Goal: Task Accomplishment & Management: Manage account settings

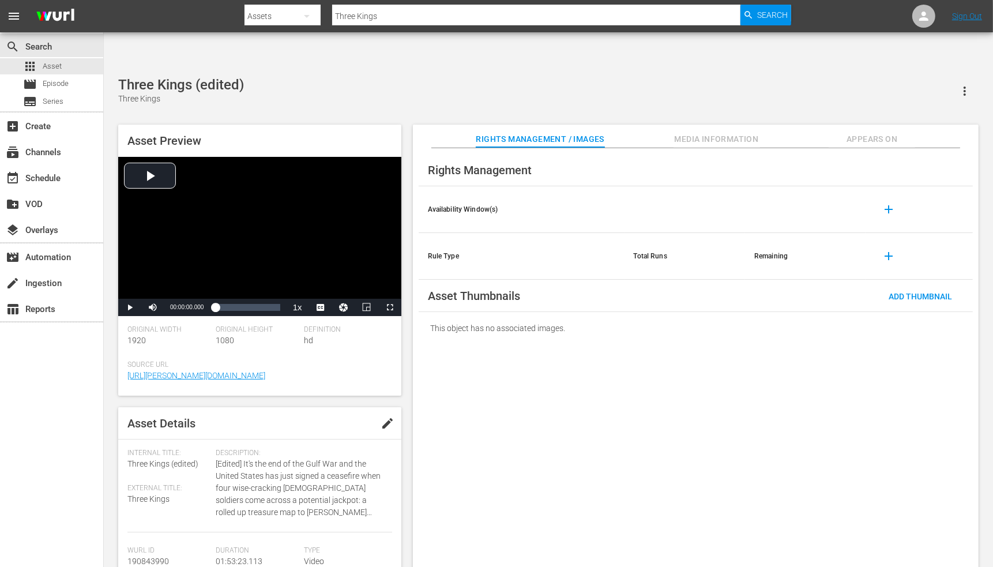
drag, startPoint x: 0, startPoint y: 0, endPoint x: 722, endPoint y: 356, distance: 805.0
click at [722, 356] on div "Rights Management Availability Window(s) add Rule Type Total Runs Remaining add…" at bounding box center [696, 367] width 566 height 438
click at [923, 292] on span "Add Thumbnail" at bounding box center [921, 296] width 82 height 9
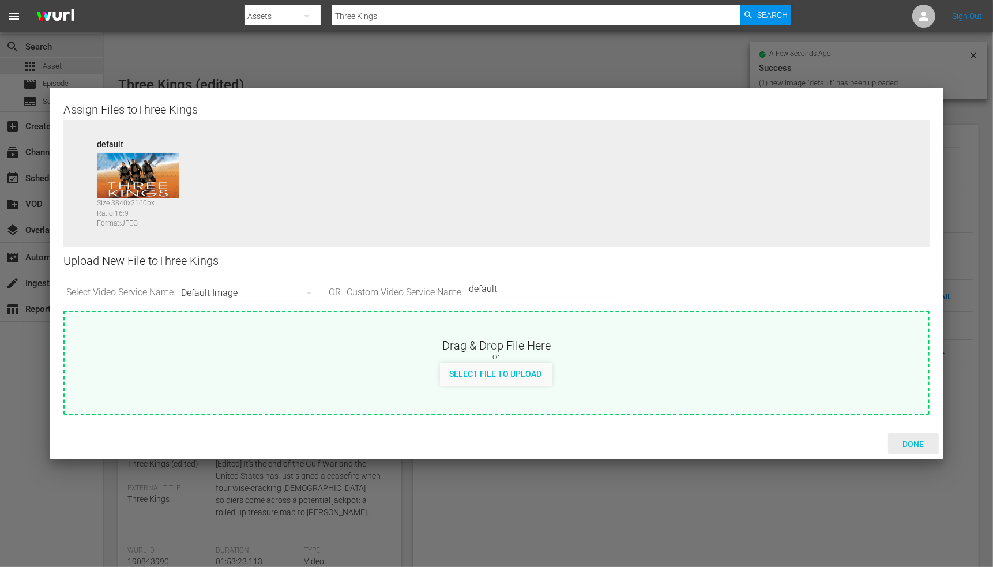
click at [907, 440] on span "Done" at bounding box center [913, 443] width 40 height 9
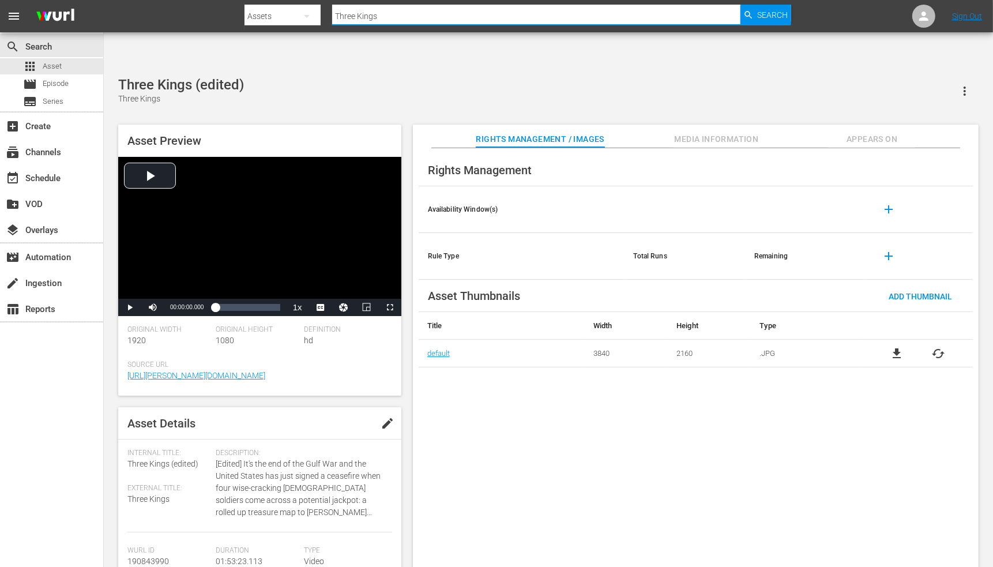
drag, startPoint x: 392, startPoint y: 9, endPoint x: 318, endPoint y: 13, distance: 74.5
click at [318, 13] on div "Search By Assets Search ID, Title, Description, Keywords, or Category Three Kin…" at bounding box center [518, 16] width 546 height 28
paste input "orque"
type input "Torque"
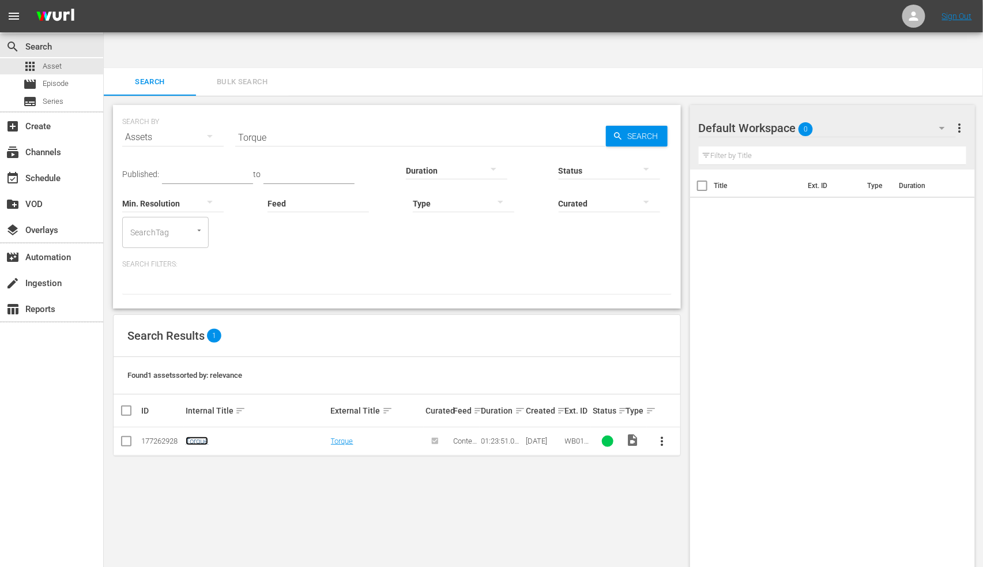
click at [205, 437] on link "Torque" at bounding box center [197, 441] width 22 height 9
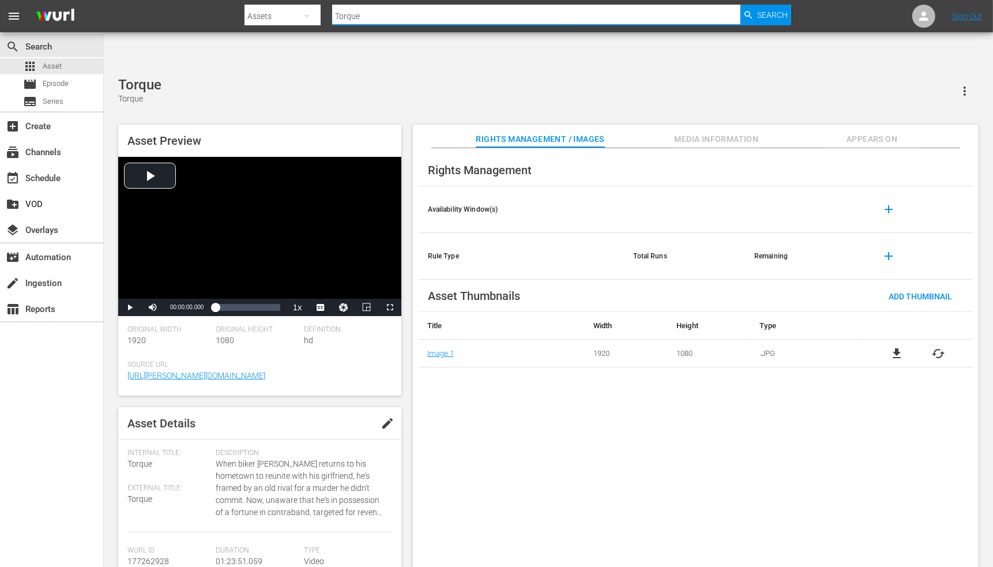
drag, startPoint x: 374, startPoint y: 21, endPoint x: 328, endPoint y: 19, distance: 46.2
click at [328, 19] on div "Search By Assets Search ID, Title, Description, Keywords, or Category Torque Se…" at bounding box center [518, 16] width 546 height 28
paste input "rail Beyond, Th"
type input "Trail Beyond, The"
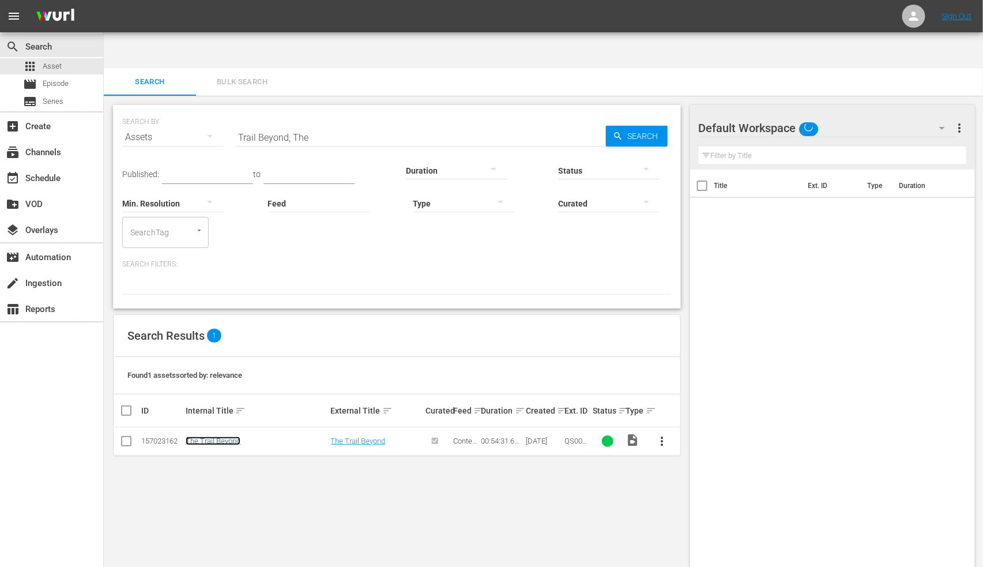
click at [228, 437] on link "The Trail Beyond" at bounding box center [213, 441] width 55 height 9
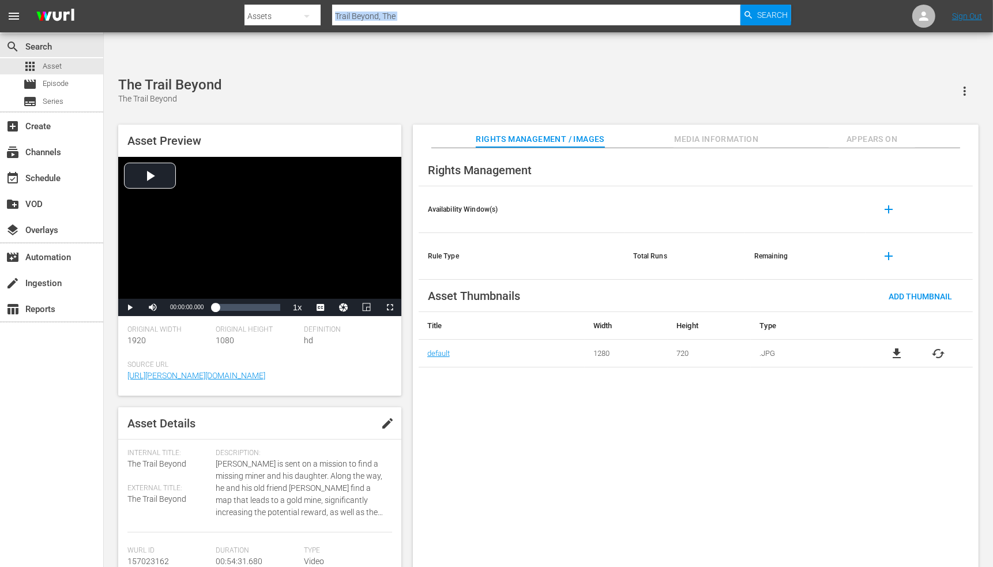
drag, startPoint x: 489, startPoint y: 25, endPoint x: 463, endPoint y: 23, distance: 26.0
click at [463, 23] on div "Search By Assets Search ID, Title, Description, Keywords, or Category Trail Bey…" at bounding box center [518, 16] width 546 height 28
drag, startPoint x: 415, startPoint y: 18, endPoint x: 317, endPoint y: 21, distance: 98.1
click at [321, 18] on div "Search By Assets Search ID, Title, Description, Keywords, or Category Trail Bey…" at bounding box center [518, 16] width 546 height 28
paste input "ing Danger"
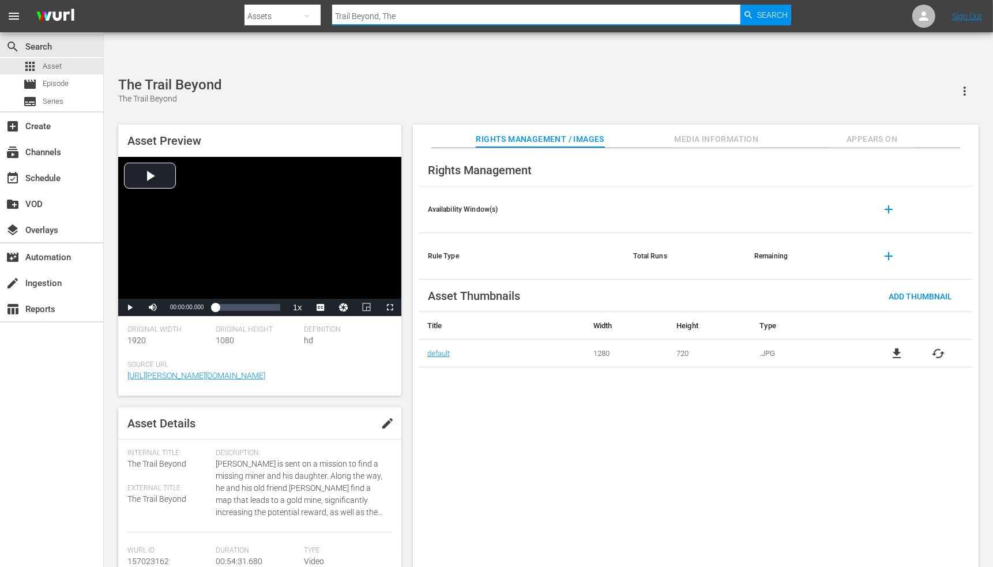
type input "Trailing Danger"
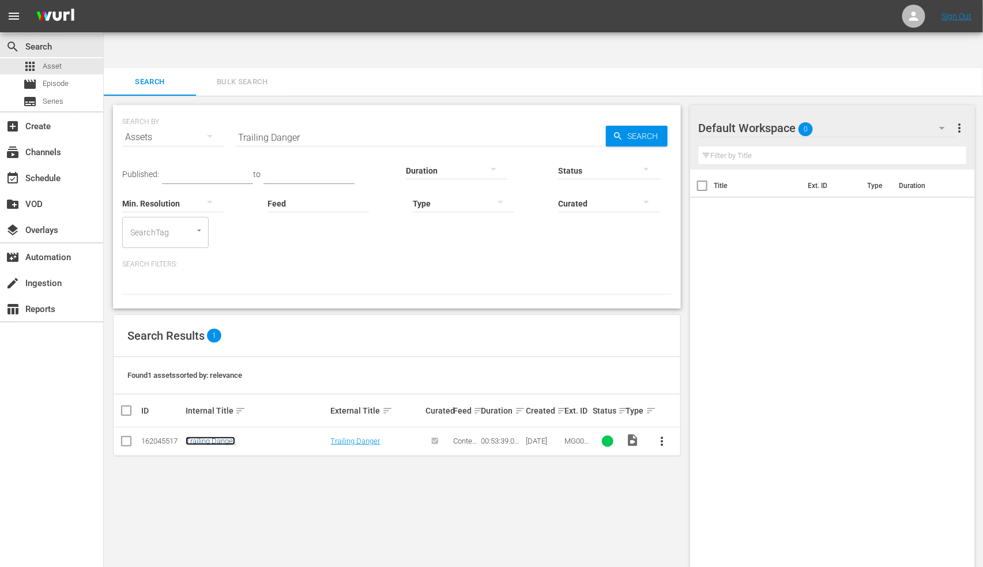
click at [215, 437] on link "Trailing Danger" at bounding box center [211, 441] width 50 height 9
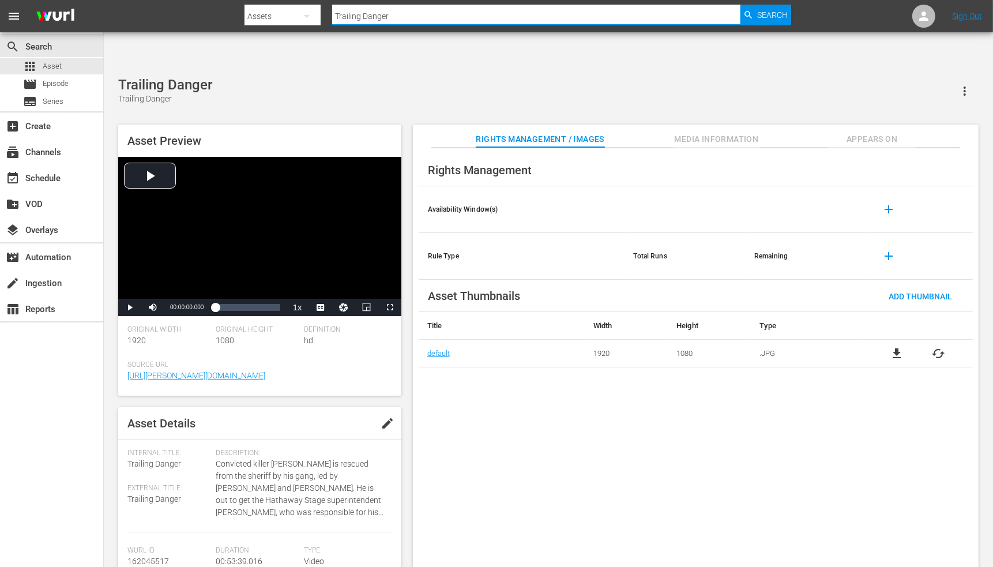
drag, startPoint x: 390, startPoint y: 17, endPoint x: 315, endPoint y: 16, distance: 75.0
click at [318, 14] on div "Search By Assets Search ID, Title, Description, Keywords, or Category Trailing …" at bounding box center [518, 16] width 546 height 28
paste input "pt"
type input "Trapt"
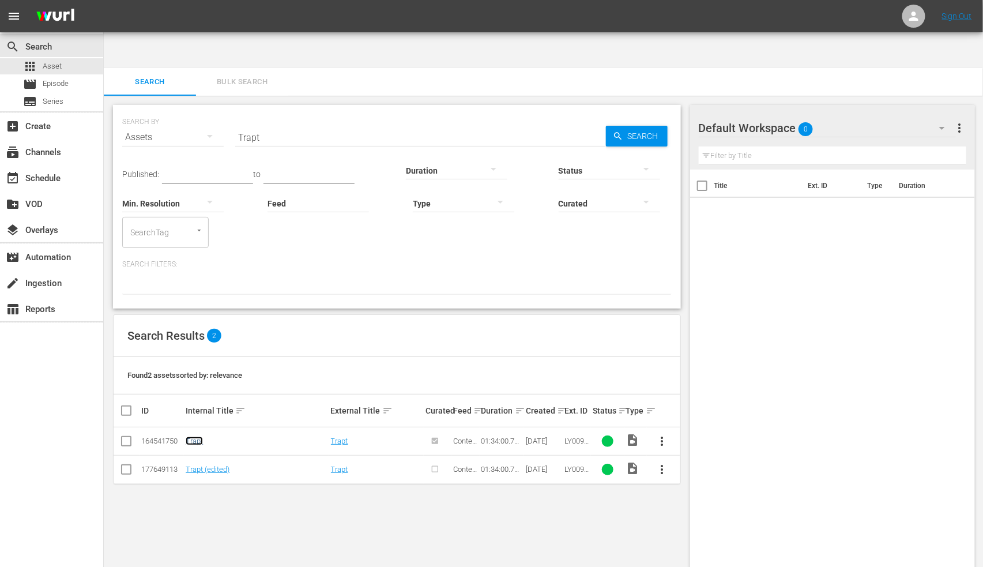
click at [201, 437] on link "Trapt" at bounding box center [194, 441] width 17 height 9
click at [200, 465] on link "Trapt (edited)" at bounding box center [208, 469] width 44 height 9
drag, startPoint x: 286, startPoint y: 108, endPoint x: 216, endPoint y: 107, distance: 69.8
click at [216, 110] on div "SEARCH BY Search By Assets Search ID, Title, Description, Keywords, or Category…" at bounding box center [397, 131] width 550 height 42
paste input "igger Fingers"
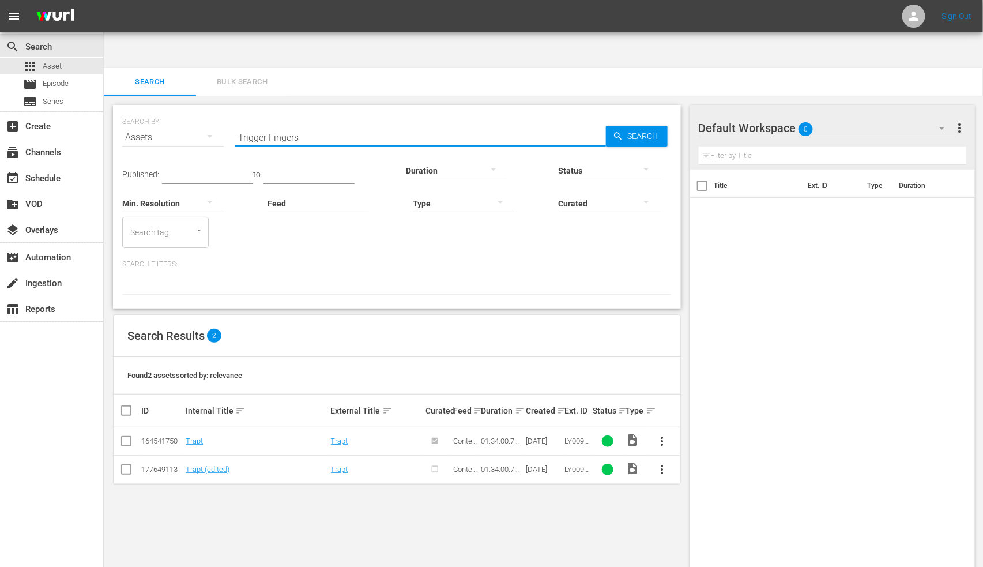
type input "Trigger Fingers"
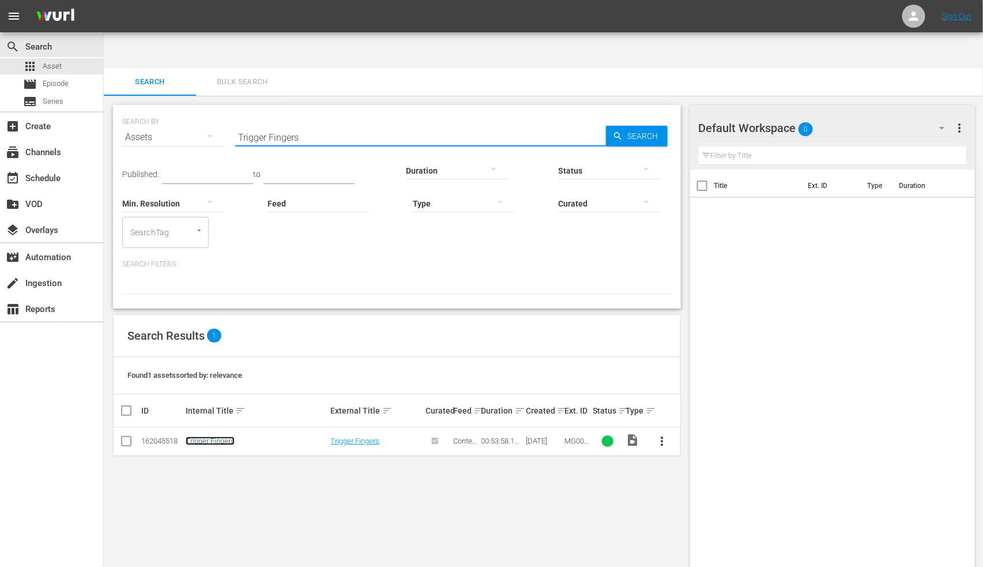
click at [198, 437] on link "Trigger Fingers" at bounding box center [210, 441] width 49 height 9
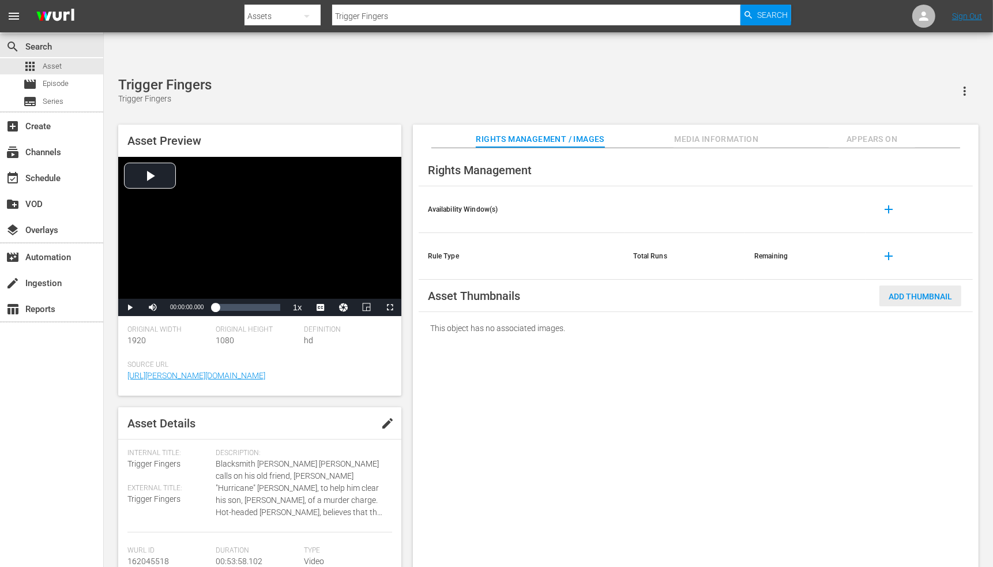
click at [912, 292] on span "Add Thumbnail" at bounding box center [921, 296] width 82 height 9
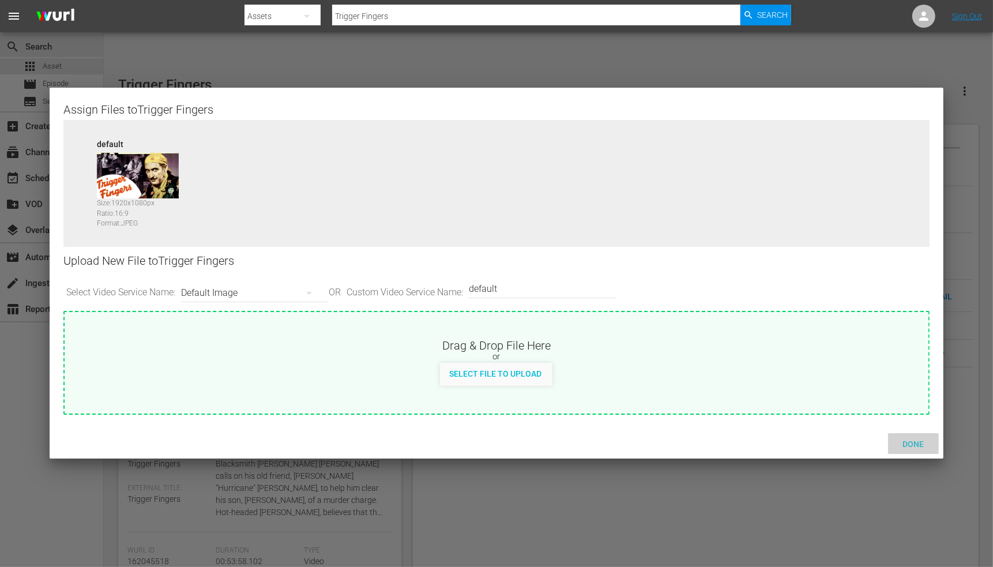
click at [916, 444] on span "Done" at bounding box center [913, 443] width 40 height 9
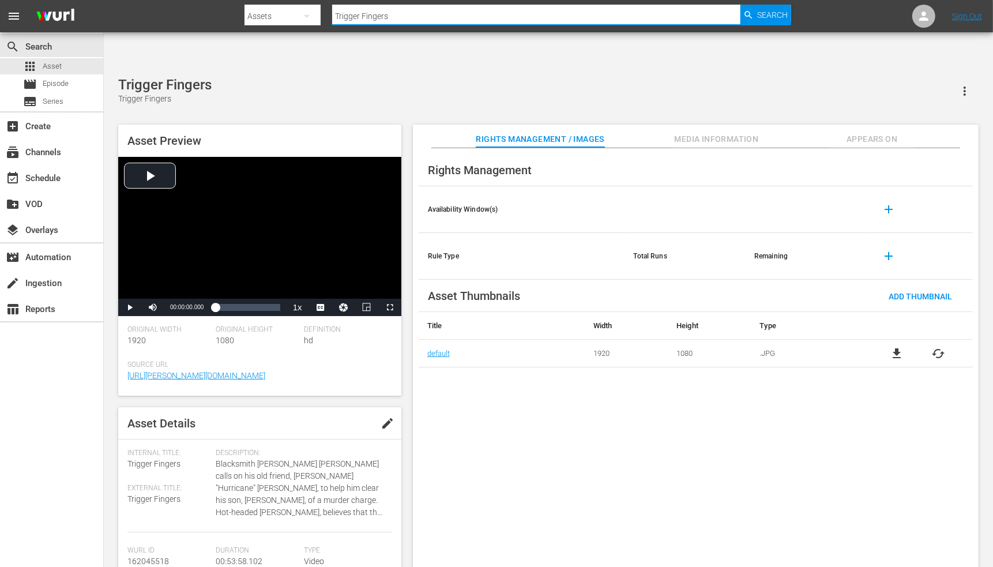
drag, startPoint x: 405, startPoint y: 20, endPoint x: 296, endPoint y: 19, distance: 109.6
click at [296, 19] on div "Search By Assets Search ID, Title, Description, Keywords, or Category Trigger F…" at bounding box center [518, 16] width 546 height 28
paste input "nity And Sartana Are Coming"
type input "Trinity And Sartana Are Coming"
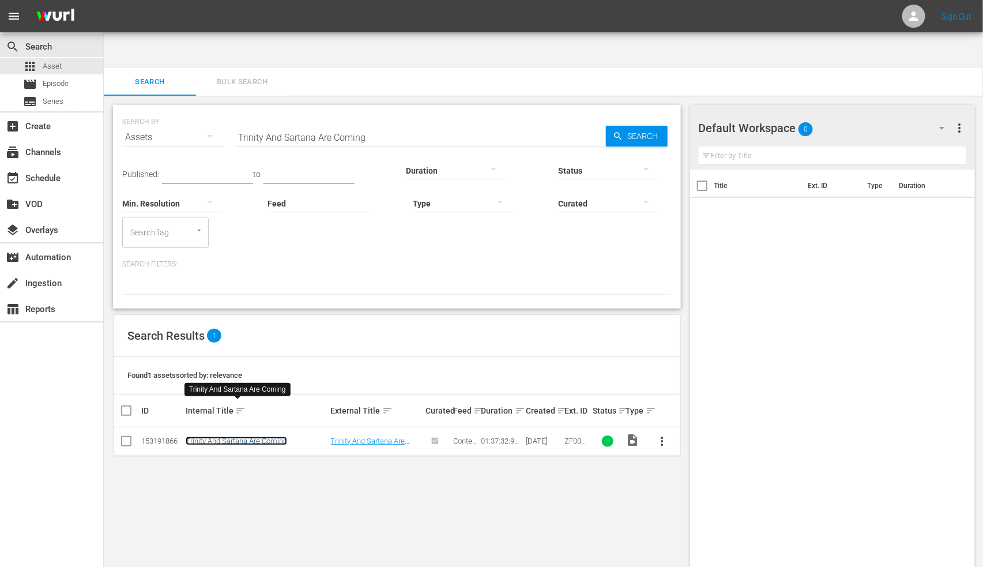
click at [248, 437] on link "Trinity And Sartana Are Coming" at bounding box center [237, 441] width 102 height 9
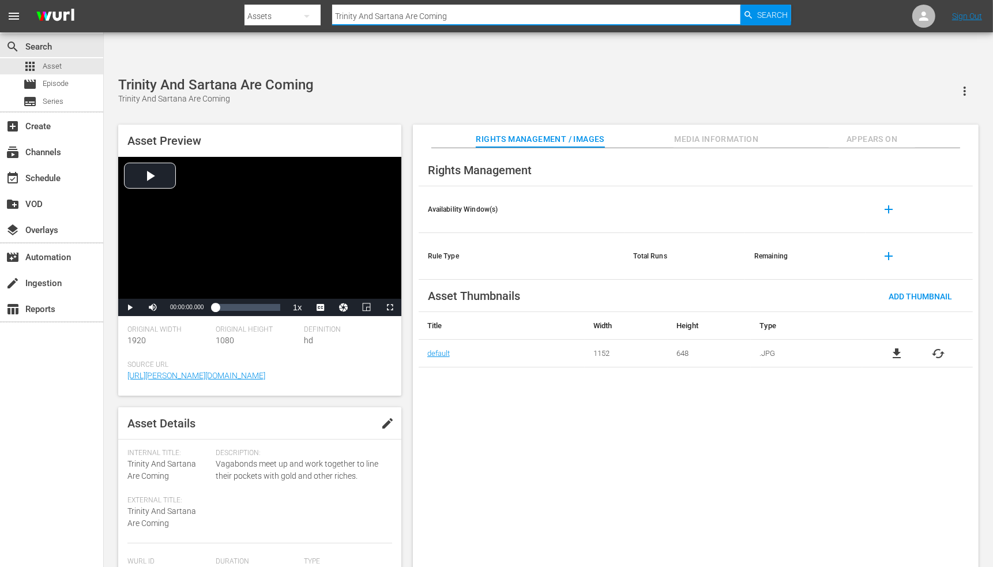
drag, startPoint x: 451, startPoint y: 17, endPoint x: 307, endPoint y: 21, distance: 144.2
click at [307, 21] on div "Search By Assets Search ID, Title, Description, Keywords, or Category Trinity A…" at bounding box center [518, 16] width 546 height 28
paste input "urn It Up"
type input "Turn It Up"
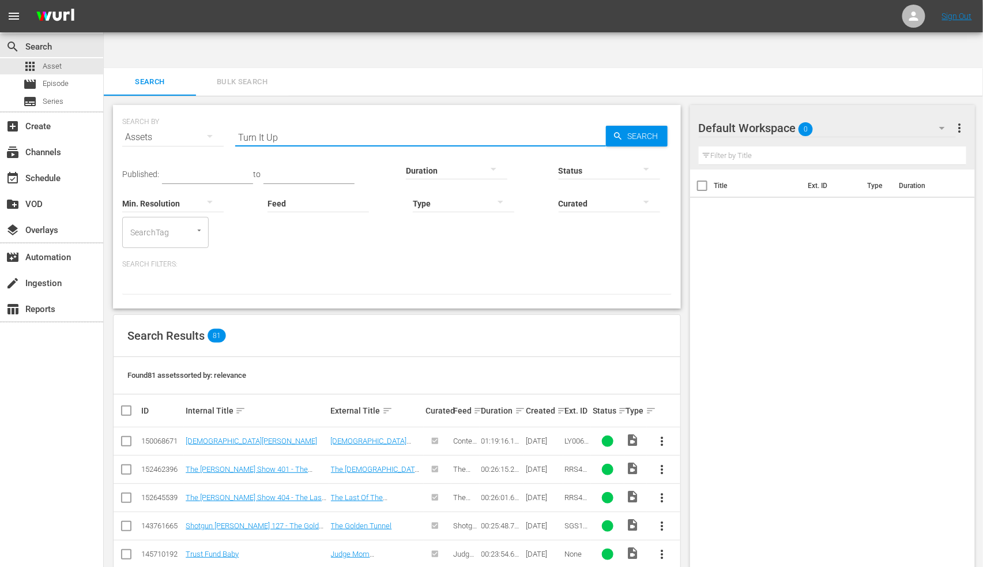
drag, startPoint x: 304, startPoint y: 96, endPoint x: 221, endPoint y: 92, distance: 83.1
click at [221, 110] on div "SEARCH BY Search By Assets Search ID, Title, Description, Keywords, or Category…" at bounding box center [397, 131] width 550 height 42
paste input "WB0199"
type input "WB0199"
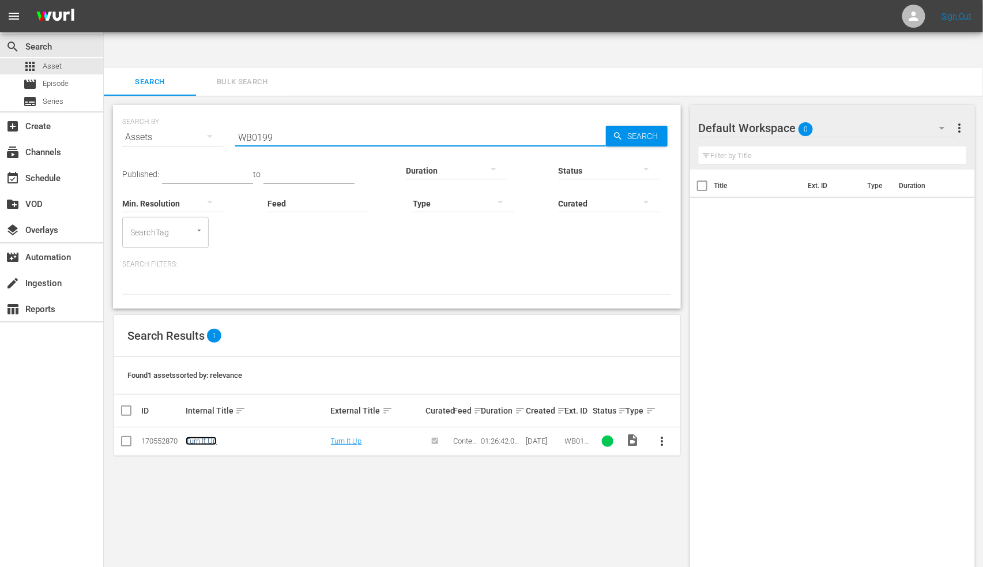
click at [199, 437] on link "Turn It Up" at bounding box center [201, 441] width 31 height 9
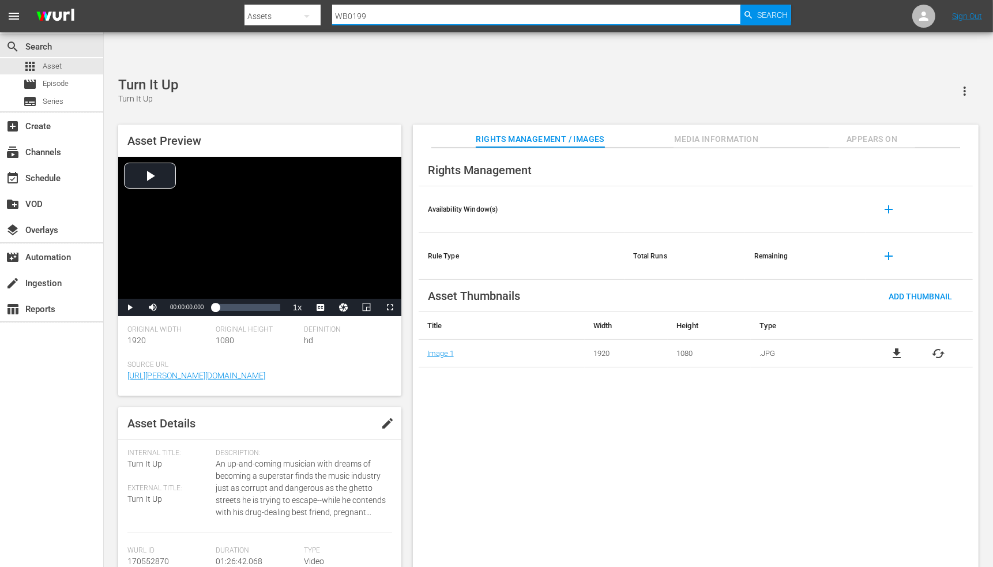
drag, startPoint x: 377, startPoint y: 20, endPoint x: 333, endPoint y: 18, distance: 43.9
click at [333, 18] on input "WB0199" at bounding box center [536, 16] width 408 height 28
paste input "Under Siege"
type input "Under Siege"
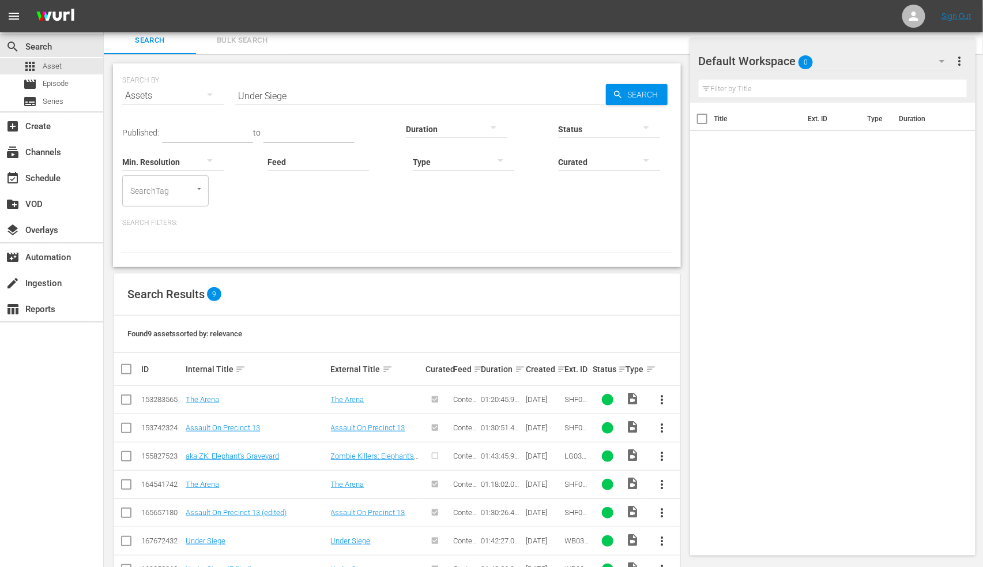
scroll to position [100, 0]
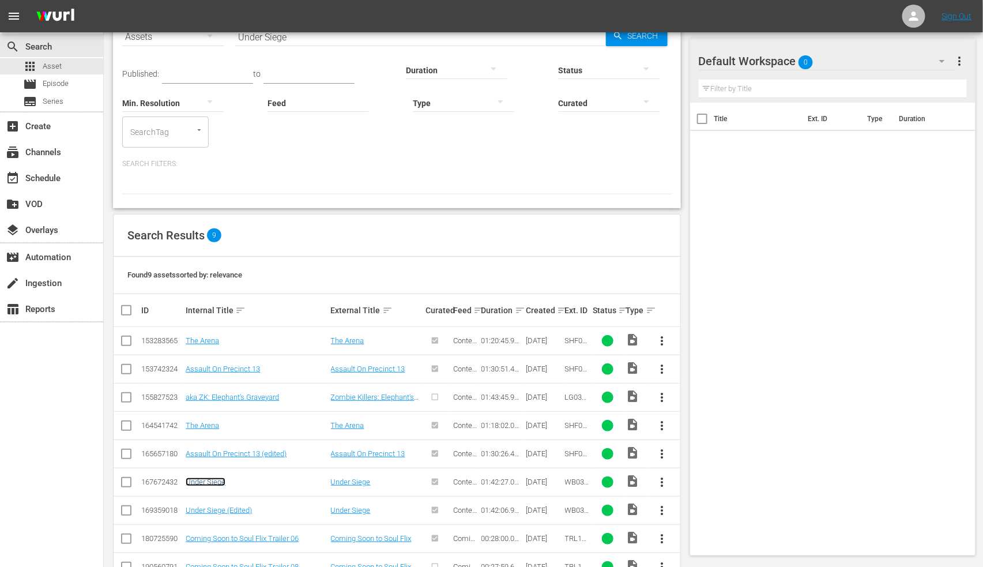
click at [206, 478] on link "Under Siege" at bounding box center [206, 482] width 40 height 9
click at [204, 506] on link "Under Siege (Edited)" at bounding box center [219, 510] width 66 height 9
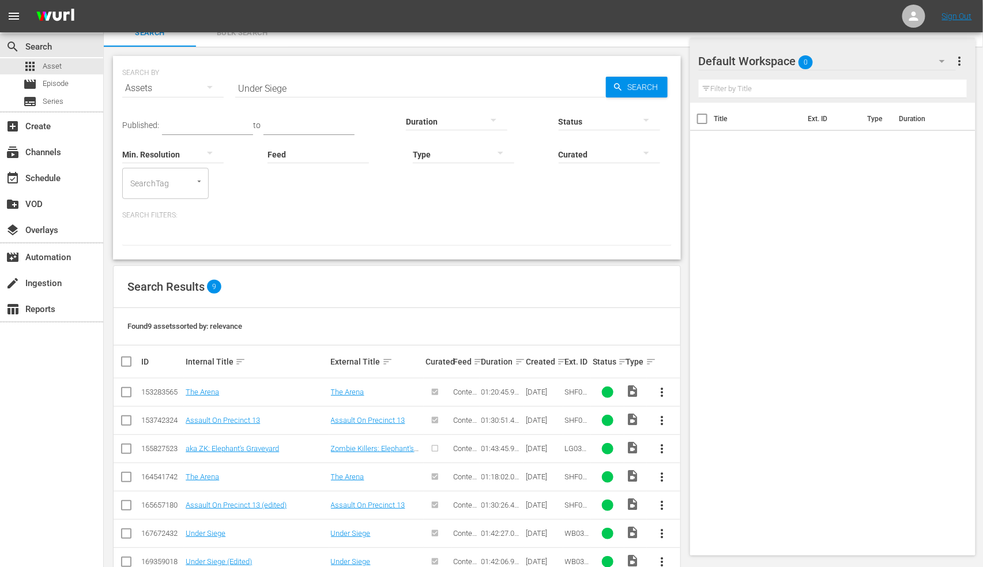
scroll to position [0, 0]
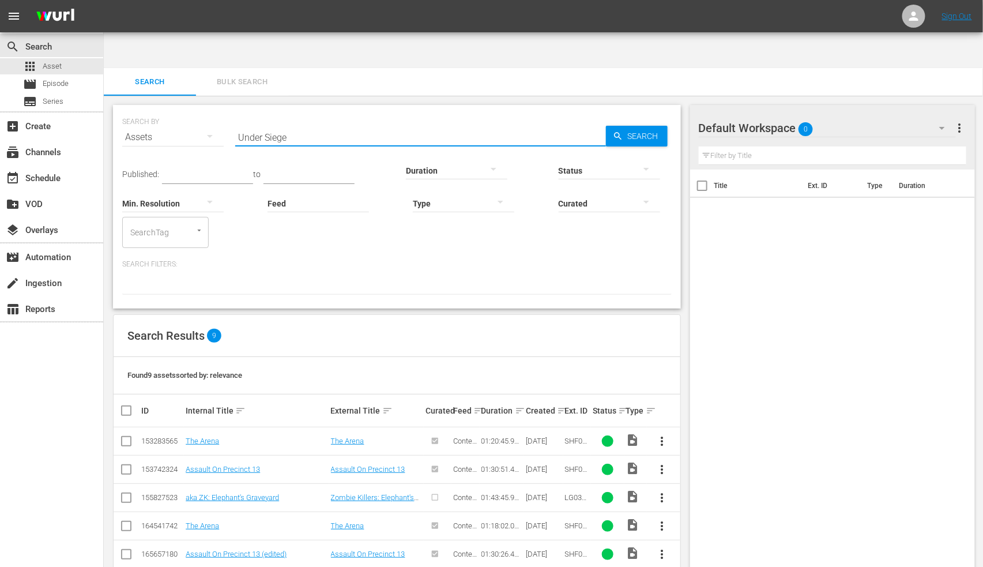
drag, startPoint x: 356, startPoint y: 91, endPoint x: 212, endPoint y: 101, distance: 144.5
click at [212, 110] on div "SEARCH BY Search By Assets Search ID, Title, Description, Keywords, or Category…" at bounding box center [397, 131] width 550 height 42
paste input "The Cherry Moon"
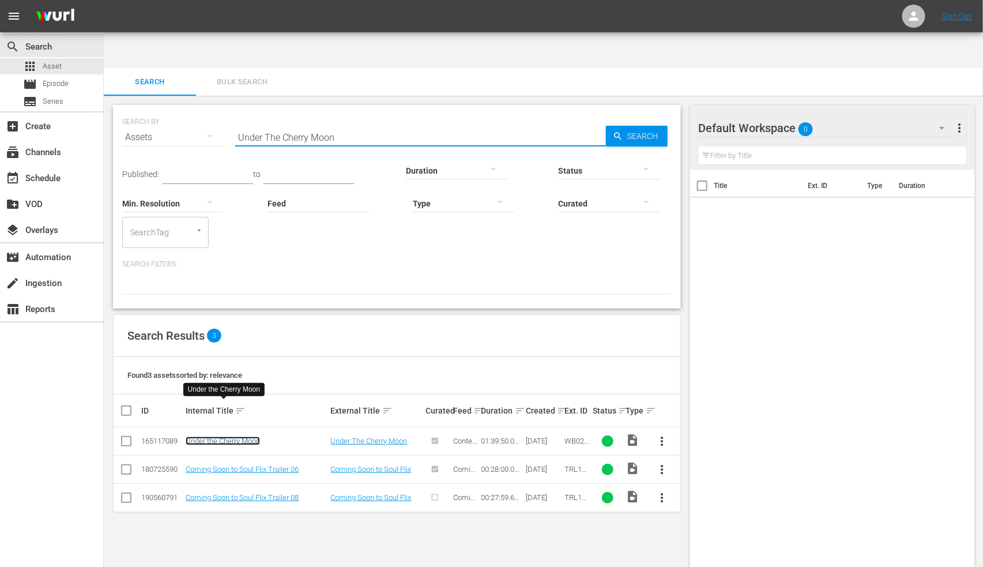
click at [245, 437] on link "Under the Cherry Moon" at bounding box center [223, 441] width 74 height 9
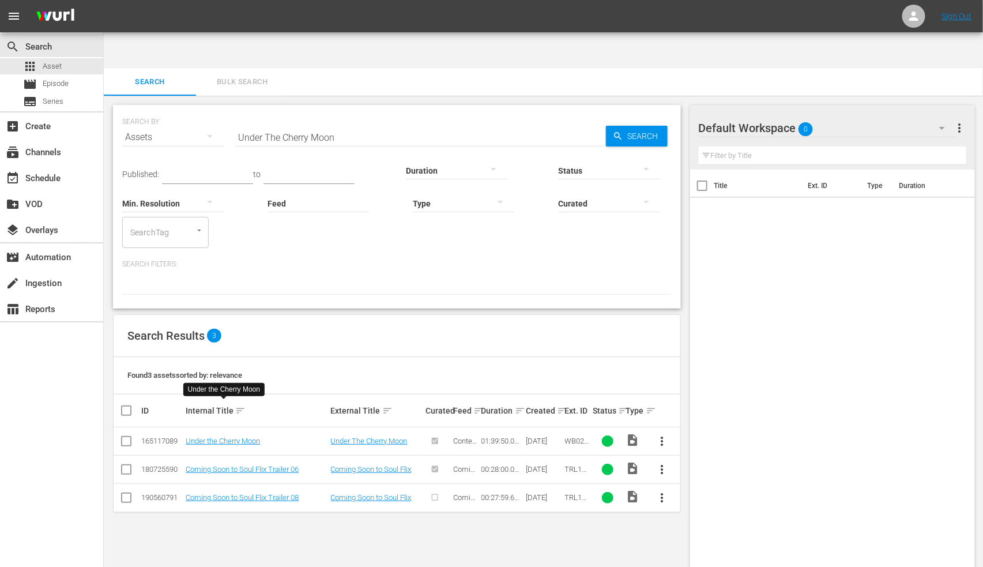
click at [183, 110] on div "SEARCH BY Search By Assets Search ID, Title, Description, Keywords, or Category…" at bounding box center [397, 131] width 550 height 42
paste input "Waco"
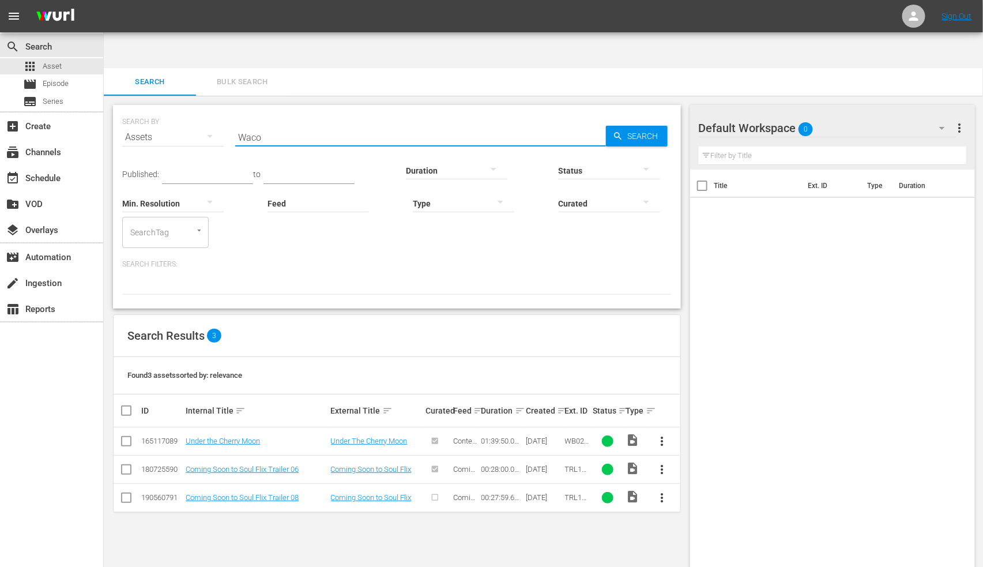
type input "Waco"
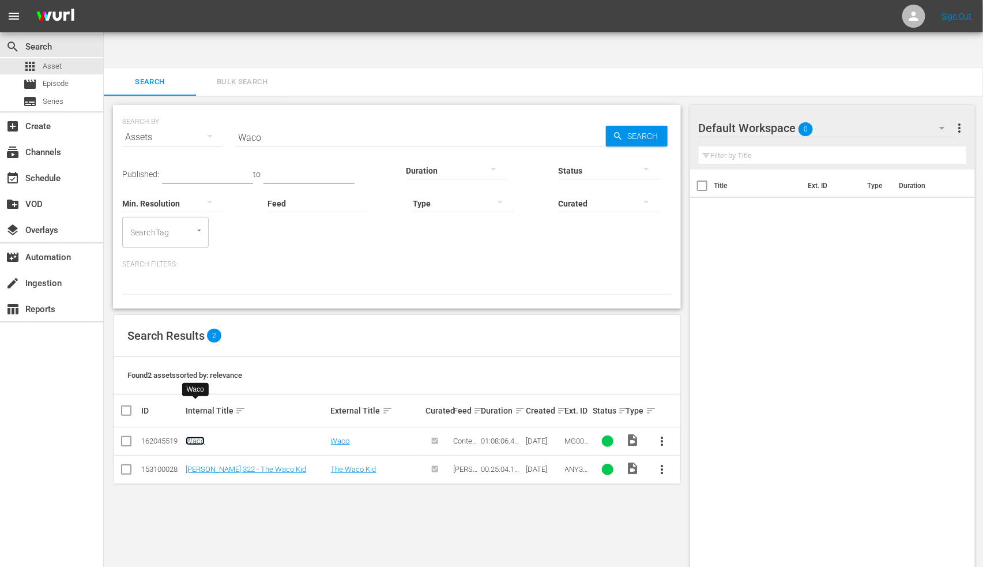
click at [201, 437] on link "Waco" at bounding box center [195, 441] width 19 height 9
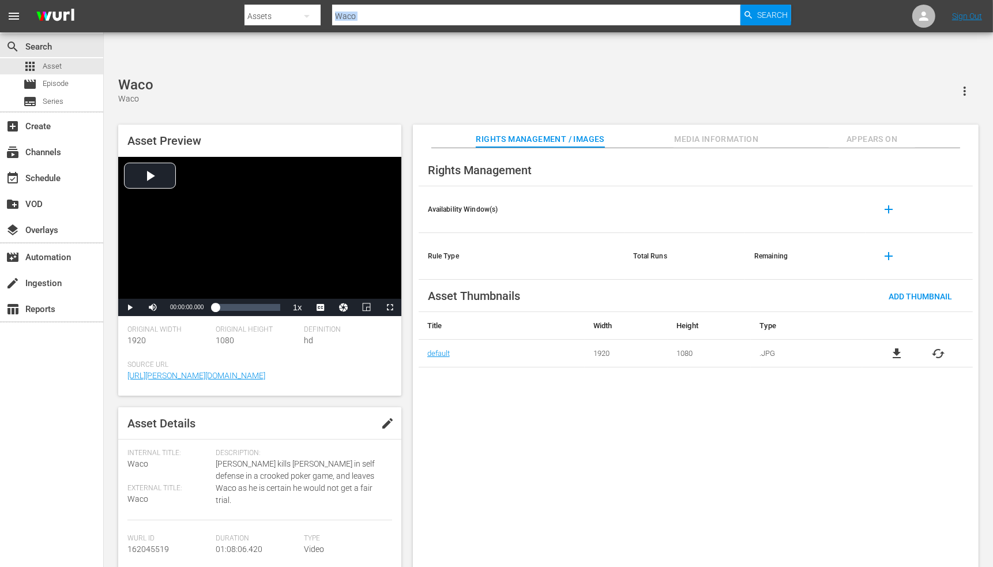
drag, startPoint x: 401, startPoint y: 26, endPoint x: 347, endPoint y: 21, distance: 55.0
click at [347, 21] on div "Search By Assets Search ID, Title, Description, Keywords, or Category Waco Sear…" at bounding box center [518, 16] width 546 height 28
click at [347, 17] on input "Waco" at bounding box center [536, 16] width 408 height 28
paste input "lk By Faith"
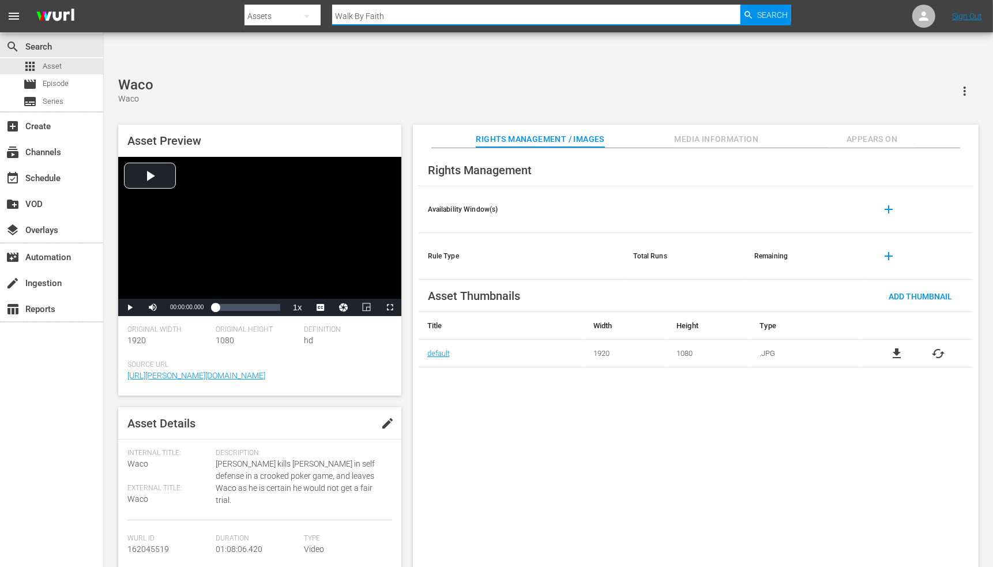
type input "Walk By Faith"
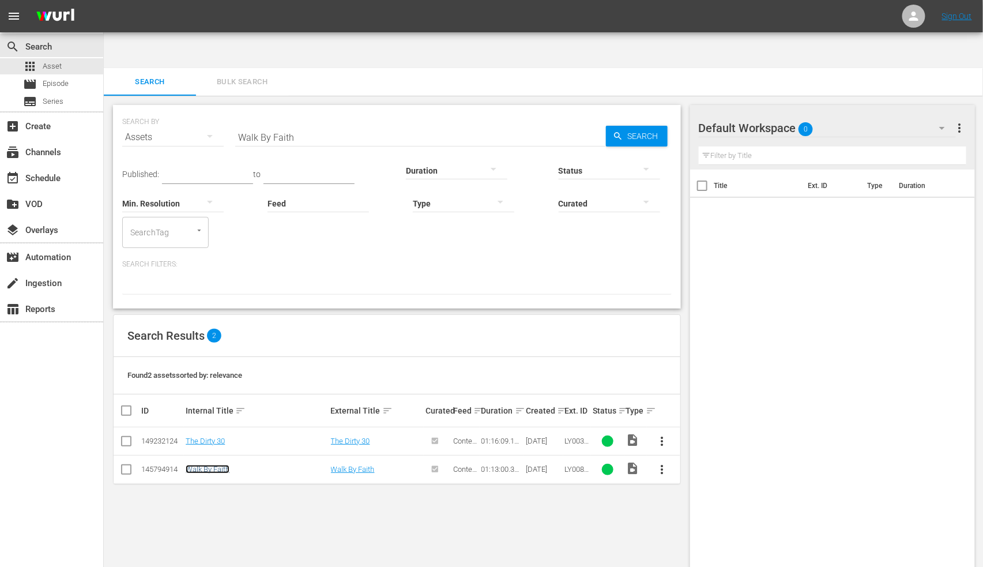
click at [215, 465] on link "Walk By Faith" at bounding box center [208, 469] width 44 height 9
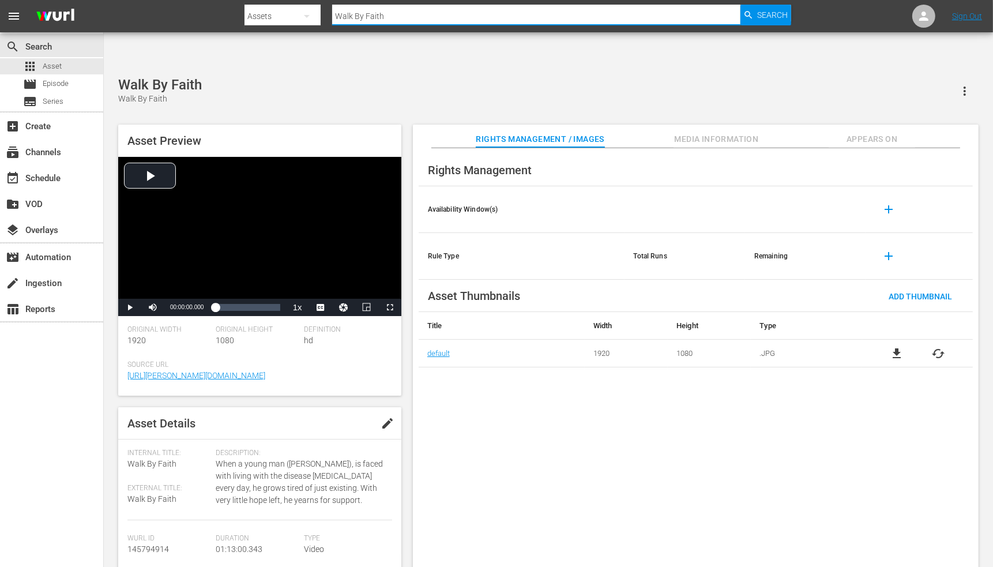
drag, startPoint x: 435, startPoint y: 23, endPoint x: 296, endPoint y: 7, distance: 139.9
click at [296, 7] on div "Search By Assets Search ID, Title, Description, Keywords, or Category Walk By F…" at bounding box center [518, 16] width 546 height 28
paste input "est Of The Divide"
type input "West Of The Divide"
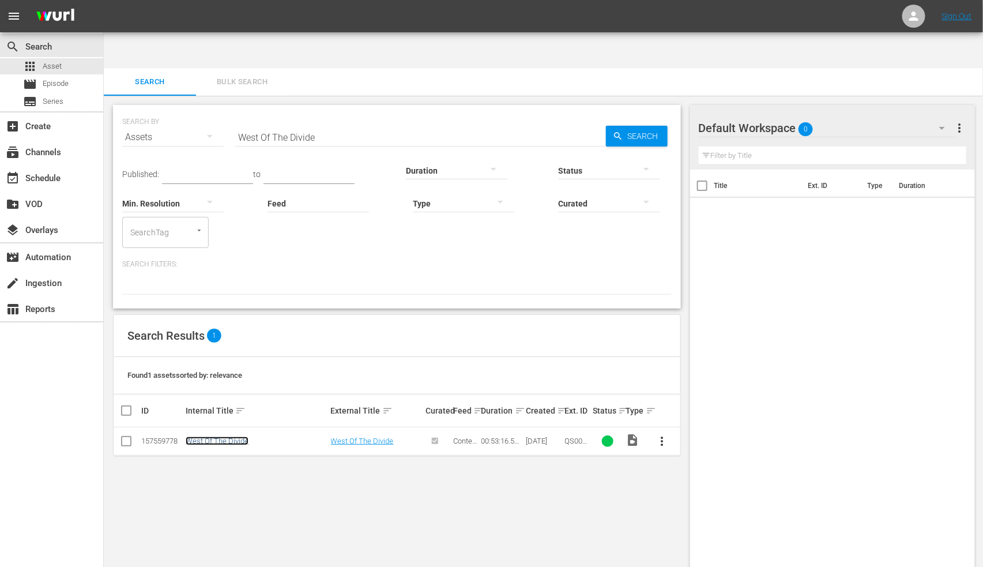
click at [225, 437] on link "West Of The Divide" at bounding box center [217, 441] width 63 height 9
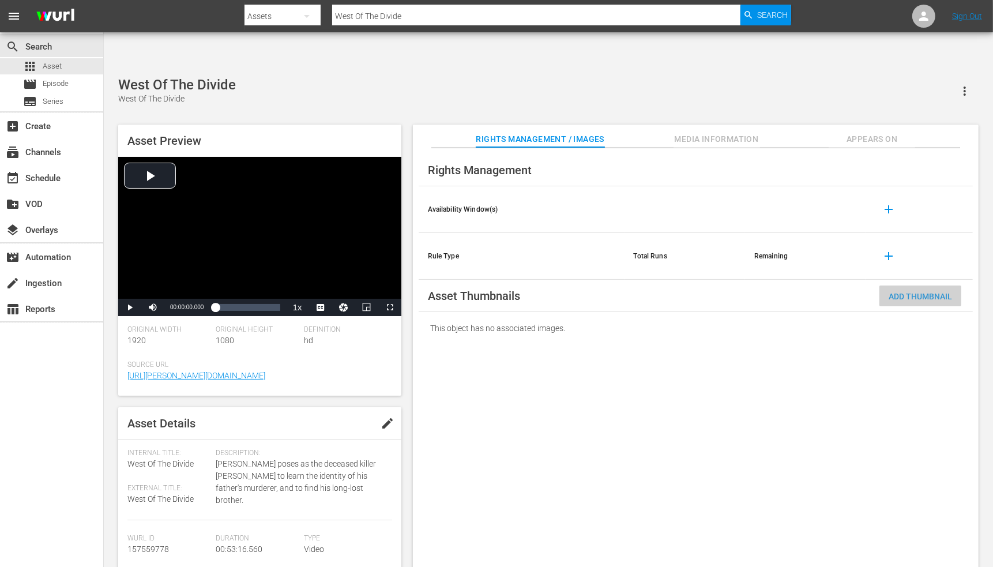
click at [936, 292] on span "Add Thumbnail" at bounding box center [921, 296] width 82 height 9
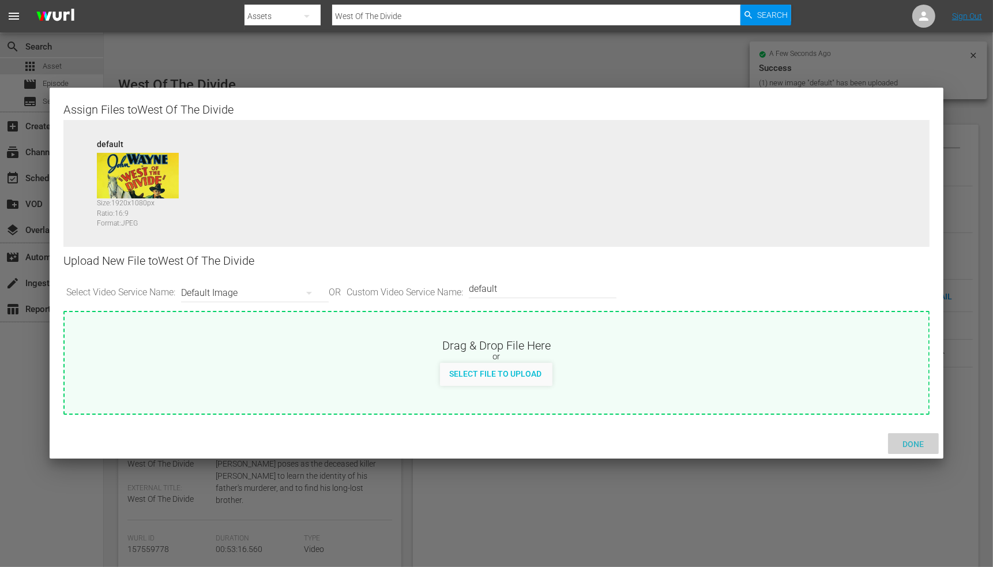
click at [913, 443] on span "Done" at bounding box center [913, 443] width 40 height 9
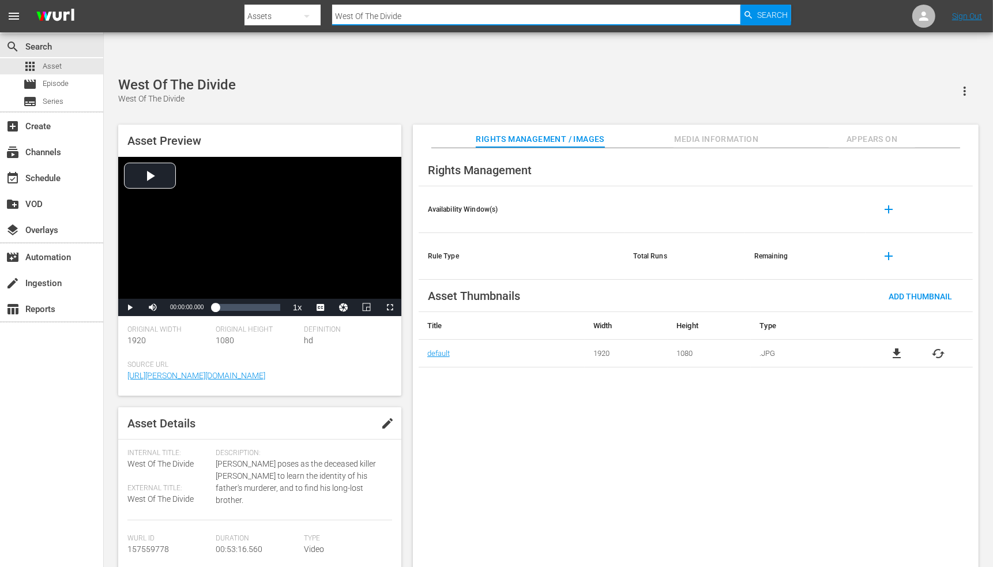
drag, startPoint x: 423, startPoint y: 23, endPoint x: 327, endPoint y: 20, distance: 96.4
click at [327, 20] on div "Search By Assets Search ID, Title, Description, Keywords, or Category West Of T…" at bounding box center [518, 16] width 546 height 28
paste input "Rio Gran"
type input "West Of The Rio Grande"
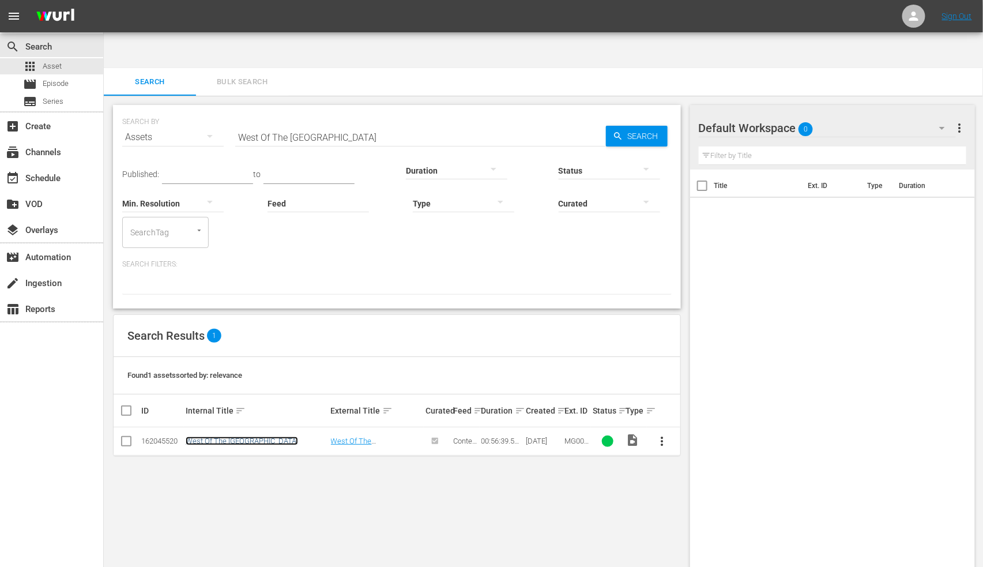
click at [242, 437] on link "West Of The Rio Grande" at bounding box center [242, 441] width 112 height 9
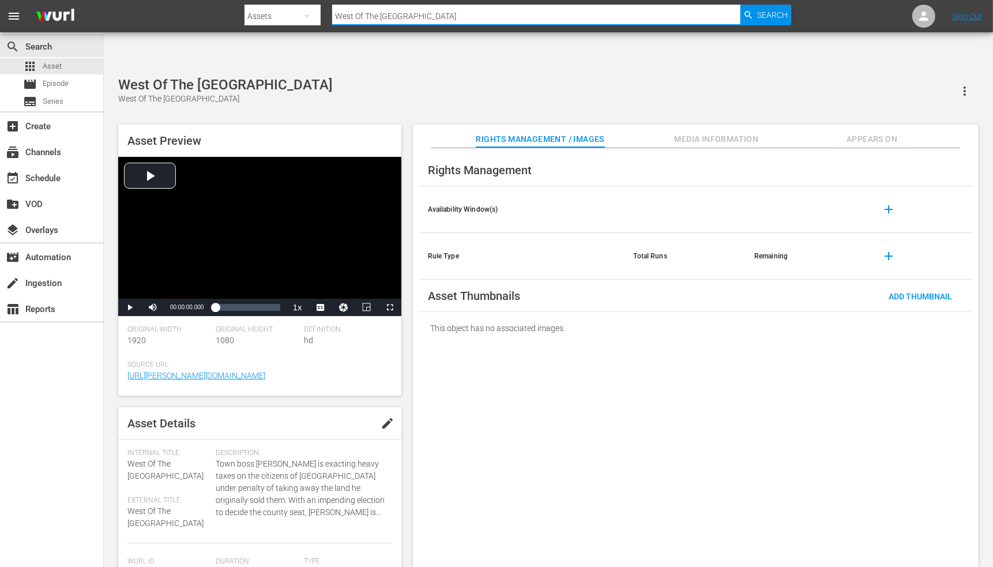
drag, startPoint x: 473, startPoint y: 14, endPoint x: 306, endPoint y: 15, distance: 167.3
click at [306, 15] on div "Search By Assets Search ID, Title, Description, Keywords, or Category West Of T…" at bounding box center [518, 16] width 546 height 28
paste input "Wyoming"
type input "West Of Wyoming"
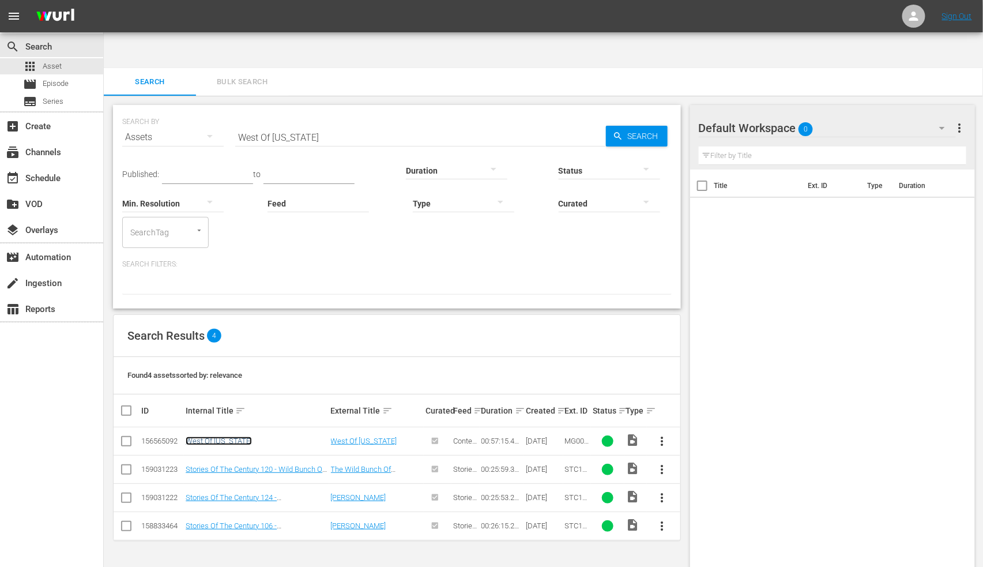
click at [221, 437] on link "West Of Wyoming" at bounding box center [219, 441] width 66 height 9
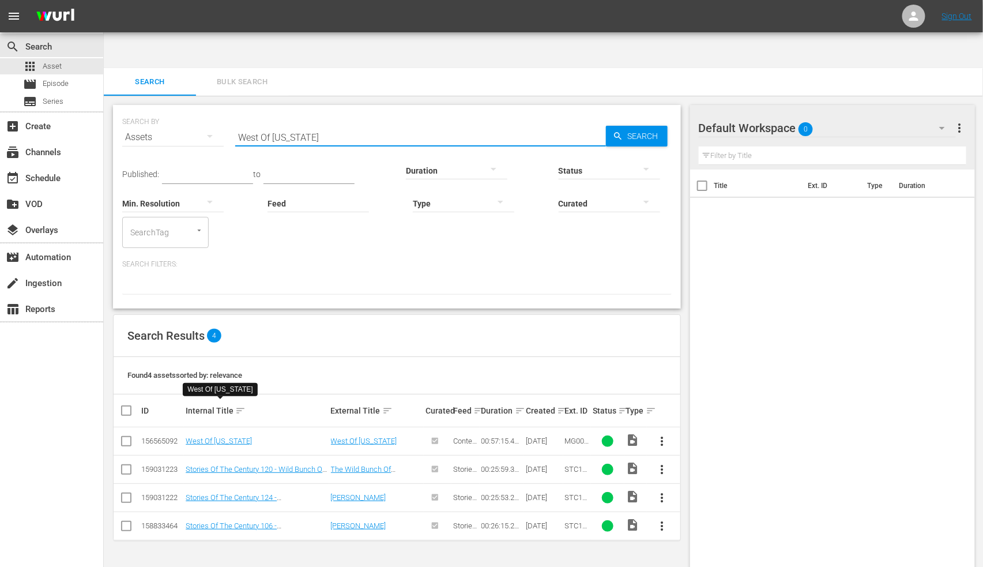
drag, startPoint x: 322, startPoint y: 91, endPoint x: 208, endPoint y: 102, distance: 114.8
click at [208, 110] on div "SEARCH BY Search By Assets Search ID, Title, Description, Keywords, or Category…" at bounding box center [397, 131] width 550 height 42
paste input "ern Renegades"
type input "Western Renegades"
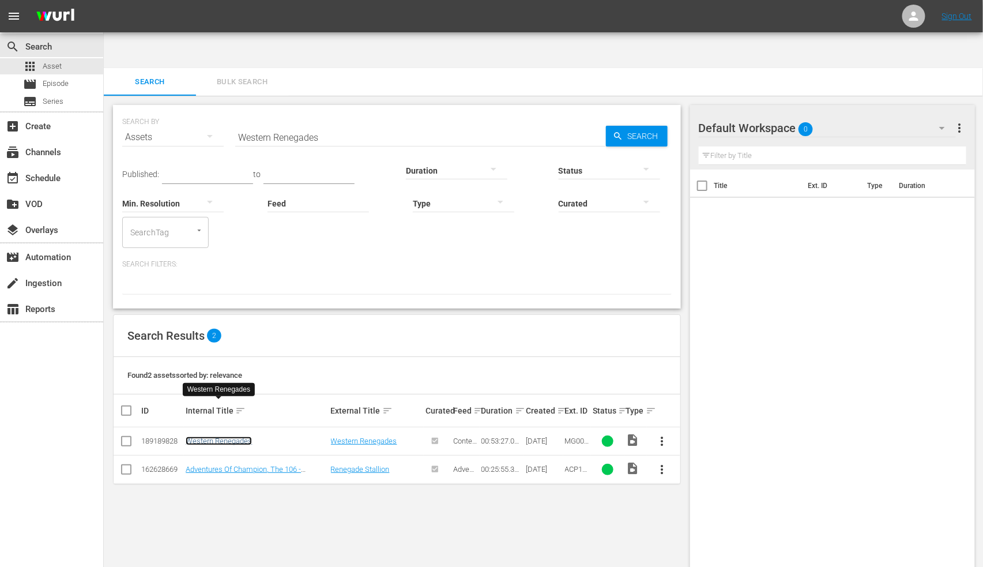
click at [234, 437] on link "Western Renegades" at bounding box center [219, 441] width 66 height 9
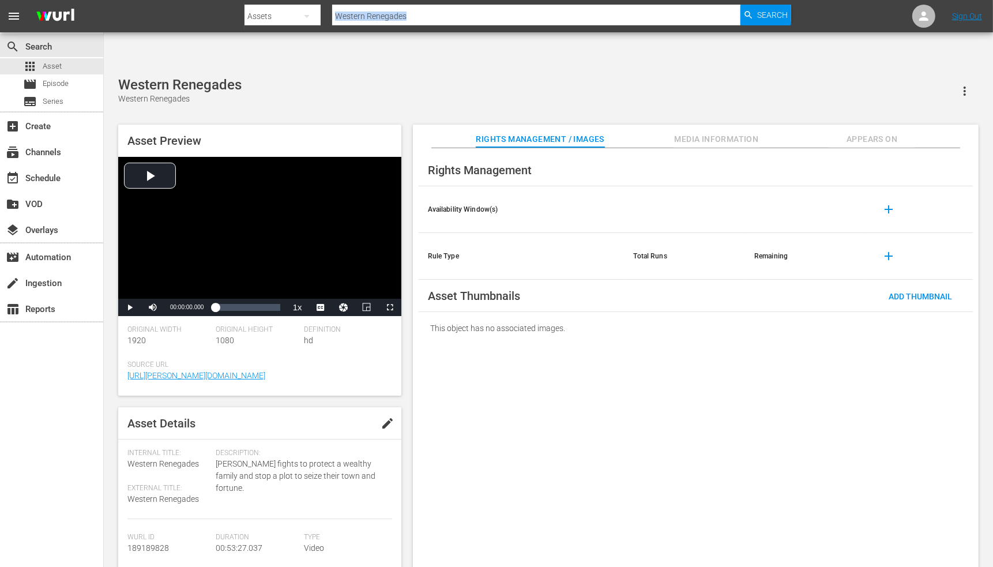
drag, startPoint x: 422, startPoint y: 24, endPoint x: 298, endPoint y: 18, distance: 124.7
click at [298, 18] on div "Search By Assets Search ID, Title, Description, Keywords, or Category Western R…" at bounding box center [518, 16] width 546 height 28
click at [419, 13] on input "Western Renegades" at bounding box center [536, 16] width 408 height 28
drag, startPoint x: 437, startPoint y: 14, endPoint x: 319, endPoint y: 17, distance: 118.3
click at [319, 17] on div "Search By Assets Search ID, Title, Description, Keywords, or Category Western R…" at bounding box center [518, 16] width 546 height 28
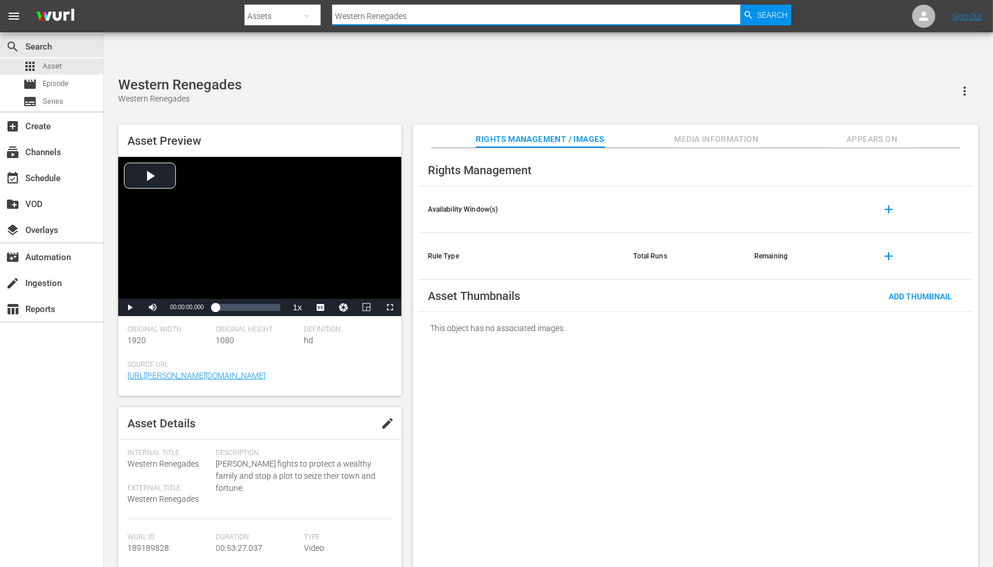
paste input "histling Hill"
type input "Whistling Hills"
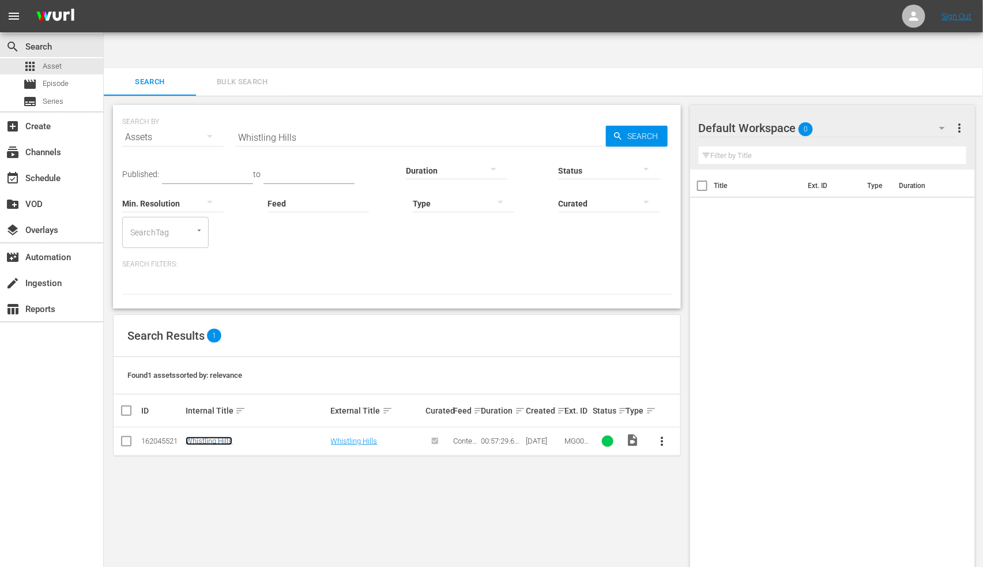
click at [210, 437] on link "Whistling Hills" at bounding box center [209, 441] width 47 height 9
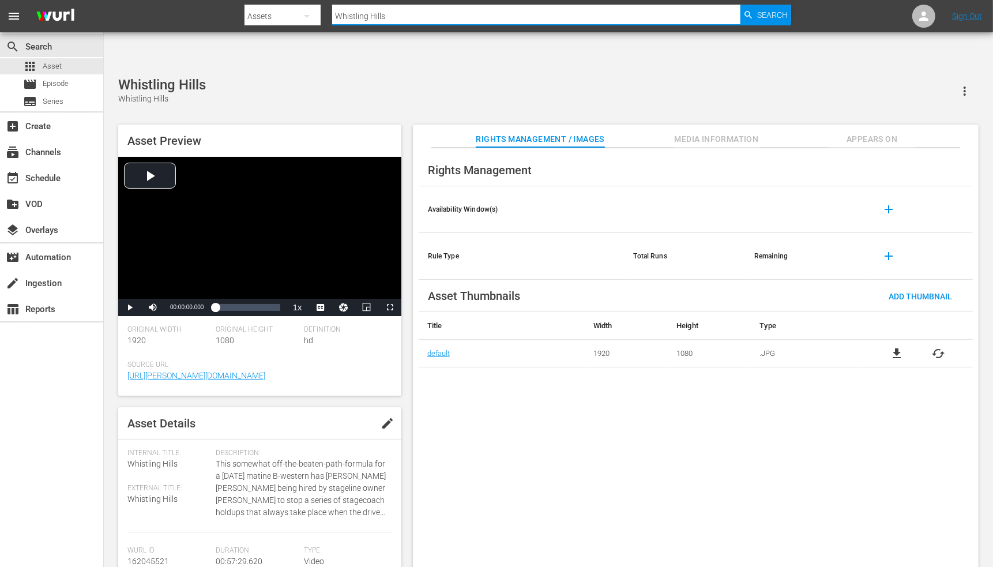
drag, startPoint x: 397, startPoint y: 18, endPoint x: 293, endPoint y: 19, distance: 103.8
click at [293, 19] on div "Search By Assets Search ID, Title, Description, Keywords, or Category Whistling…" at bounding box center [518, 16] width 546 height 28
paste input "o's The Man?"
type input "Who's The Man?"
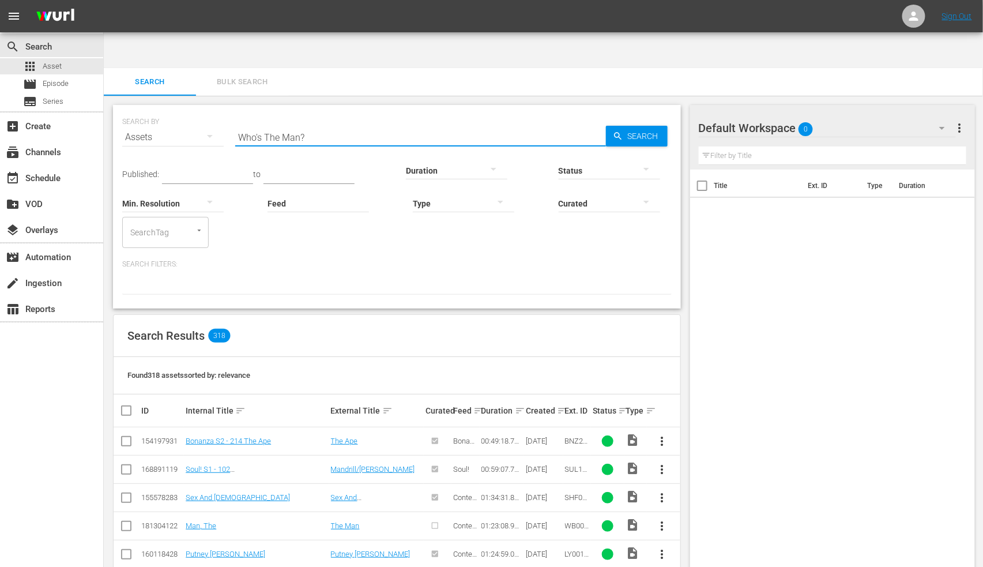
drag, startPoint x: 337, startPoint y: 104, endPoint x: 226, endPoint y: 98, distance: 111.5
click at [226, 110] on div "SEARCH BY Search By Assets Search ID, Title, Description, Keywords, or Category…" at bounding box center [397, 131] width 550 height 42
paste input "B0203FE"
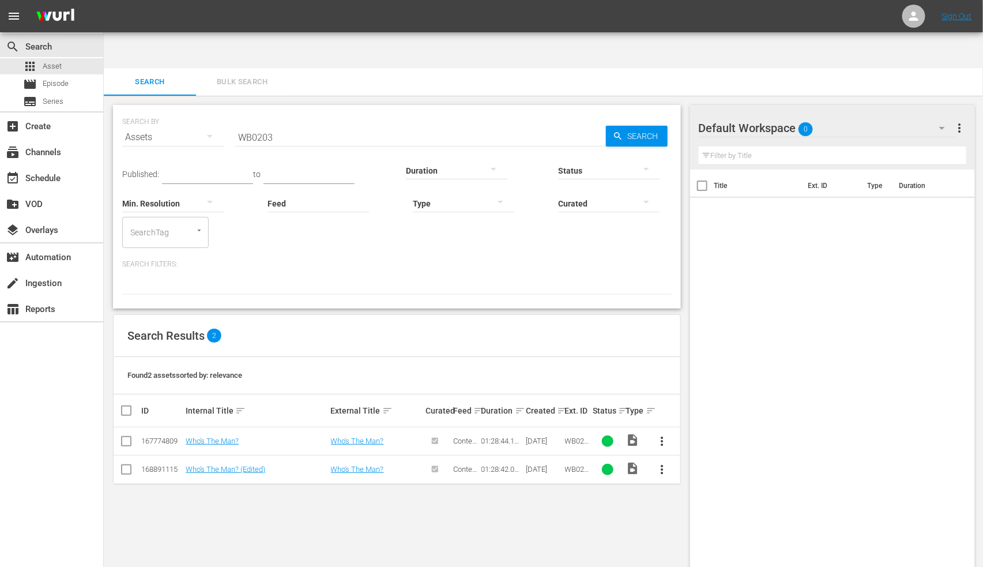
drag, startPoint x: 229, startPoint y: 410, endPoint x: 232, endPoint y: 418, distance: 8.8
click at [229, 427] on td "Who's The Man?" at bounding box center [256, 441] width 145 height 28
click at [228, 437] on link "Who's The Man?" at bounding box center [212, 441] width 53 height 9
click at [227, 465] on link "Who's The Man? (Edited)" at bounding box center [226, 469] width 80 height 9
drag, startPoint x: 289, startPoint y: 102, endPoint x: 211, endPoint y: 110, distance: 78.3
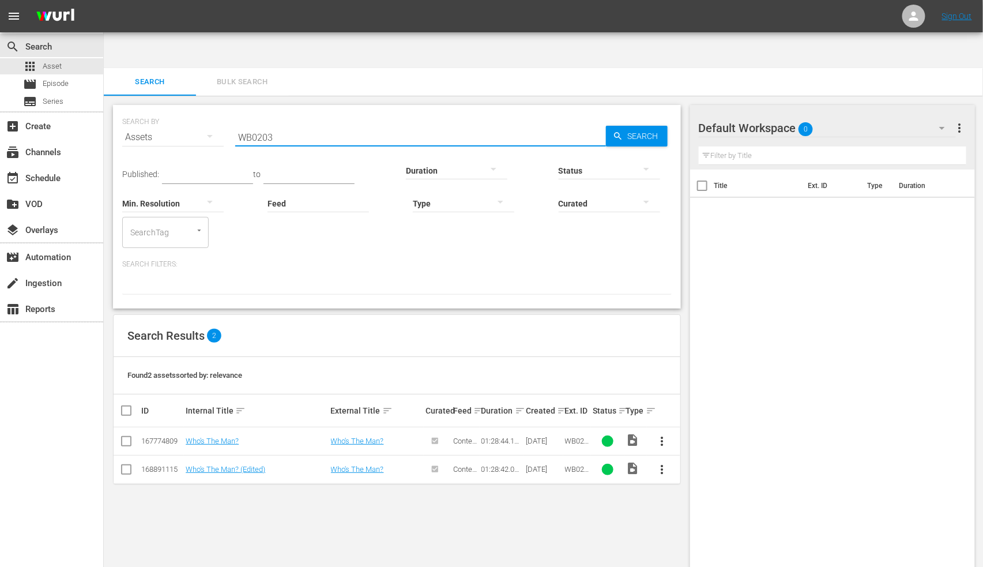
click at [211, 110] on div "SEARCH BY Search By Assets Search ID, Title, Description, Keywords, or Category…" at bounding box center [397, 131] width 550 height 42
paste input "hy Do Fools Fall In Love?"
click at [253, 437] on link "Why Do Fools Fall In Love?" at bounding box center [229, 441] width 87 height 9
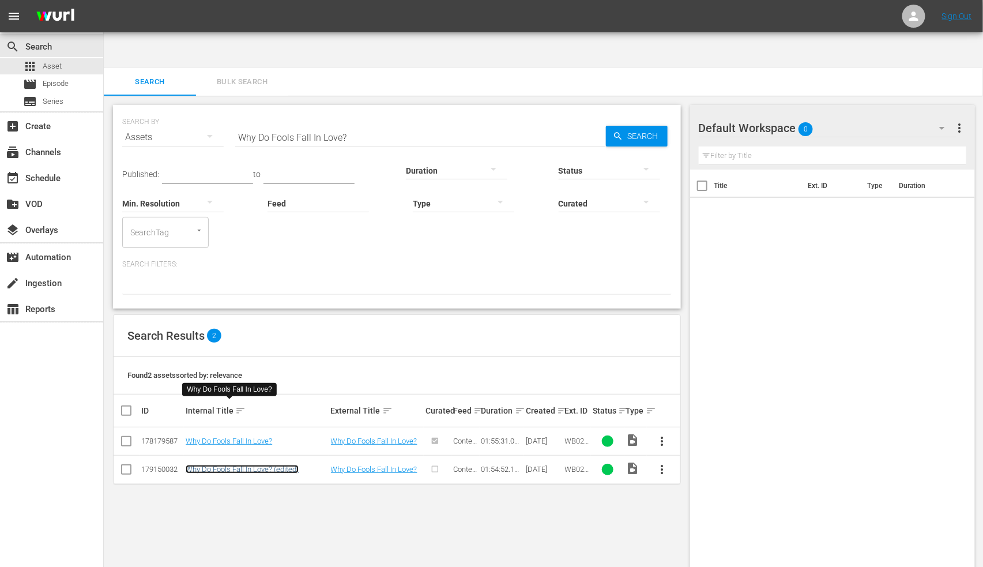
click at [249, 465] on link "Why Do Fools Fall In Love? (edited)" at bounding box center [242, 469] width 113 height 9
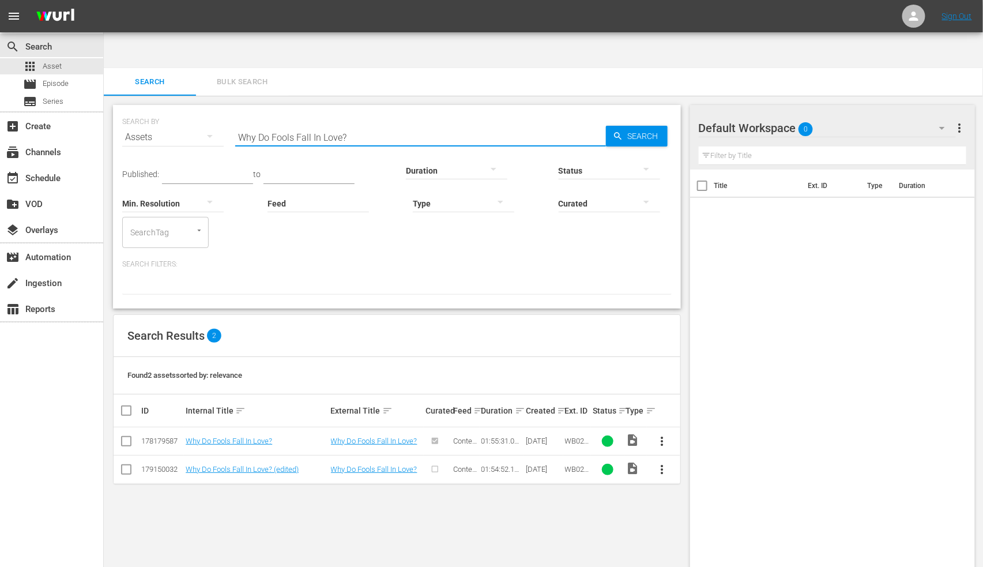
drag, startPoint x: 371, startPoint y: 99, endPoint x: 208, endPoint y: 90, distance: 163.4
click at [216, 110] on div "SEARCH BY Search By Assets Search ID, Title, Description, Keywords, or Category…" at bounding box center [397, 131] width 550 height 42
paste input "ild Horses <1985>"
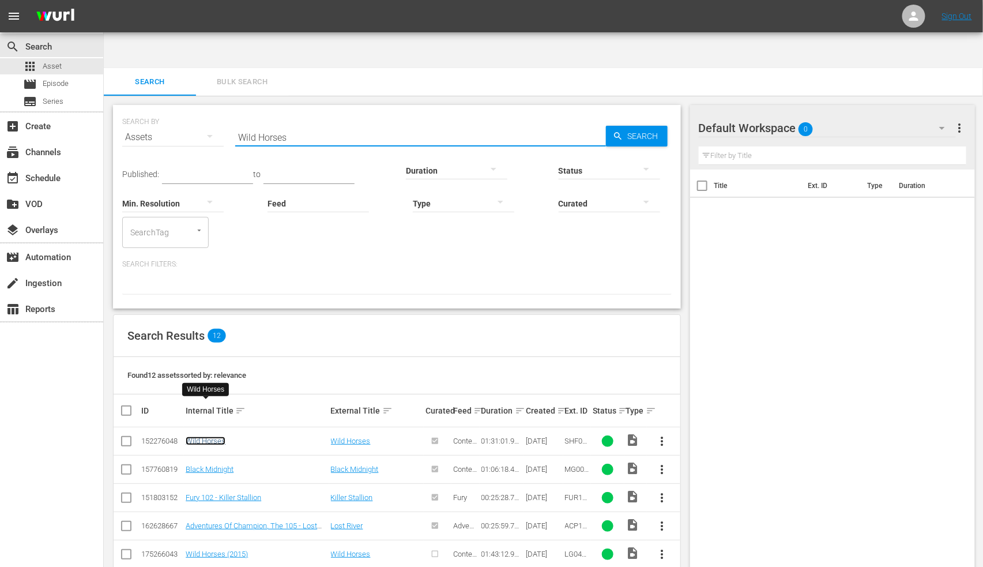
click at [203, 437] on link "Wild Horses" at bounding box center [206, 441] width 40 height 9
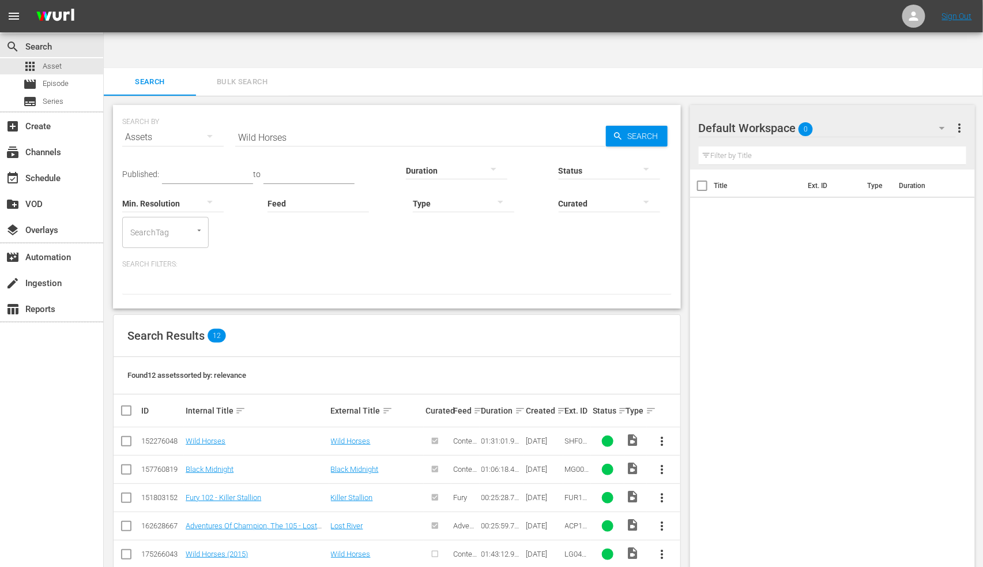
click at [303, 123] on input "Wild Horses" at bounding box center [420, 137] width 371 height 28
drag, startPoint x: 292, startPoint y: 100, endPoint x: 166, endPoint y: 107, distance: 126.5
click at [166, 110] on div "SEARCH BY Search By Assets Search ID, Title, Description, Keywords, or Category…" at bounding box center [397, 131] width 550 height 42
paste input "nds Of The Wasteland"
type input "Winds Of The Wasteland"
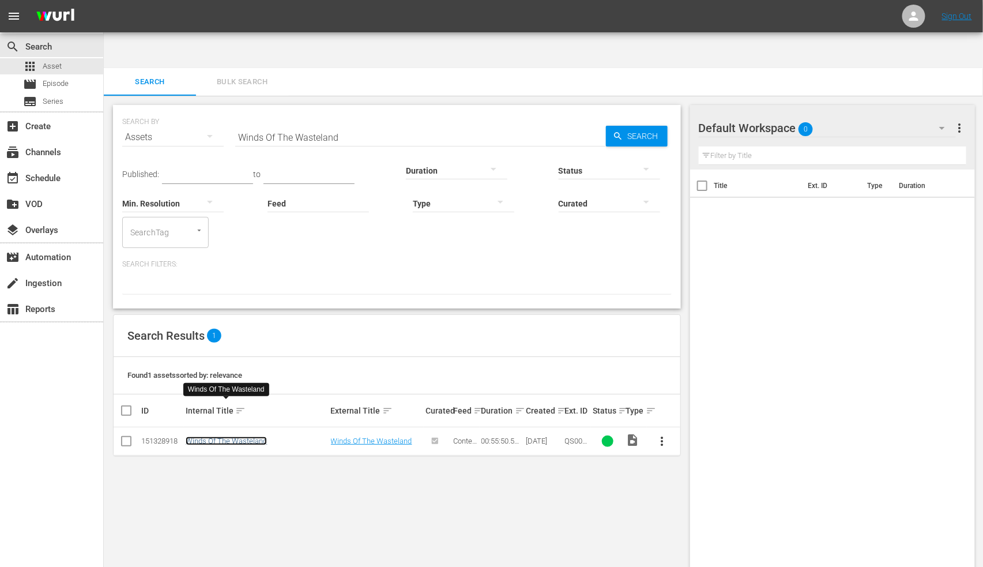
click at [238, 437] on link "Winds Of The Wasteland" at bounding box center [226, 441] width 81 height 9
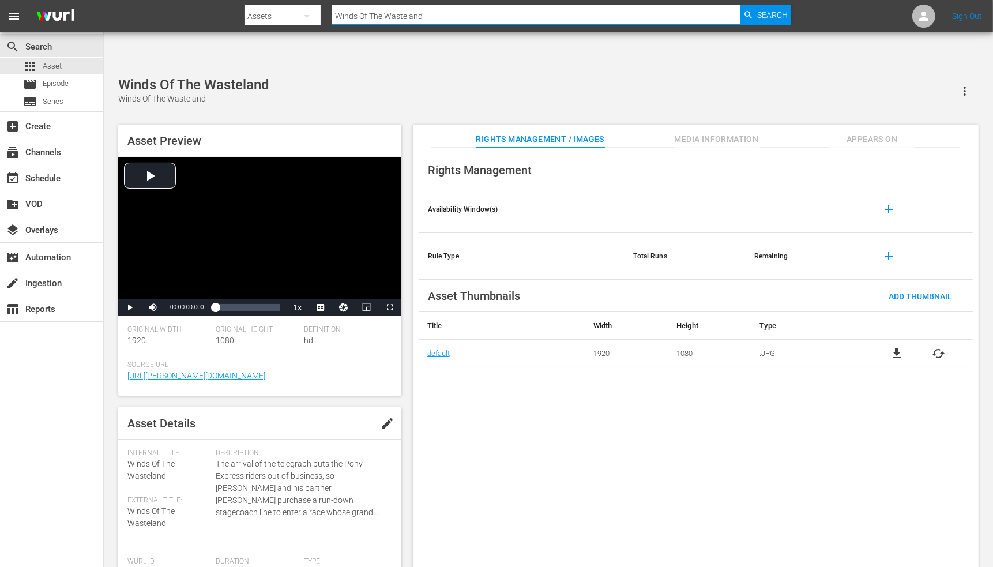
drag, startPoint x: 439, startPoint y: 20, endPoint x: 327, endPoint y: 24, distance: 112.5
click at [327, 24] on div "Search By Assets Search ID, Title, Description, Keywords, or Category Winds Of …" at bounding box center [518, 16] width 546 height 28
paste input "oo"
type input "Woo"
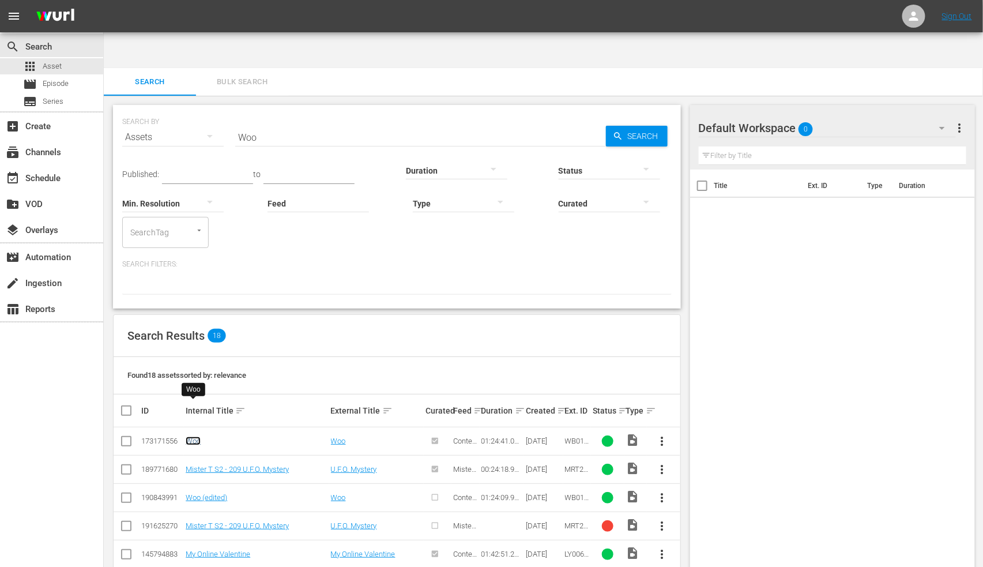
click at [188, 437] on link "Woo" at bounding box center [193, 441] width 15 height 9
click at [194, 493] on link "Woo (edited)" at bounding box center [207, 497] width 42 height 9
click at [205, 483] on td "Woo (edited)" at bounding box center [256, 497] width 145 height 28
click at [206, 493] on link "Woo (edited)" at bounding box center [207, 497] width 42 height 9
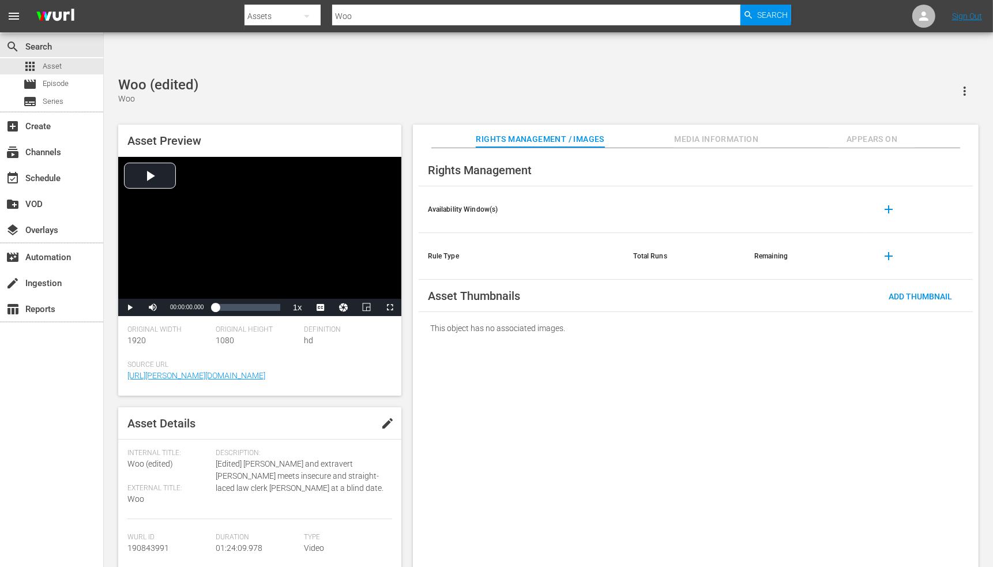
click at [959, 84] on icon "button" at bounding box center [965, 91] width 14 height 14
drag, startPoint x: 871, startPoint y: 385, endPoint x: 871, endPoint y: 372, distance: 13.3
click at [871, 379] on div "Rights Management Availability Window(s) add Rule Type Total Runs Remaining add…" at bounding box center [696, 367] width 566 height 438
click at [914, 292] on span "Add Thumbnail" at bounding box center [921, 296] width 82 height 9
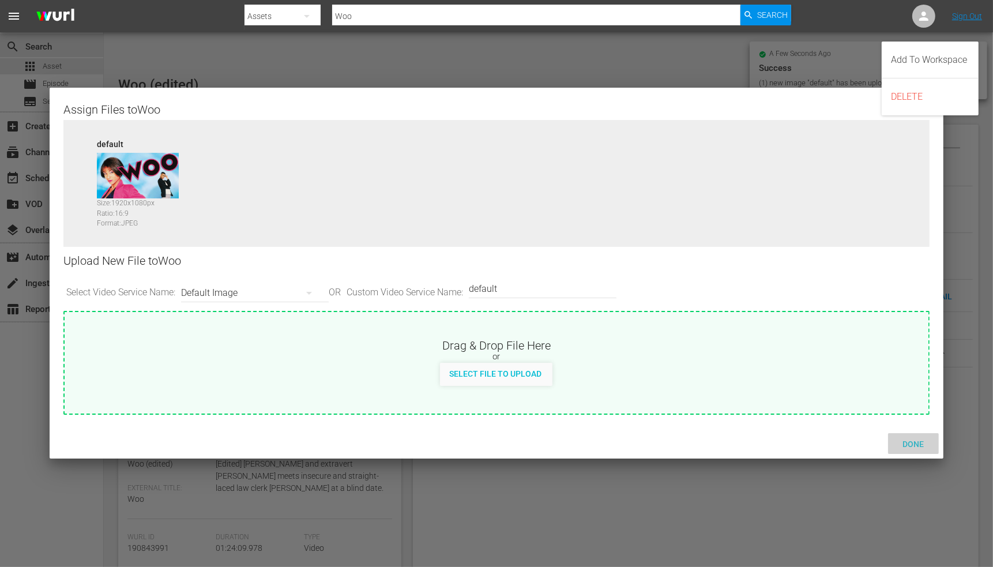
click at [908, 439] on span "Done" at bounding box center [913, 443] width 40 height 9
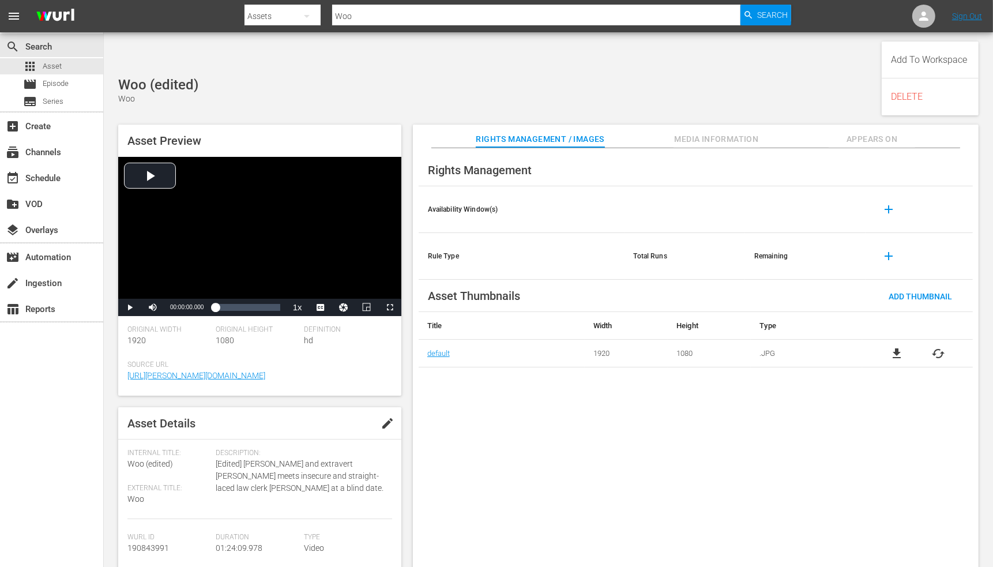
click at [349, 19] on input "Woo" at bounding box center [536, 16] width 408 height 28
paste input "rst Roommate Ever"
type input "Worst Roommate Ever"
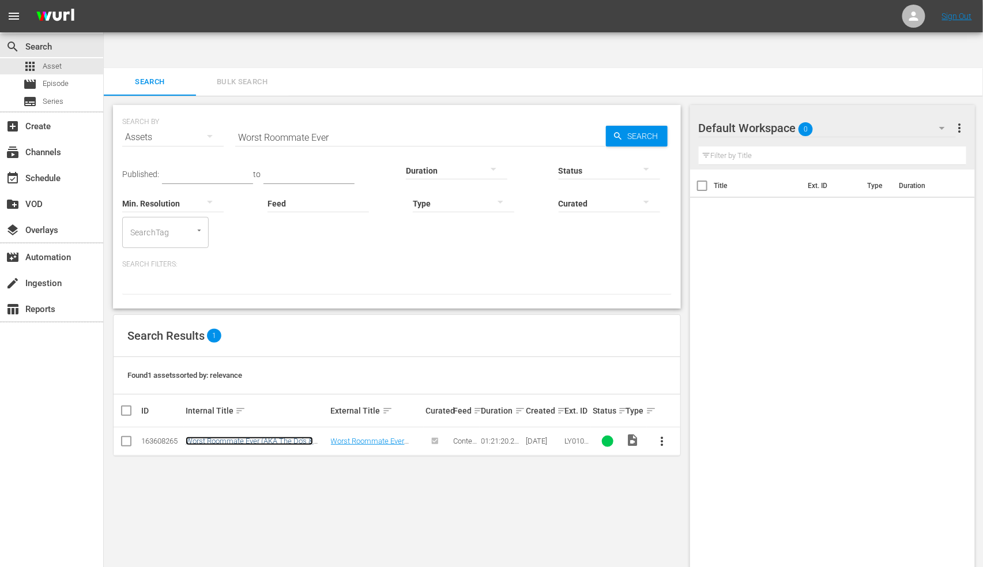
click at [255, 437] on link "Worst Roommate Ever (AKA The Do's & Don'ts of Sharing An Apartment)" at bounding box center [249, 445] width 127 height 17
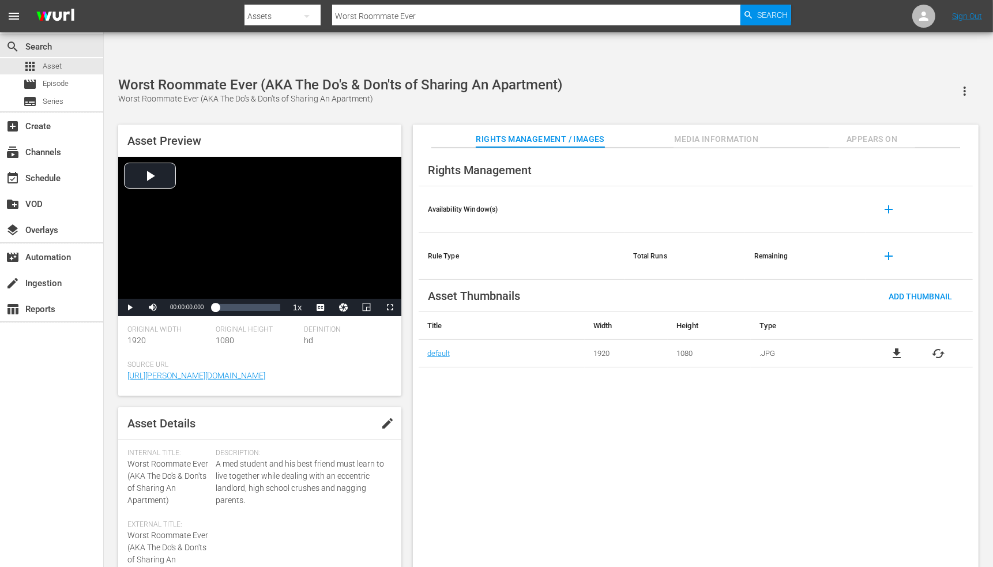
click at [443, 25] on div at bounding box center [518, 27] width 546 height 5
drag, startPoint x: 434, startPoint y: 12, endPoint x: 289, endPoint y: 21, distance: 145.6
click at [289, 21] on div "Search By Assets Search ID, Title, Description, Keywords, or Category Worst Roo…" at bounding box center [518, 16] width 546 height 28
click at [479, 16] on input "Worst Roommate Ever" at bounding box center [536, 16] width 408 height 28
paste input "Young Land, The"
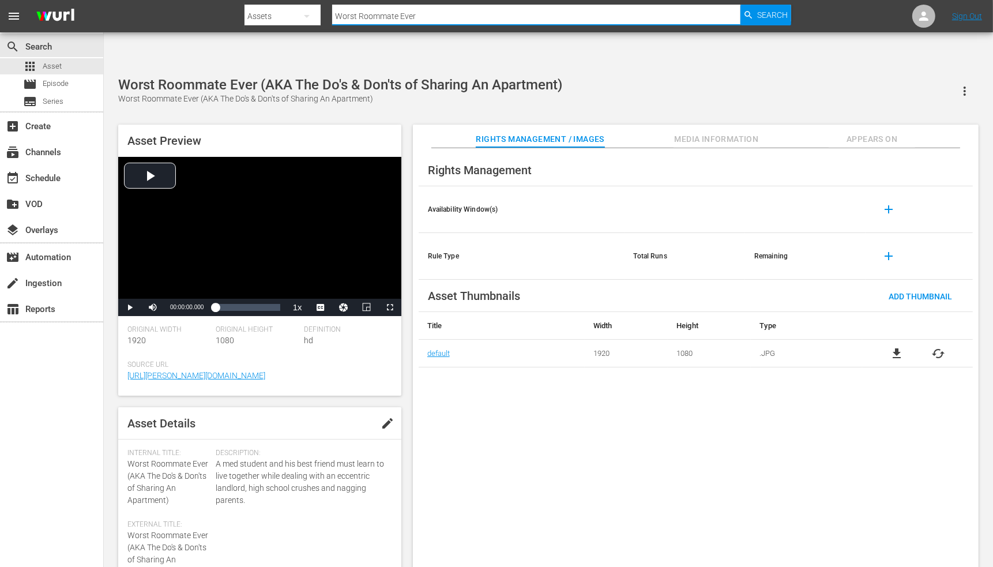
type input "Young Land, The"
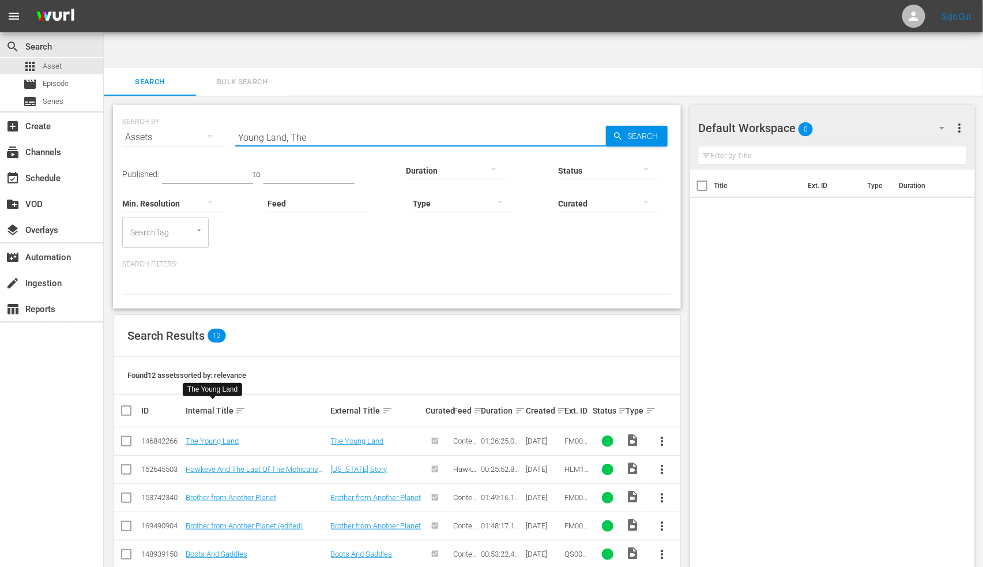
drag, startPoint x: 299, startPoint y: 97, endPoint x: 218, endPoint y: 105, distance: 81.1
click at [217, 110] on div "SEARCH BY Search By Assets Search ID, Title, Description, Keywords, or Category…" at bounding box center [397, 131] width 550 height 42
paste input "#Lucky Number"
type input "#Lucky Number"
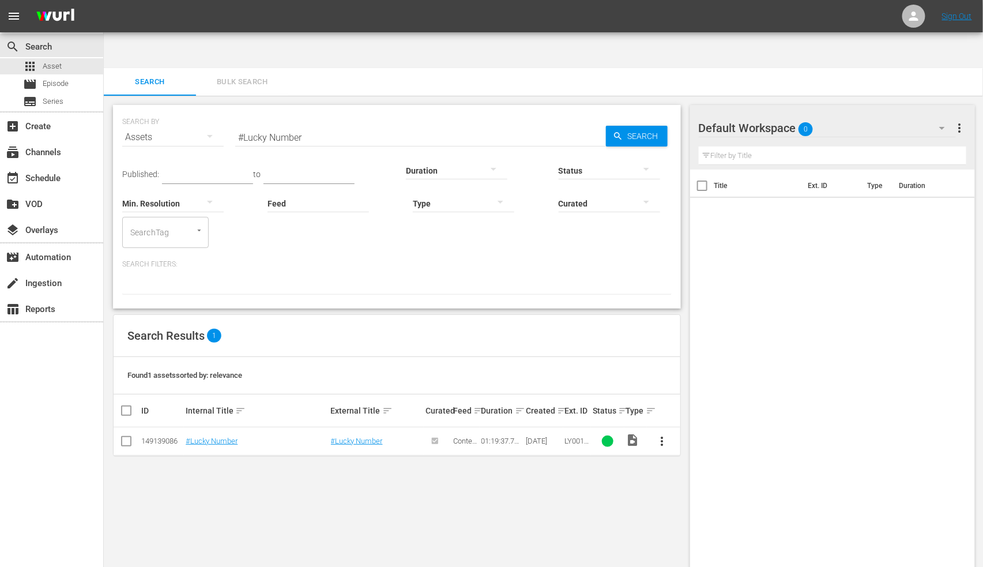
click at [212, 427] on td "#Lucky Number" at bounding box center [256, 441] width 145 height 28
click at [213, 437] on link "#Lucky Number" at bounding box center [212, 441] width 52 height 9
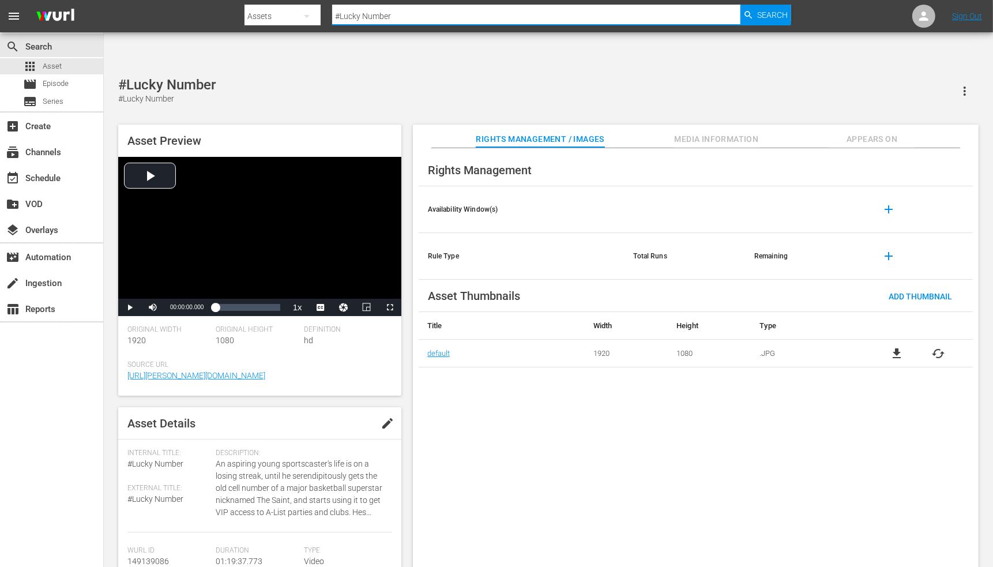
drag, startPoint x: 408, startPoint y: 21, endPoint x: 314, endPoint y: 16, distance: 93.6
click at [314, 16] on div "Search By Assets Search ID, Title, Description, Keywords, or Category #Lucky Nu…" at bounding box center [518, 16] width 546 height 28
paste input "16 Blocks"
type input "16 Blocks"
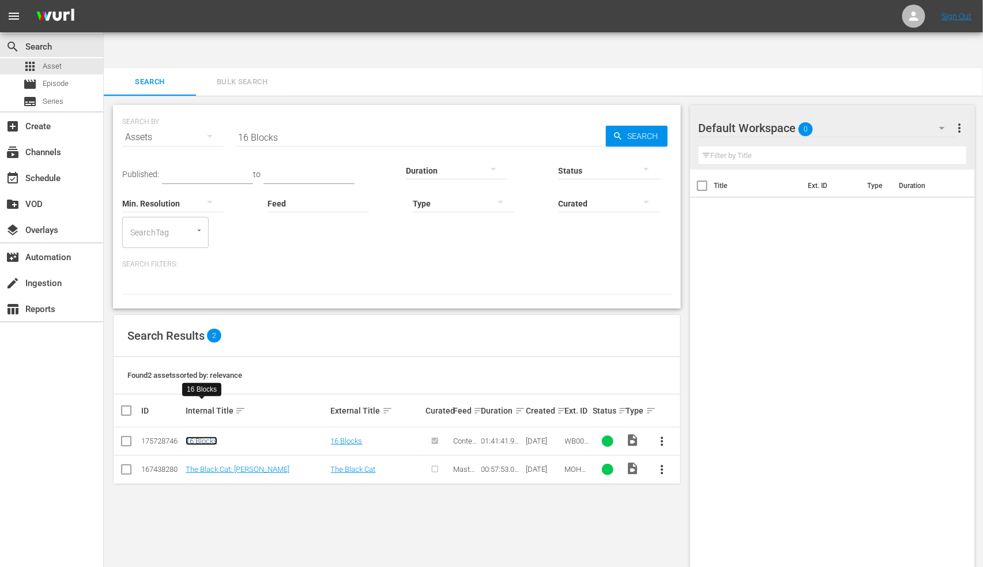
click at [212, 437] on link "16 Blocks" at bounding box center [202, 441] width 32 height 9
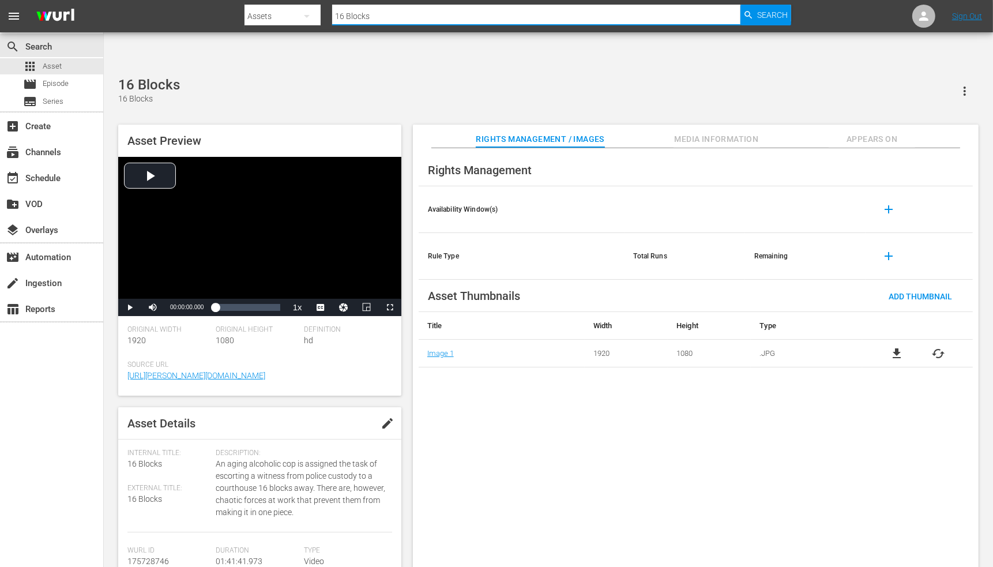
drag, startPoint x: 423, startPoint y: 24, endPoint x: 284, endPoint y: 25, distance: 138.4
click at [284, 25] on div "Search By Assets Search ID, Title, Description, Keywords, or Category 16 Blocks…" at bounding box center [518, 16] width 546 height 28
paste input "[PERSON_NAME]: Refuse 2 Die"
type input "[PERSON_NAME]: Refuse 2 Die"
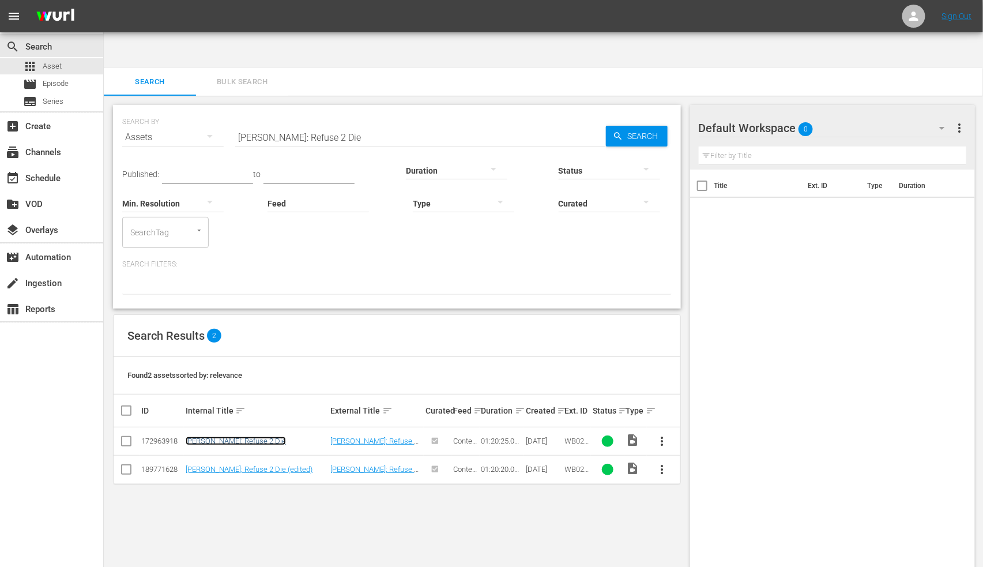
click at [221, 437] on link "[PERSON_NAME]: Refuse 2 Die" at bounding box center [236, 441] width 100 height 9
click at [336, 123] on input "[PERSON_NAME]: Refuse 2 Die" at bounding box center [420, 137] width 371 height 28
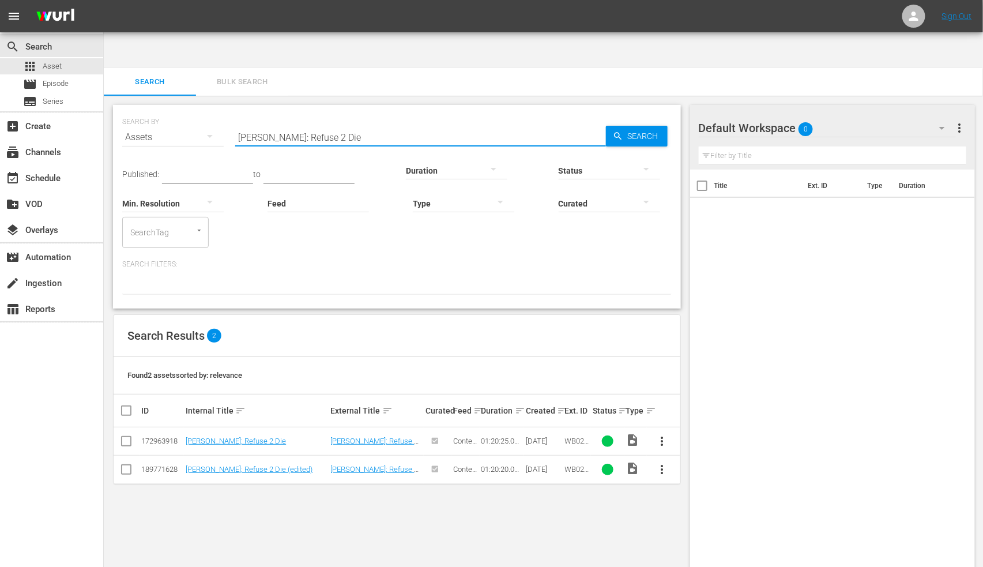
drag, startPoint x: 335, startPoint y: 102, endPoint x: 186, endPoint y: 101, distance: 149.4
click at [187, 110] on div "SEARCH BY Search By Assets Search ID, Title, Description, Keywords, or Category…" at bounding box center [397, 131] width 550 height 42
type input "rock and roll revue"
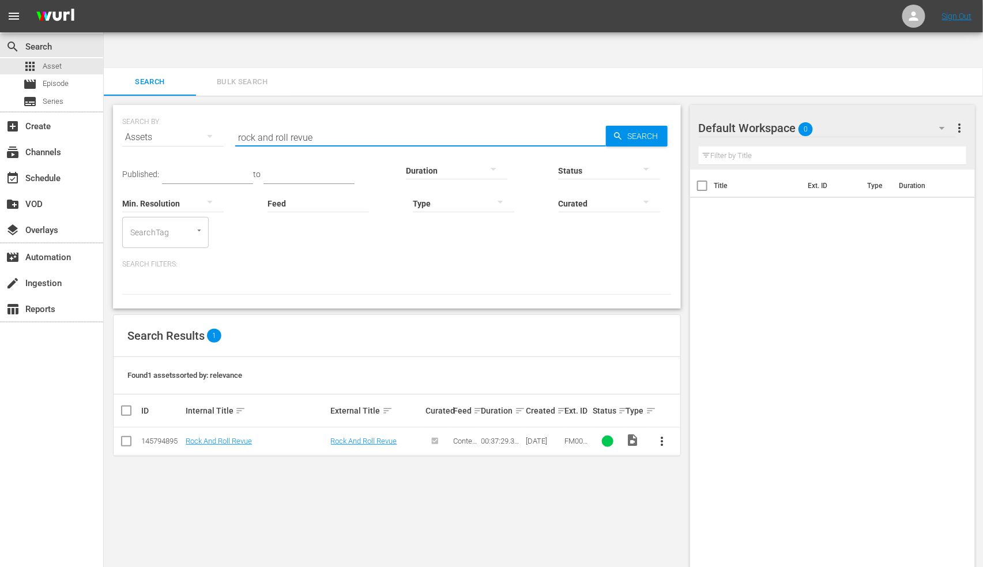
click at [217, 427] on td "Rock And Roll Revue" at bounding box center [256, 441] width 145 height 28
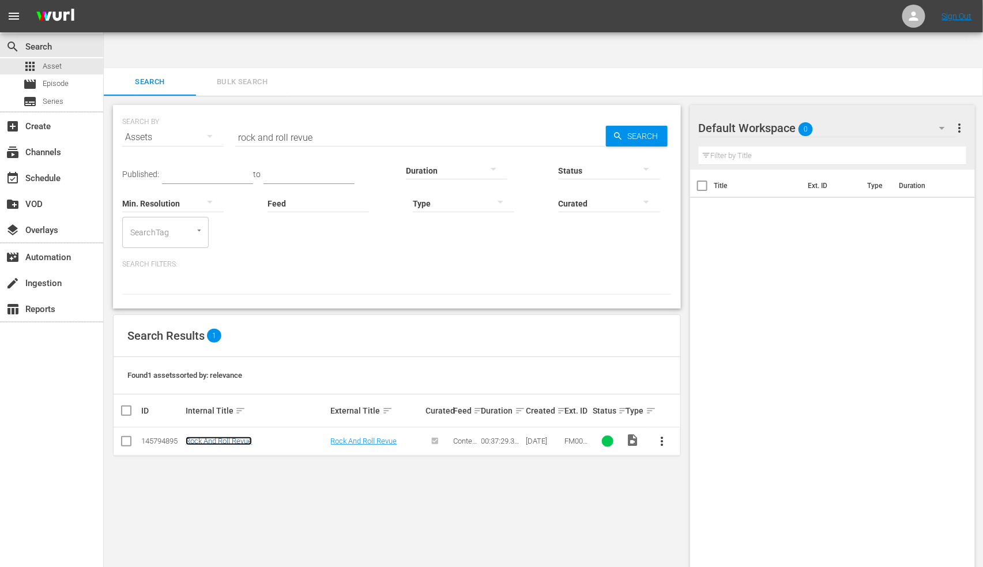
click at [218, 437] on link "Rock And Roll Revue" at bounding box center [219, 441] width 66 height 9
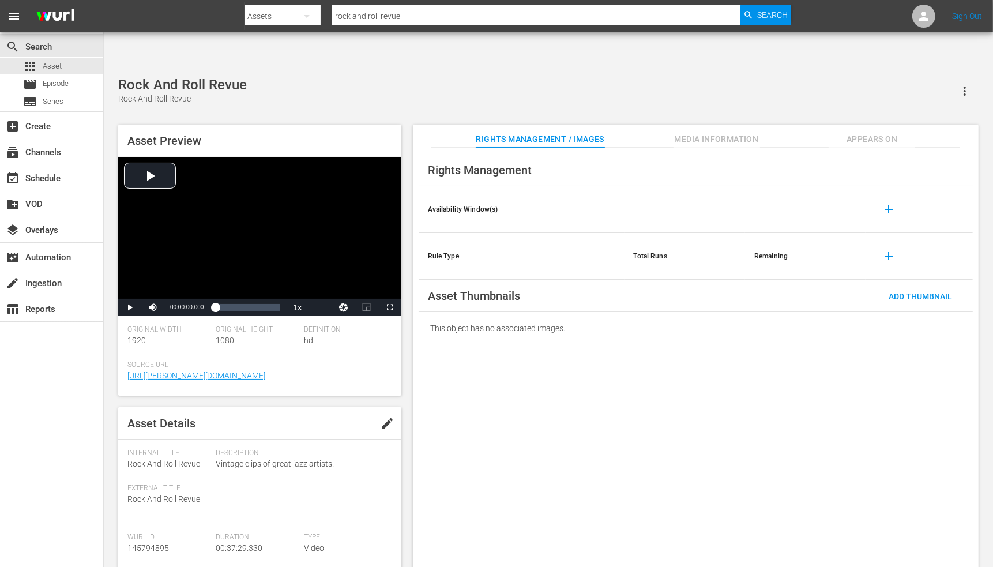
click at [533, 353] on div "Rights Management Availability Window(s) add Rule Type Total Runs Remaining add…" at bounding box center [696, 367] width 566 height 438
click at [908, 371] on div "Rights Management Availability Window(s) add Rule Type Total Runs Remaining add…" at bounding box center [696, 367] width 566 height 438
click at [54, 283] on div "create Ingestion" at bounding box center [32, 281] width 65 height 10
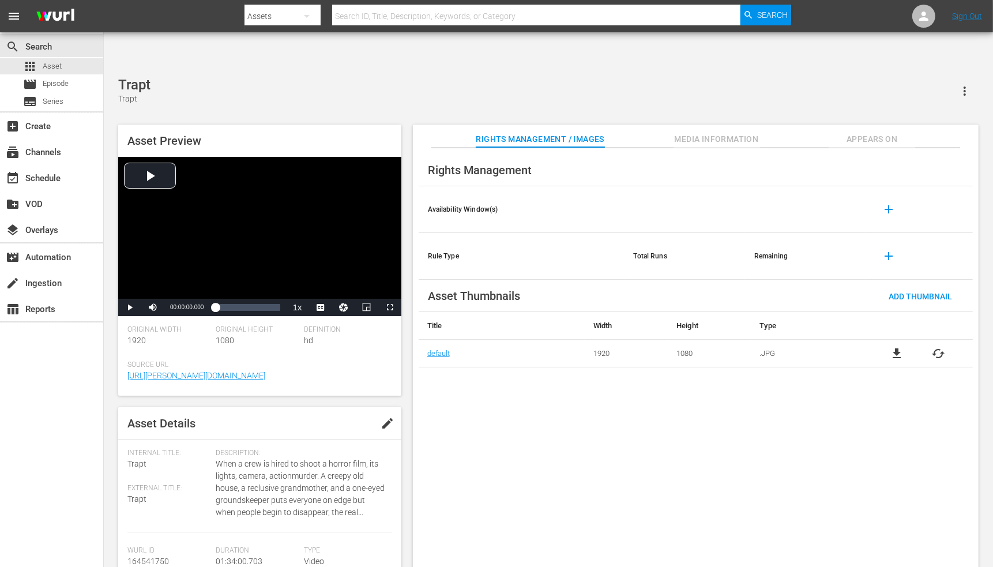
click at [437, 390] on div "Rights Management Availability Window(s) add Rule Type Total Runs Remaining add…" at bounding box center [696, 367] width 566 height 438
click at [384, 77] on div "Trapt (edited) Trapt" at bounding box center [548, 91] width 860 height 28
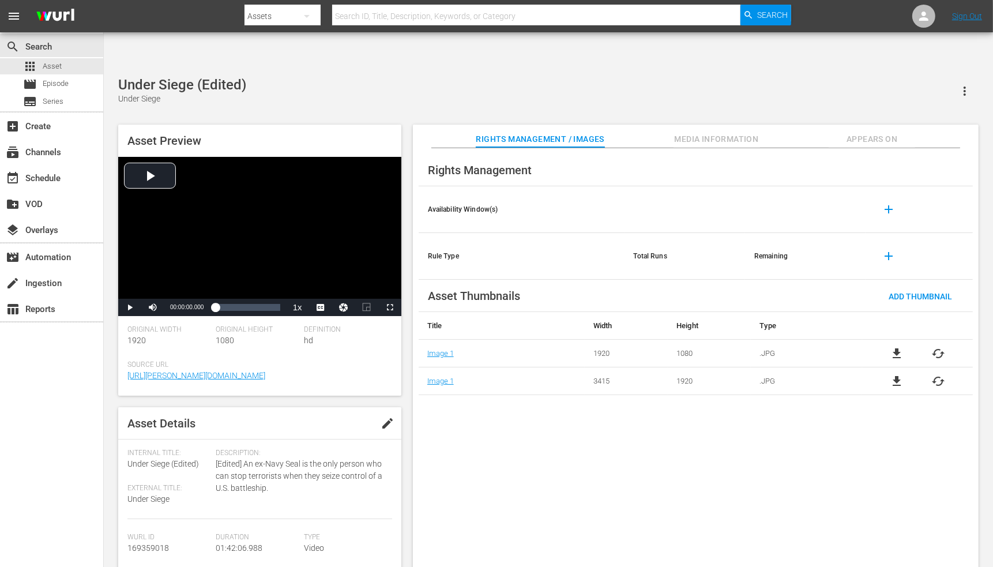
click at [450, 388] on div "Rights Management Availability Window(s) add Rule Type Total Runs Remaining add…" at bounding box center [696, 367] width 566 height 438
click at [362, 77] on div "Under the Cherry Moon Under The Cherry Moon" at bounding box center [548, 91] width 860 height 28
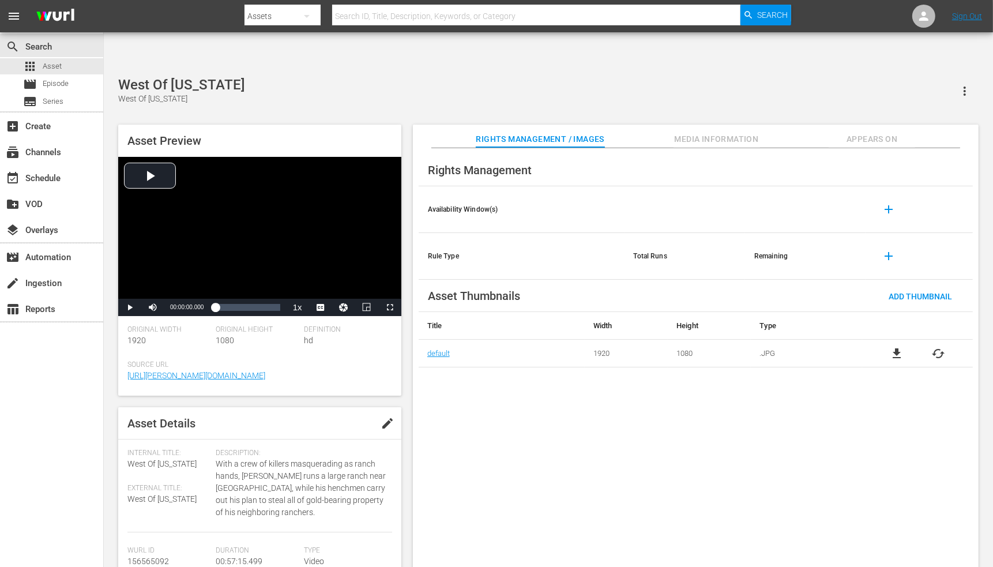
click at [408, 77] on div "West Of Wyoming West Of Wyoming" at bounding box center [548, 91] width 860 height 28
click at [457, 390] on div "Rights Management Availability Window(s) add Rule Type Total Runs Remaining add…" at bounding box center [696, 367] width 566 height 438
click at [475, 379] on div "Rights Management Availability Window(s) add Rule Type Total Runs Remaining add…" at bounding box center [696, 367] width 566 height 438
click at [266, 77] on div "Wild Horses Wild Horses" at bounding box center [548, 91] width 860 height 28
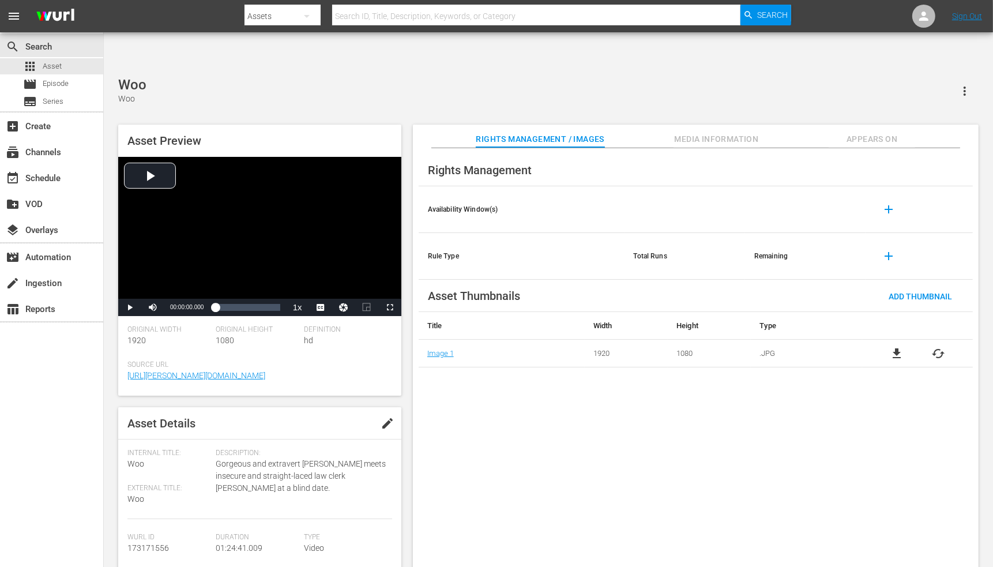
click at [470, 377] on div "Rights Management Availability Window(s) add Rule Type Total Runs Remaining add…" at bounding box center [696, 367] width 566 height 438
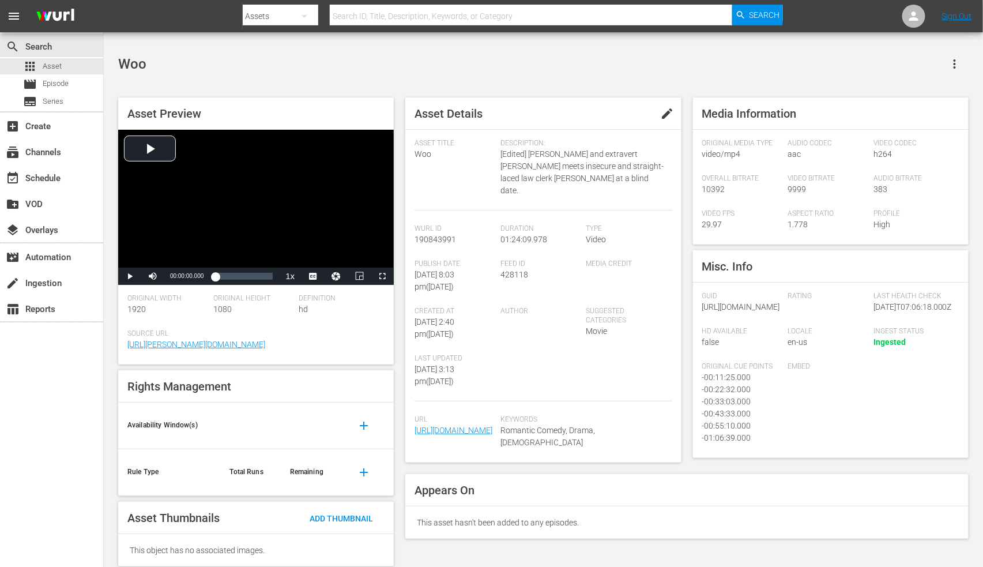
scroll to position [37, 0]
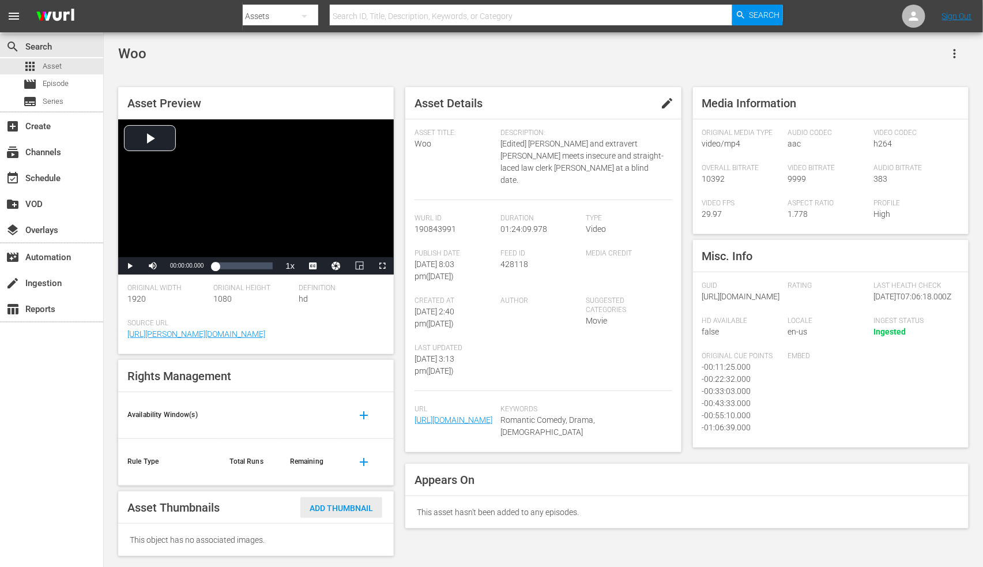
click at [336, 503] on span "Add Thumbnail" at bounding box center [341, 507] width 82 height 9
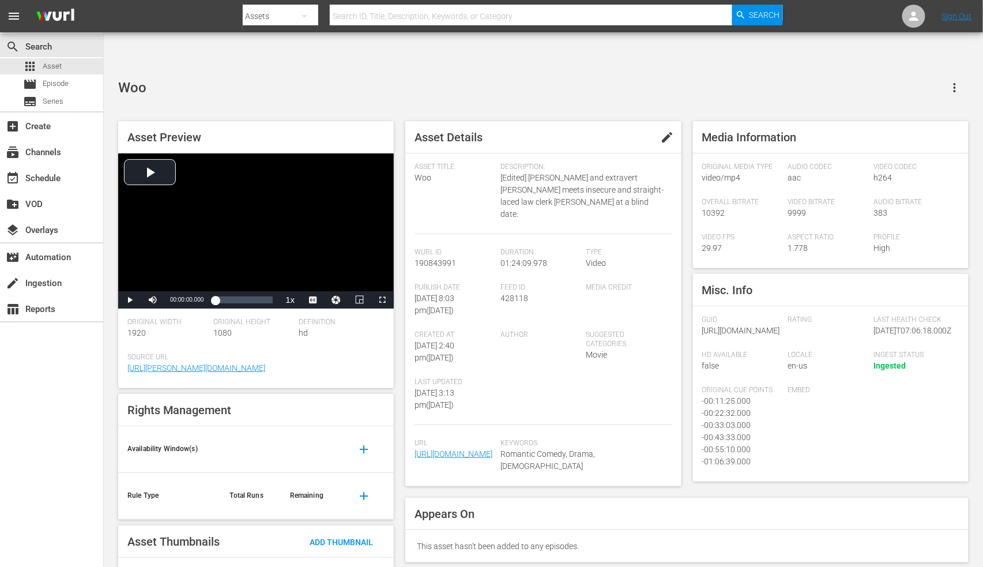
scroll to position [0, 0]
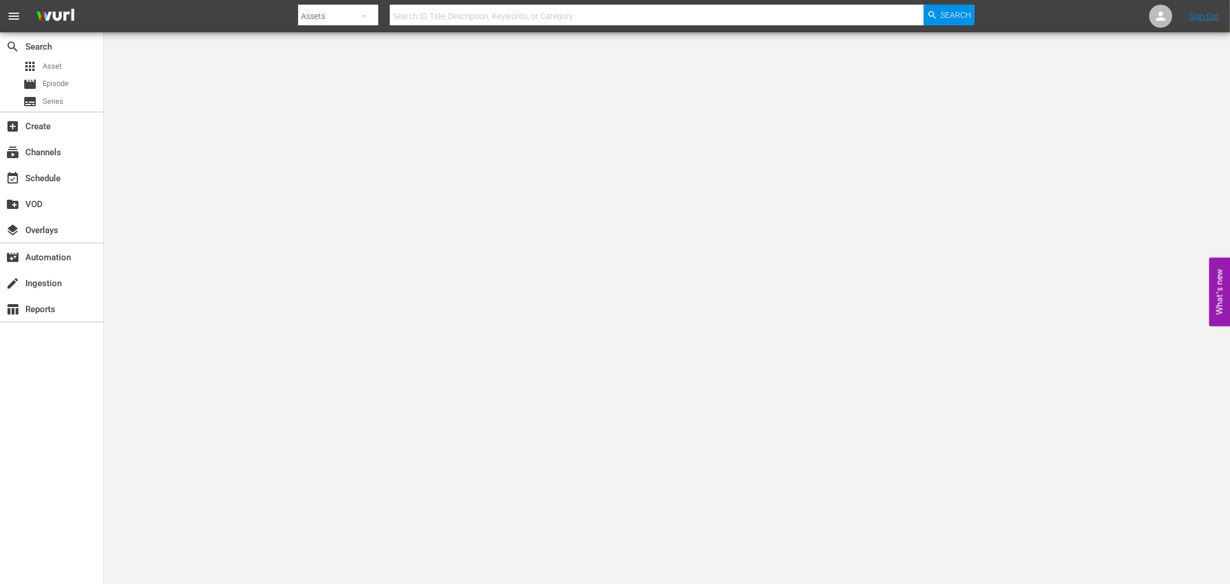
click at [519, 9] on input "text" at bounding box center [657, 16] width 534 height 28
type input "starcrash"
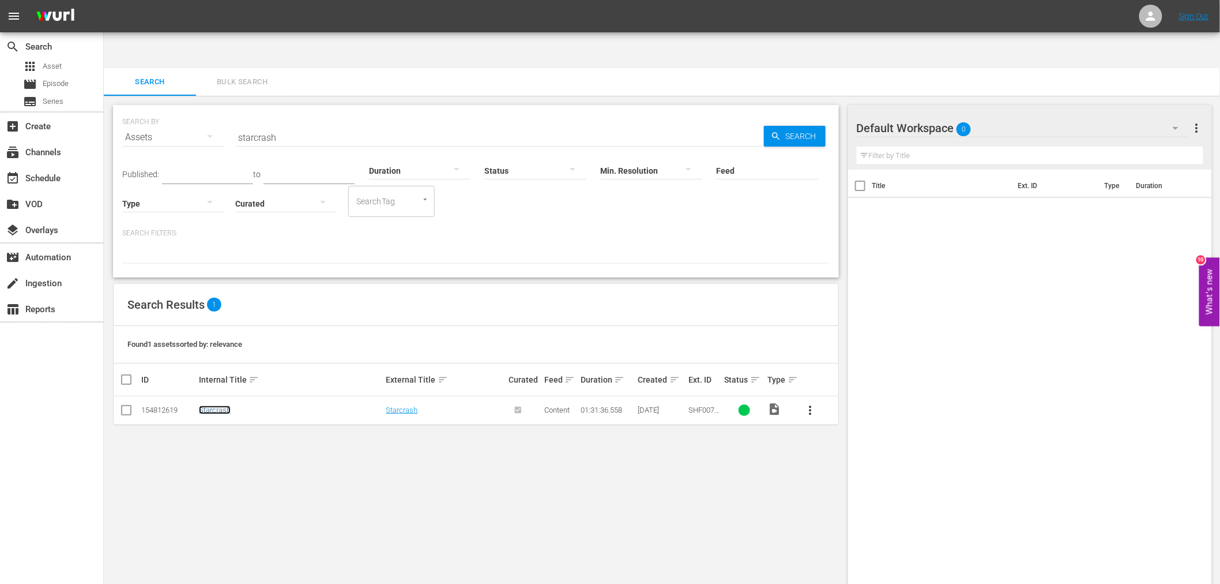
click at [212, 405] on link "Starcrash" at bounding box center [215, 409] width 32 height 9
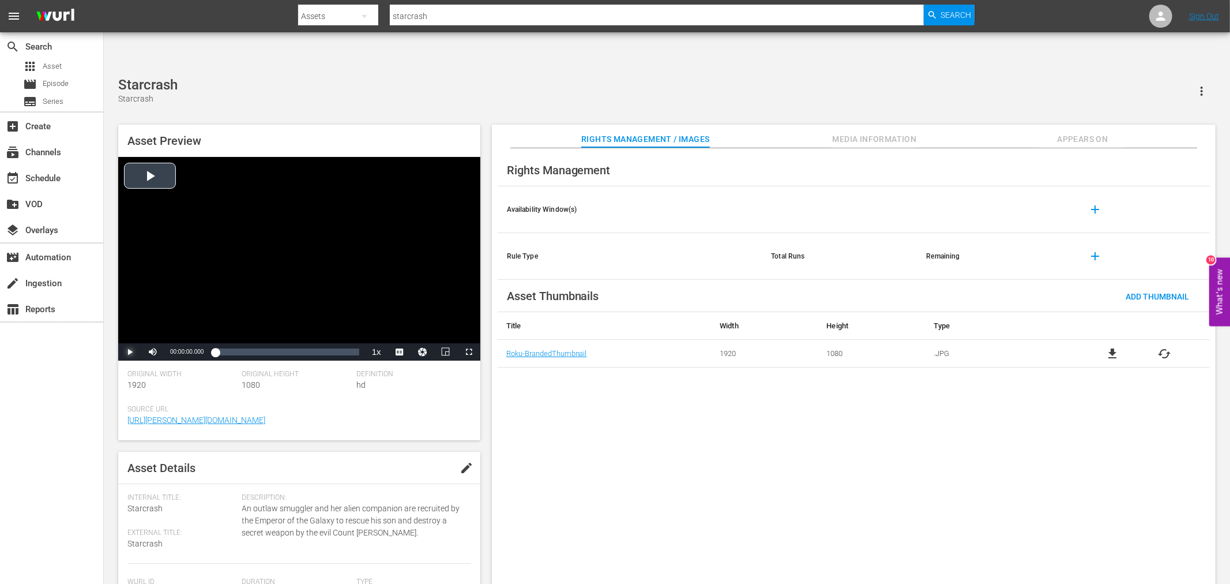
click at [130, 352] on span "Video Player" at bounding box center [130, 352] width 0 height 0
click at [469, 352] on span "Video Player" at bounding box center [469, 352] width 0 height 0
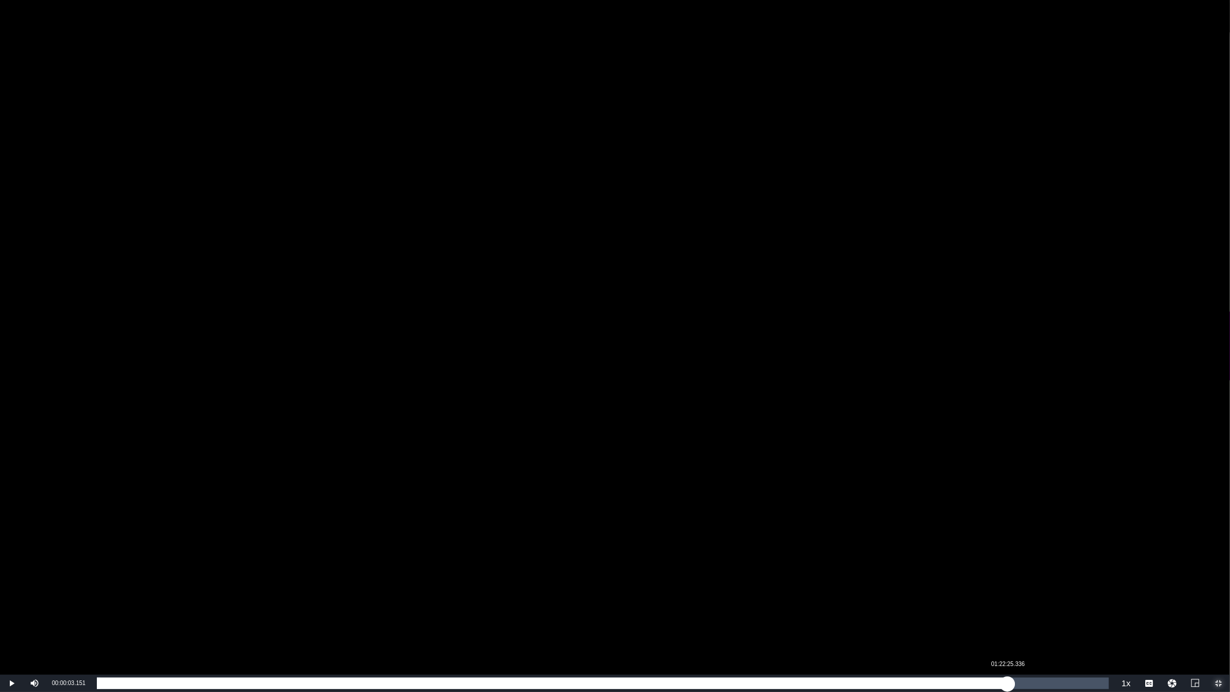
click at [1008, 583] on div "Loaded : 0.33% 01:22:25.336 00:00:03.151" at bounding box center [603, 684] width 1012 height 12
click at [1050, 583] on div "01:26:13.967" at bounding box center [1050, 684] width 1 height 12
click at [1068, 583] on div "01:27:51.058" at bounding box center [1068, 684] width 1 height 12
click at [1085, 583] on div "01:29:25.016" at bounding box center [1085, 684] width 1 height 12
click at [1085, 583] on div "01:29:27.107" at bounding box center [591, 684] width 988 height 12
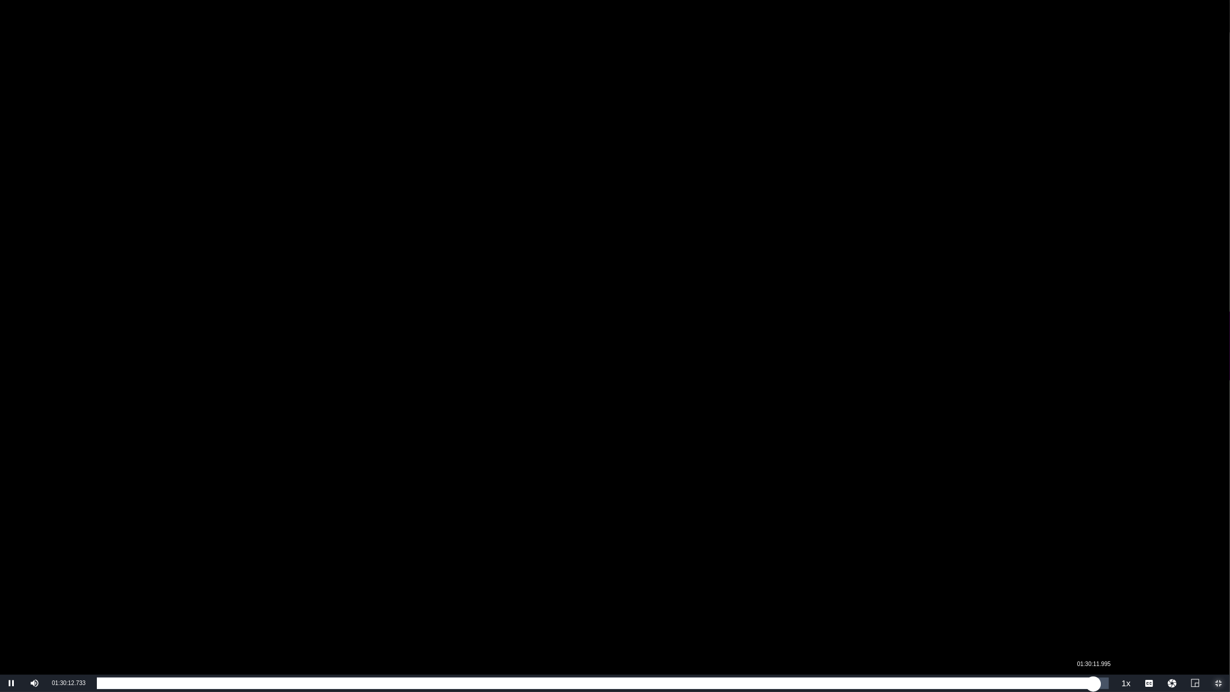
click at [1089, 583] on div "01:30:12.887" at bounding box center [595, 684] width 997 height 12
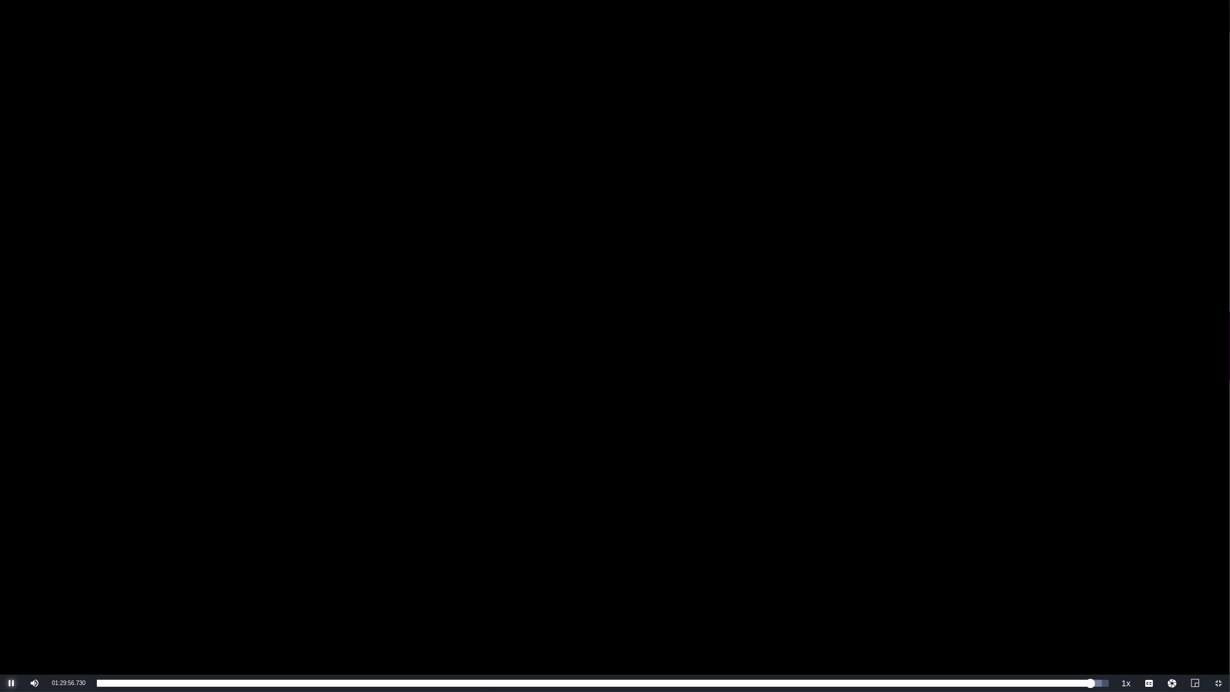
click at [12, 583] on span "Video Player" at bounding box center [12, 683] width 0 height 0
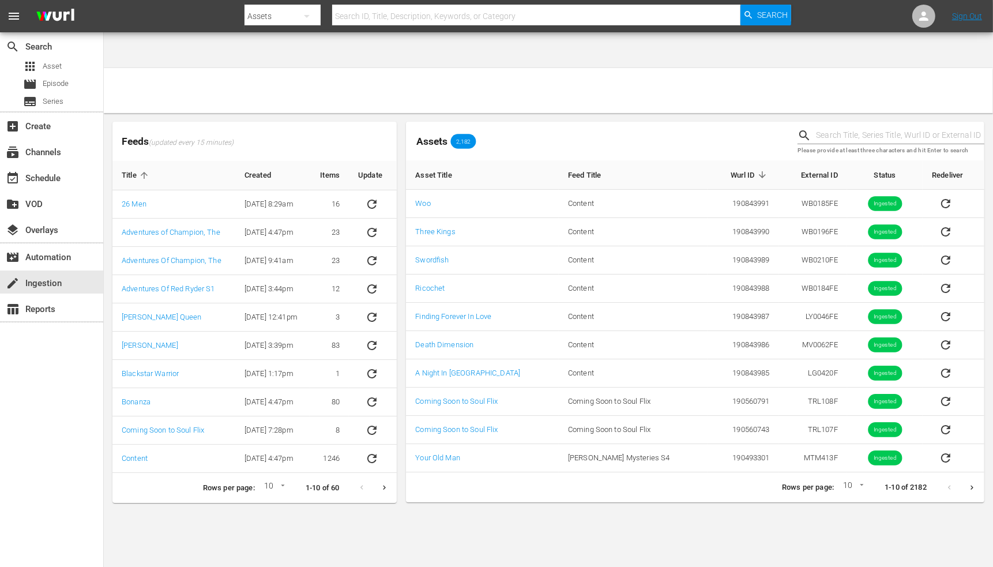
click at [562, 514] on body "menu Search By Assets Search ID, Title, Description, Keywords, or Category Sear…" at bounding box center [496, 319] width 993 height 567
click at [387, 483] on icon "Next page" at bounding box center [384, 487] width 9 height 9
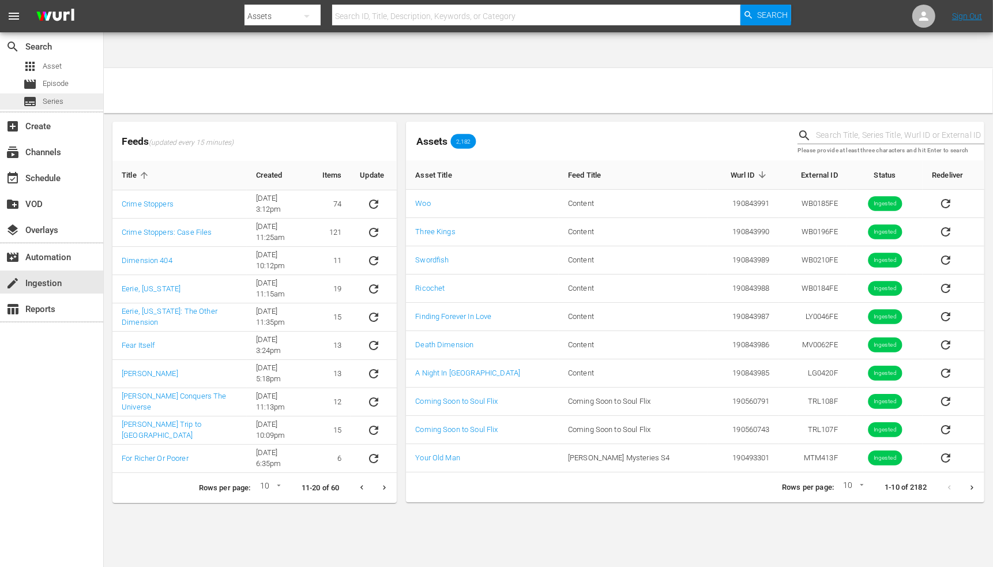
click at [50, 105] on span "Series" at bounding box center [53, 102] width 21 height 12
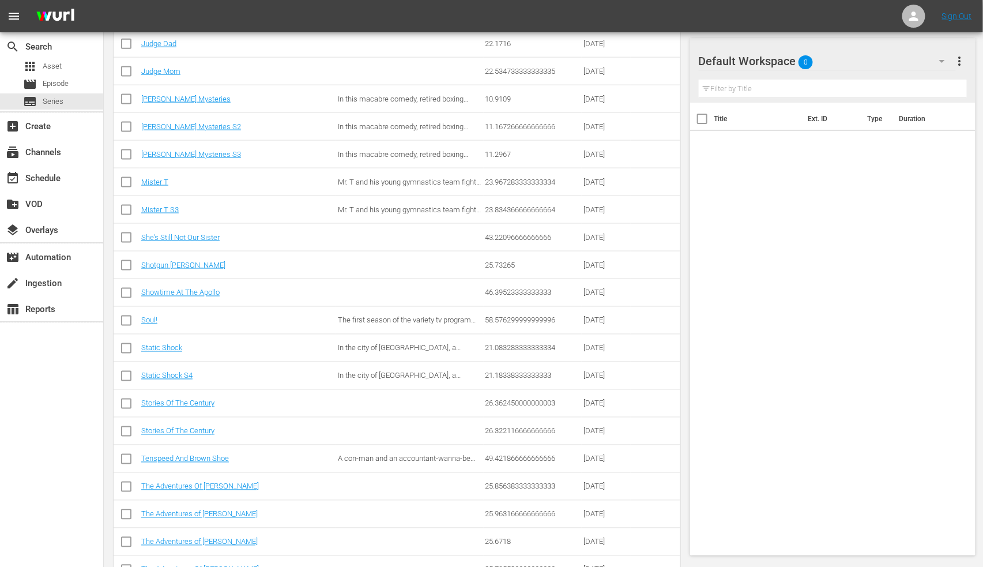
scroll to position [641, 0]
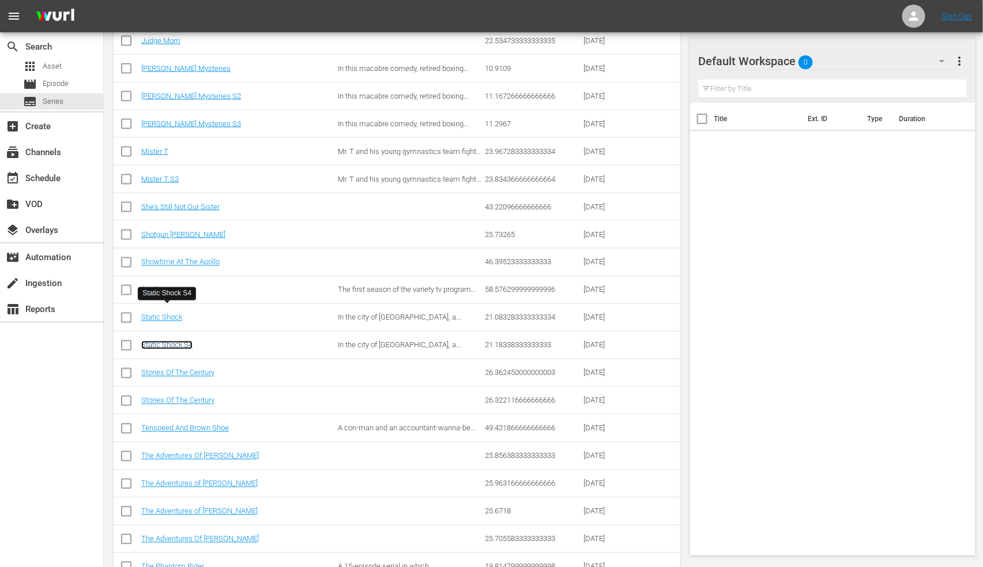
click at [146, 341] on link "Static Shock S4" at bounding box center [166, 345] width 51 height 9
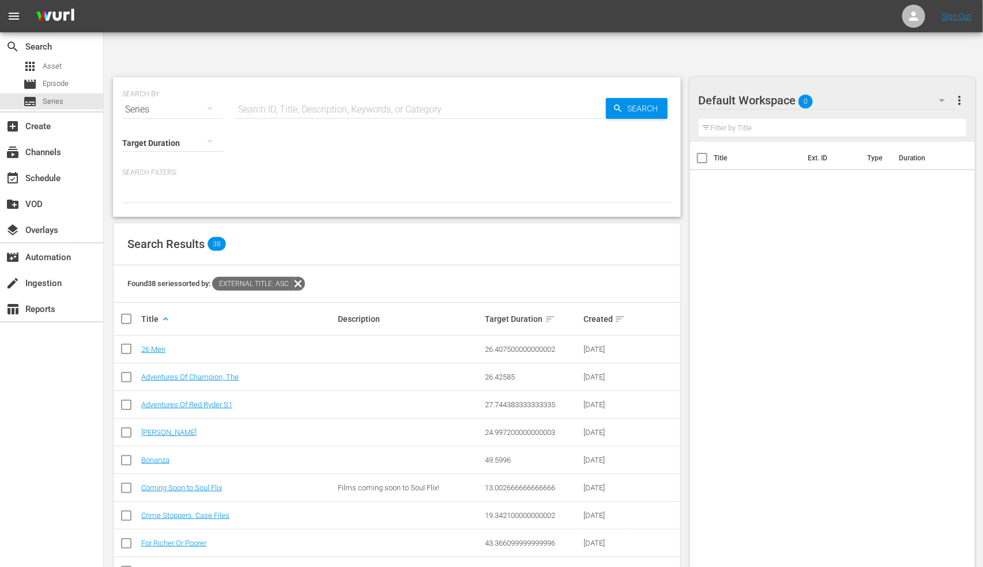
click at [306, 276] on icon at bounding box center [298, 283] width 15 height 15
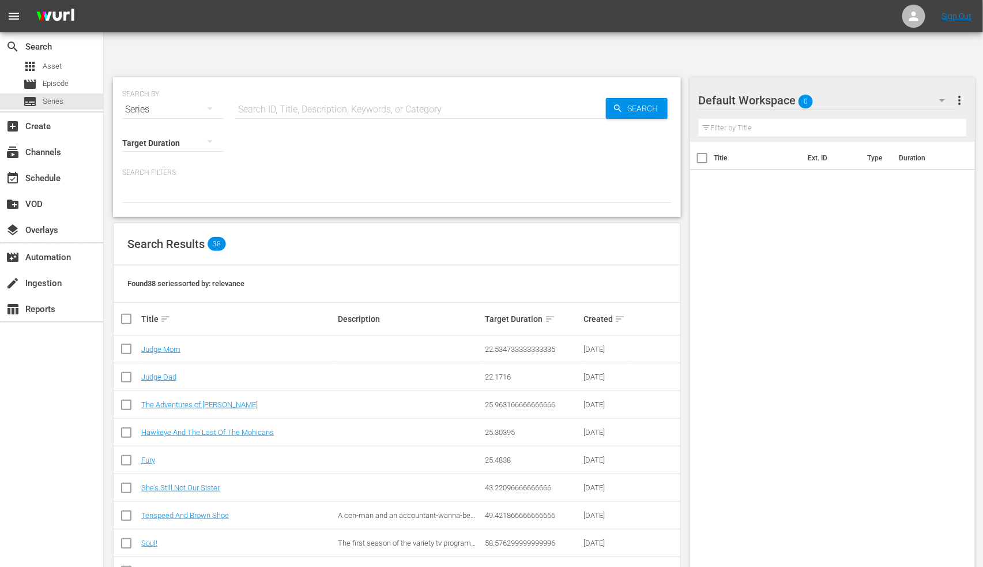
click at [218, 419] on td "Hawkeye And The Last Of The Mohicans" at bounding box center [238, 433] width 197 height 28
click at [258, 96] on input "text" at bounding box center [420, 110] width 371 height 28
type input "mister t"
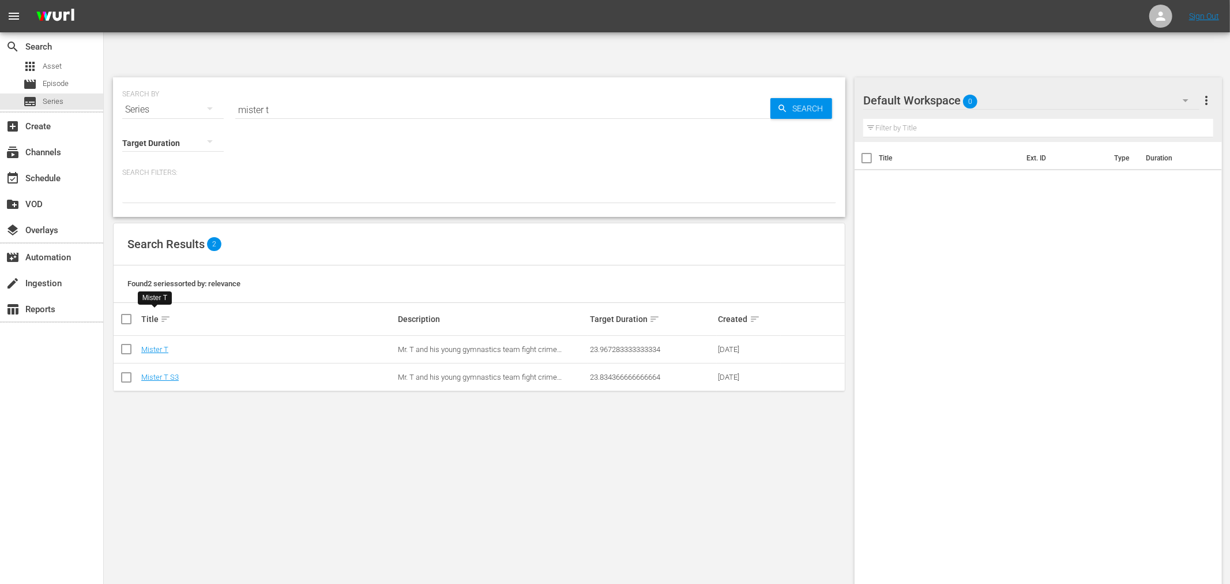
click at [596, 389] on div "SEARCH BY Search By Series Search ID, Title, Description, Keywords, or Category…" at bounding box center [479, 336] width 751 height 536
click at [477, 411] on div "SEARCH BY Search By Series Search ID, Title, Description, Keywords, or Category…" at bounding box center [479, 336] width 751 height 536
click at [562, 472] on div "SEARCH BY Search By Series Search ID, Title, Description, Keywords, or Category…" at bounding box center [479, 336] width 751 height 536
click at [174, 401] on div "SEARCH BY Search By Series Search ID, Title, Description, Keywords, or Category…" at bounding box center [479, 336] width 751 height 536
drag, startPoint x: 340, startPoint y: 437, endPoint x: 340, endPoint y: 430, distance: 7.5
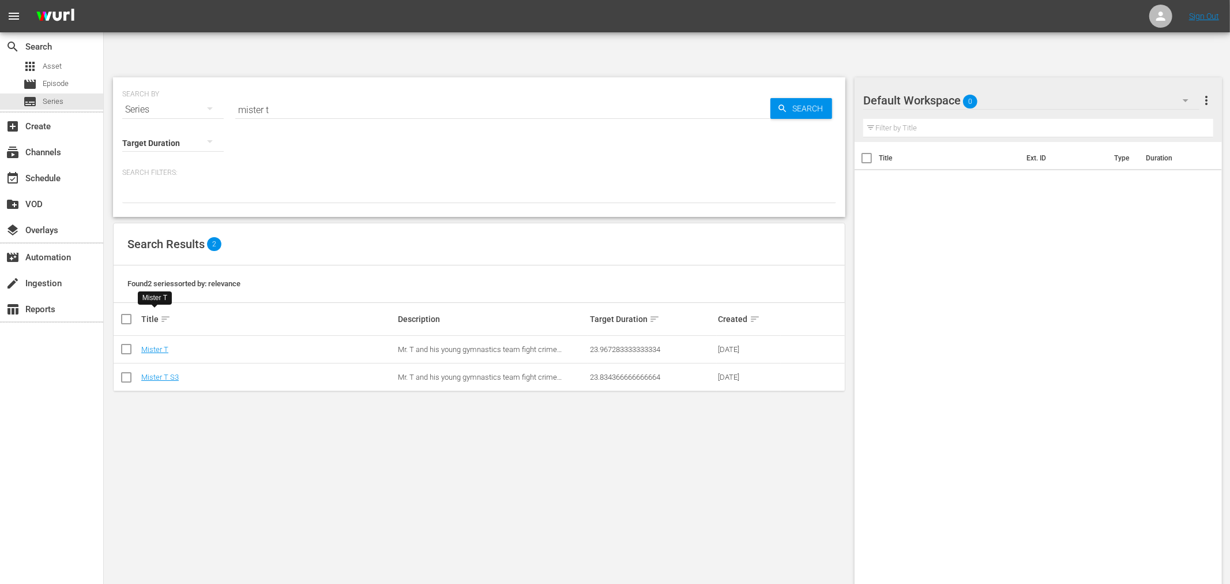
click at [340, 430] on div "SEARCH BY Search By Series Search ID, Title, Description, Keywords, or Category…" at bounding box center [479, 336] width 751 height 536
click at [156, 373] on link "Mister T S3" at bounding box center [159, 377] width 37 height 9
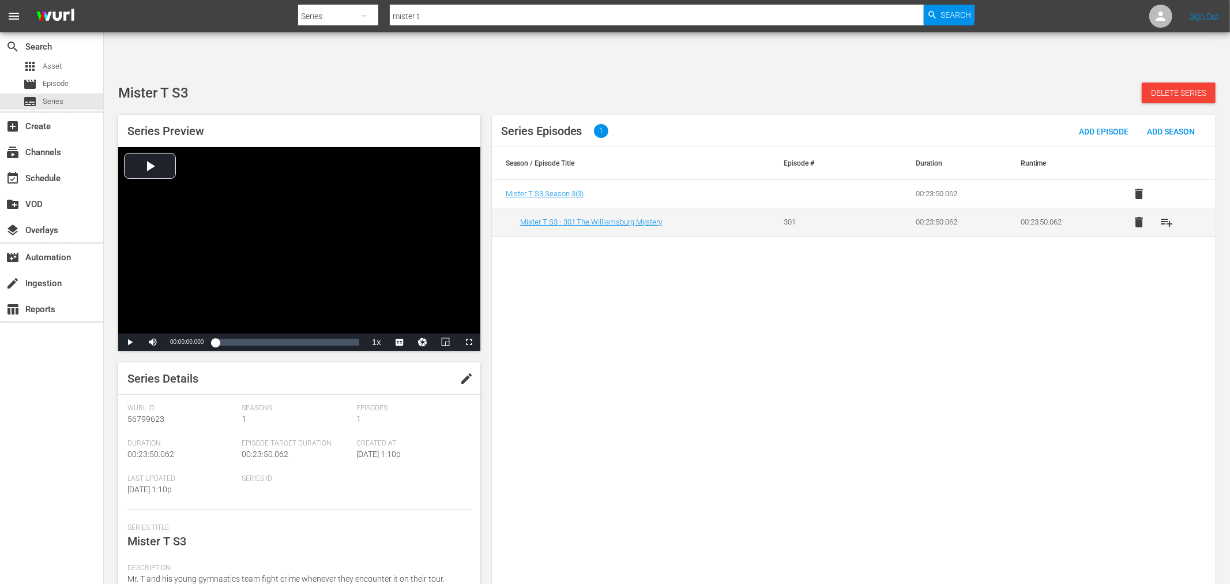
click at [856, 342] on div "Series Episodes 1 Add Episode Add Season Season / Episode Title Episode # Durat…" at bounding box center [854, 356] width 724 height 483
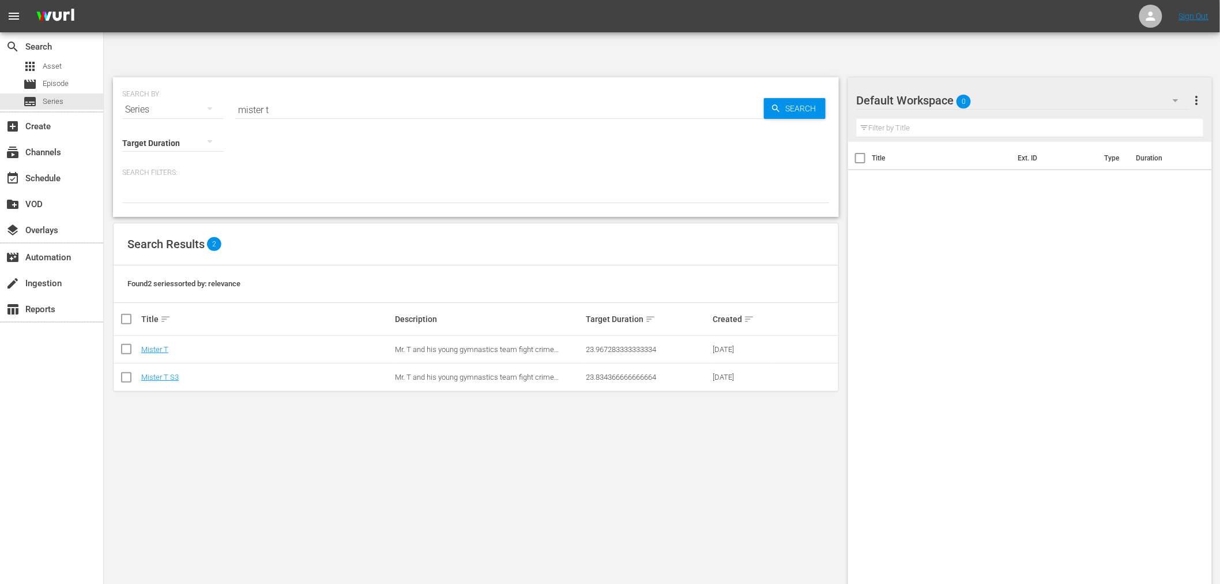
click at [560, 482] on div "SEARCH BY Search By Series Search ID, Title, Description, Keywords, or Category…" at bounding box center [476, 344] width 745 height 553
click at [632, 412] on div "SEARCH BY Search By Series Search ID, Title, Description, Keywords, or Category…" at bounding box center [476, 344] width 745 height 553
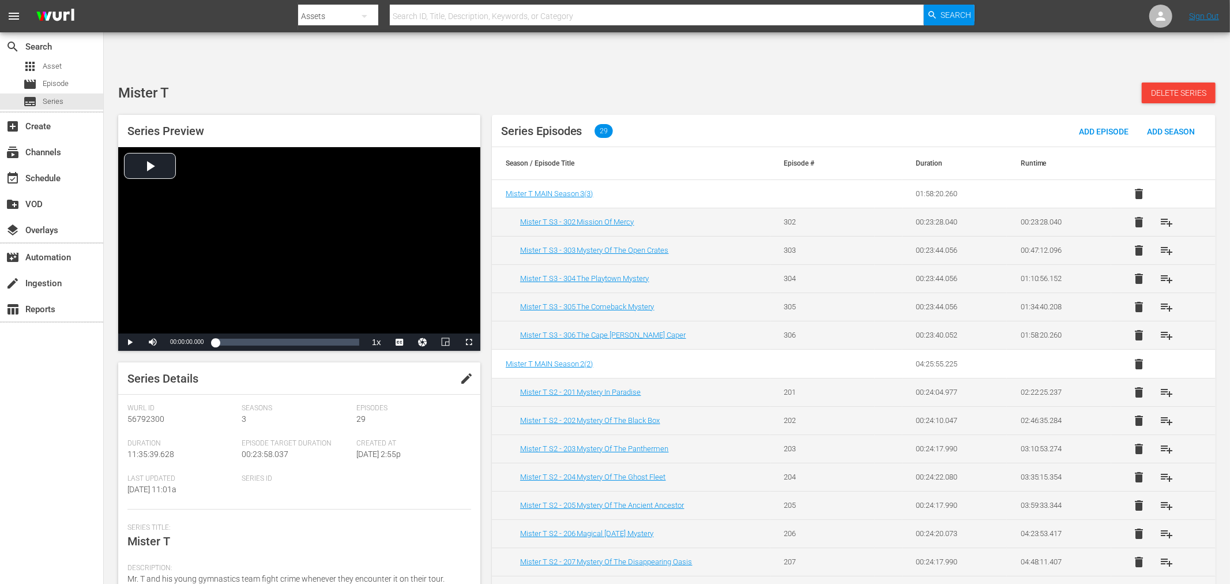
click at [457, 109] on div "Series Preview Video Player is loading. Play Video Play Mute Current Time 00:00…" at bounding box center [666, 350] width 1109 height 483
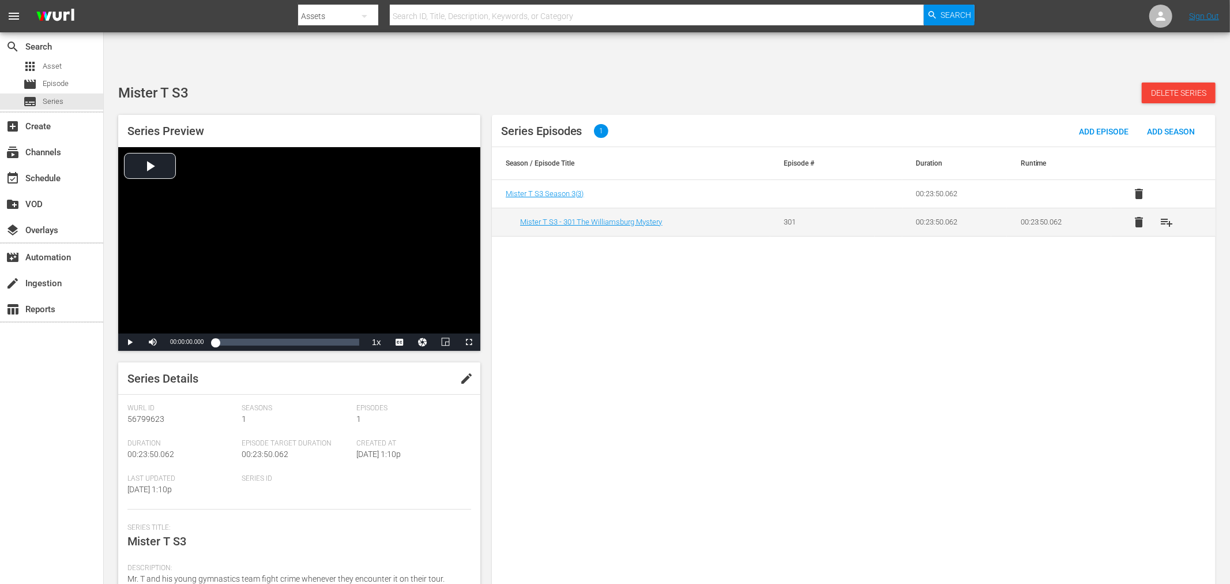
click at [592, 232] on div "Series Episodes 1 Add Episode Add Season Season / Episode Title Episode # Durat…" at bounding box center [854, 356] width 724 height 483
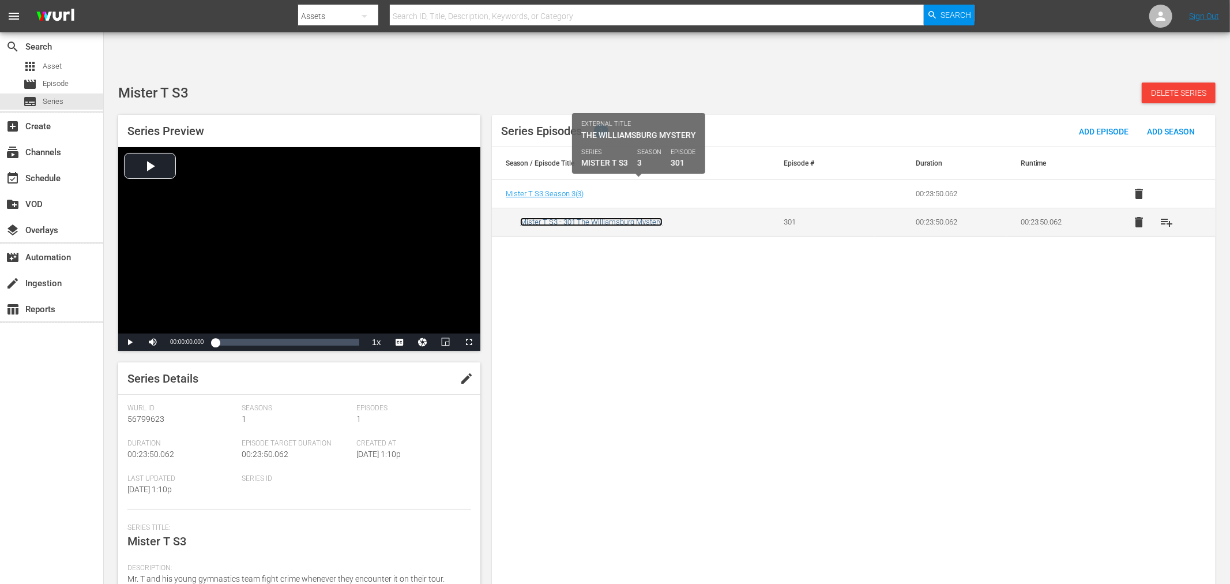
click at [625, 217] on link "Mister T S3 - 301 The Williamsburg Mystery" at bounding box center [591, 221] width 142 height 9
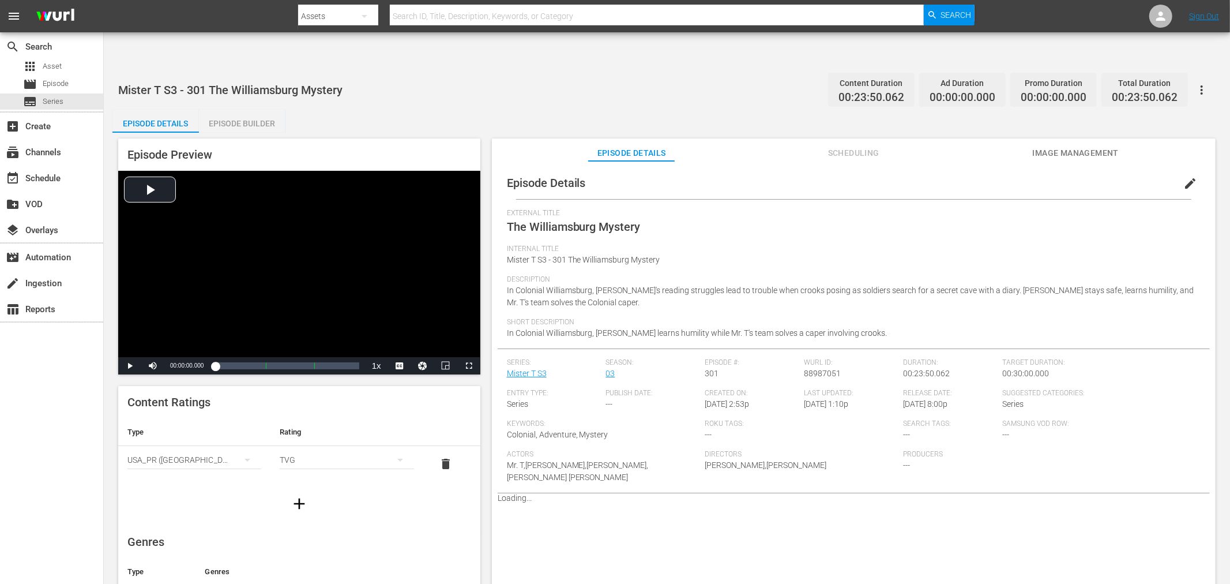
click at [860, 146] on span "Scheduling" at bounding box center [853, 153] width 87 height 14
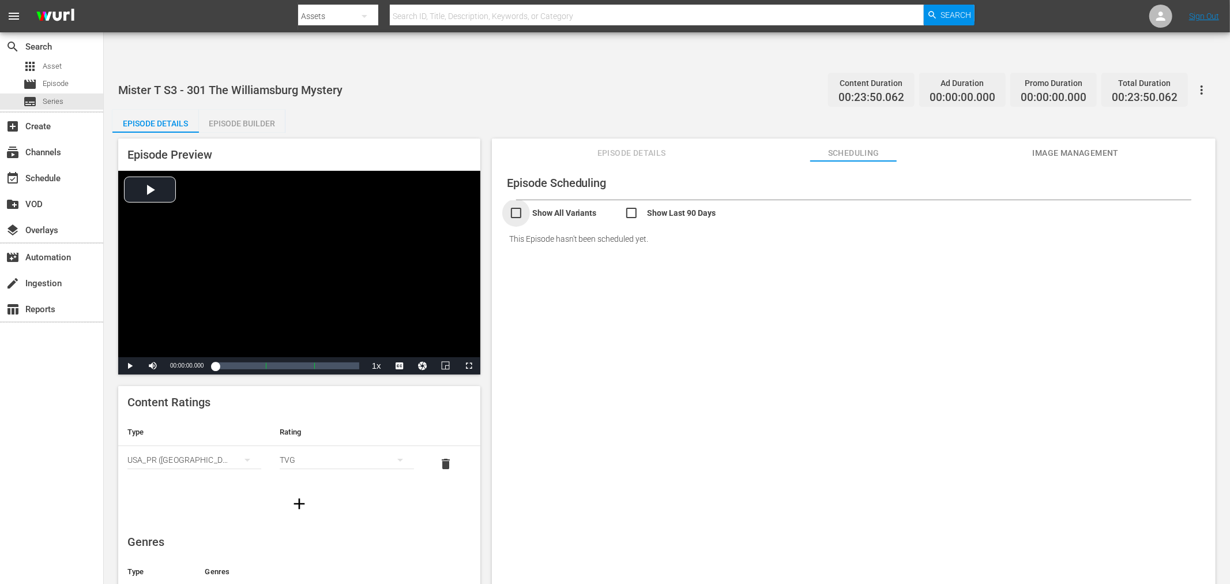
click at [517, 206] on input "checkbox" at bounding box center [566, 214] width 115 height 17
checkbox input "true"
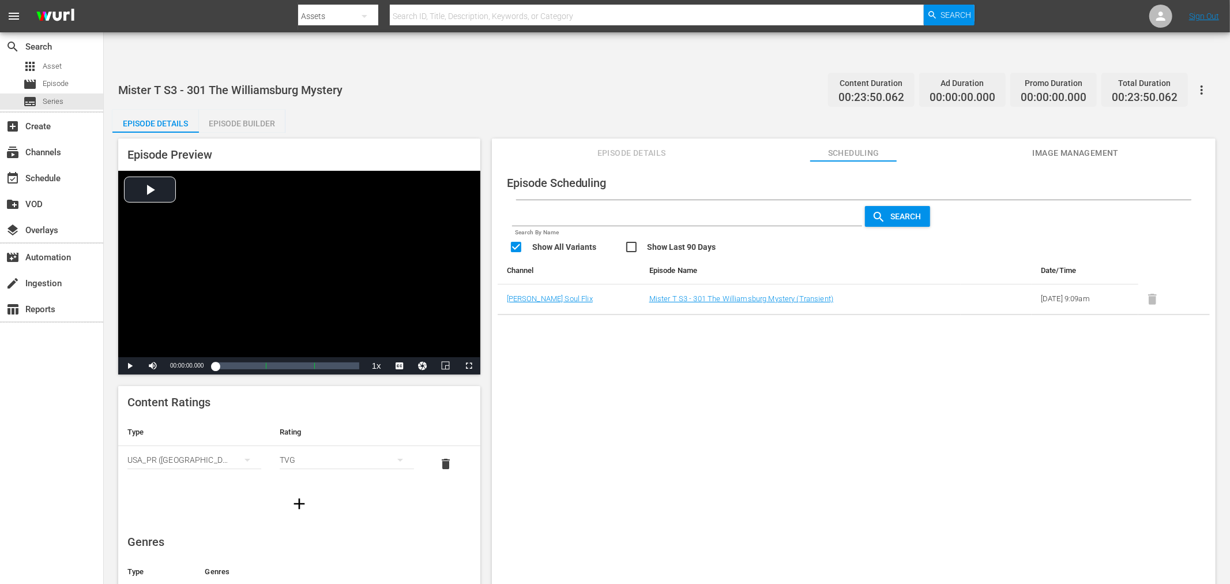
click at [993, 477] on div "Episode Scheduling Search By Name Search Show All Variants Show Last 90 Days Ch…" at bounding box center [854, 386] width 724 height 451
click at [734, 430] on div "Episode Scheduling Search By Name Search Show All Variants Show Last 90 Days Ch…" at bounding box center [854, 386] width 724 height 451
click at [643, 146] on span "Episode Details" at bounding box center [631, 153] width 87 height 14
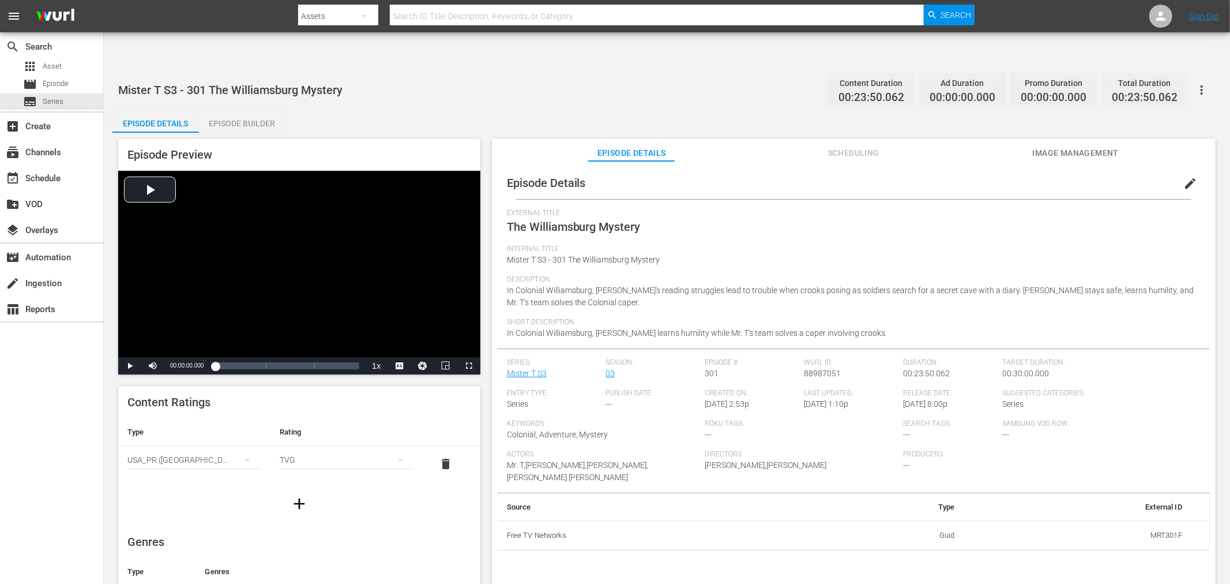
click at [1183, 176] on span "edit" at bounding box center [1190, 183] width 14 height 14
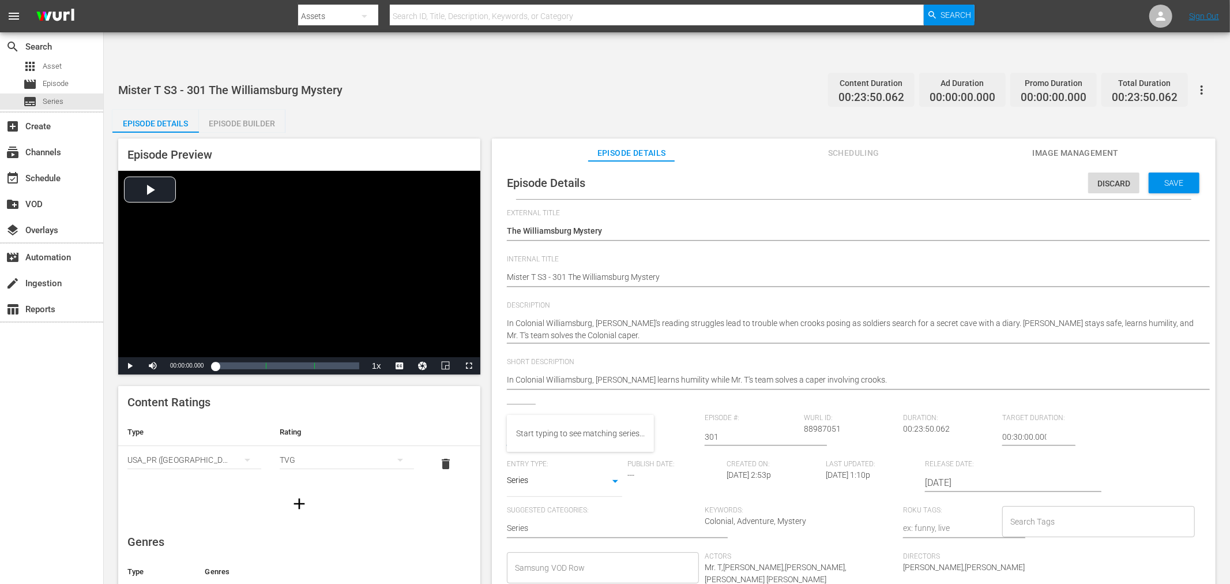
click at [550, 423] on input "text" at bounding box center [553, 437] width 93 height 28
type input "mister t"
click at [626, 419] on div "1" at bounding box center [650, 435] width 88 height 32
click at [558, 404] on div "1" at bounding box center [615, 292] width 1230 height 584
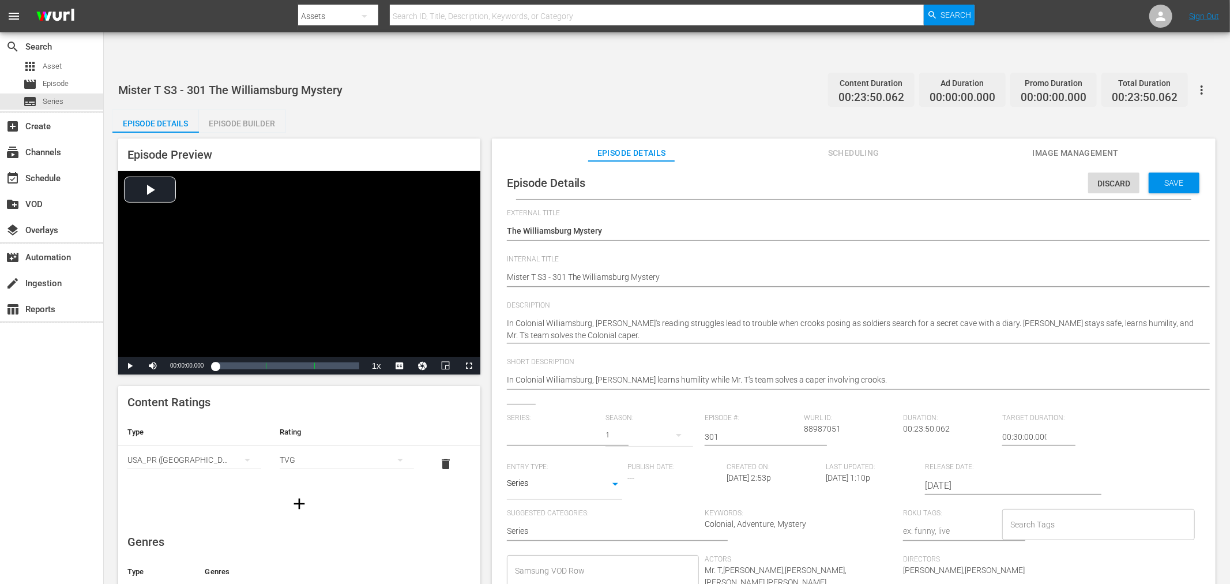
click at [522, 423] on input "text" at bounding box center [553, 437] width 93 height 28
click at [540, 434] on div "Mister T" at bounding box center [536, 433] width 40 height 28
type input "Mister T"
click at [1174, 178] on span "Save" at bounding box center [1174, 182] width 37 height 9
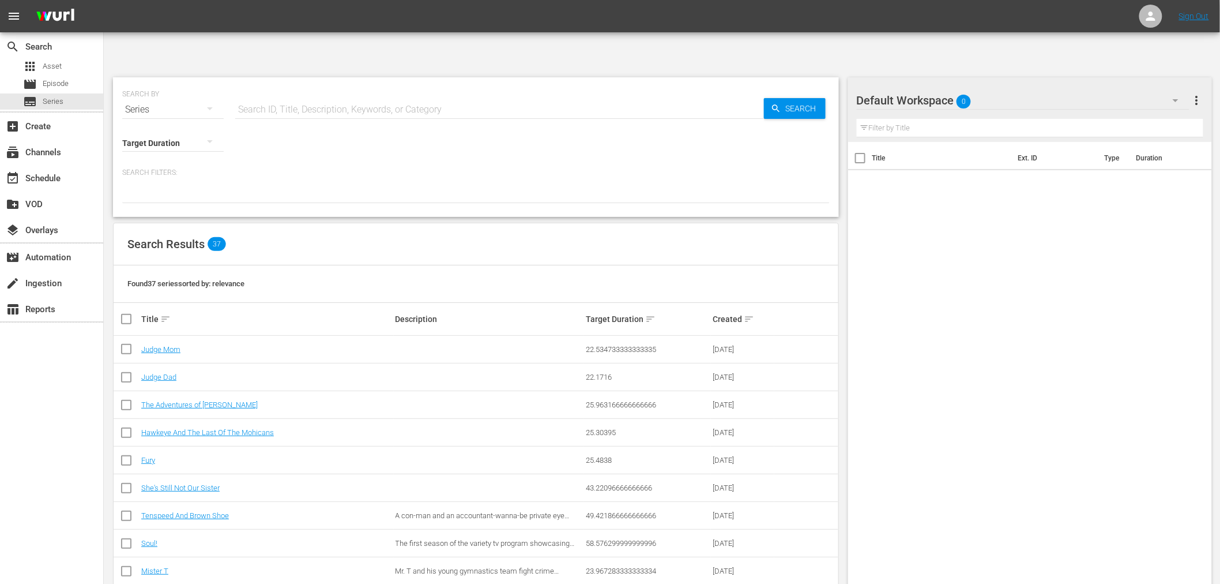
click at [318, 96] on input "text" at bounding box center [499, 110] width 529 height 28
type input "mister t"
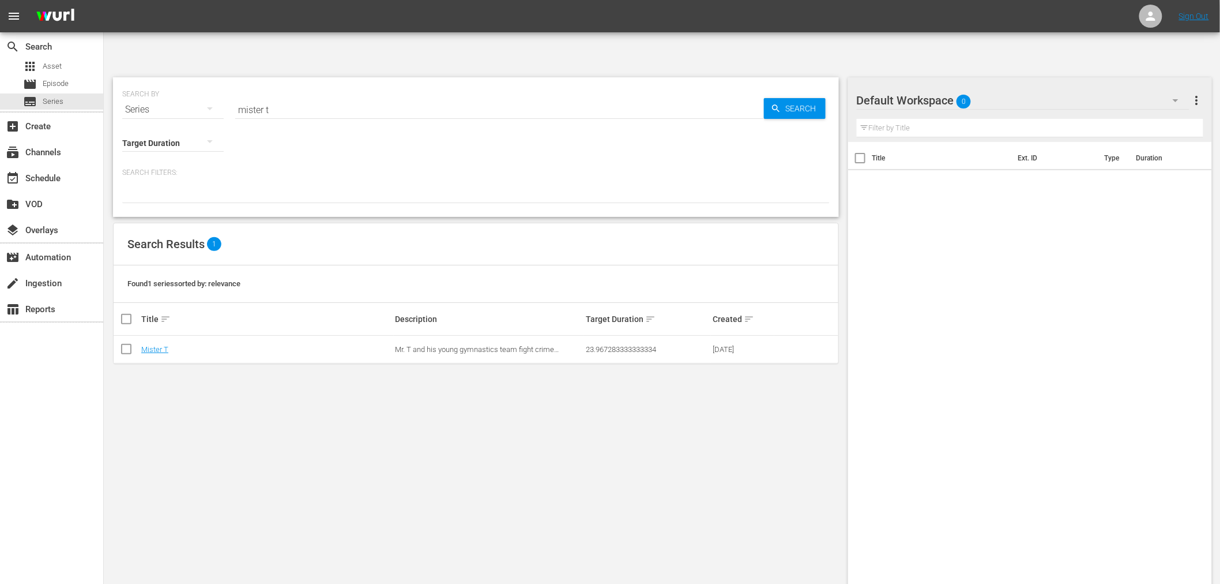
drag, startPoint x: 255, startPoint y: 369, endPoint x: 118, endPoint y: 339, distance: 140.6
click at [257, 369] on div "SEARCH BY Search By Series Search ID, Title, Description, Keywords, or Category…" at bounding box center [476, 344] width 745 height 553
click at [151, 345] on link "Mister T" at bounding box center [154, 349] width 27 height 9
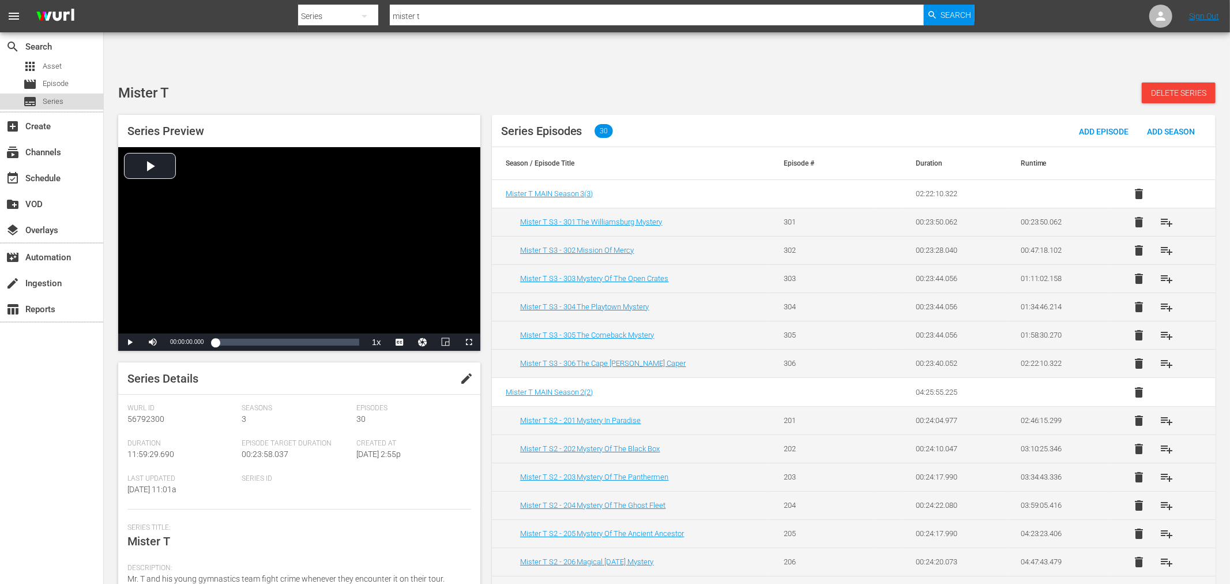
click at [43, 99] on span "Series" at bounding box center [53, 102] width 21 height 12
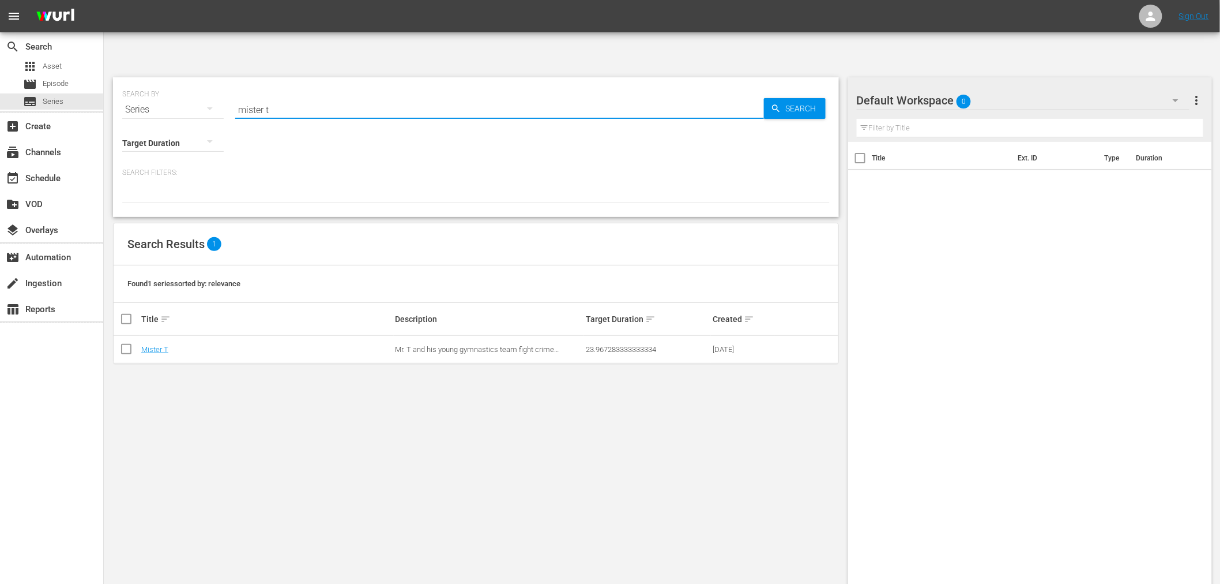
drag, startPoint x: 312, startPoint y: 76, endPoint x: 220, endPoint y: 59, distance: 93.9
click at [220, 82] on div "SEARCH BY Search By Series Search ID, Title, Description, Keywords, or Category…" at bounding box center [476, 103] width 708 height 42
type input "static shock"
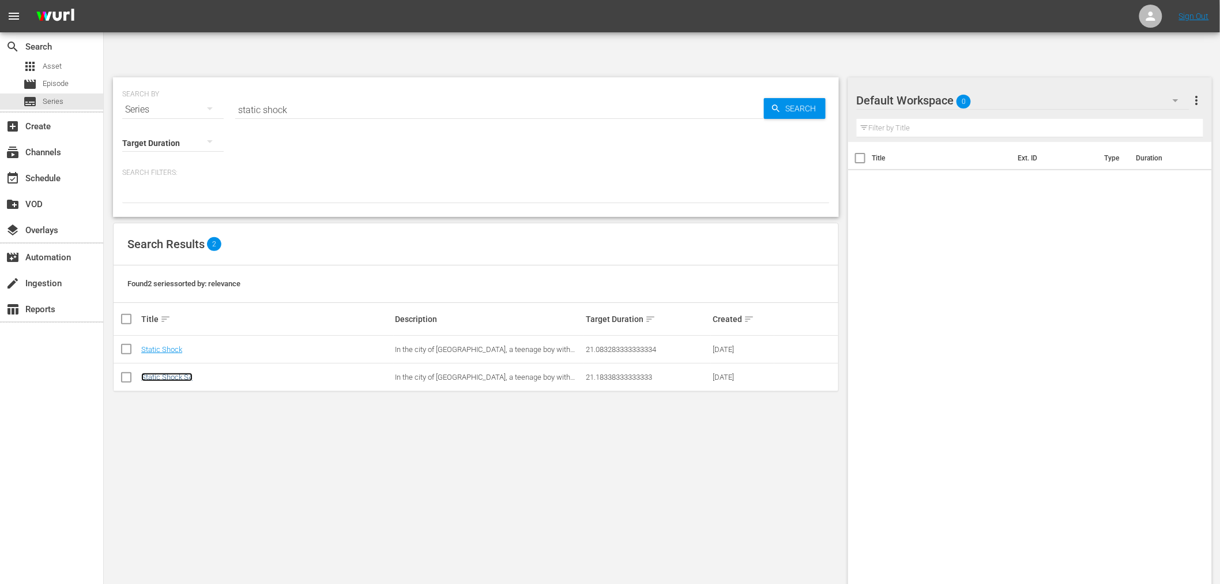
click at [159, 373] on link "Static Shock S4" at bounding box center [166, 377] width 51 height 9
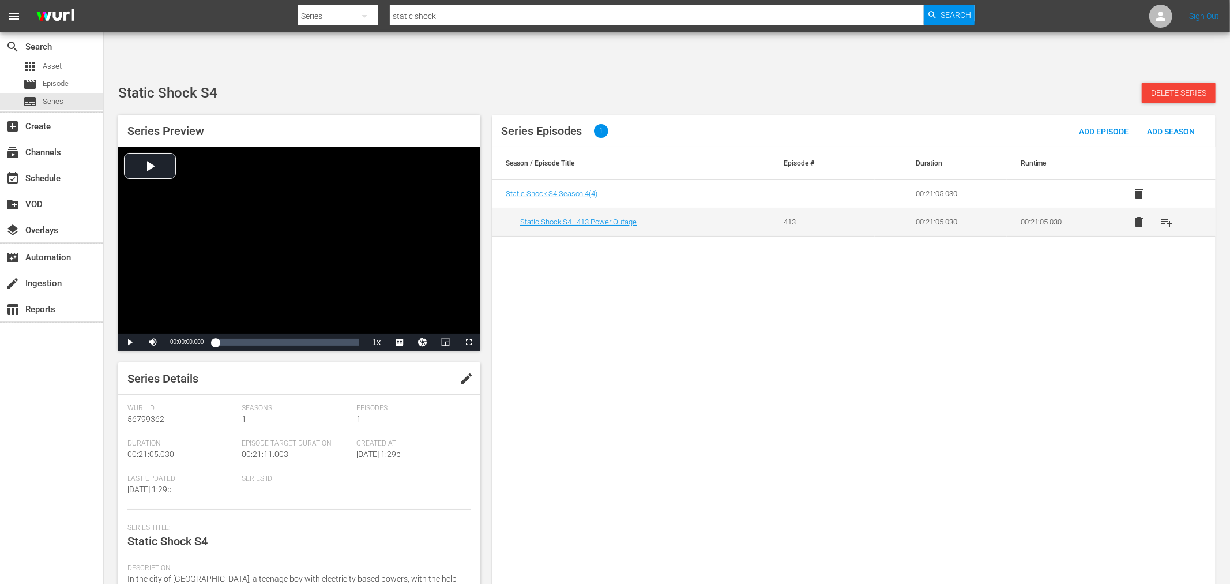
click at [774, 536] on div "Series Episodes 1 Add Episode Add Season Season / Episode Title Episode # Durat…" at bounding box center [854, 356] width 724 height 483
click at [829, 239] on div "Series Episodes 1 Add Episode Add Season Season / Episode Title Episode # Durat…" at bounding box center [854, 356] width 724 height 483
click at [603, 387] on div "Series Episodes 1 Add Episode Add Season Season / Episode Title Episode # Durat…" at bounding box center [854, 356] width 724 height 483
click at [43, 103] on span "Series" at bounding box center [53, 102] width 21 height 12
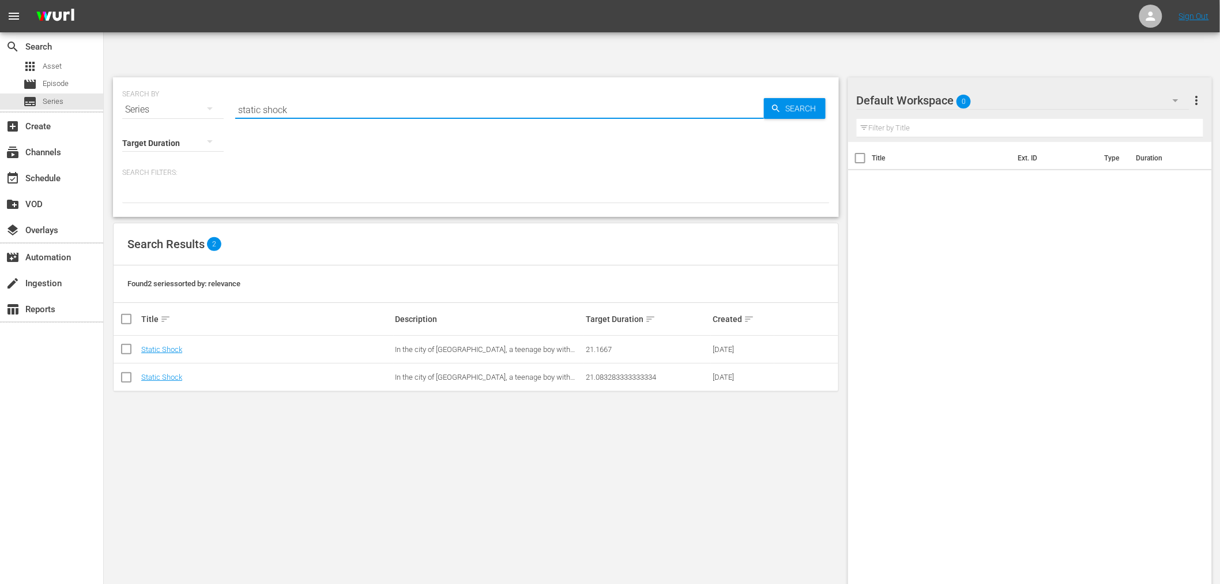
drag, startPoint x: 343, startPoint y: 79, endPoint x: 197, endPoint y: 81, distance: 145.9
click at [197, 81] on div "SEARCH BY Search By Series Search ID, Title, Description, Keywords, or Category…" at bounding box center [476, 147] width 726 height 140
type input "mister t"
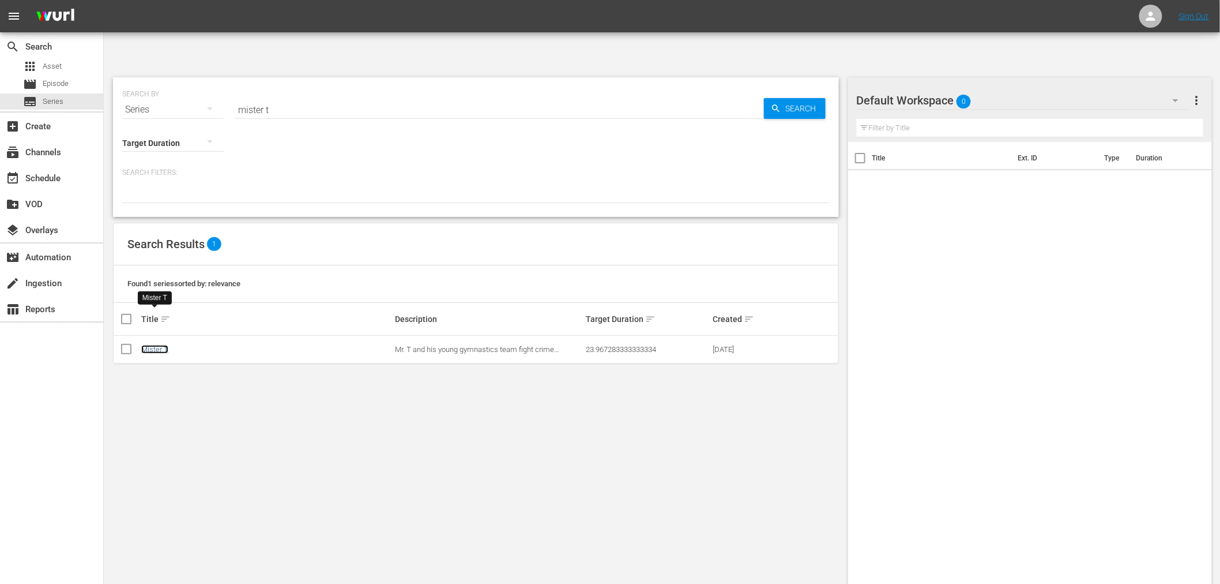
click at [149, 345] on link "Mister T" at bounding box center [154, 349] width 27 height 9
click at [352, 405] on div "SEARCH BY Search By Series Search ID, Title, Description, Keywords, or Category…" at bounding box center [476, 344] width 745 height 553
click at [147, 345] on link "Mister T" at bounding box center [154, 349] width 27 height 9
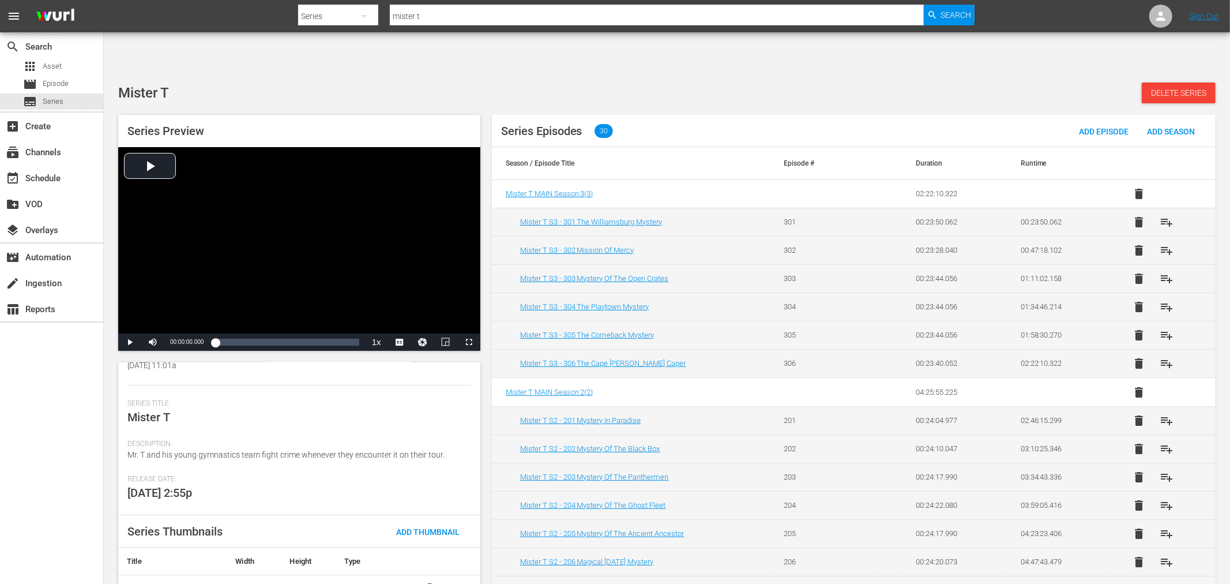
scroll to position [128, 0]
click at [435, 9] on input "mister t" at bounding box center [657, 16] width 534 height 28
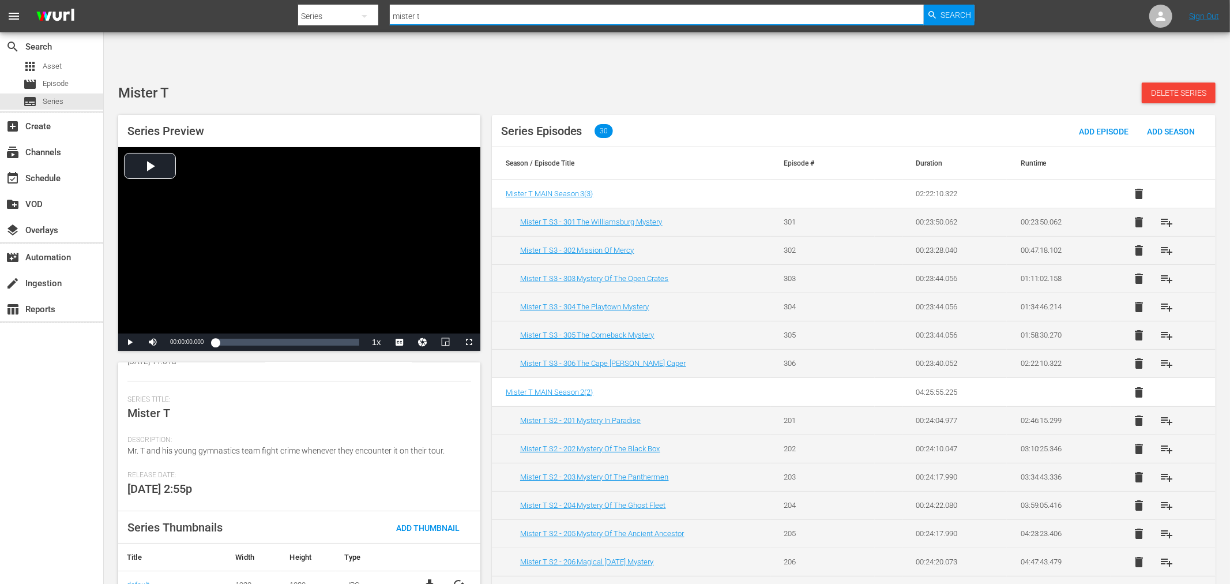
drag, startPoint x: 452, startPoint y: 16, endPoint x: 354, endPoint y: 16, distance: 98.0
click at [354, 16] on div "Search By Series Search ID, Title, Description, Keywords, or Category mister t …" at bounding box center [636, 16] width 677 height 28
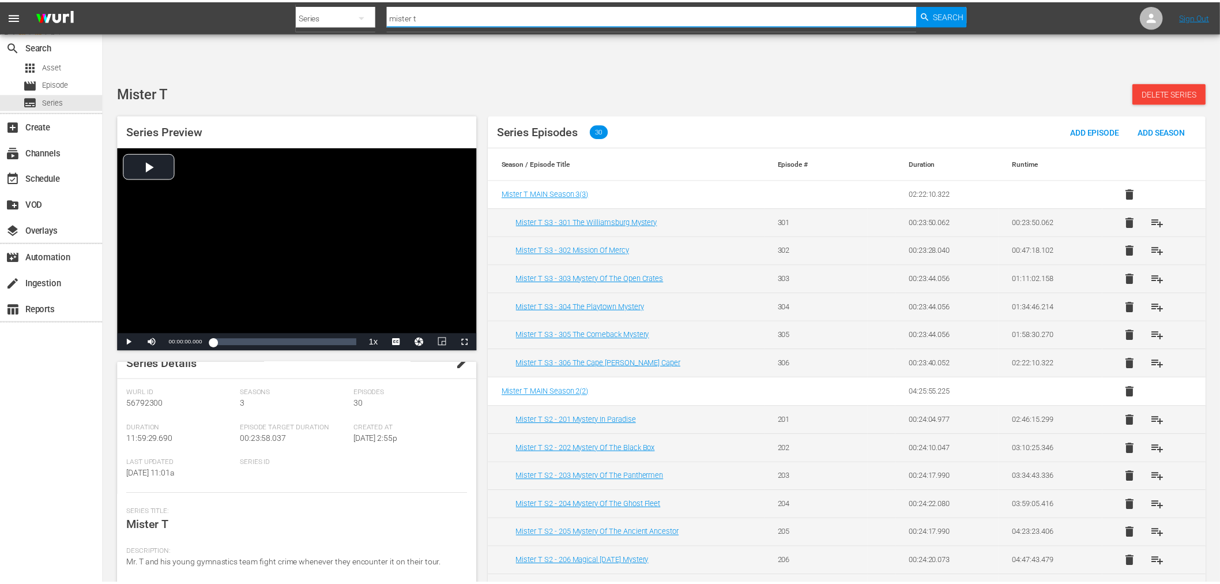
scroll to position [0, 0]
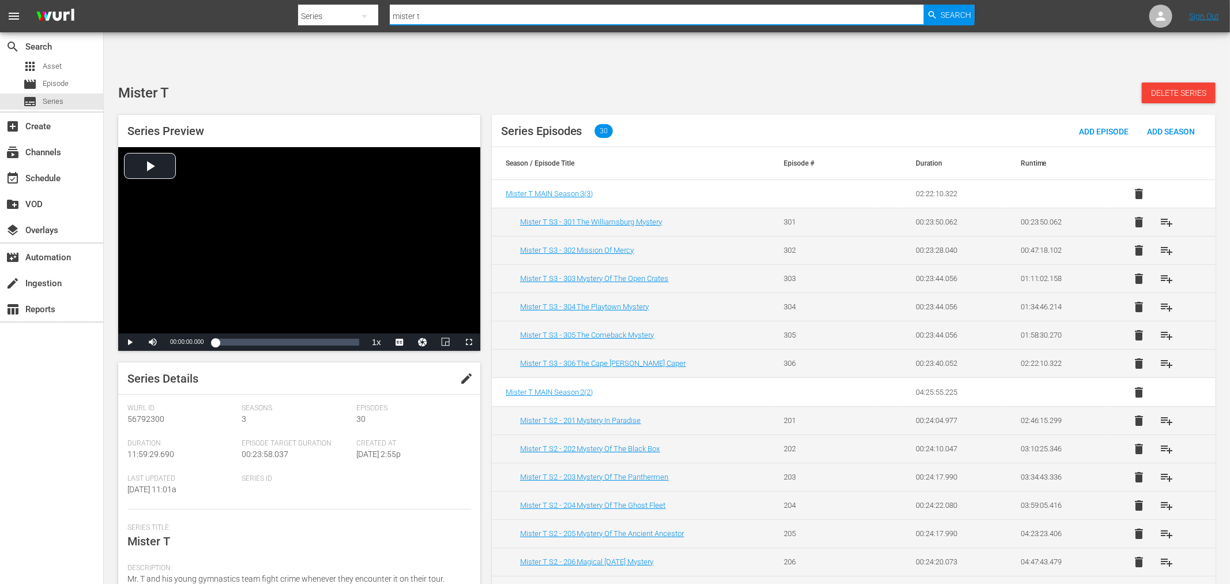
click at [473, 13] on input "mister t" at bounding box center [657, 16] width 534 height 28
drag, startPoint x: 409, startPoint y: 74, endPoint x: 416, endPoint y: 66, distance: 10.2
click at [409, 109] on div "Series Preview Video Player is loading. Play Video Play Mute Current Time 00:00…" at bounding box center [666, 350] width 1109 height 483
click at [442, 16] on input "mister t" at bounding box center [657, 16] width 534 height 28
type input "static shock"
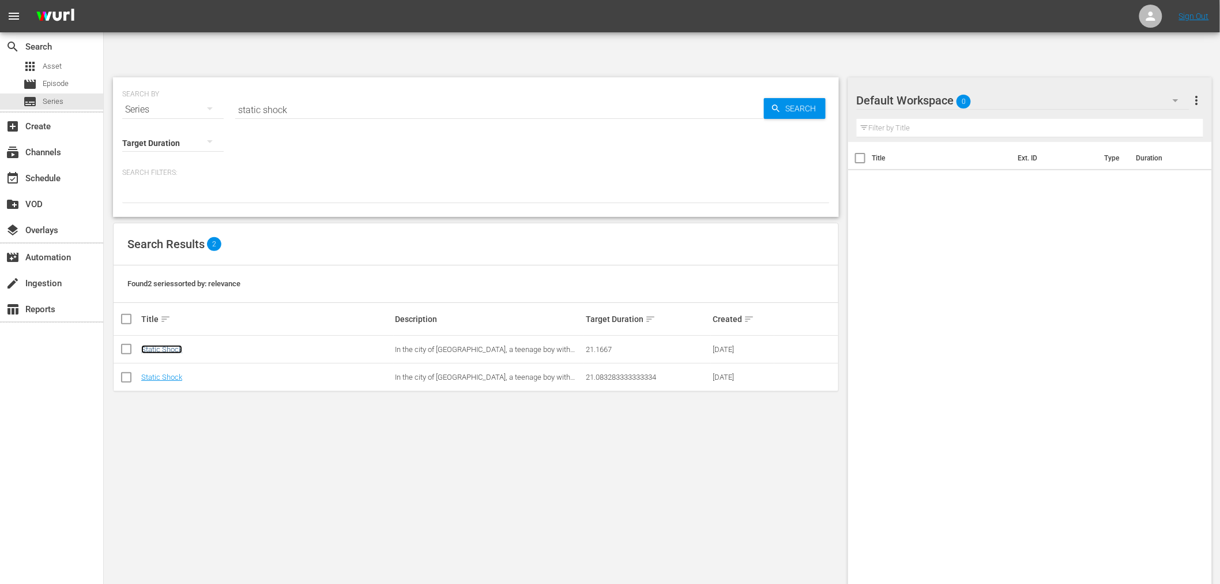
click at [167, 345] on link "Static Shock" at bounding box center [161, 349] width 41 height 9
click at [166, 373] on link "Static Shock" at bounding box center [161, 377] width 41 height 9
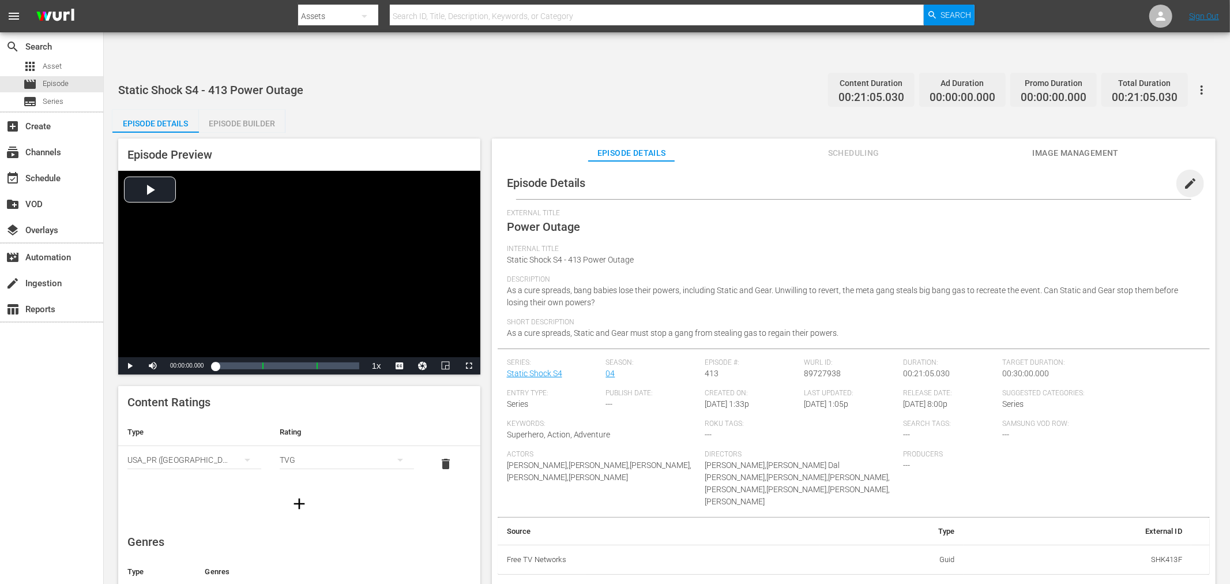
click at [1183, 176] on span "edit" at bounding box center [1190, 183] width 14 height 14
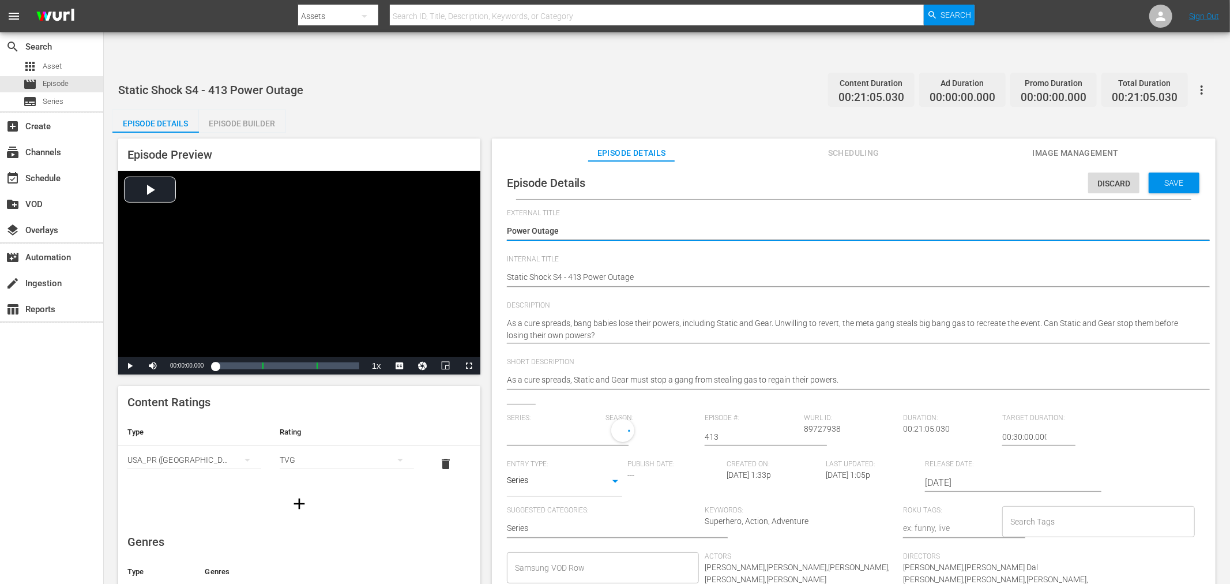
type input "Static Shock S4"
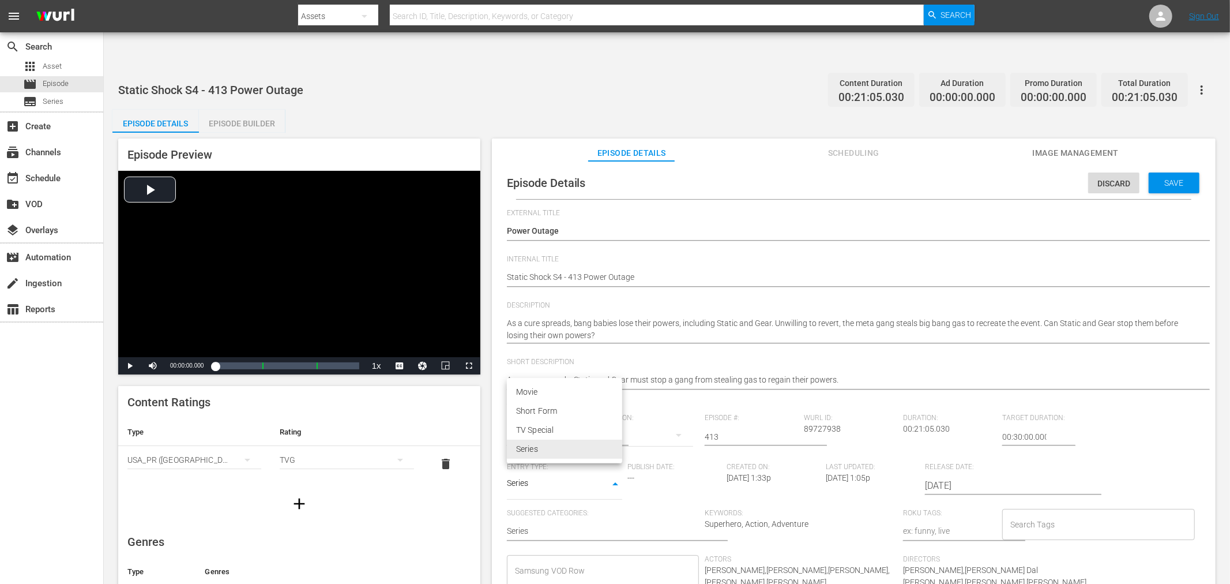
click at [588, 443] on body "menu Search By Assets Search ID, Title, Description, Keywords, or Category Sear…" at bounding box center [615, 328] width 1230 height 584
click at [667, 459] on div at bounding box center [615, 292] width 1230 height 584
click at [557, 423] on input "text" at bounding box center [553, 437] width 93 height 28
click at [558, 460] on div "Static Shock" at bounding box center [543, 461] width 55 height 28
type input "Static Shock"
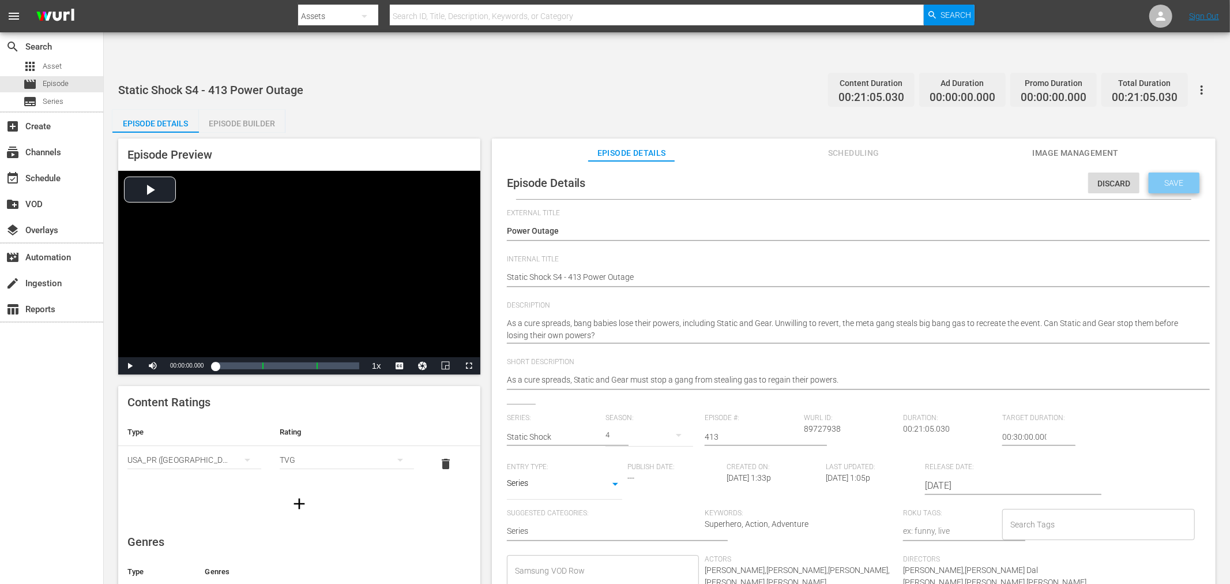
click at [1171, 178] on span "Save" at bounding box center [1174, 182] width 37 height 9
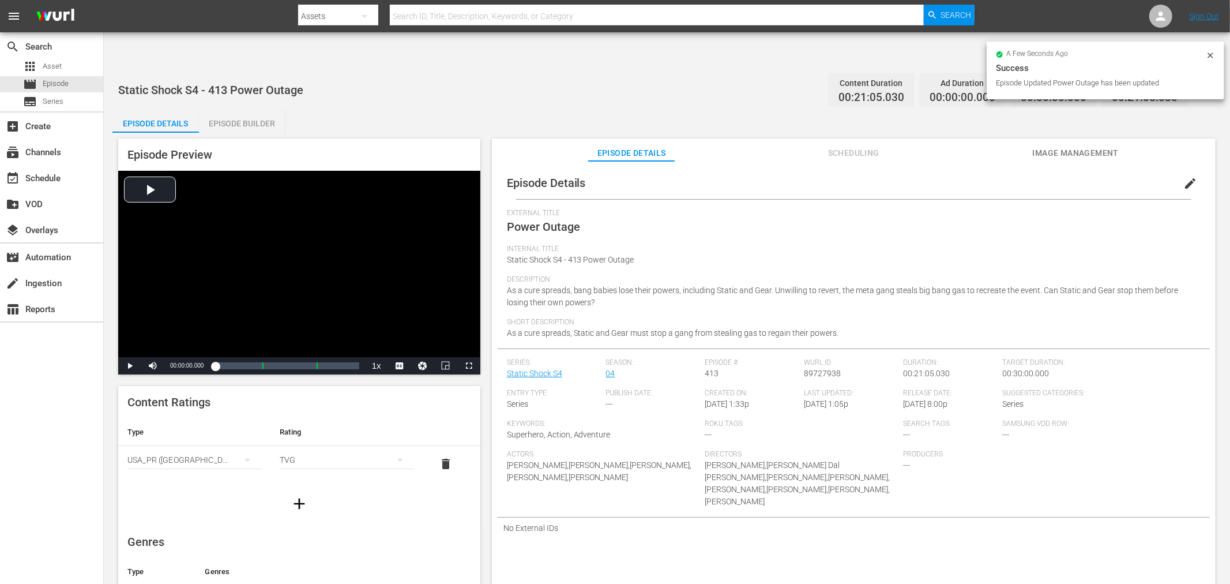
click at [1209, 52] on icon at bounding box center [1210, 54] width 5 height 5
click at [540, 369] on link "Static Shock S4" at bounding box center [534, 373] width 55 height 9
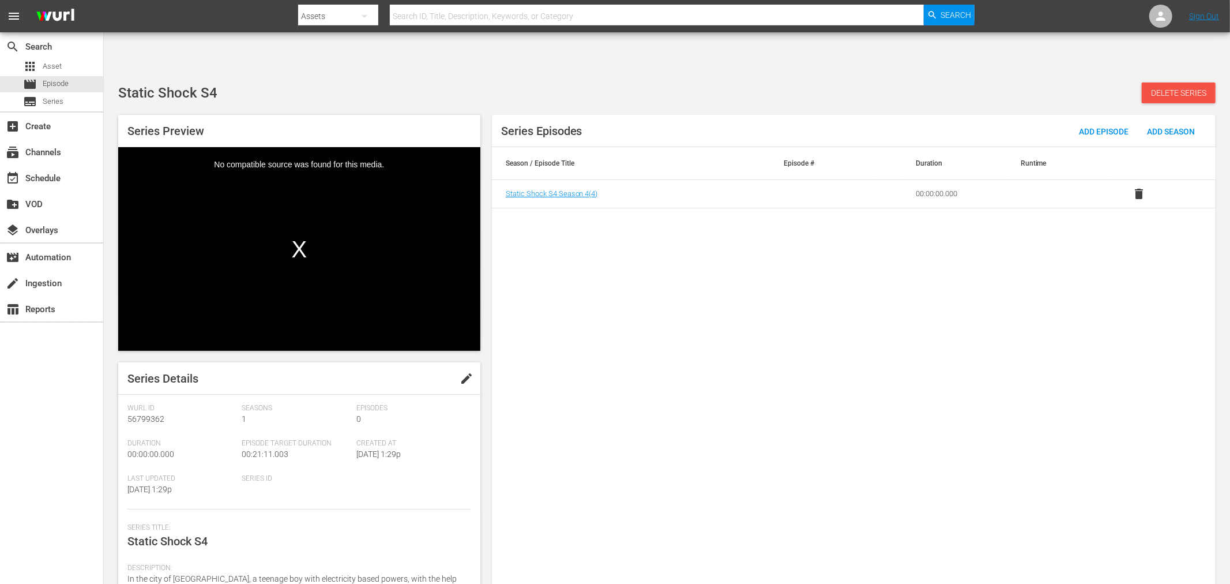
click at [1189, 74] on div "Static Shock S4 Delete Series Series Preview Video Player is loading. Play Vide…" at bounding box center [667, 337] width 1126 height 527
click at [1186, 88] on span "Delete Series" at bounding box center [1179, 92] width 74 height 9
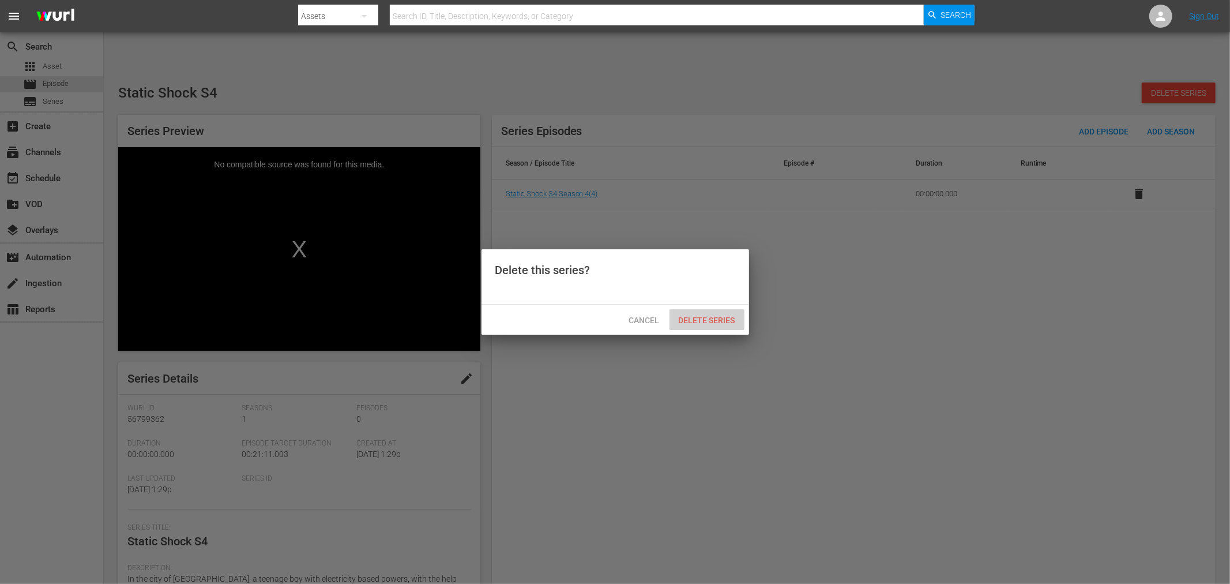
click at [713, 321] on span "Delete Series" at bounding box center [707, 319] width 75 height 9
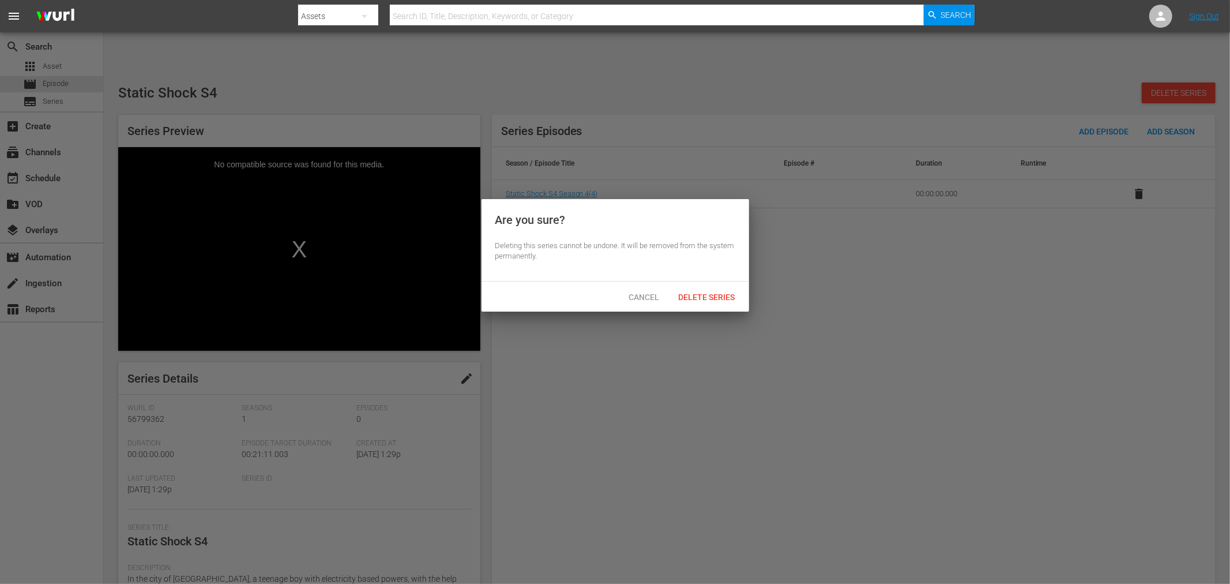
click at [681, 396] on div at bounding box center [615, 292] width 1230 height 584
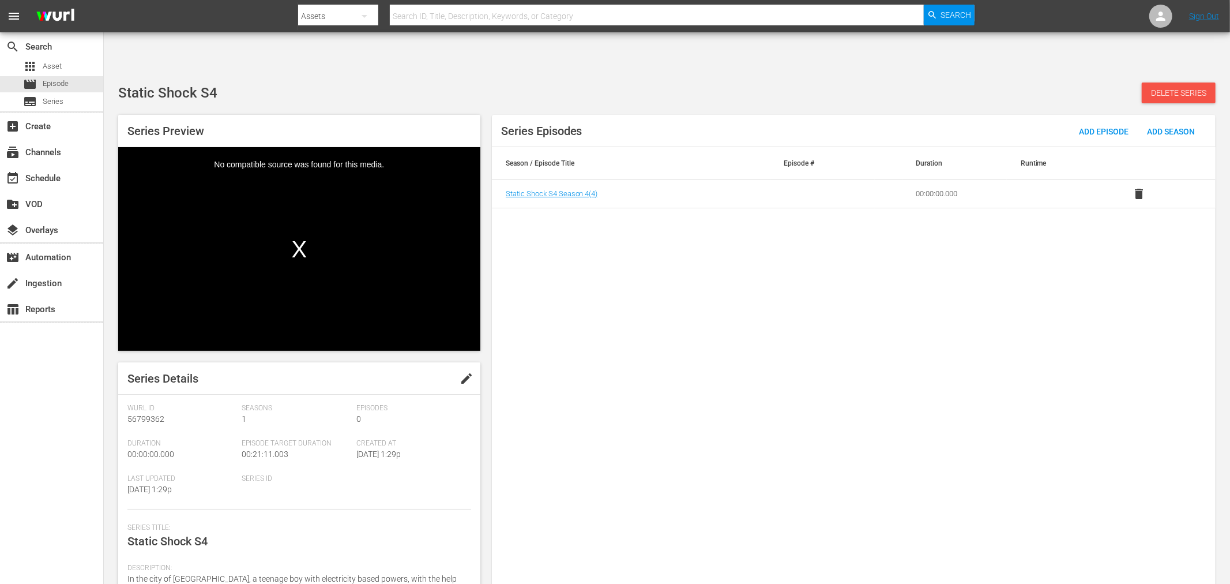
click at [1177, 88] on span "Delete Series" at bounding box center [1179, 92] width 74 height 9
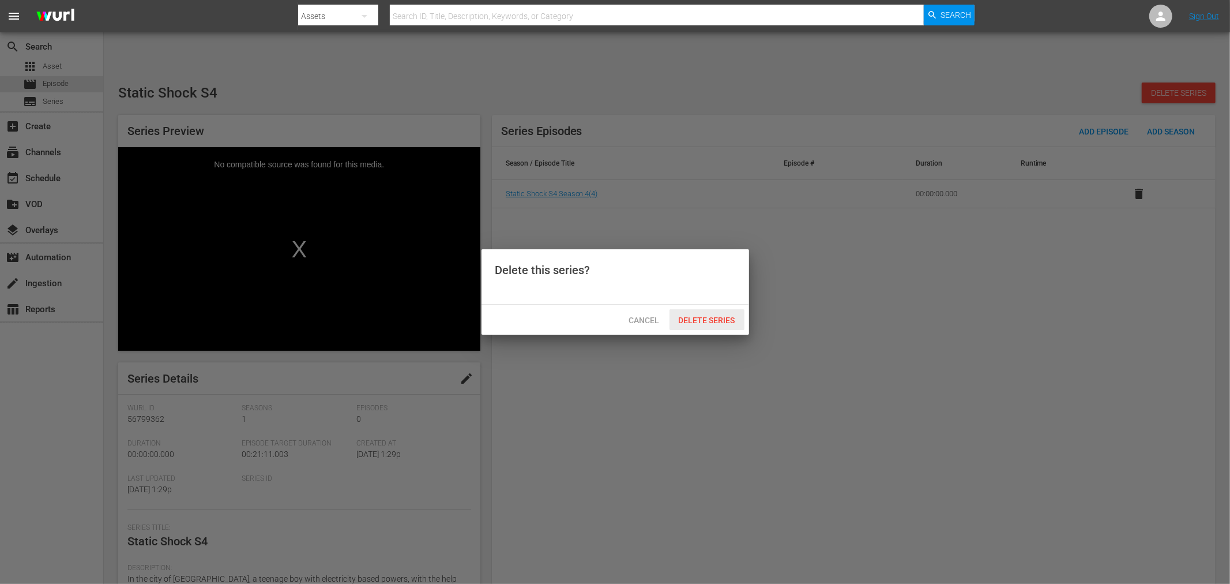
click at [717, 317] on span "Delete Series" at bounding box center [707, 319] width 75 height 9
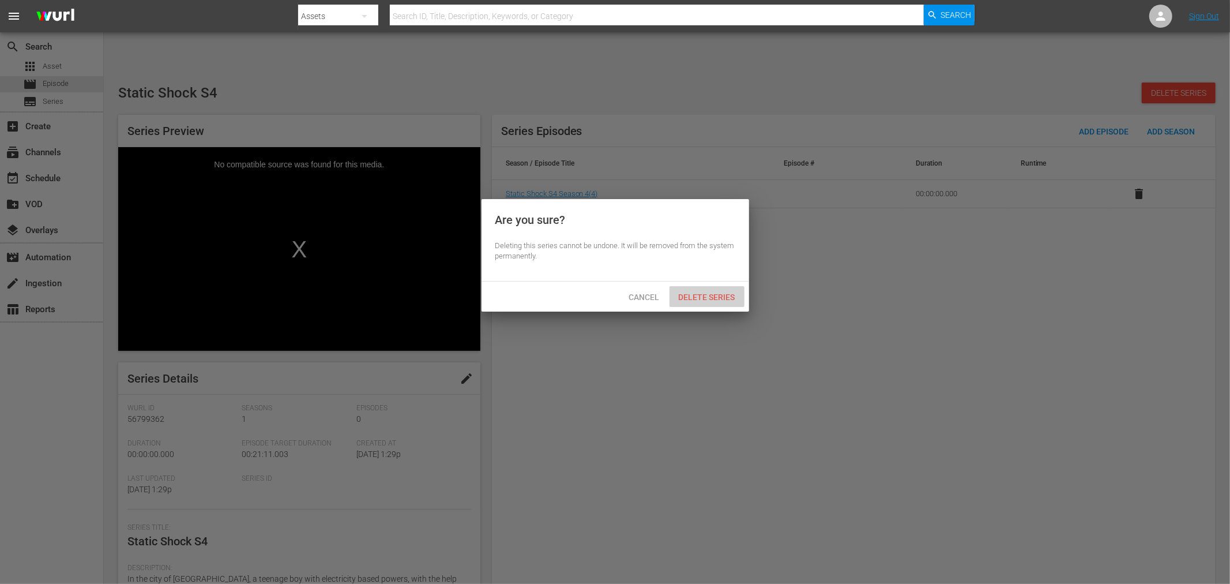
click at [717, 298] on span "Delete Series" at bounding box center [707, 296] width 75 height 9
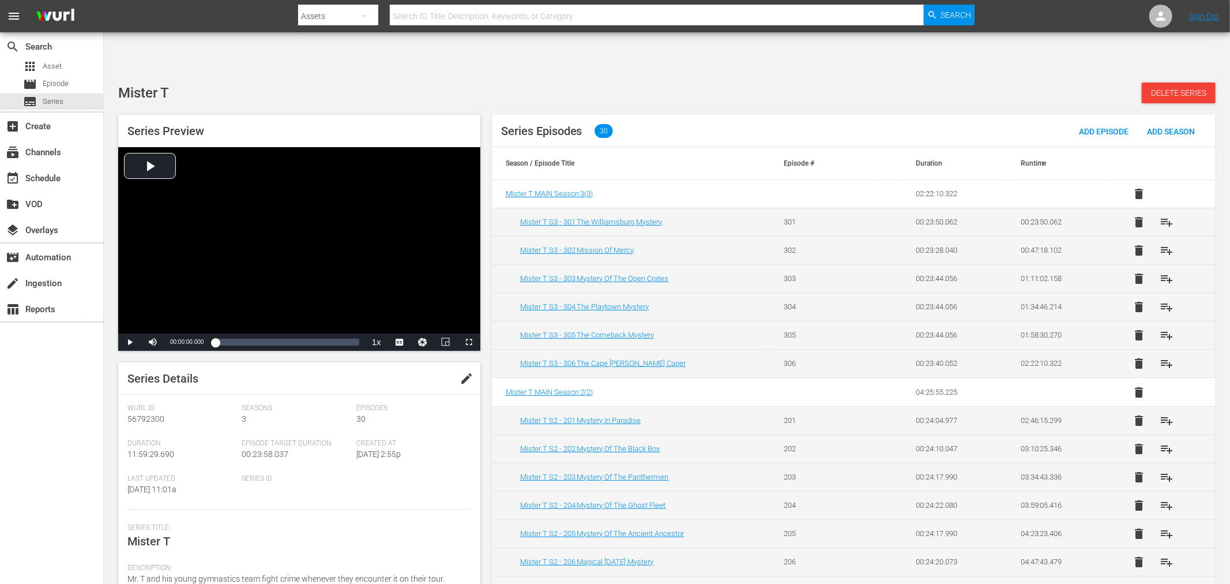
click at [46, 481] on div "search Search apps Asset movie Episode subtitles Series add_box Create subscrip…" at bounding box center [52, 324] width 104 height 584
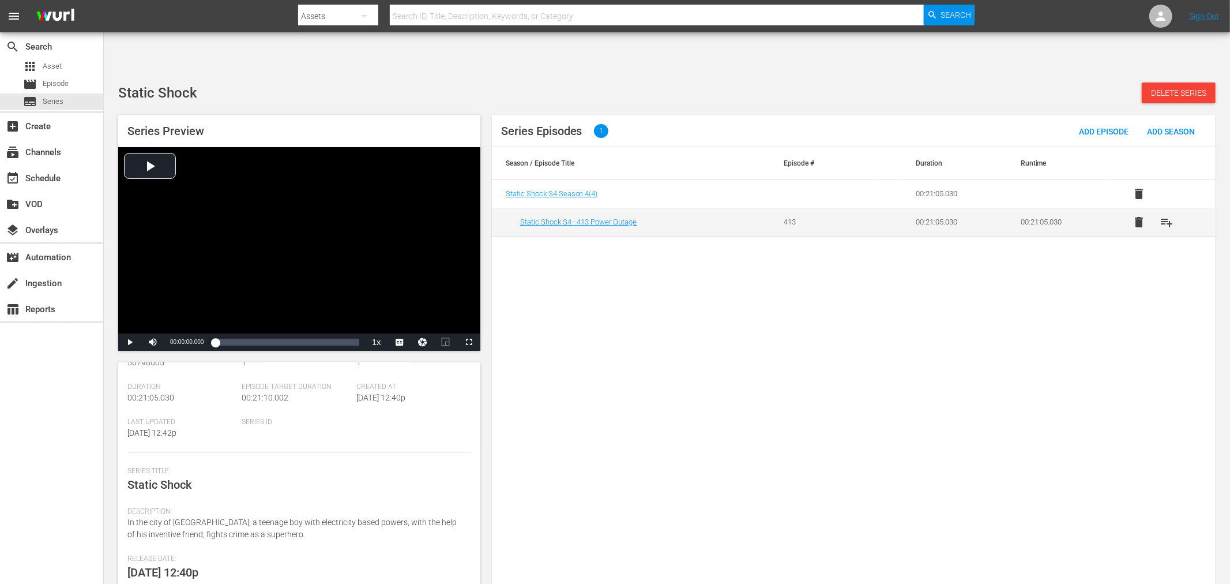
scroll to position [140, 0]
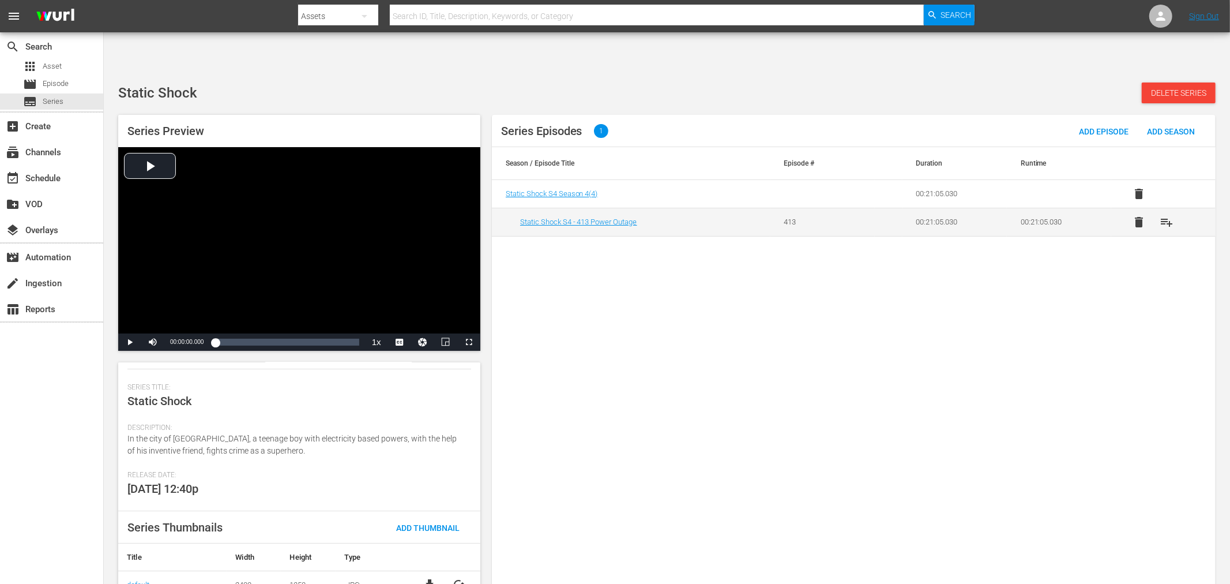
click at [592, 452] on div "Series Episodes 1 Add Episode Add Season Season / Episode Title Episode # Durat…" at bounding box center [854, 356] width 724 height 483
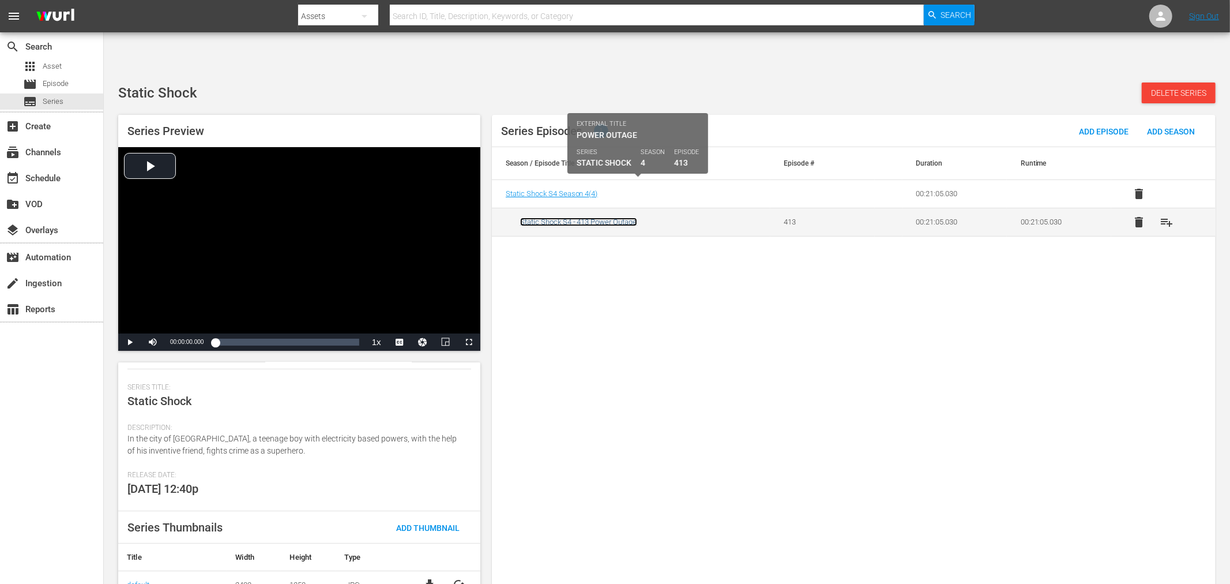
click at [595, 217] on link "Static Shock S4 - 413 Power Outage" at bounding box center [578, 221] width 117 height 9
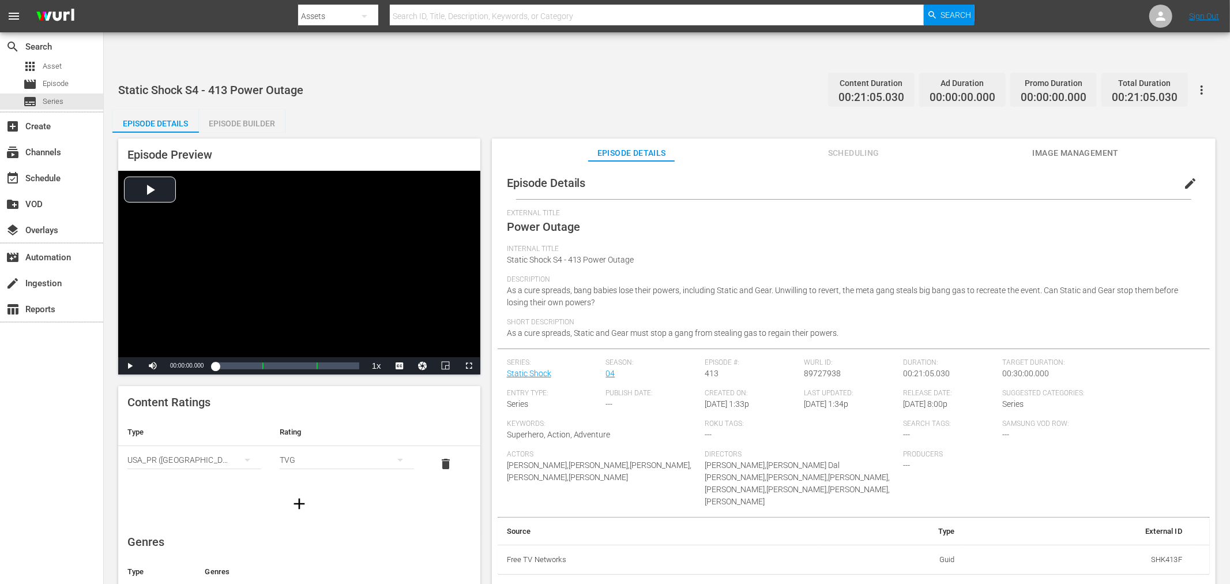
click at [1183, 176] on span "edit" at bounding box center [1190, 183] width 14 height 14
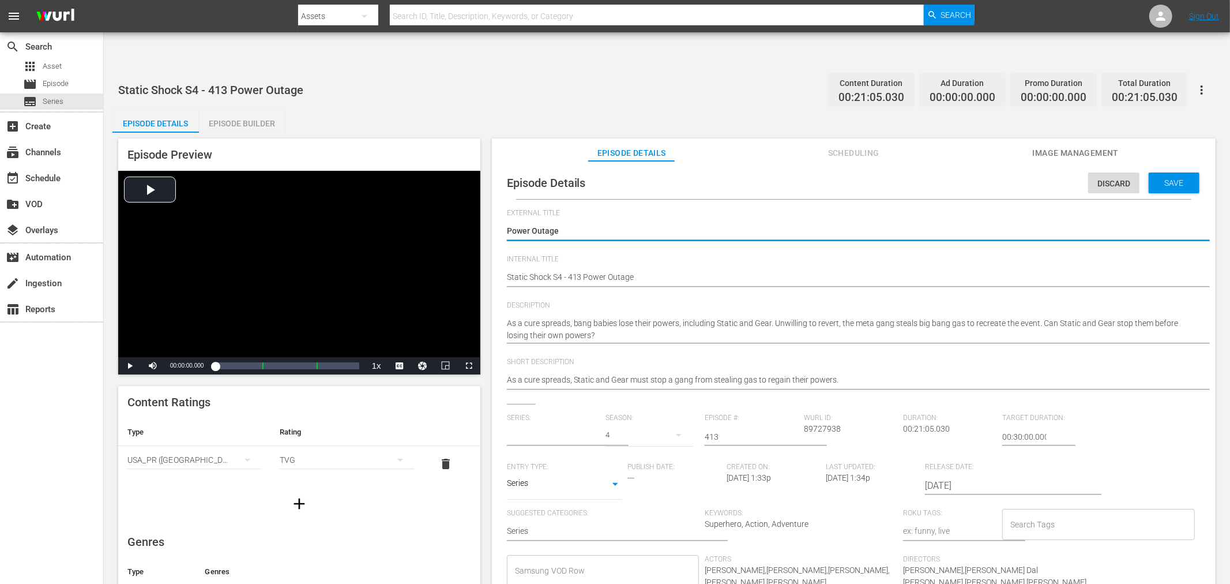
click at [564, 423] on input "text" at bounding box center [553, 437] width 93 height 28
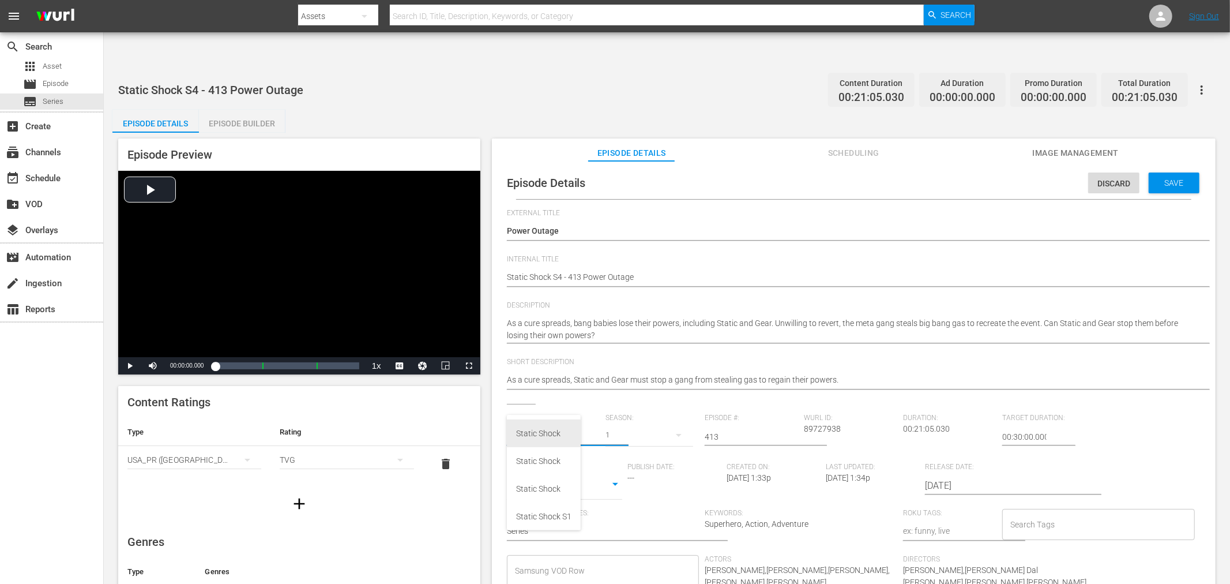
click at [557, 434] on div "Static Shock" at bounding box center [543, 433] width 55 height 28
type input "Static Shock"
click at [746, 423] on input "413" at bounding box center [751, 437] width 93 height 28
click at [625, 419] on div "3" at bounding box center [650, 435] width 88 height 32
click at [632, 399] on div "3" at bounding box center [615, 292] width 1230 height 584
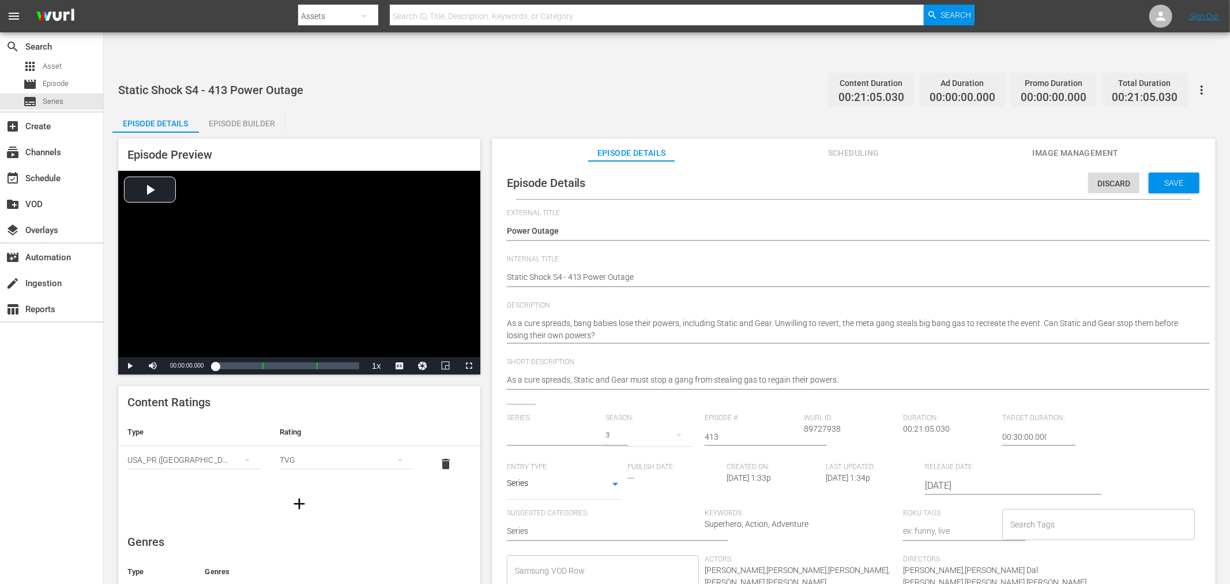
click at [536, 423] on input "text" at bounding box center [553, 437] width 93 height 28
click at [544, 456] on div "Static Shock" at bounding box center [543, 461] width 55 height 28
type input "Static Shock"
click at [1156, 178] on span "Save" at bounding box center [1174, 182] width 37 height 9
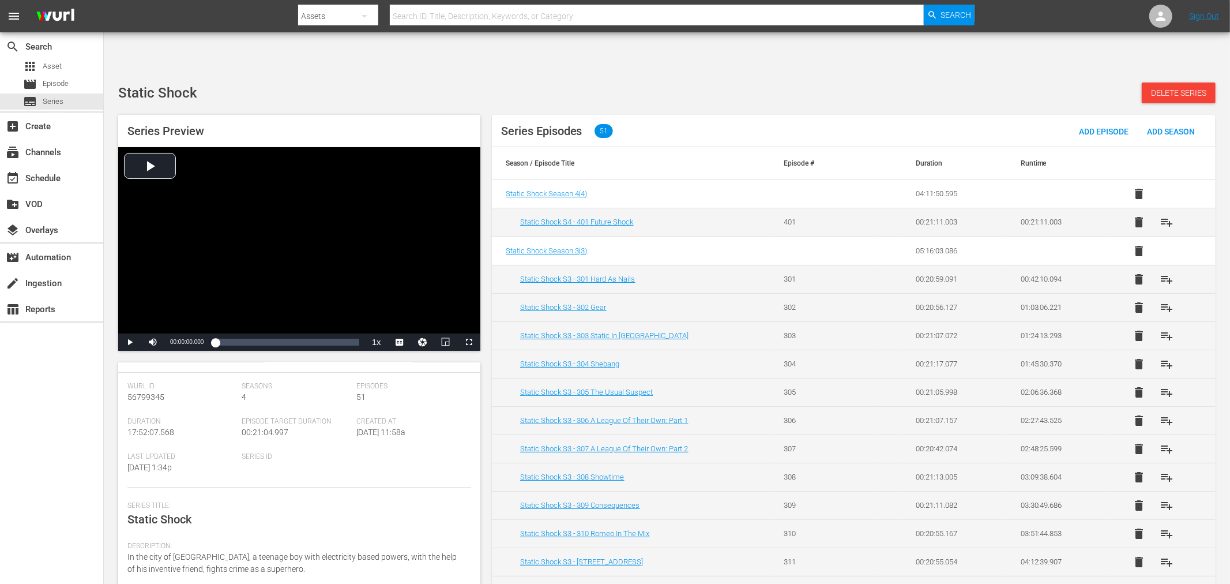
scroll to position [117, 0]
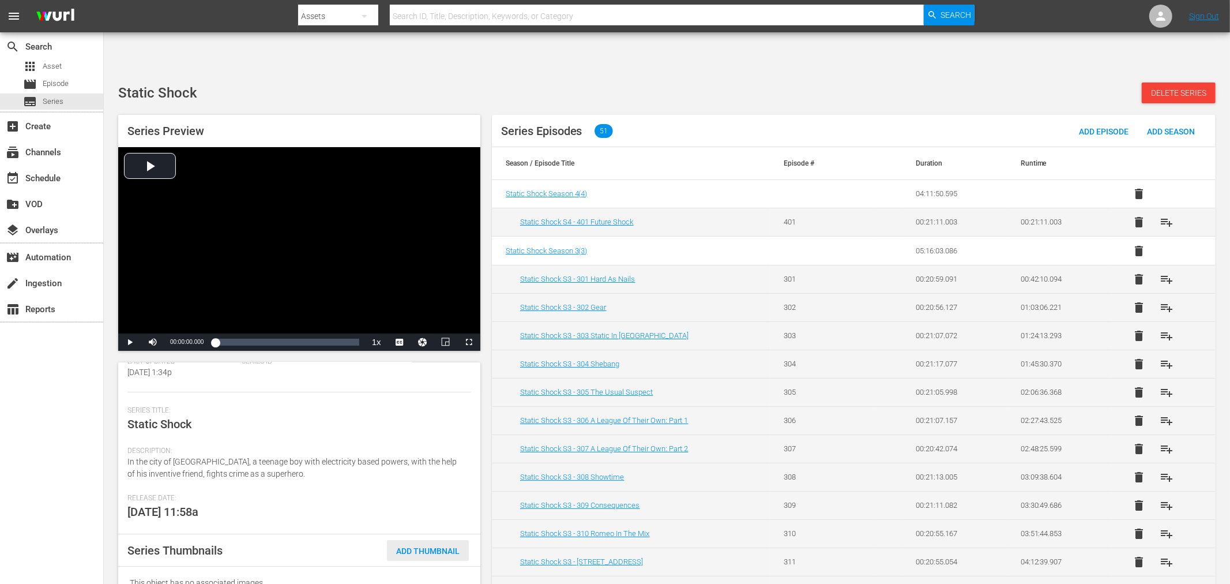
click at [408, 525] on span "Add Thumbnail" at bounding box center [428, 550] width 82 height 9
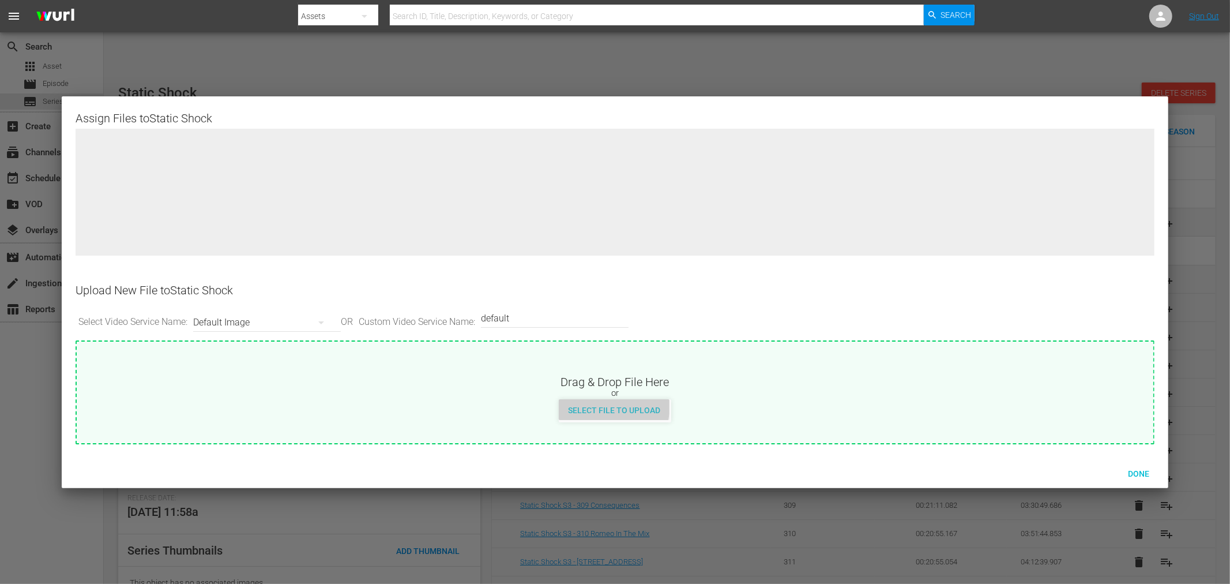
click at [612, 405] on span "Select File to Upload" at bounding box center [614, 409] width 111 height 9
type input "C:\fakepath\Static Shock_16x9Logo.jpg"
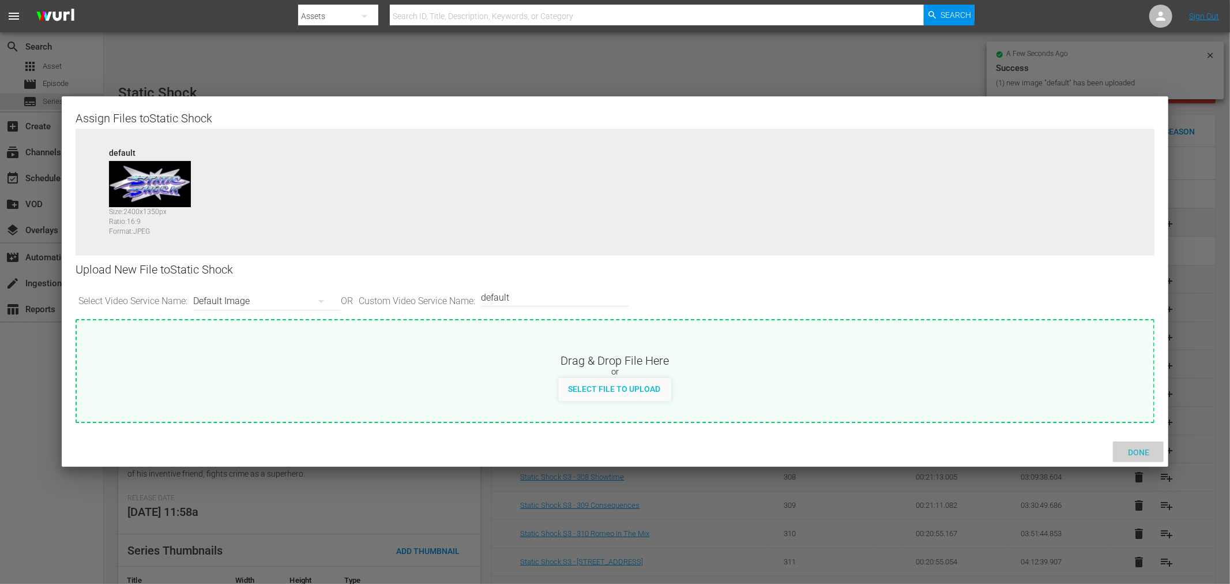
click at [1107, 451] on span "Done" at bounding box center [1139, 452] width 40 height 9
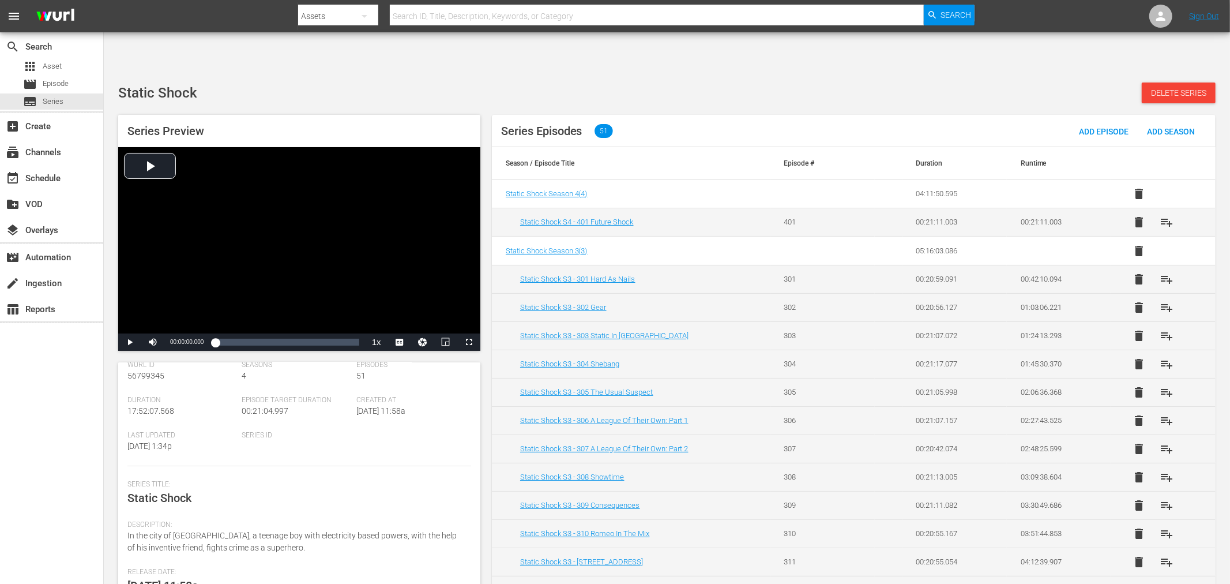
scroll to position [140, 0]
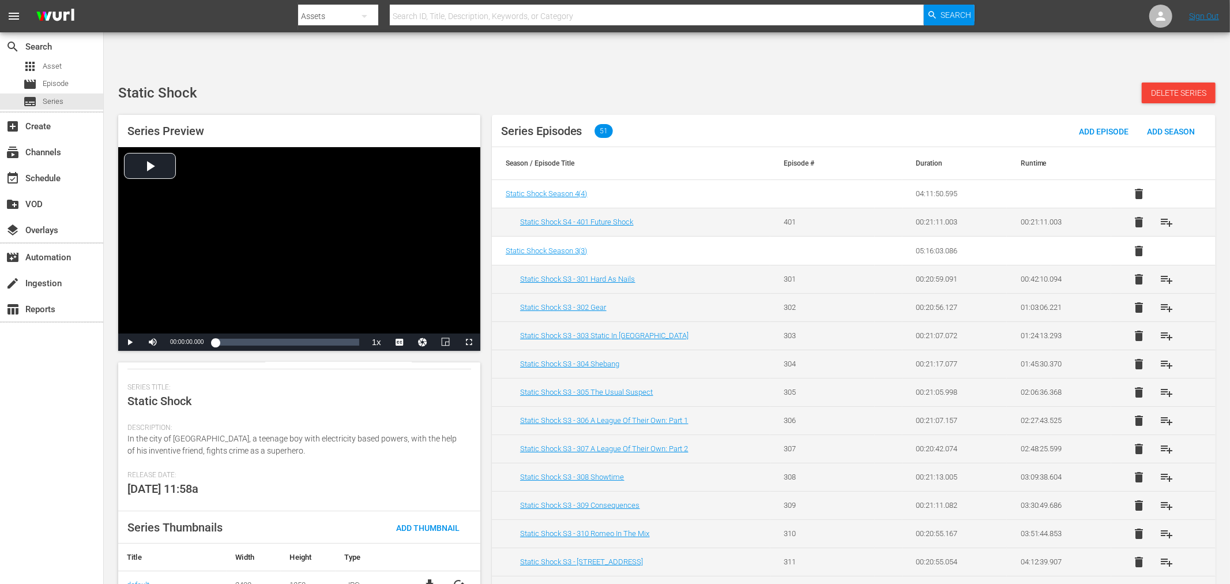
click at [661, 82] on div "Static Shock Delete Series Series Preview Video Player is loading. Play Video P…" at bounding box center [666, 337] width 1109 height 510
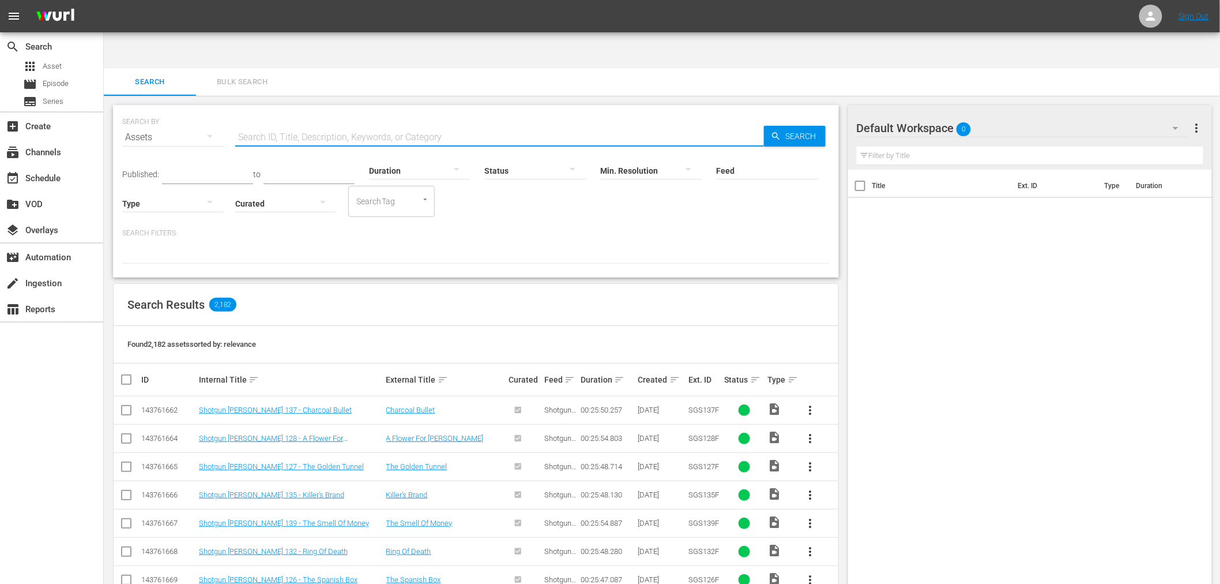
drag, startPoint x: 377, startPoint y: 98, endPoint x: 383, endPoint y: 54, distance: 44.9
click at [377, 123] on input "text" at bounding box center [499, 137] width 529 height 28
click at [52, 101] on span "Series" at bounding box center [53, 102] width 21 height 12
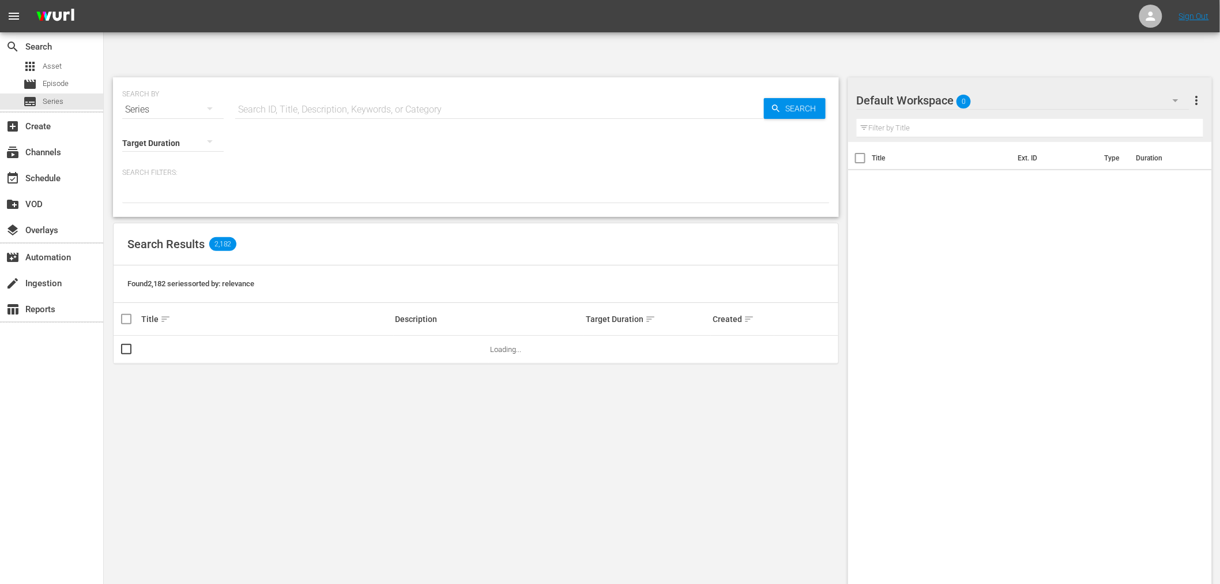
click at [320, 96] on input "text" at bounding box center [499, 110] width 529 height 28
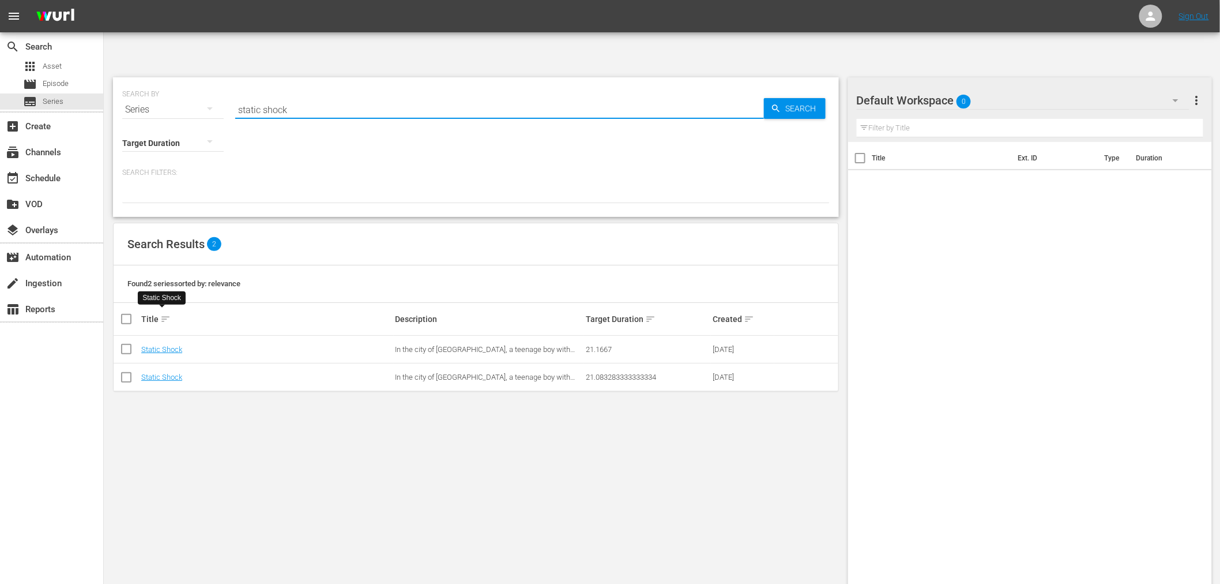
drag, startPoint x: 193, startPoint y: 78, endPoint x: 156, endPoint y: 63, distance: 39.6
click at [156, 82] on div "SEARCH BY Search By Series Search ID, Title, Description, Keywords, or Category…" at bounding box center [476, 103] width 708 height 42
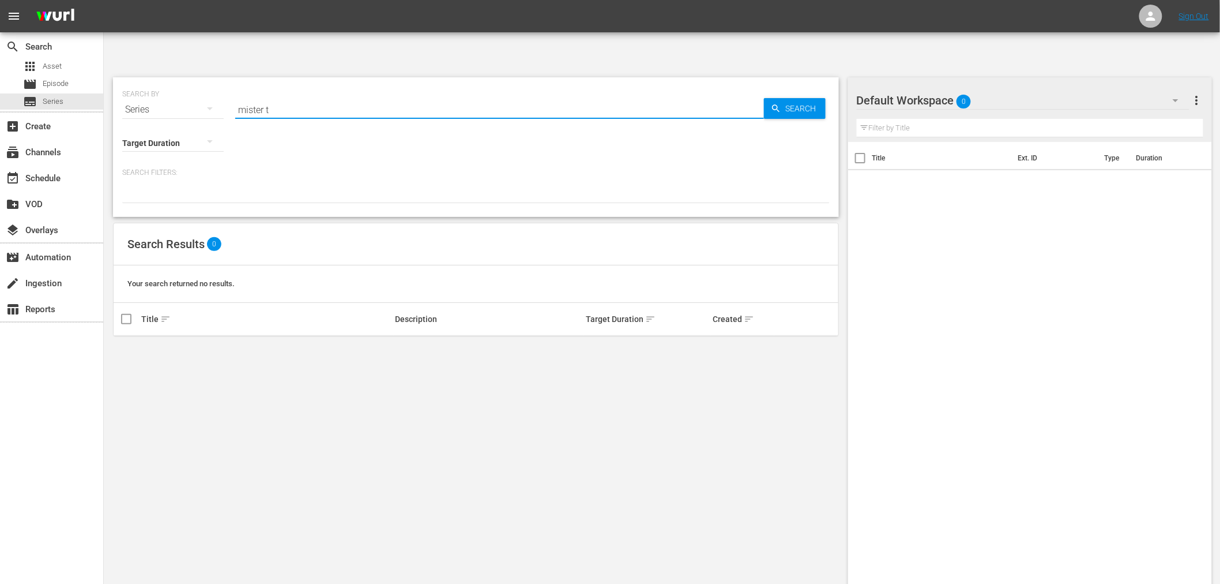
type input "mister t"
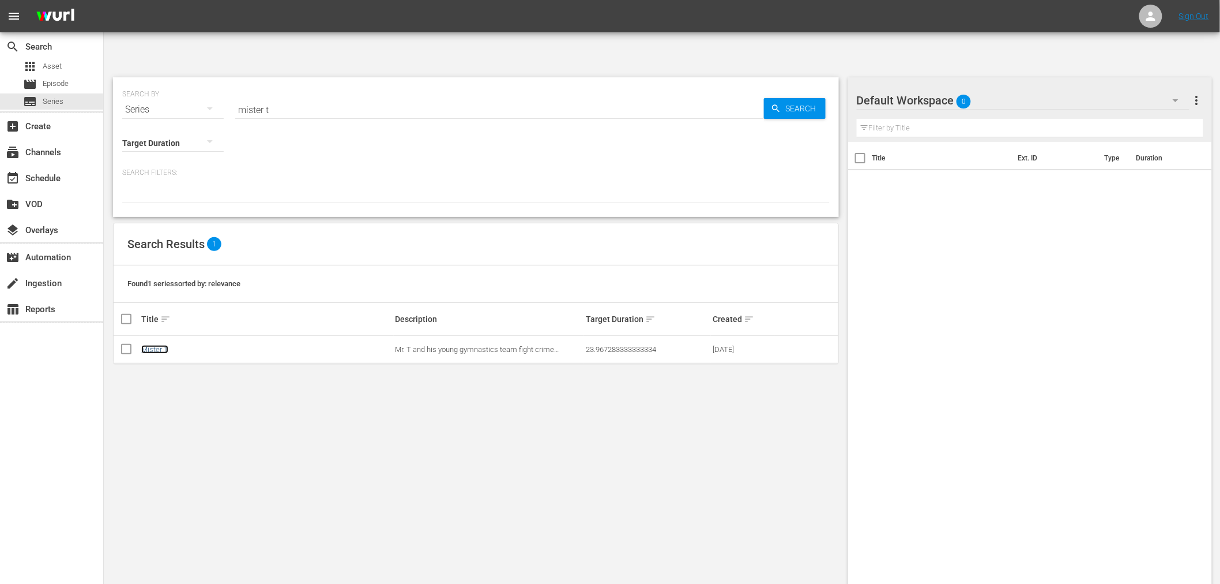
click at [159, 345] on link "Mister T" at bounding box center [154, 349] width 27 height 9
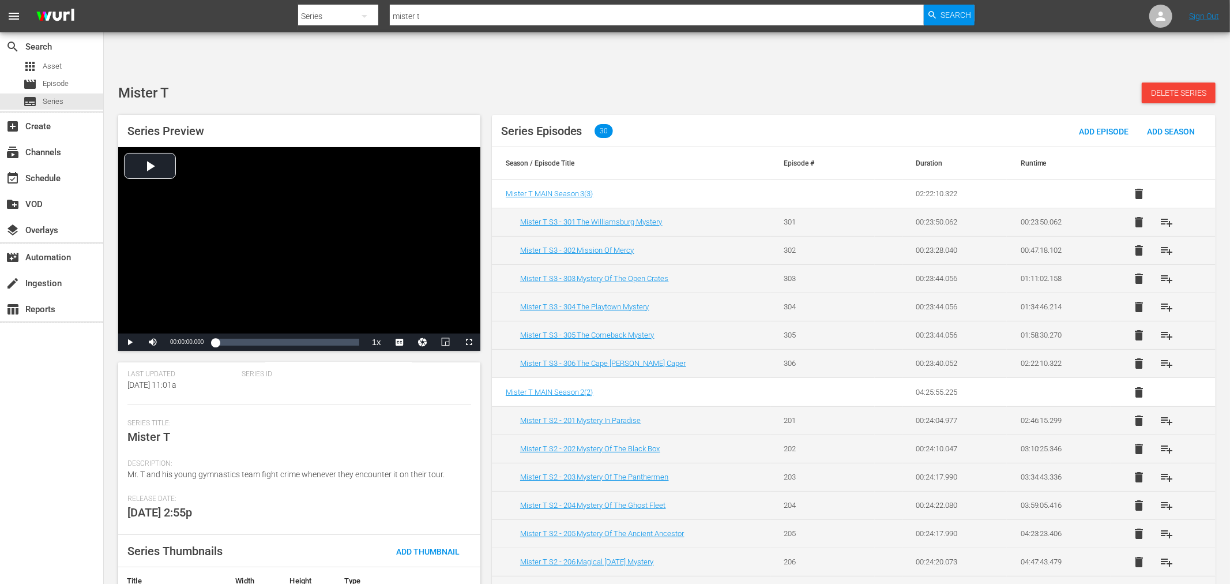
scroll to position [128, 0]
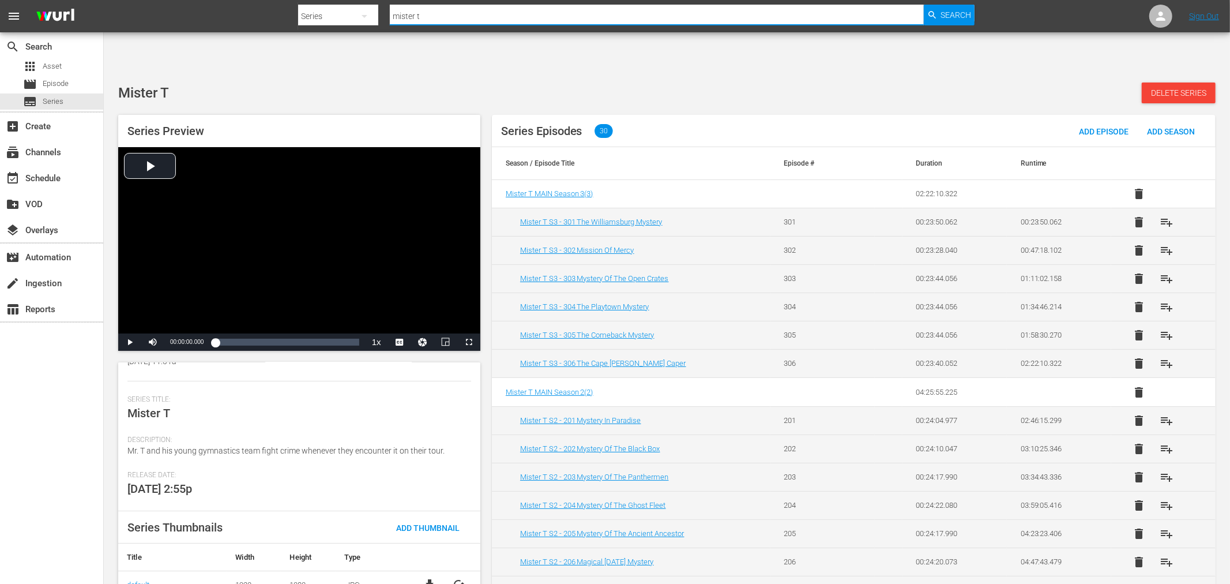
drag, startPoint x: 476, startPoint y: 12, endPoint x: 332, endPoint y: 18, distance: 144.3
click at [332, 18] on div "Search By Series Search ID, Title, Description, Keywords, or Category mister t …" at bounding box center [636, 16] width 677 height 28
type input "wayne head"
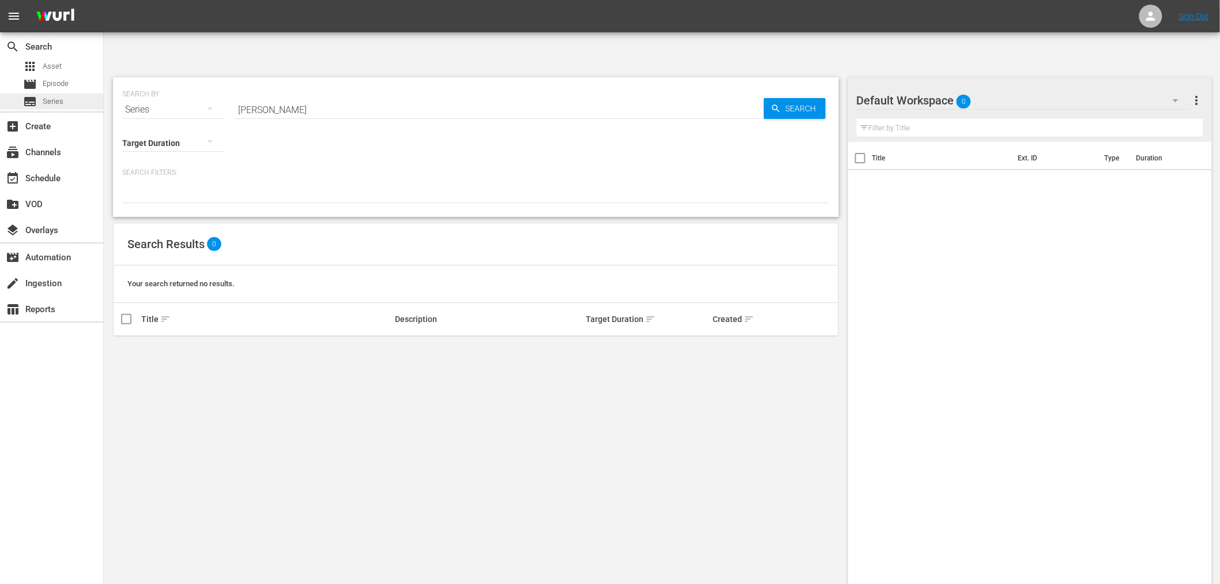
click at [56, 97] on span "Series" at bounding box center [53, 102] width 21 height 12
drag, startPoint x: 299, startPoint y: 72, endPoint x: 170, endPoint y: 76, distance: 128.7
click at [170, 82] on div "SEARCH BY Search By Series Search ID, Title, Description, Keywords, or Category…" at bounding box center [476, 103] width 708 height 42
click at [59, 99] on span "Series" at bounding box center [53, 102] width 21 height 12
click at [52, 106] on span "Series" at bounding box center [53, 102] width 21 height 12
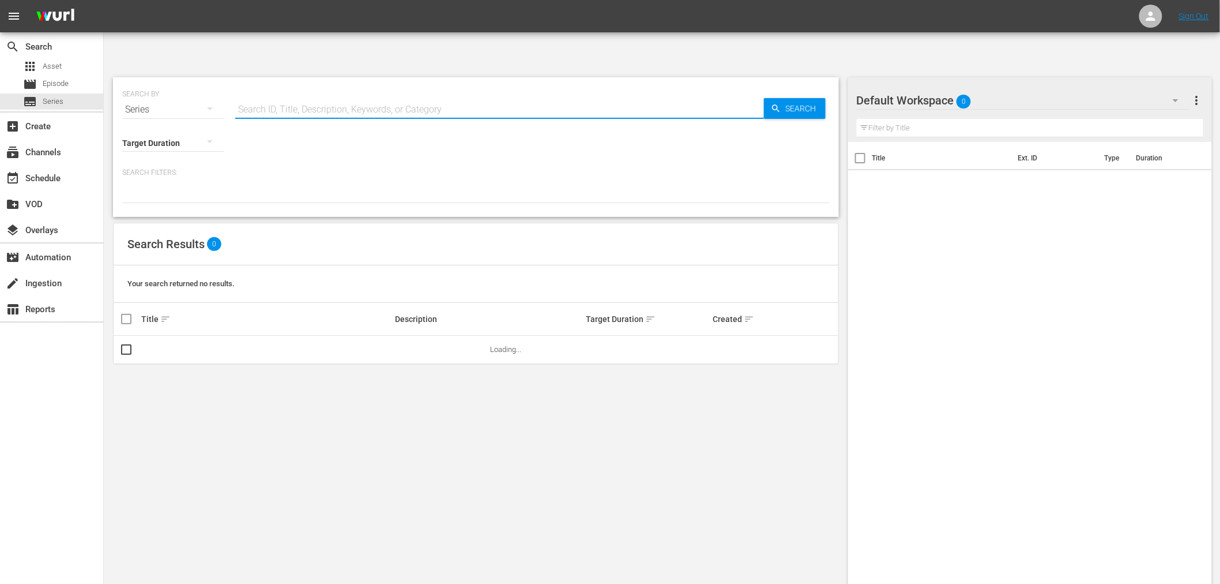
click at [271, 96] on input "text" at bounding box center [499, 110] width 529 height 28
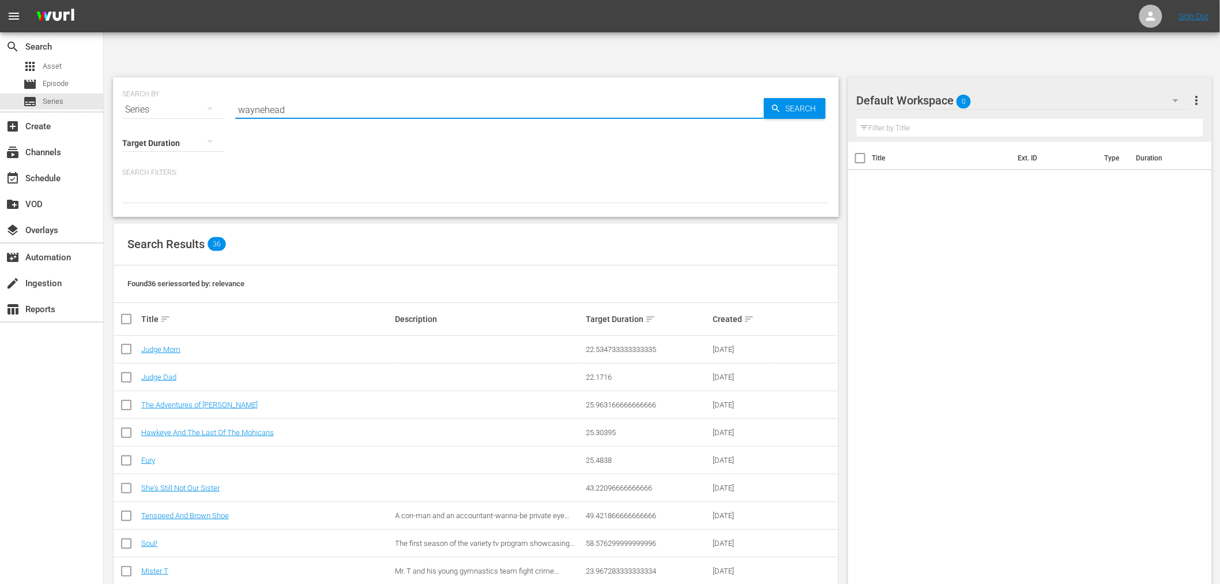
type input "waynehead"
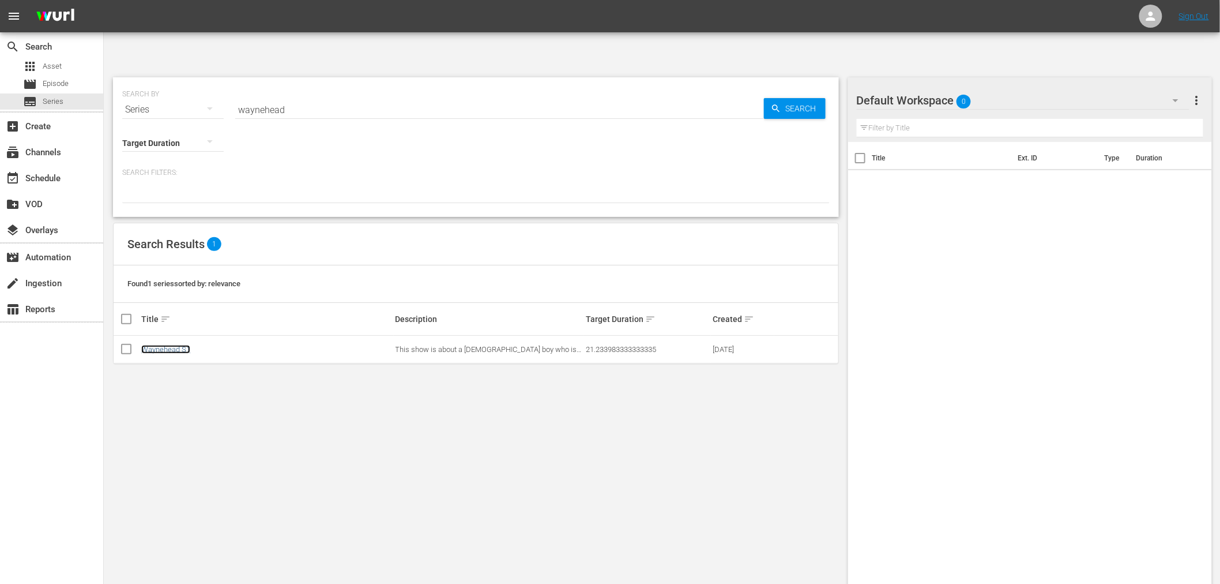
click at [173, 345] on link "Waynehead S1" at bounding box center [165, 349] width 49 height 9
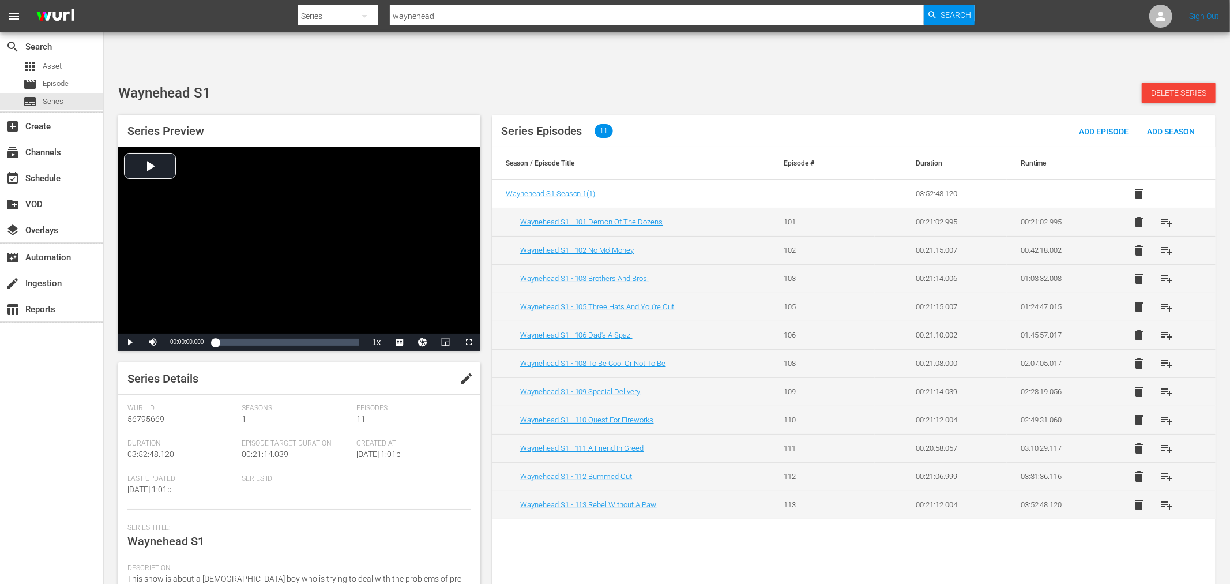
click at [460, 371] on span "edit" at bounding box center [467, 378] width 14 height 14
drag, startPoint x: 191, startPoint y: 502, endPoint x: 250, endPoint y: 516, distance: 60.6
type textarea "Waynehead"
click at [444, 374] on span "Save" at bounding box center [449, 378] width 37 height 9
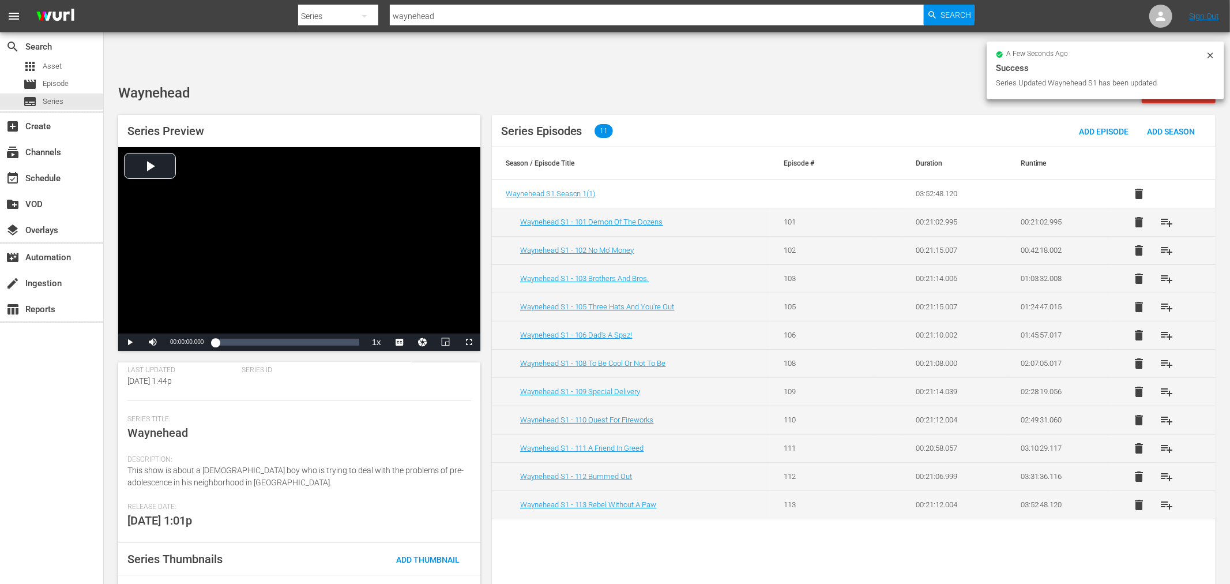
scroll to position [117, 0]
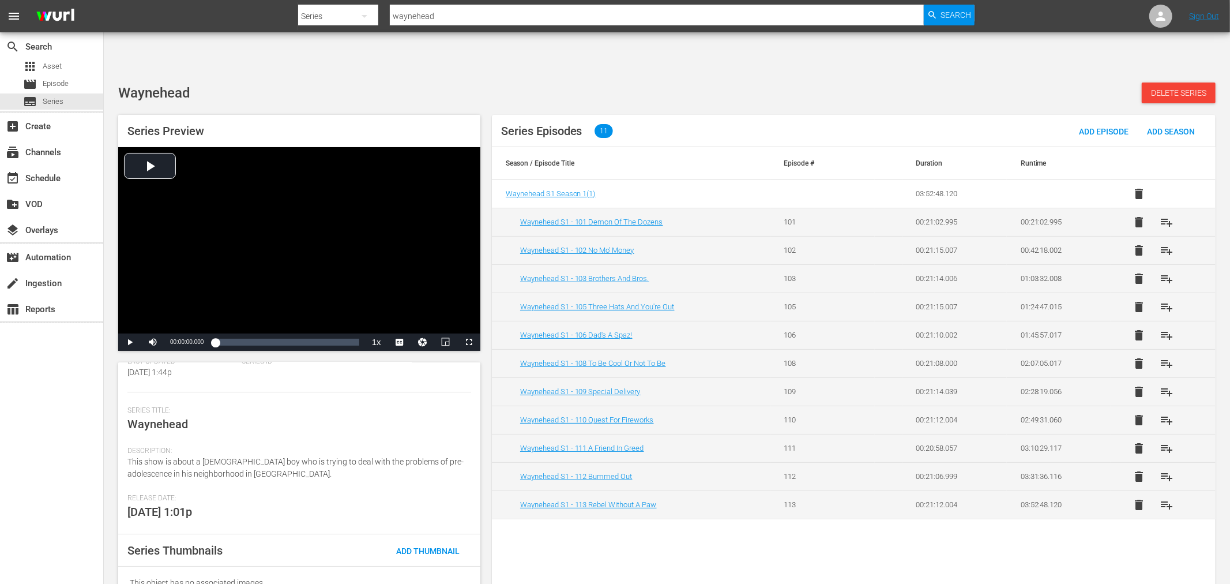
click at [5, 411] on div "search Search apps Asset movie Episode subtitles Series add_box Create subscrip…" at bounding box center [52, 324] width 104 height 584
drag, startPoint x: 453, startPoint y: 25, endPoint x: 446, endPoint y: 14, distance: 13.0
click at [448, 22] on div "Search By Series Search ID, Title, Description, Keywords, or Category waynehead…" at bounding box center [636, 16] width 677 height 28
click at [375, 20] on div "Search By Series Search ID, Title, Description, Keywords, or Category waynehead…" at bounding box center [636, 16] width 677 height 28
paste input "50 Cent: Refuse 2 Die"
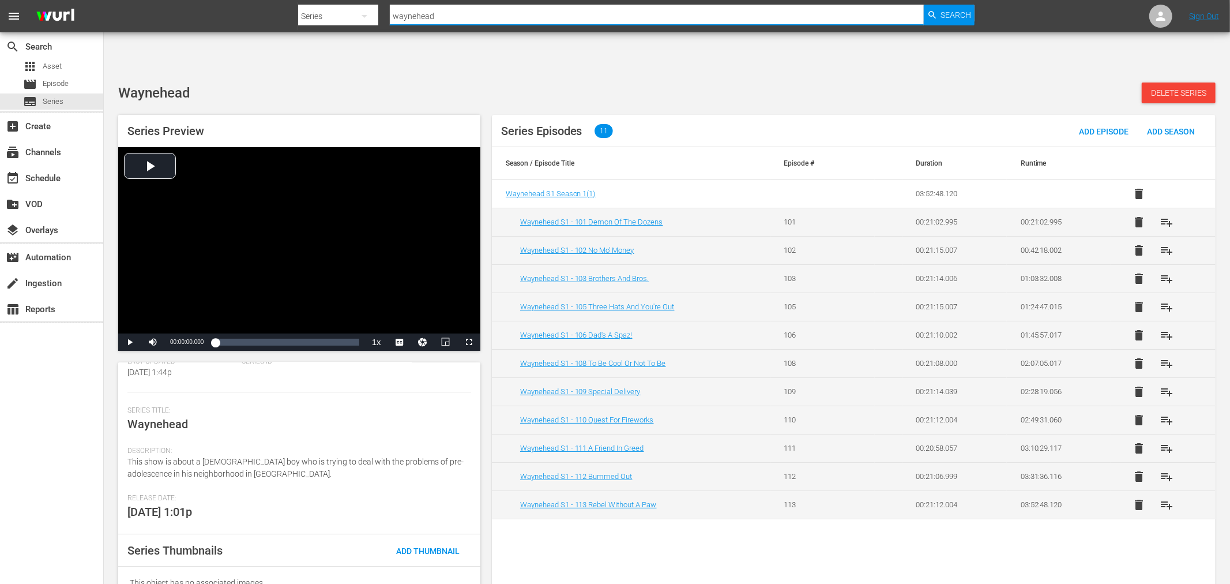
type input "50 Cent: Refuse 2 Die"
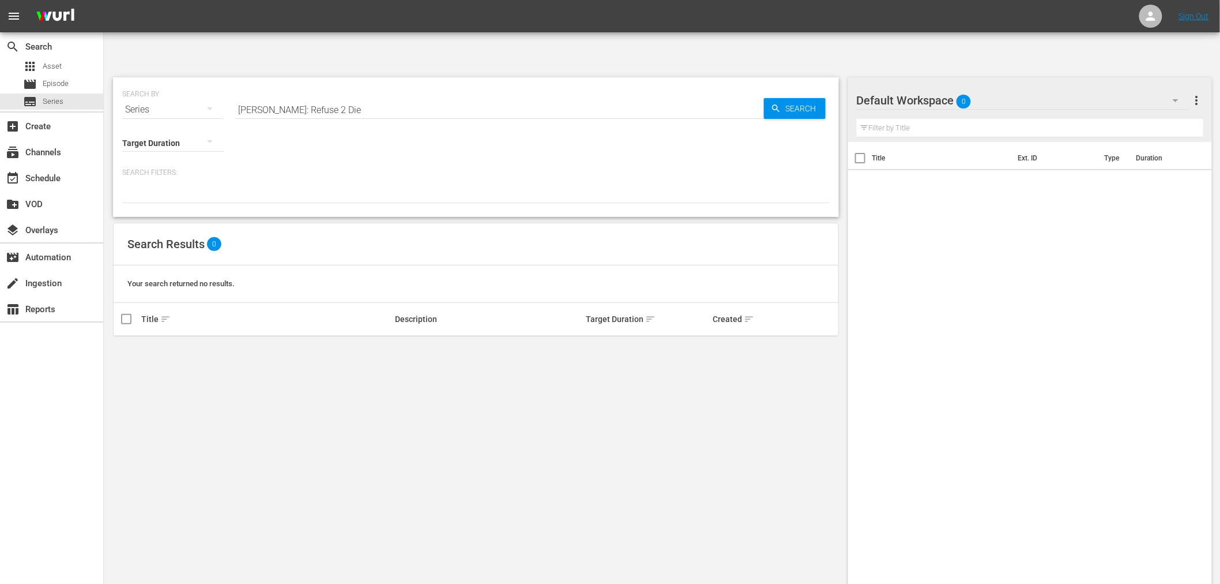
click at [159, 115] on div "Target Duration" at bounding box center [173, 136] width 102 height 42
click at [158, 93] on div "Series" at bounding box center [173, 109] width 102 height 32
click at [142, 168] on div "Assets" at bounding box center [159, 169] width 46 height 18
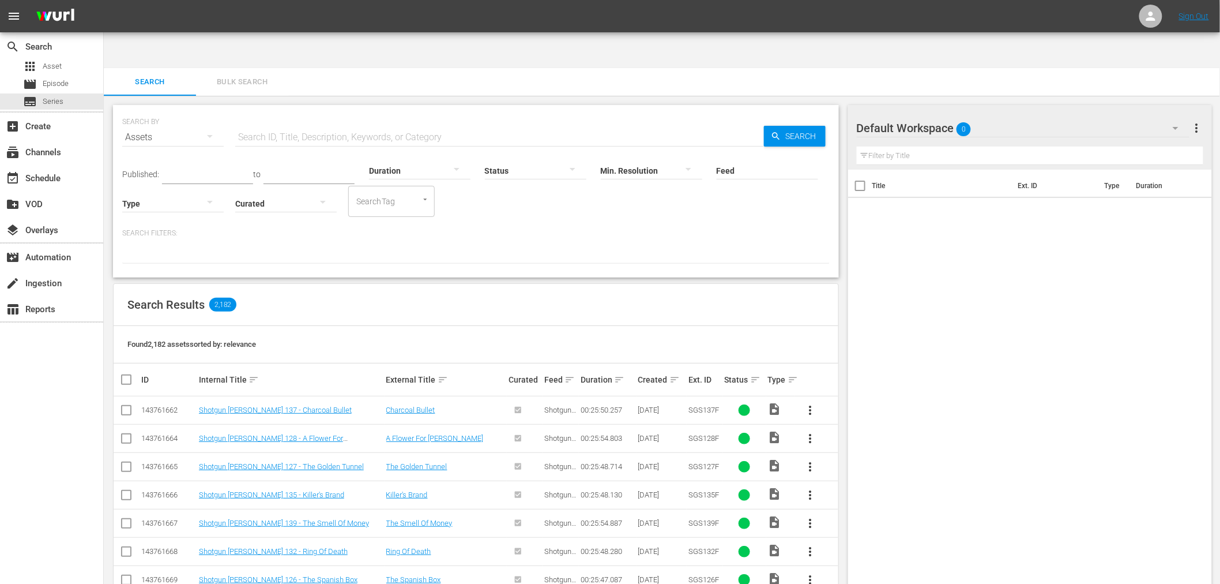
click at [333, 123] on div "Search ID, Title, Description, Keywords, or Category" at bounding box center [499, 137] width 529 height 28
click at [333, 123] on input "text" at bounding box center [499, 137] width 529 height 28
paste input "50 Cent: Refuse 2 Die"
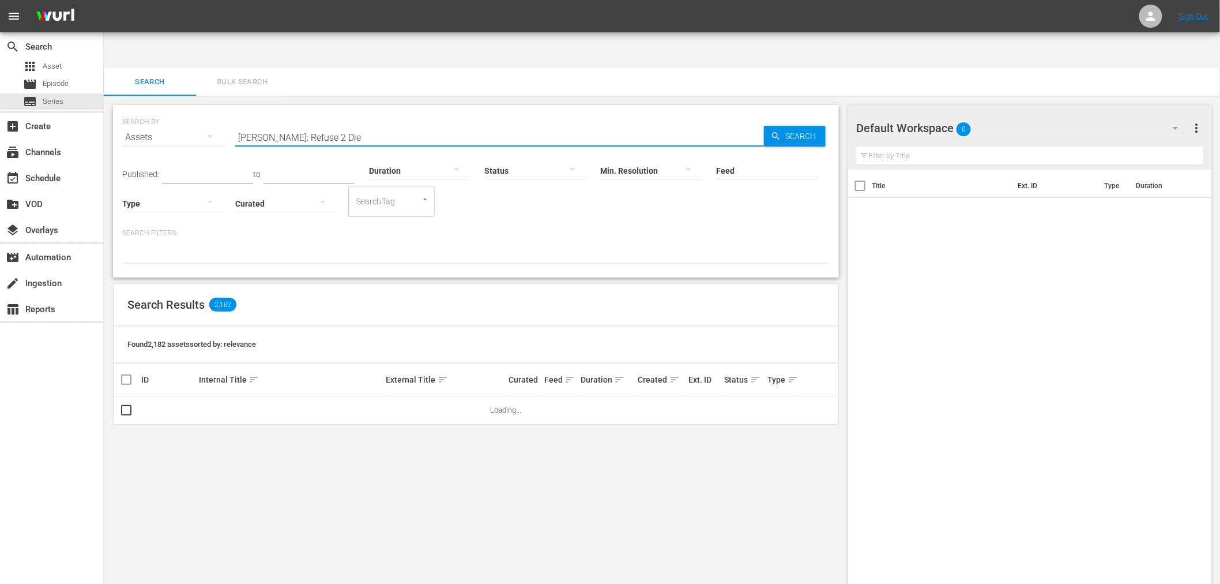
click at [796, 142] on div "Feed Feed Title" at bounding box center [768, 163] width 102 height 42
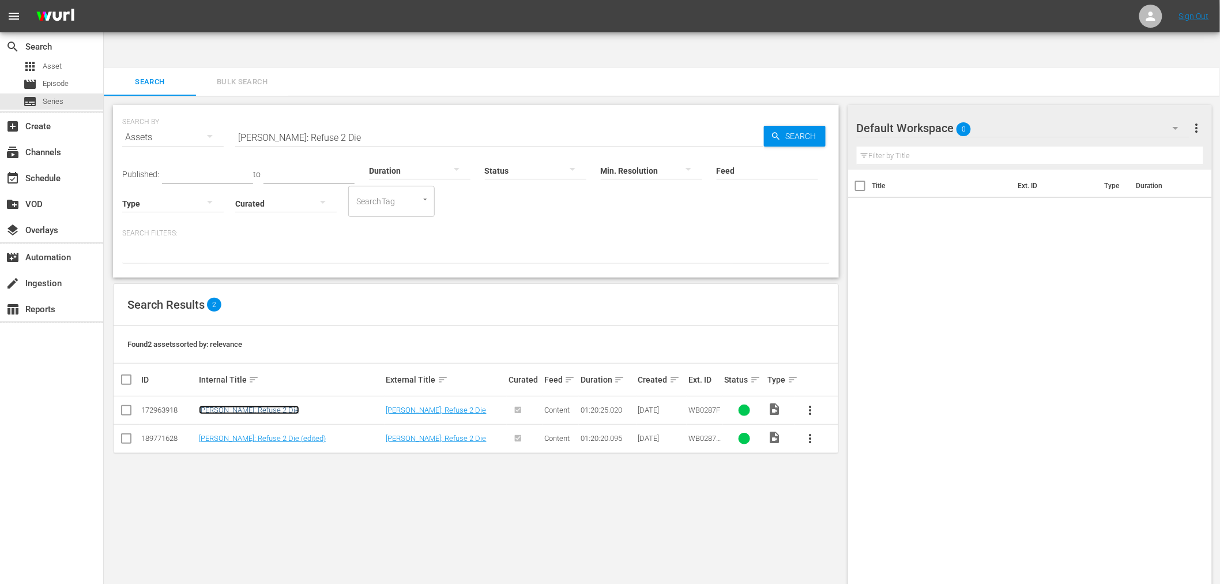
click at [241, 405] on link "50 Cent: Refuse 2 Die" at bounding box center [249, 409] width 100 height 9
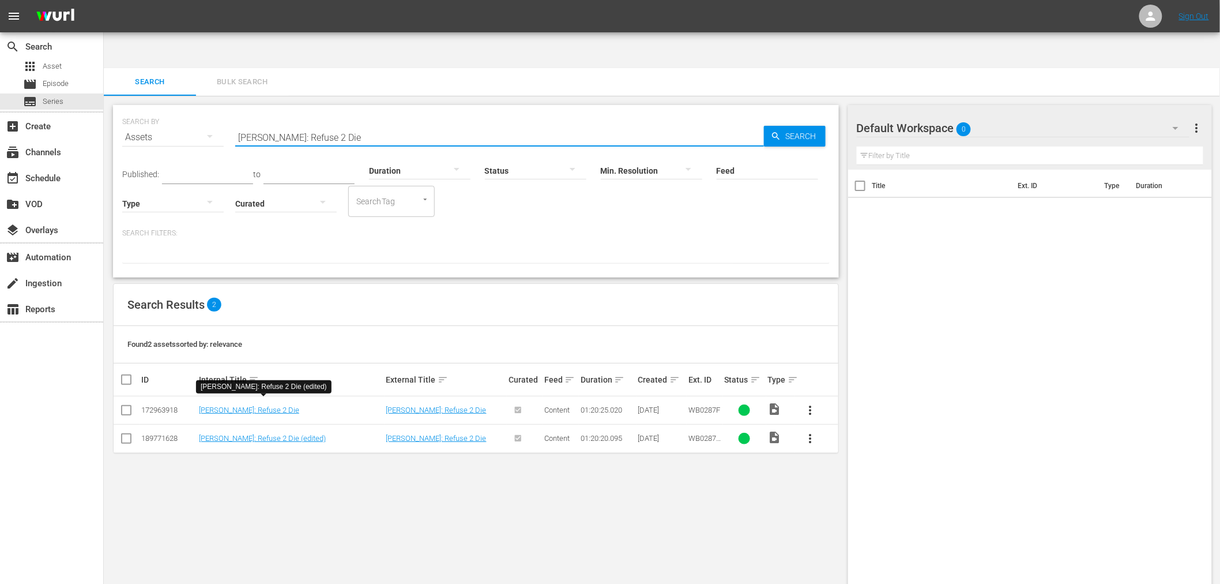
drag, startPoint x: 345, startPoint y: 96, endPoint x: 232, endPoint y: 98, distance: 113.1
click at [232, 110] on div "SEARCH BY Search By Assets Search ID, Title, Description, Keywords, or Category…" at bounding box center [476, 131] width 708 height 42
paste input "End Of The Road"
type input "End Of The Road"
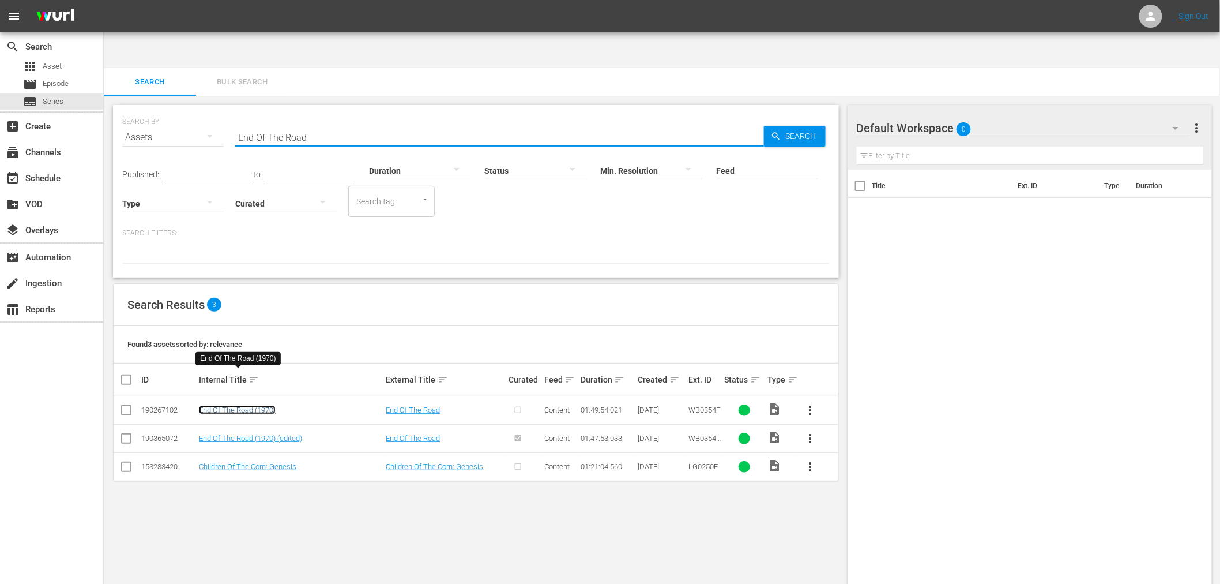
click at [271, 405] on link "End Of The Road (1970)" at bounding box center [237, 409] width 77 height 9
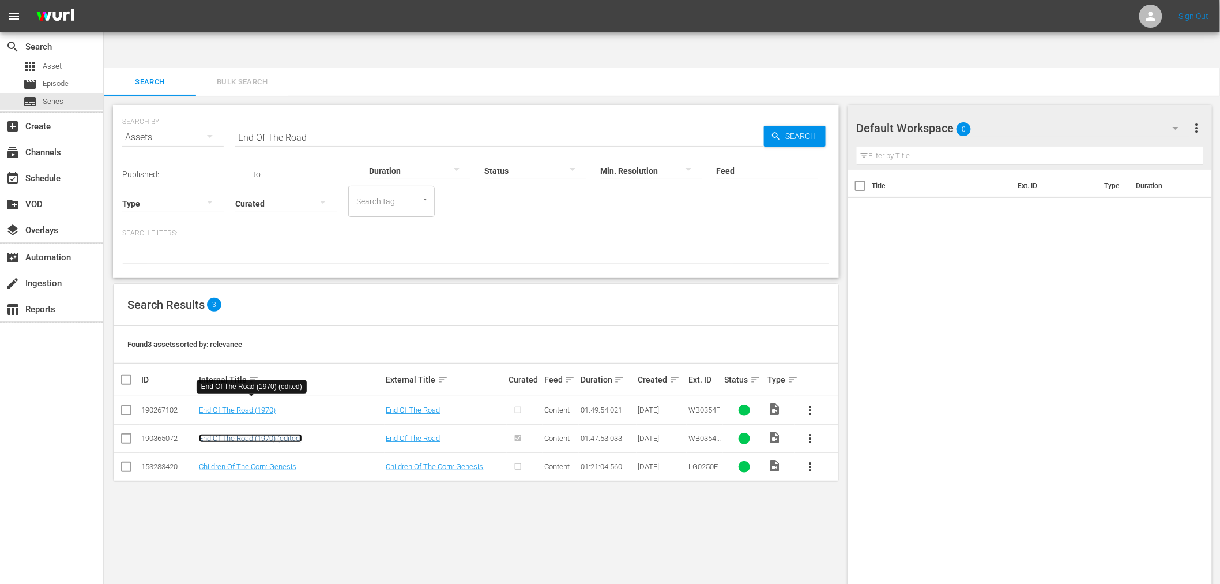
click at [268, 434] on link "End Of The Road (1970) (edited)" at bounding box center [250, 438] width 103 height 9
click at [58, 105] on span "Series" at bounding box center [53, 102] width 21 height 12
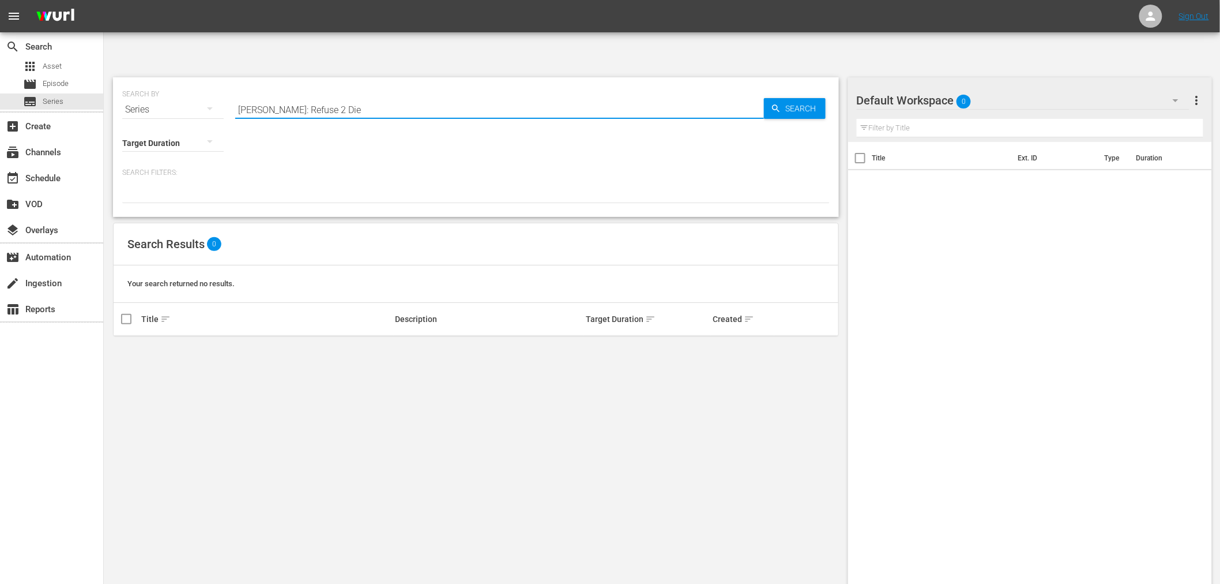
drag, startPoint x: 359, startPoint y: 72, endPoint x: 163, endPoint y: 83, distance: 196.4
click at [163, 83] on div "SEARCH BY Search By Series Search ID, Title, Description, Keywords, or Category…" at bounding box center [476, 147] width 726 height 140
type input "mr. t"
click at [157, 345] on link "Mister T" at bounding box center [154, 349] width 27 height 9
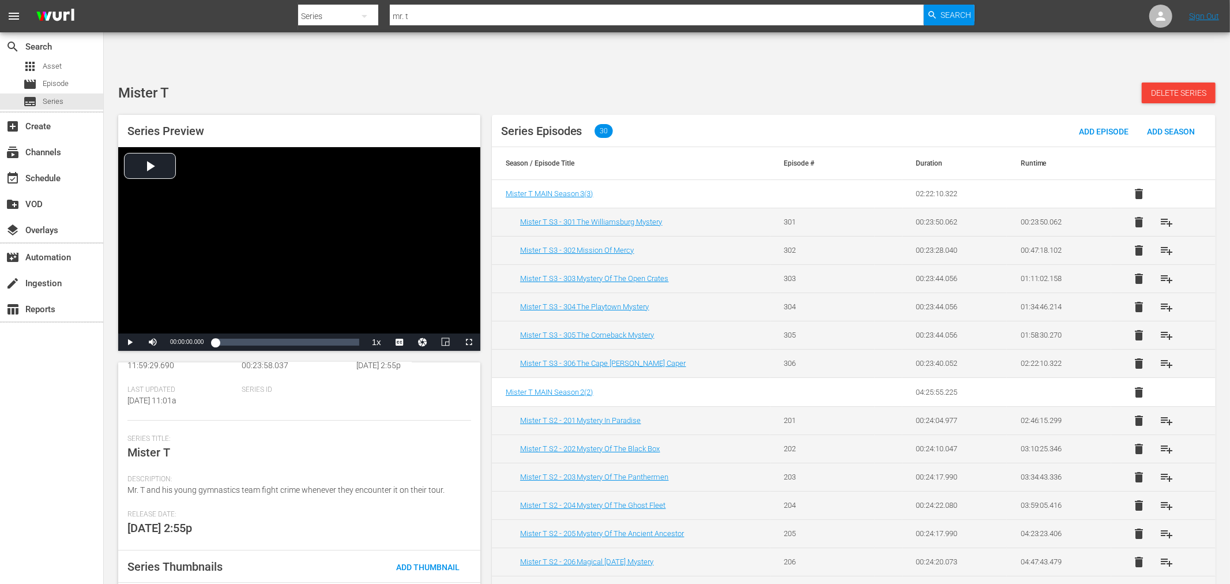
scroll to position [128, 0]
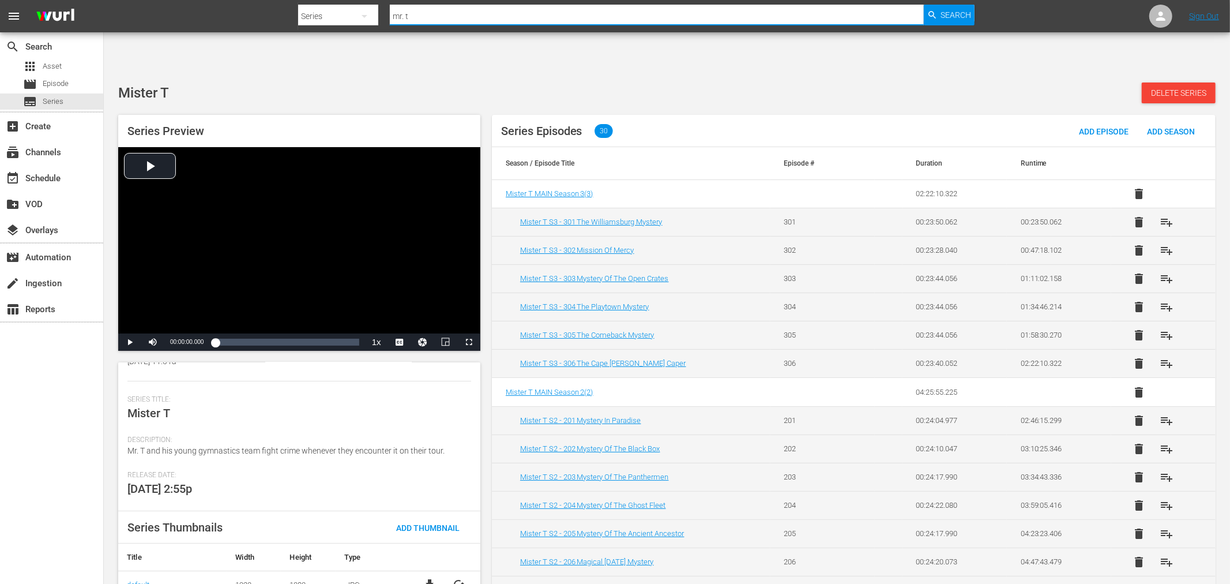
drag, startPoint x: 448, startPoint y: 10, endPoint x: 321, endPoint y: 26, distance: 128.5
click at [326, 19] on div "Search By Series Search ID, Title, Description, Keywords, or Category mr. t Sea…" at bounding box center [636, 16] width 677 height 28
type input "waynehead"
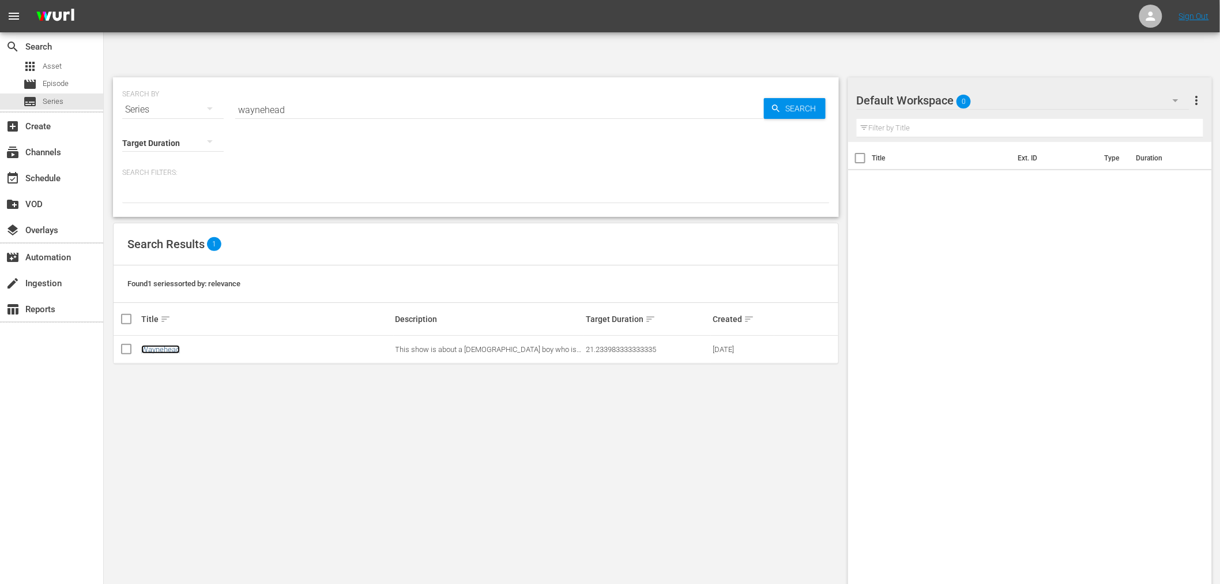
click at [171, 345] on link "Waynehead" at bounding box center [160, 349] width 39 height 9
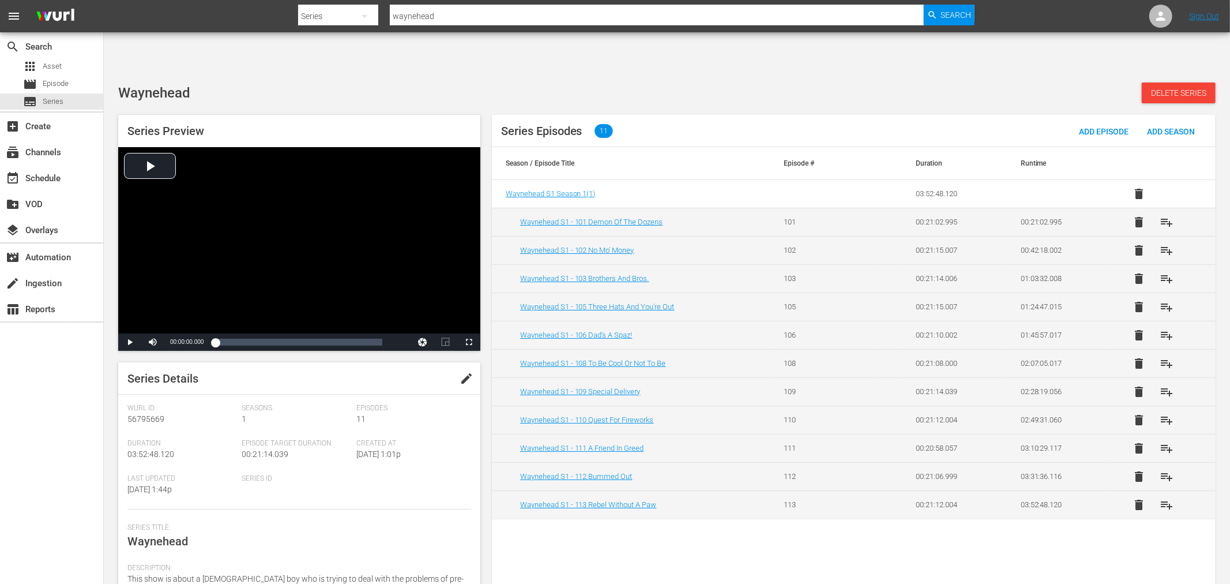
scroll to position [117, 0]
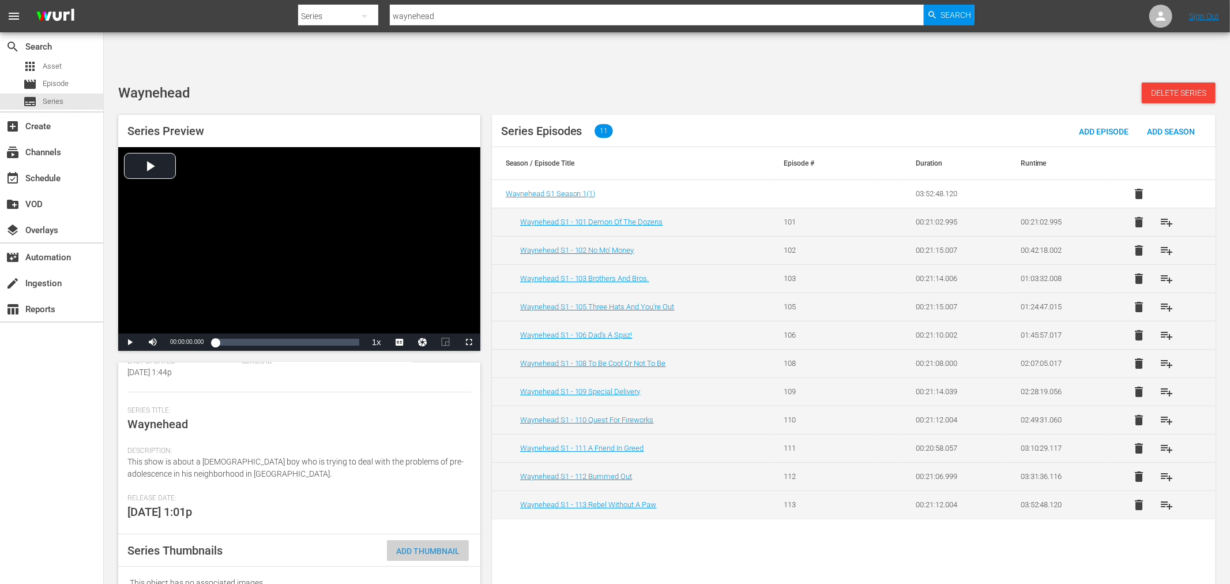
click at [428, 540] on div "Add Thumbnail" at bounding box center [428, 550] width 82 height 21
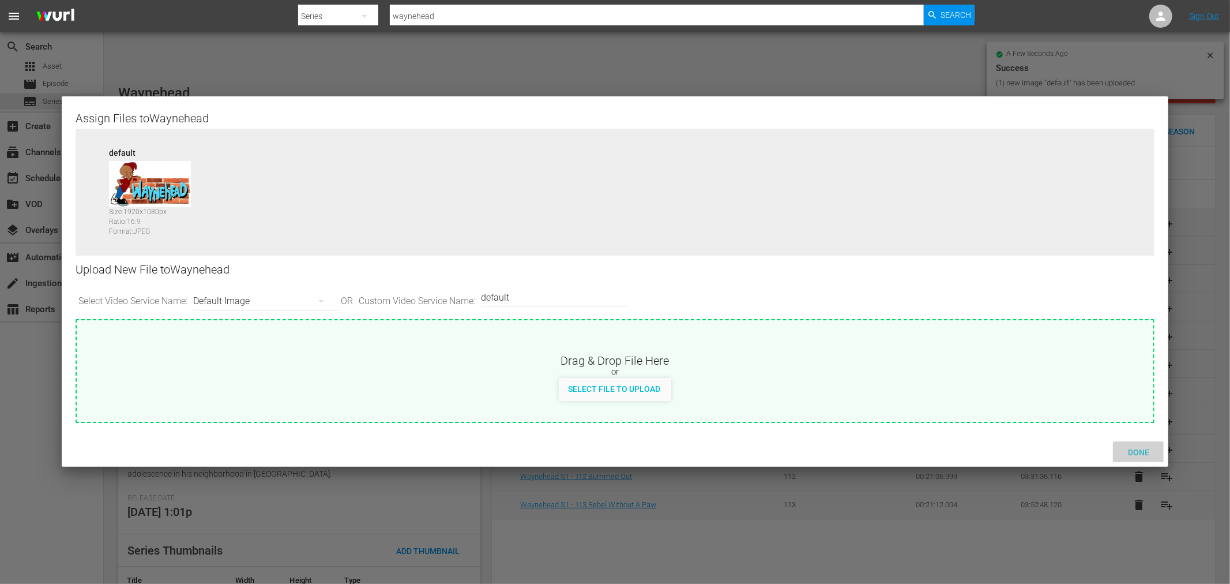
click at [1129, 448] on span "Done" at bounding box center [1139, 452] width 40 height 9
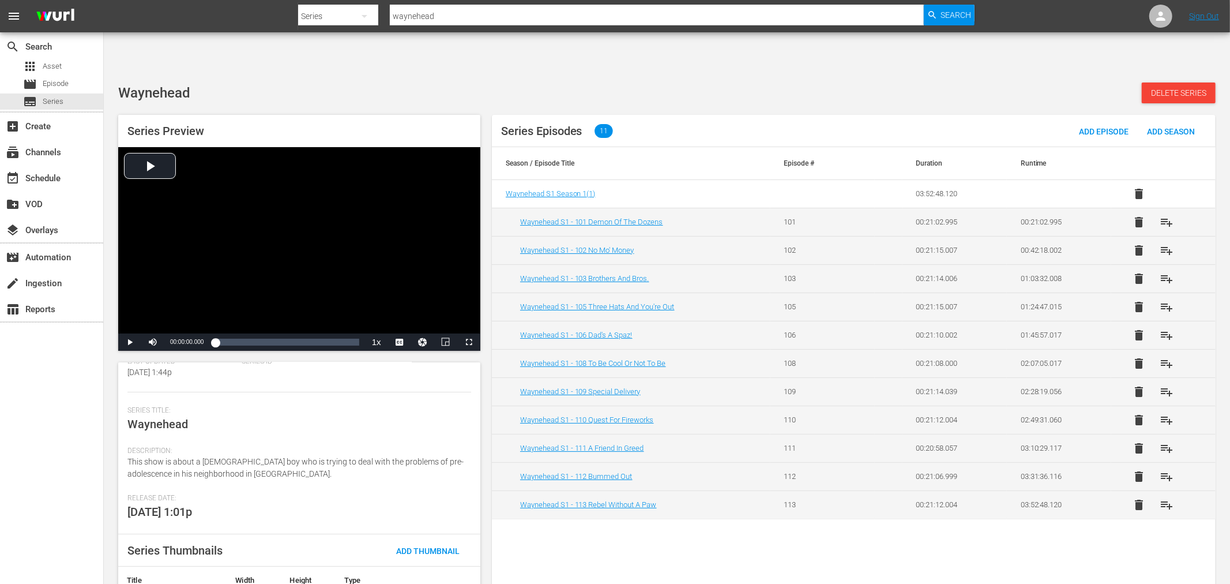
click at [842, 512] on div "Series Episodes 11 Add Episode Add Season Season / Episode Title Episode # Dura…" at bounding box center [854, 356] width 724 height 483
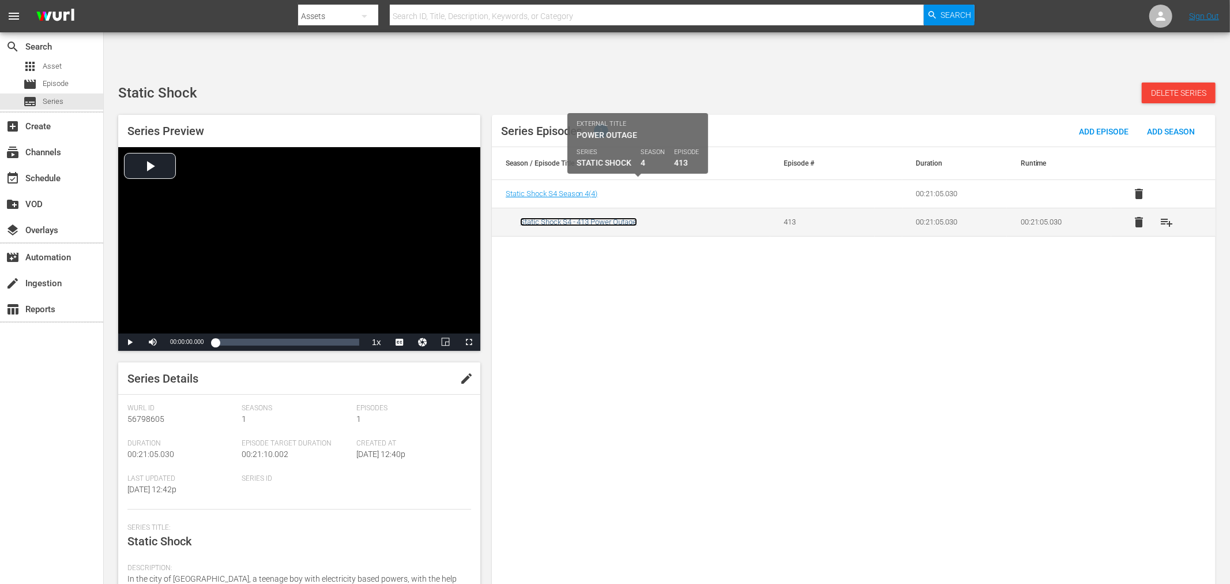
click at [606, 217] on link "Static Shock S4 - 413 Power Outage" at bounding box center [578, 221] width 117 height 9
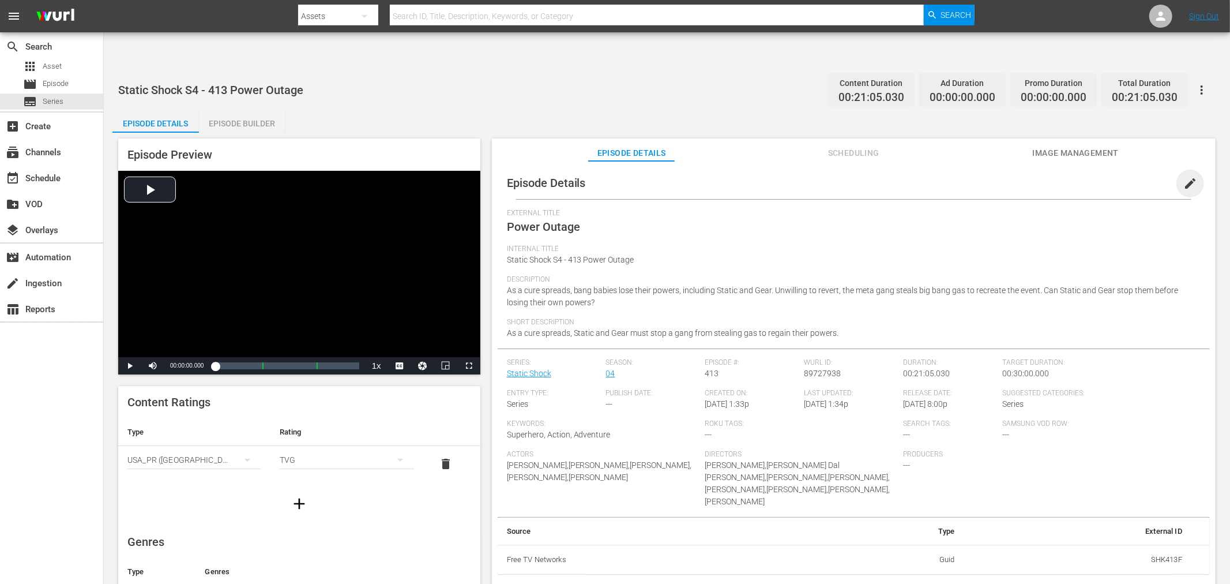
click at [1188, 176] on span "edit" at bounding box center [1190, 183] width 14 height 14
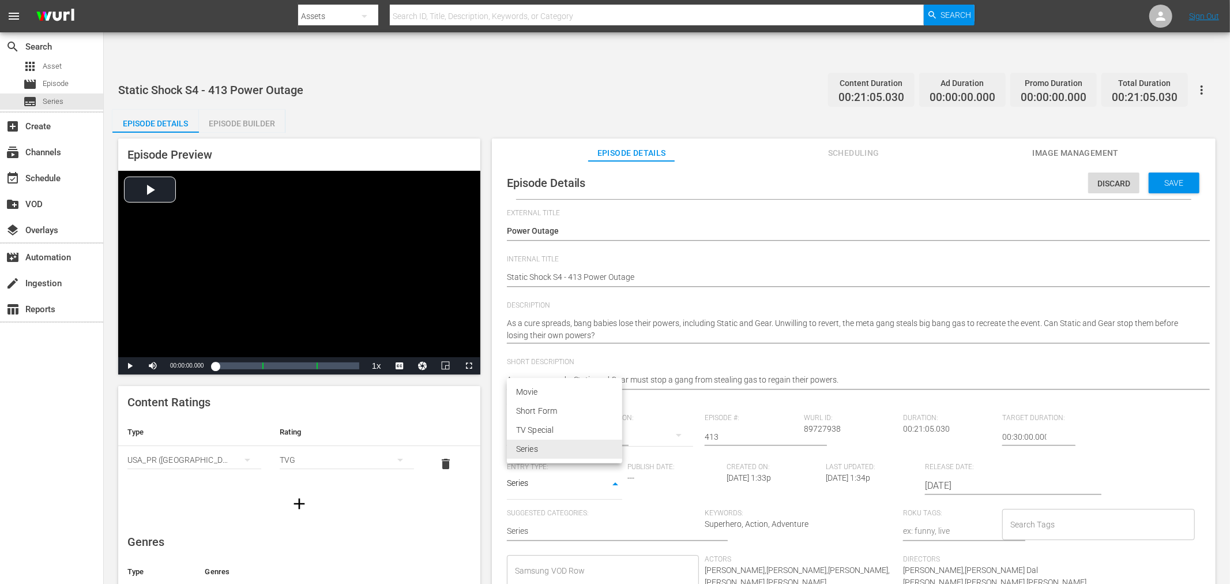
click at [575, 442] on body "menu Search By Assets Search ID, Title, Description, Keywords, or Category Sear…" at bounding box center [615, 328] width 1230 height 584
click at [633, 363] on div at bounding box center [615, 292] width 1230 height 584
click at [567, 423] on input "text" at bounding box center [553, 437] width 93 height 28
click at [544, 492] on div "Static Shock" at bounding box center [543, 489] width 55 height 28
type input "Static Shock"
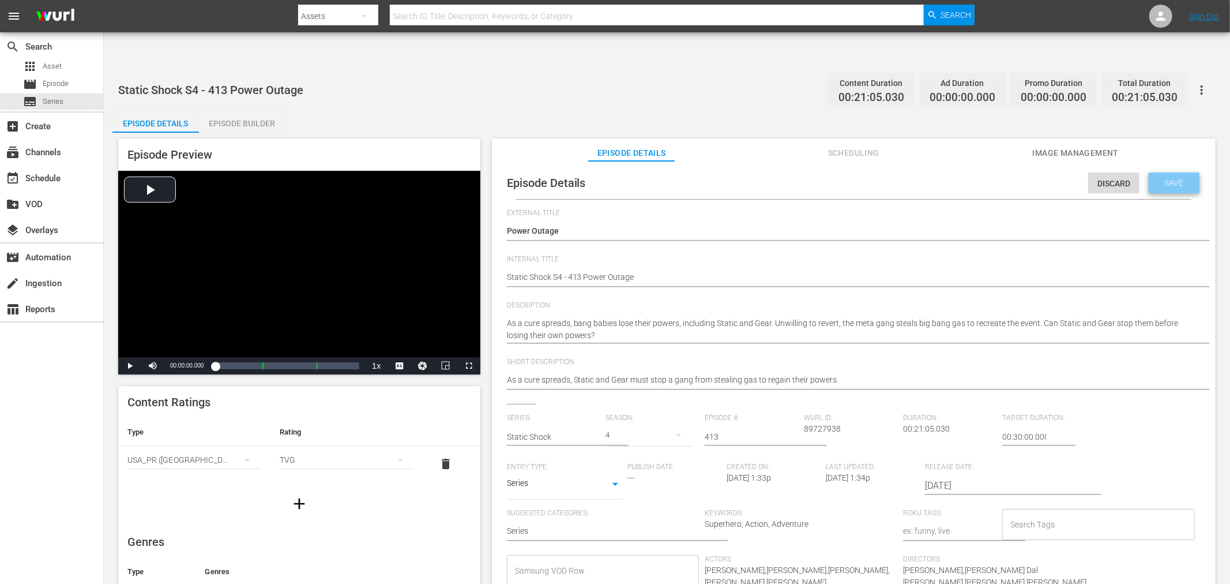
click at [1174, 178] on span "Save" at bounding box center [1174, 182] width 37 height 9
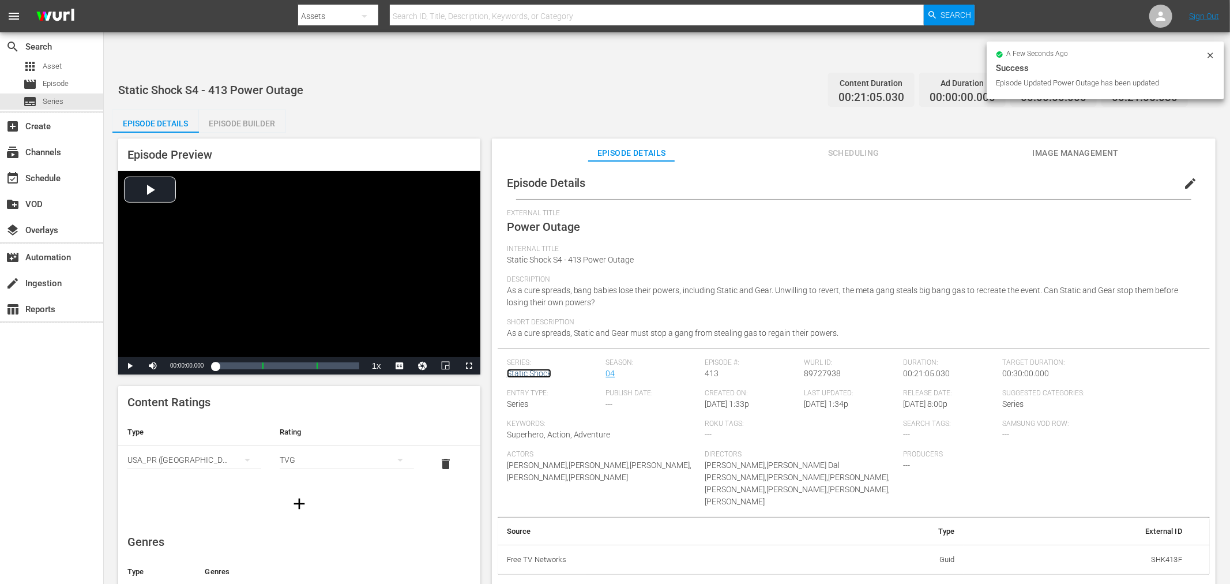
click at [541, 369] on link "Static Shock" at bounding box center [529, 373] width 44 height 9
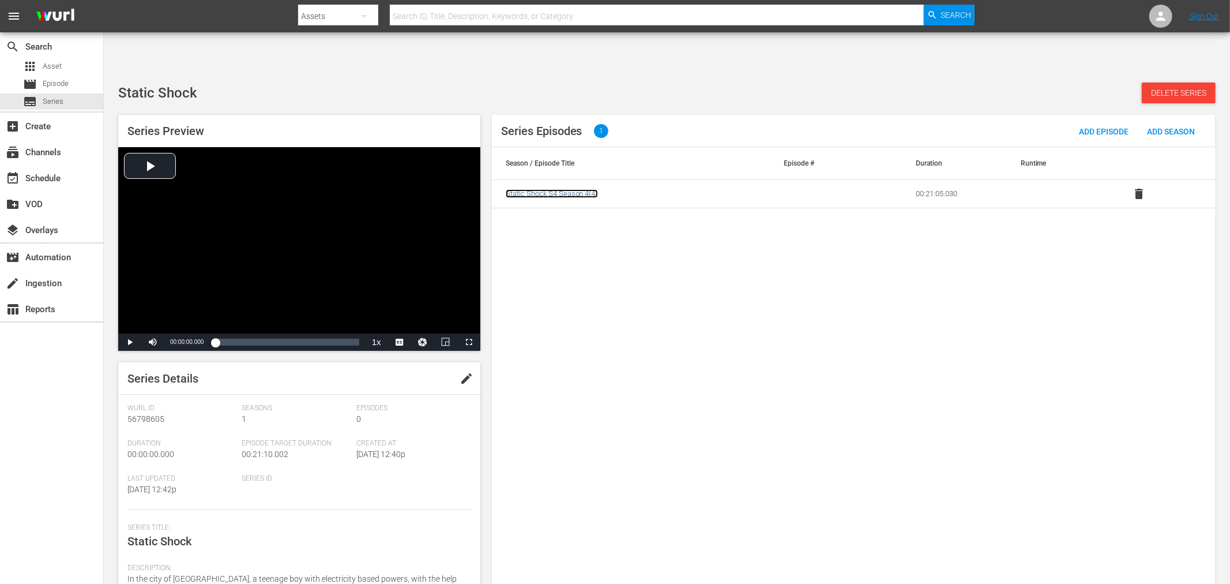
click at [585, 189] on span "Static Shock S4 Season 4 ( 4 )" at bounding box center [552, 193] width 92 height 9
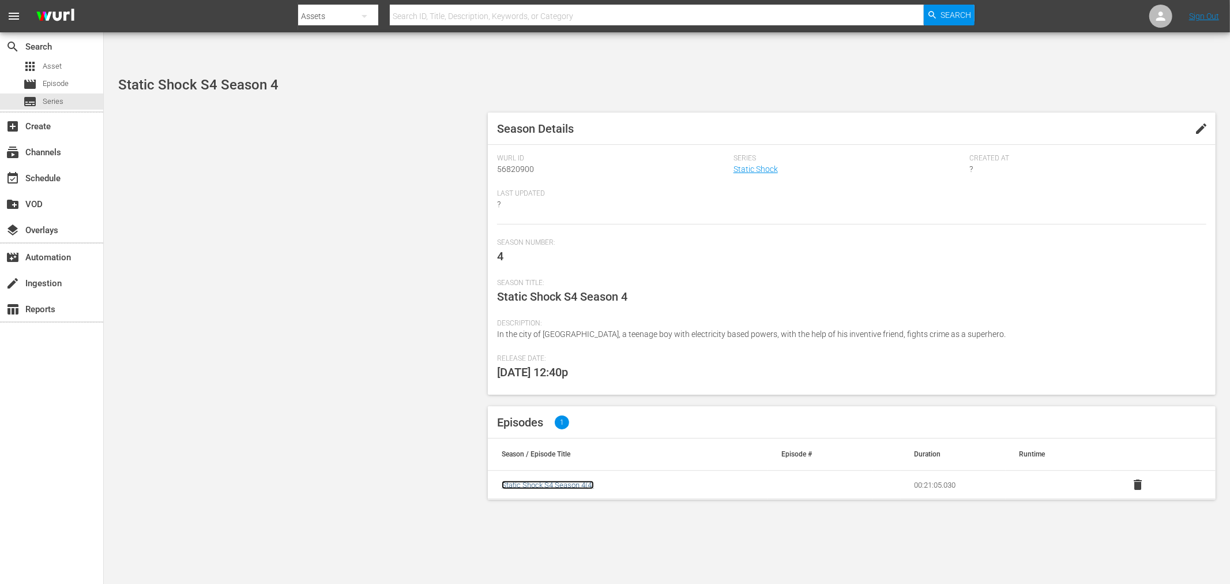
click at [551, 480] on span "Static Shock S4 Season 4 ( 4 )" at bounding box center [548, 484] width 92 height 9
click at [750, 164] on link "Static Shock" at bounding box center [756, 168] width 44 height 9
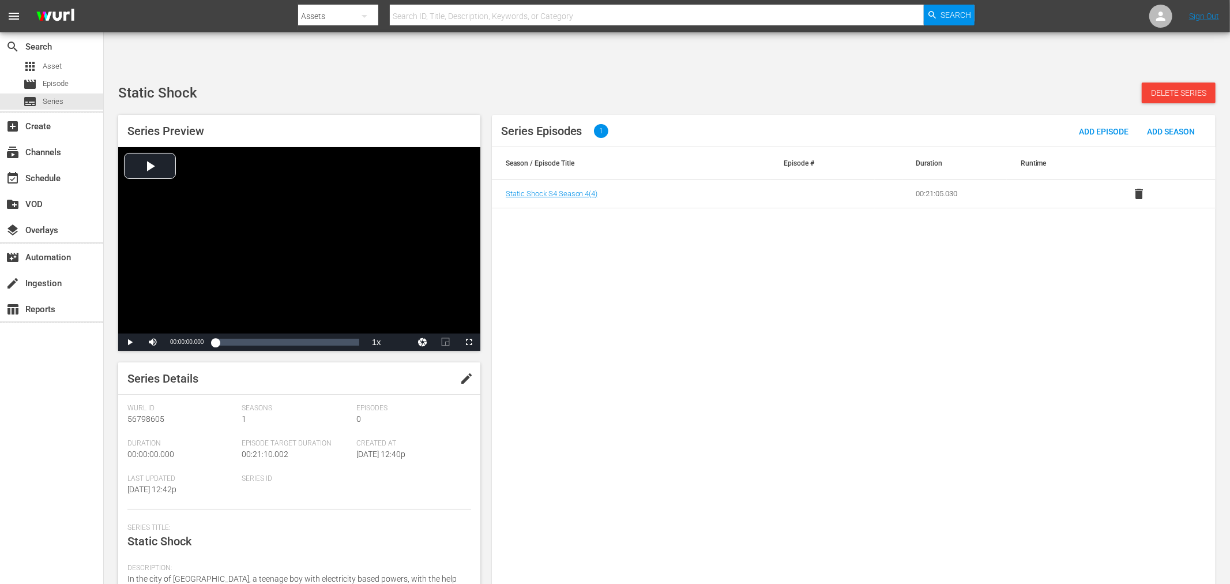
click at [572, 180] on td "Static Shock S4 Season 4 ( 4 )" at bounding box center [631, 194] width 279 height 28
click at [569, 189] on span "Static Shock S4 Season 4 ( 4 )" at bounding box center [552, 193] width 92 height 9
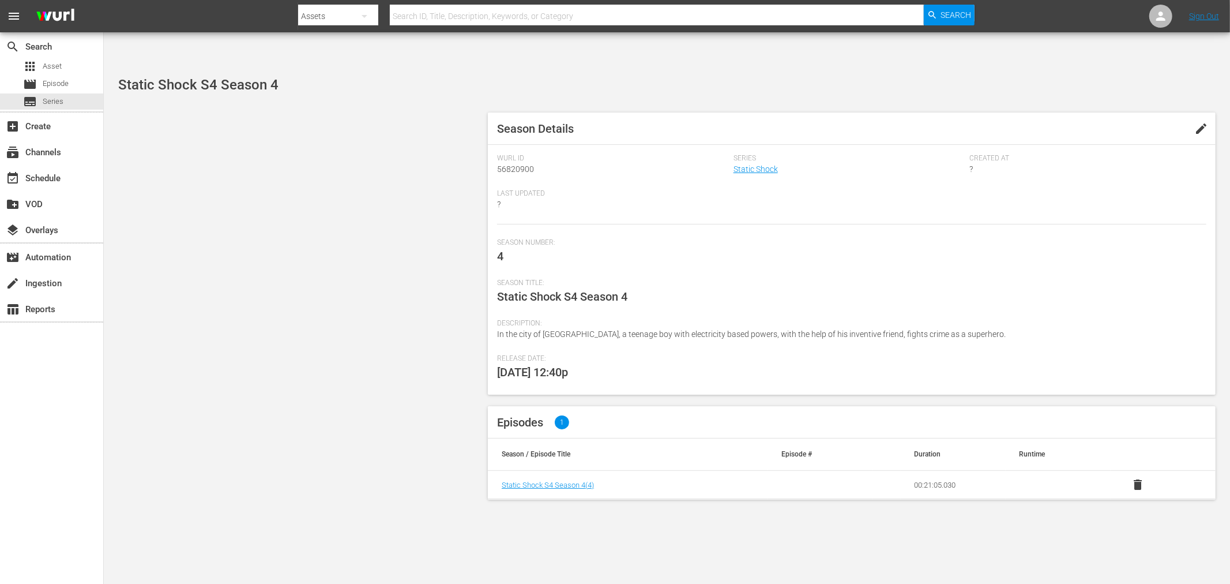
click at [1207, 122] on span "edit" at bounding box center [1202, 129] width 14 height 14
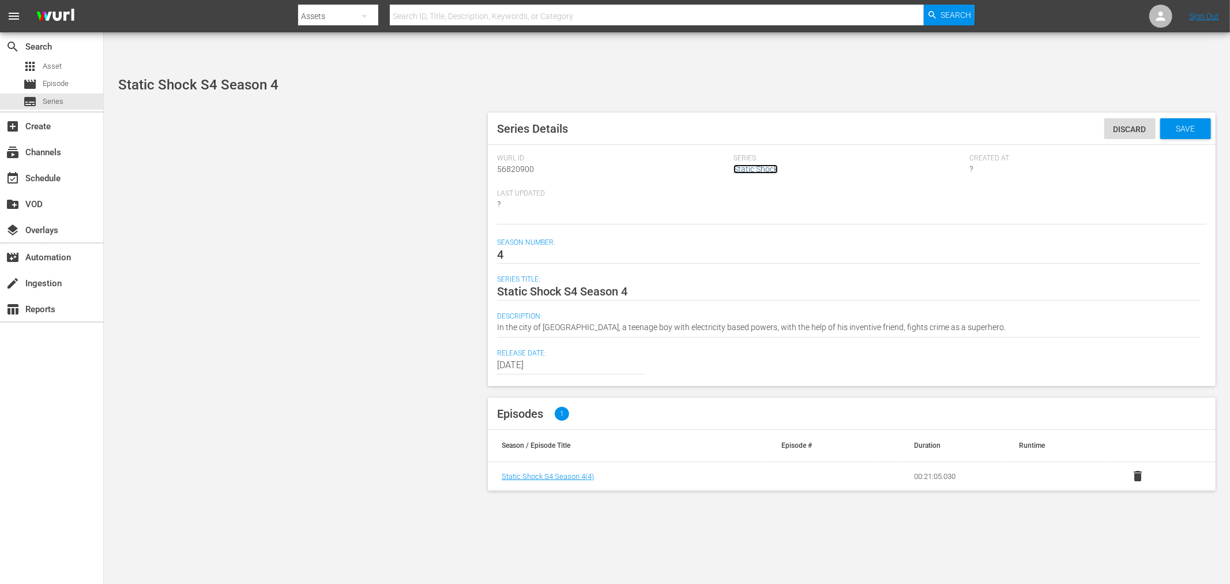
click at [757, 164] on link "Static Shock" at bounding box center [756, 168] width 44 height 9
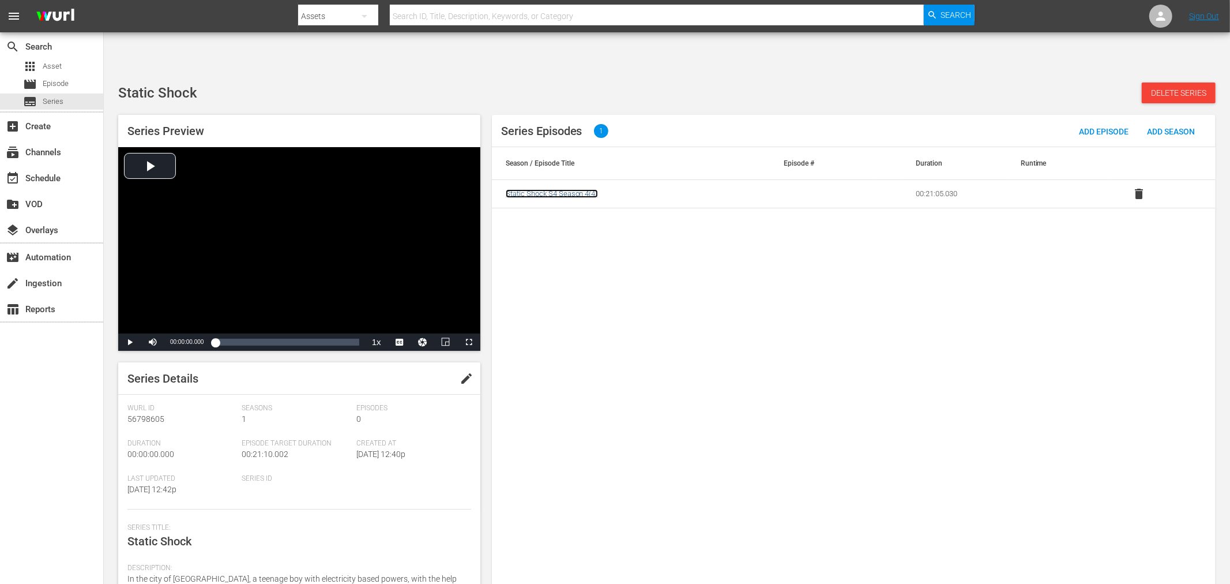
click at [546, 189] on span "Static Shock S4 Season 4 ( 4 )" at bounding box center [552, 193] width 92 height 9
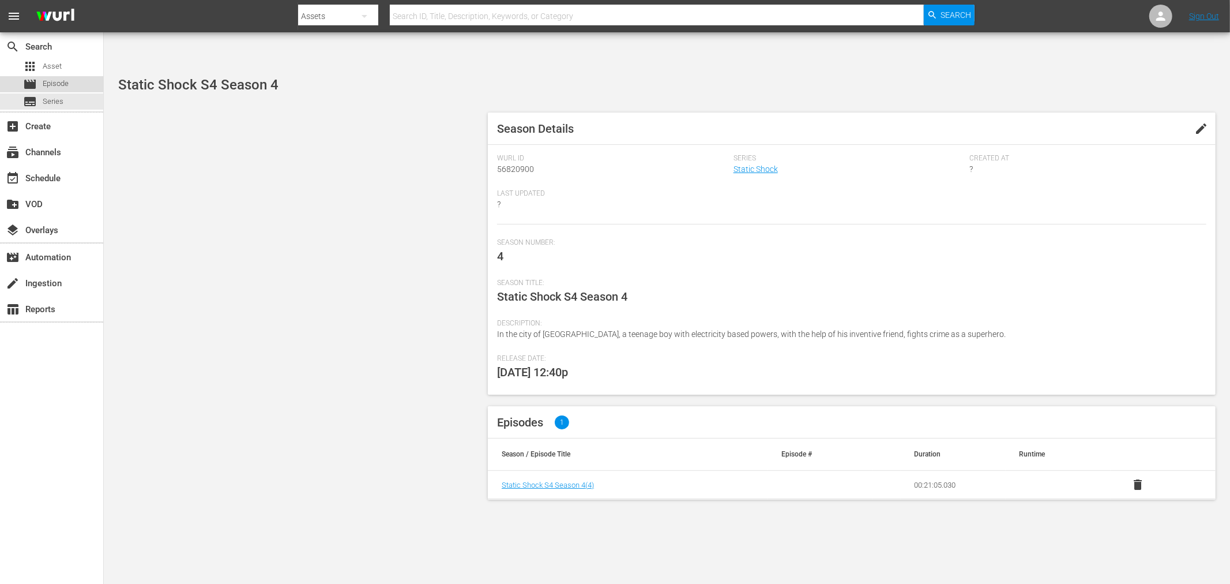
click at [68, 81] on span "Episode" at bounding box center [56, 84] width 26 height 12
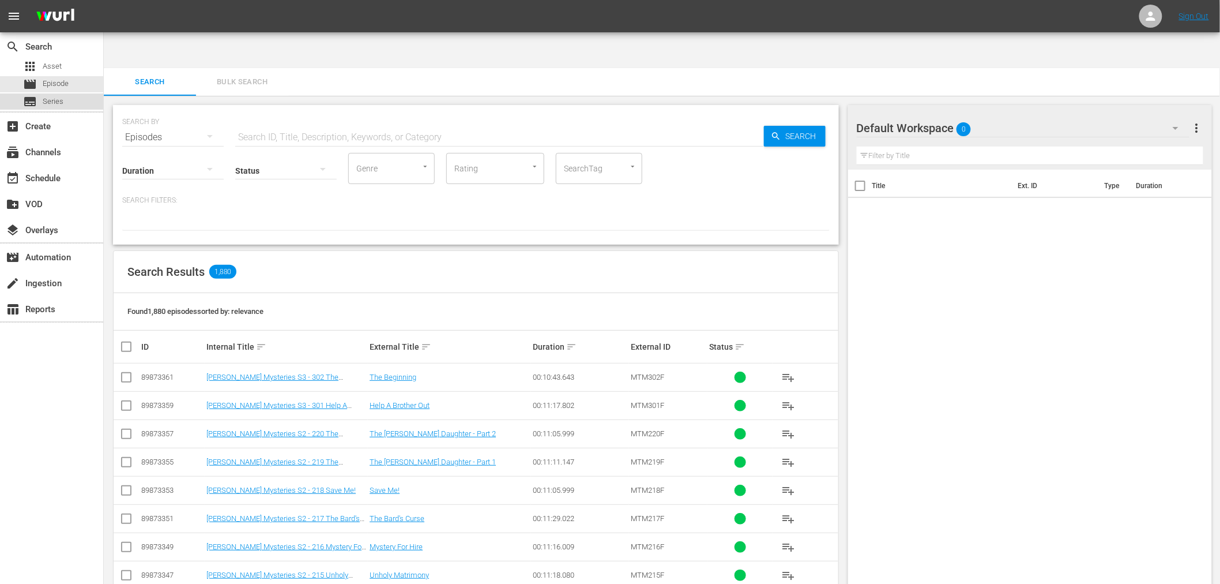
click at [50, 104] on span "Series" at bounding box center [53, 102] width 21 height 12
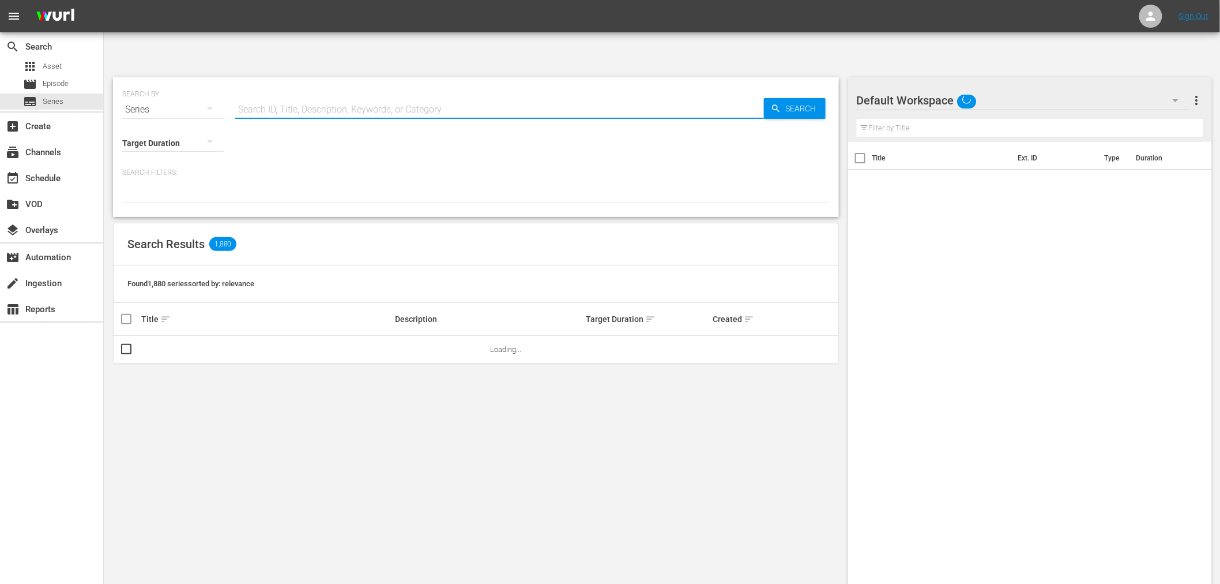
click at [284, 96] on input "text" at bounding box center [499, 110] width 529 height 28
click at [257, 96] on input "statioc shock" at bounding box center [499, 110] width 529 height 28
type input "static shock"
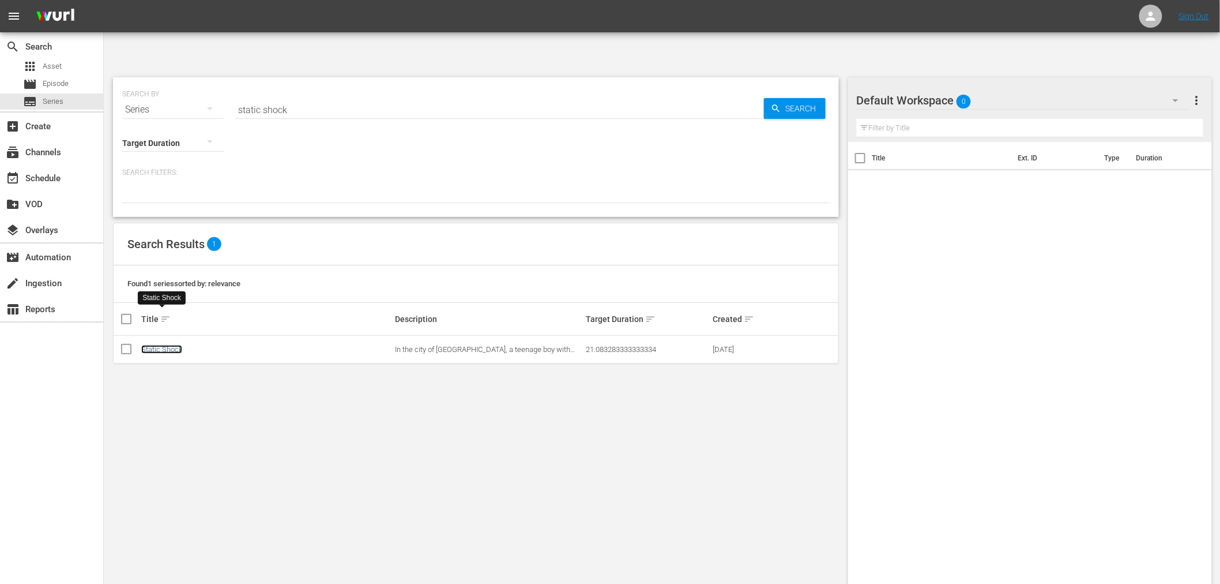
click at [148, 345] on link "Static Shock" at bounding box center [161, 349] width 41 height 9
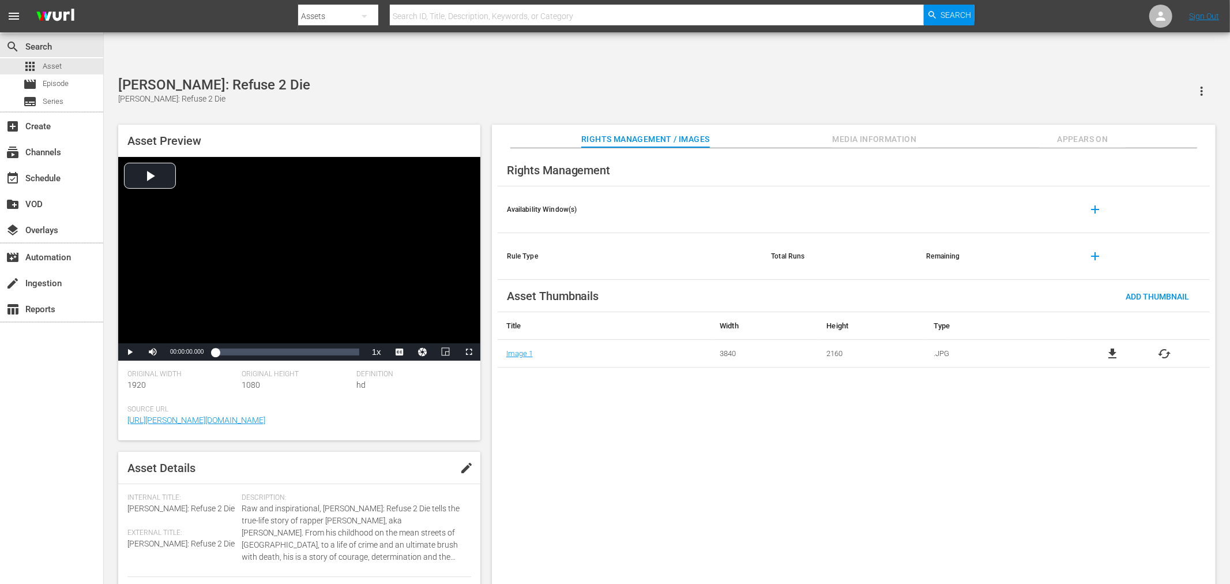
click at [1088, 132] on span "Appears On" at bounding box center [1082, 139] width 87 height 14
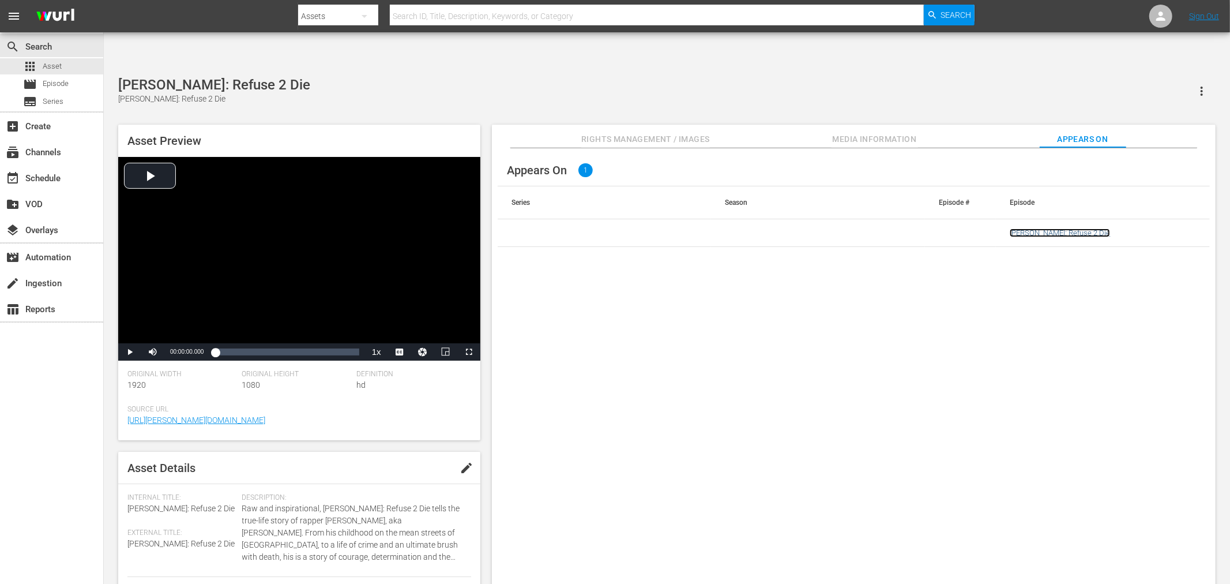
click at [1064, 228] on link "[PERSON_NAME]: Refuse 2 Die" at bounding box center [1060, 232] width 100 height 9
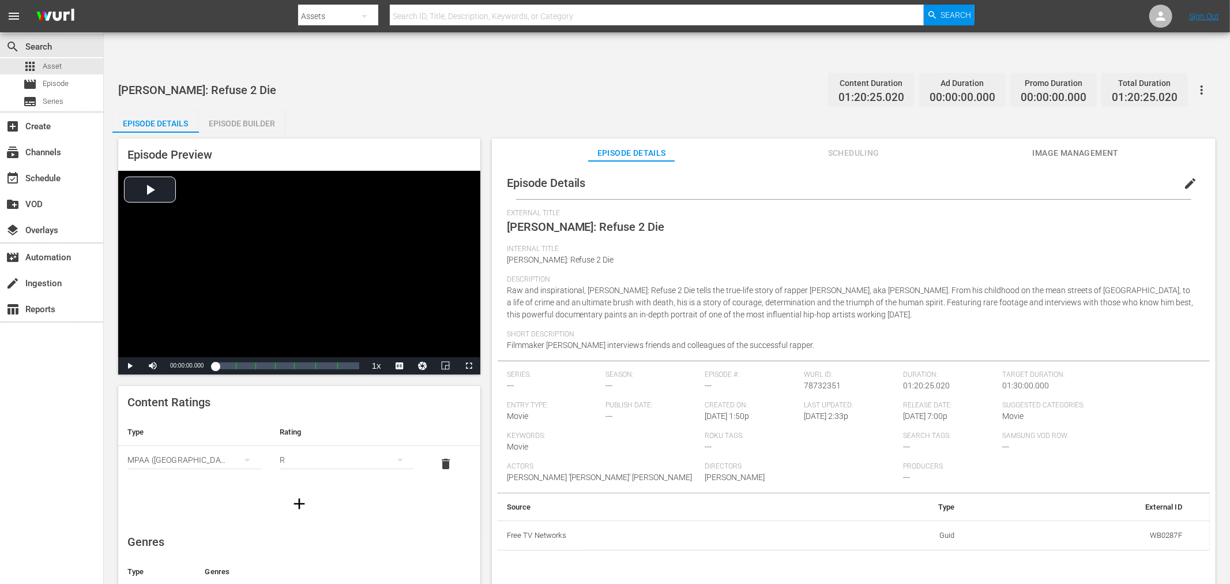
click at [850, 146] on span "Scheduling" at bounding box center [853, 153] width 87 height 14
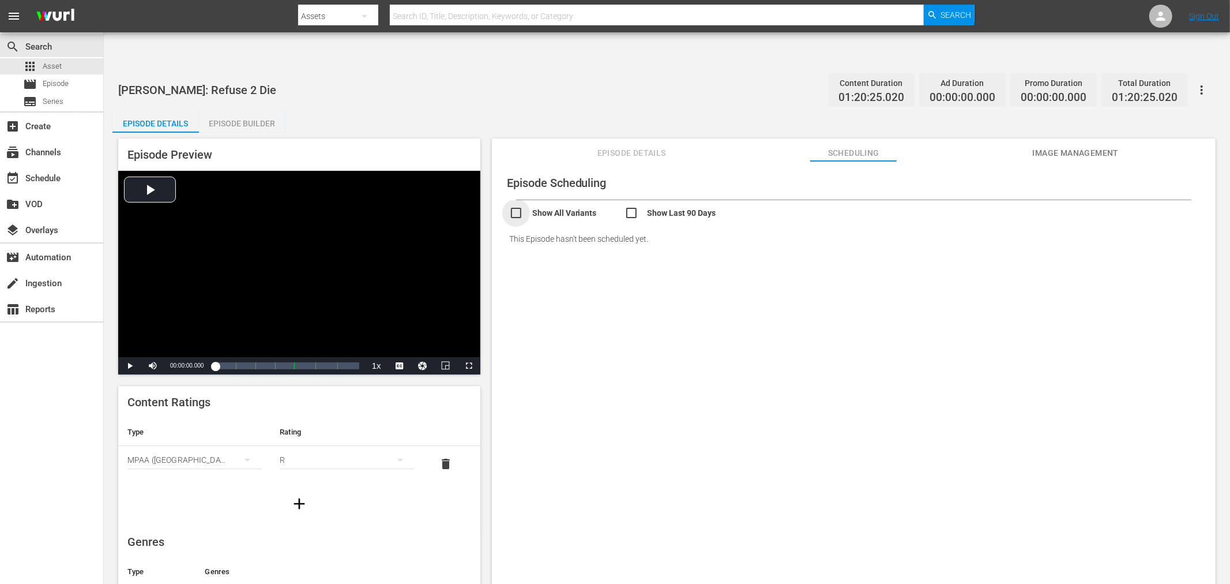
click at [516, 206] on input "checkbox" at bounding box center [566, 214] width 115 height 17
checkbox input "true"
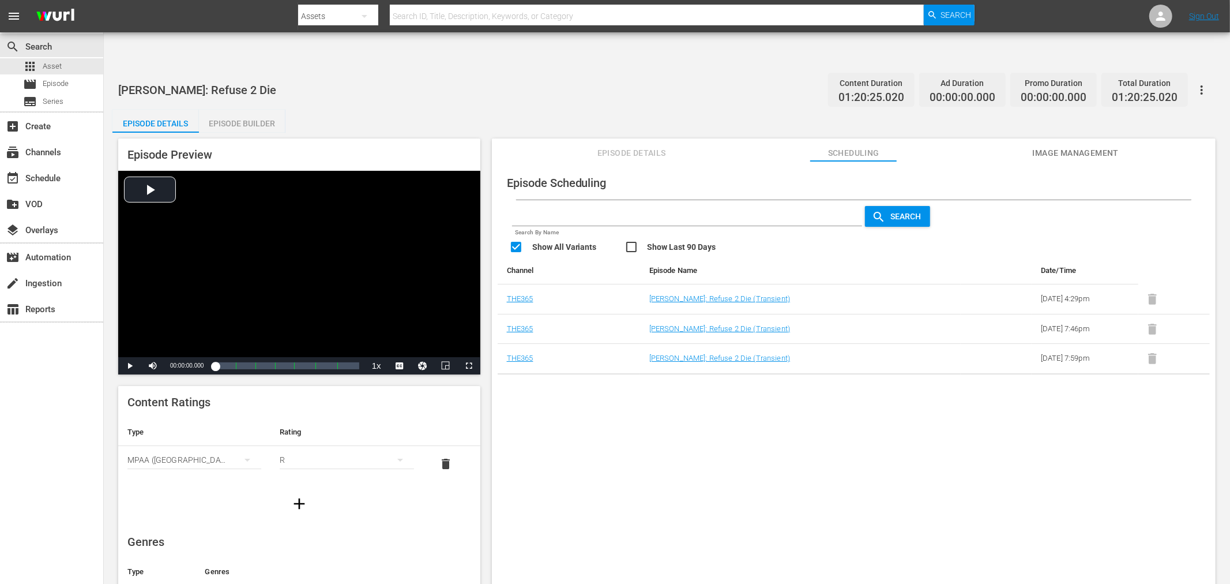
click at [404, 110] on div "Episode Details Episode Builder Episode Preview Video Player is loading. Play V…" at bounding box center [666, 360] width 1109 height 501
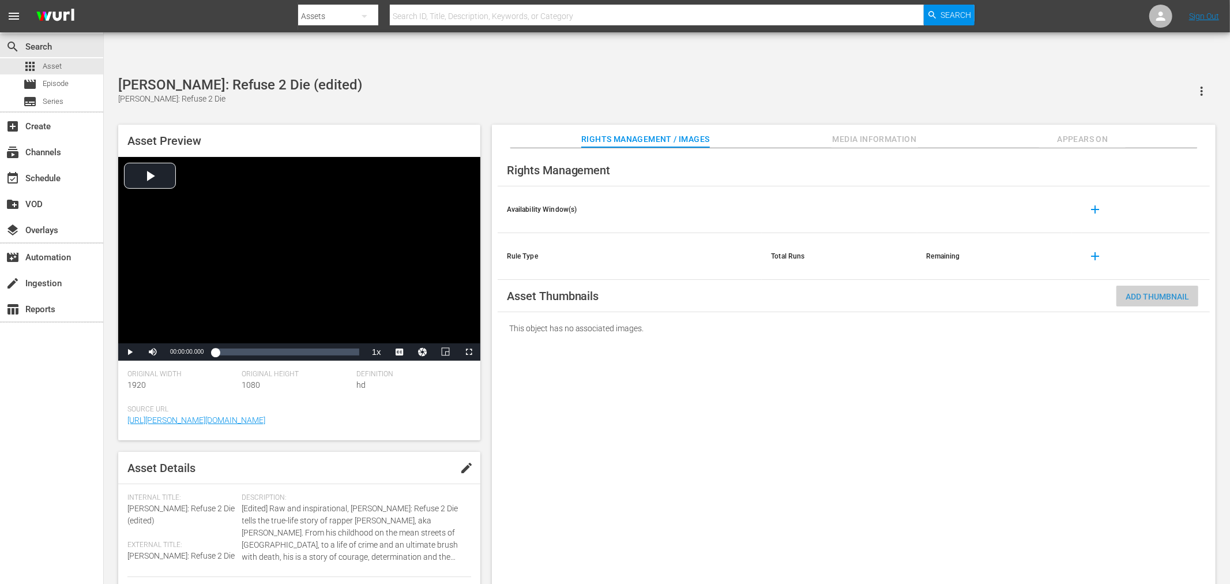
click at [1160, 285] on div "Add Thumbnail" at bounding box center [1158, 295] width 82 height 21
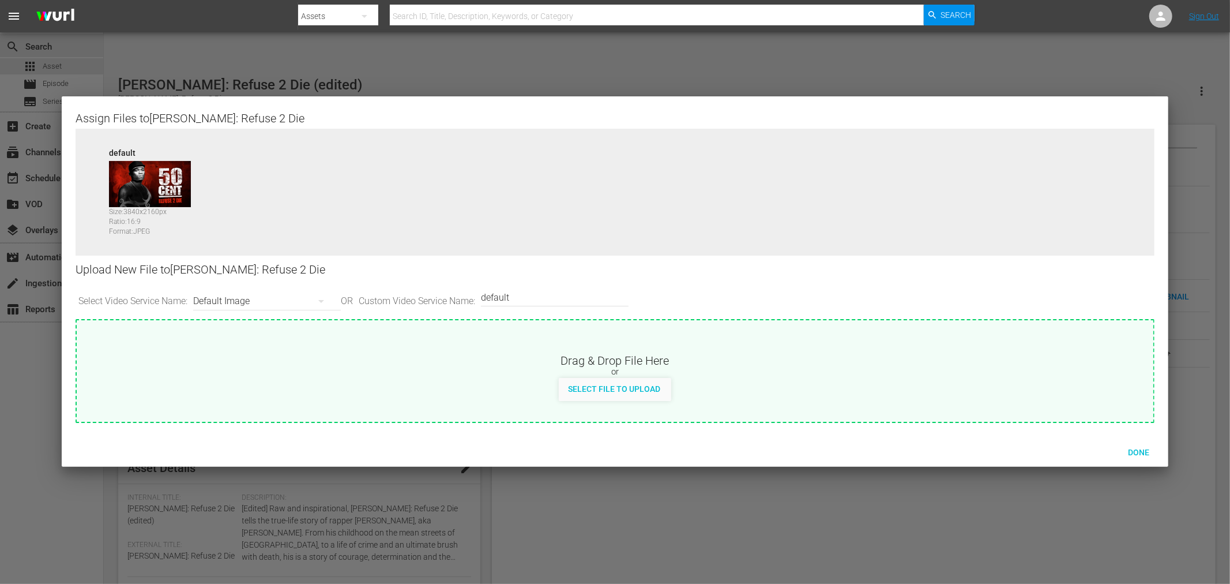
click at [1029, 437] on div "Done" at bounding box center [615, 452] width 1107 height 30
click at [1149, 443] on div "Done" at bounding box center [1138, 451] width 51 height 21
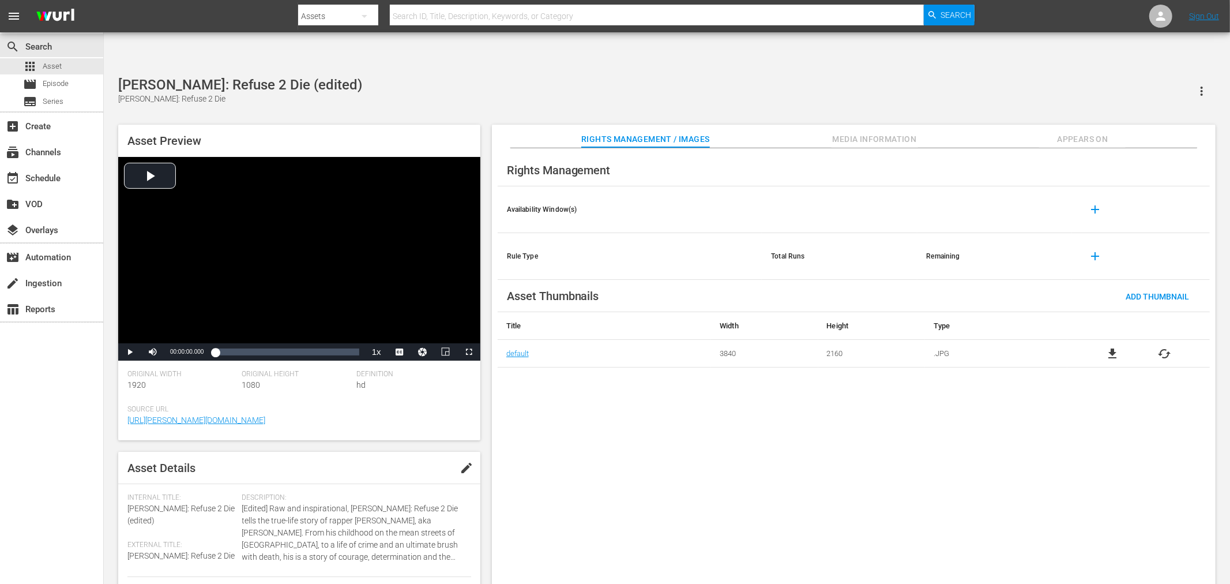
click at [813, 402] on div "Rights Management Availability Window(s) add Rule Type Total Runs Remaining add…" at bounding box center [854, 375] width 724 height 454
click at [1072, 132] on span "Appears On" at bounding box center [1082, 139] width 87 height 14
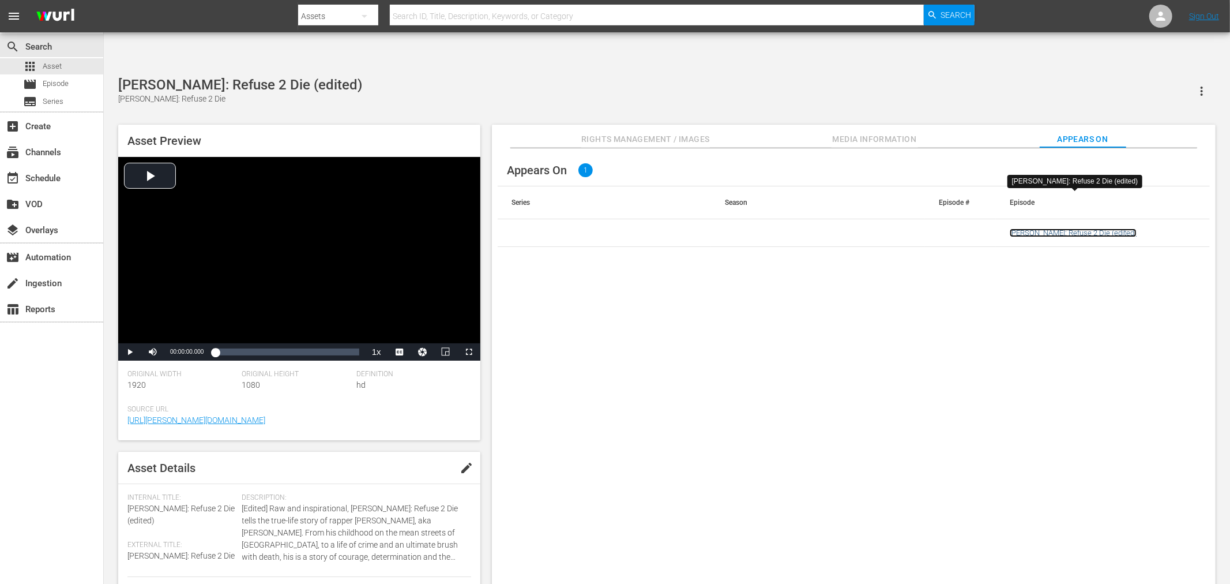
click at [1035, 228] on link "[PERSON_NAME]: Refuse 2 Die (edited)" at bounding box center [1073, 232] width 127 height 9
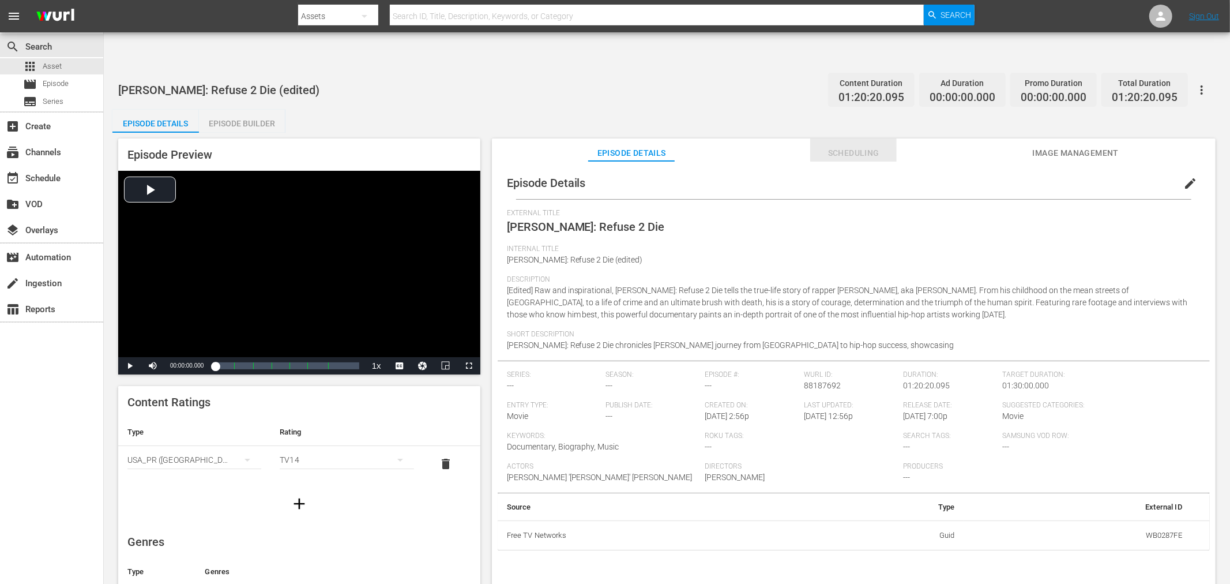
click at [852, 146] on span "Scheduling" at bounding box center [853, 153] width 87 height 14
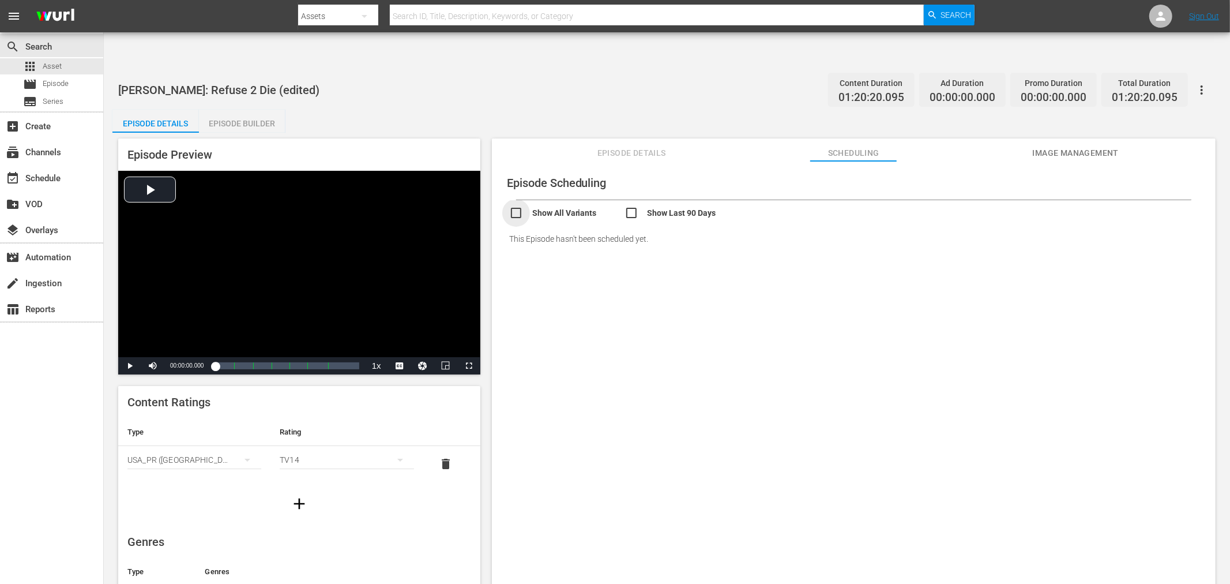
click at [515, 206] on input "checkbox" at bounding box center [566, 214] width 115 height 17
checkbox input "true"
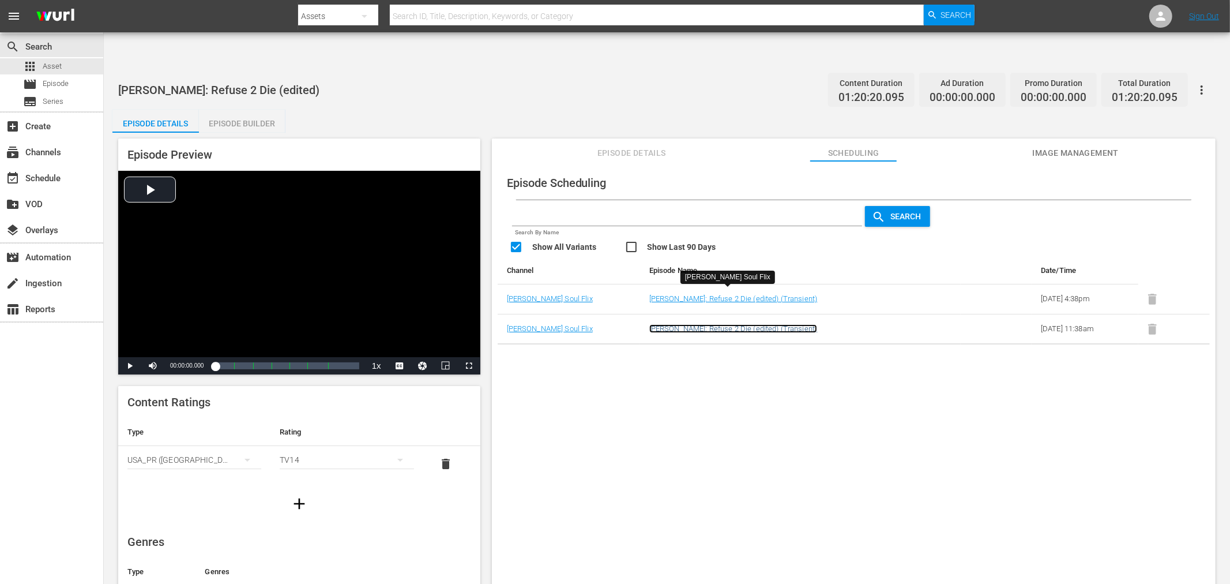
click at [706, 324] on link "[PERSON_NAME]: Refuse 2 Die (edited) (Transient)" at bounding box center [733, 328] width 168 height 9
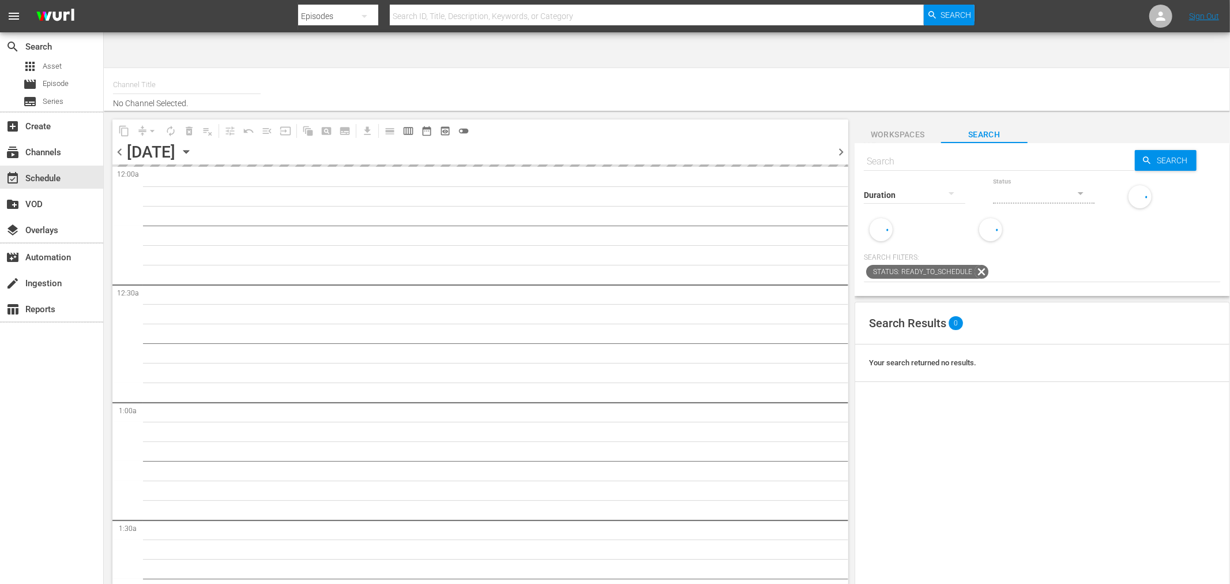
type input "Soul Flix (1949)"
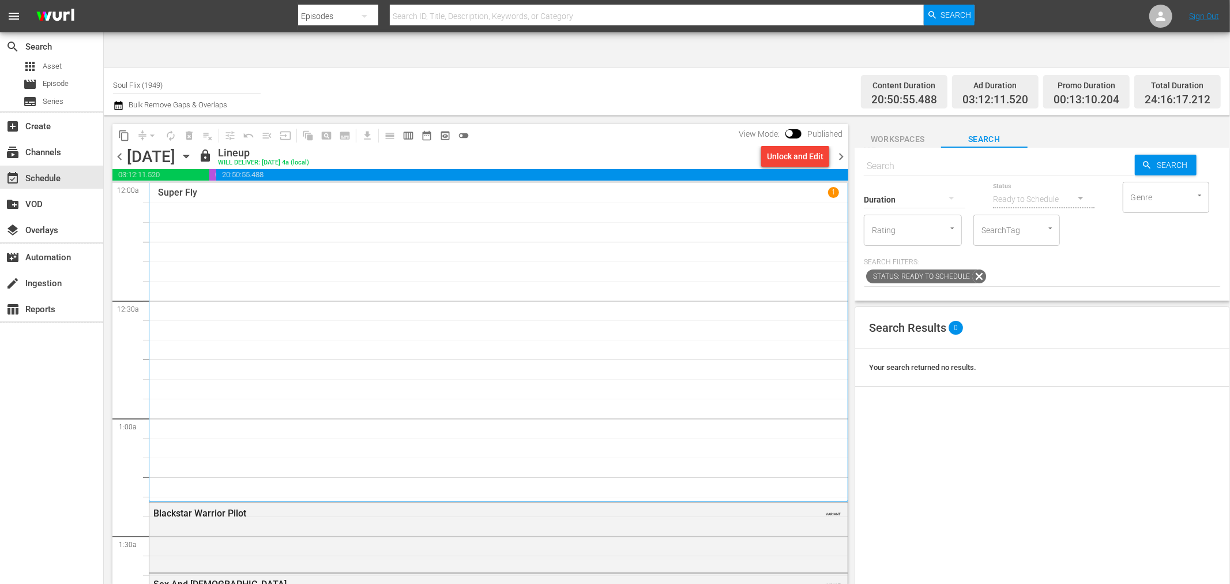
click at [972, 152] on input "text" at bounding box center [999, 166] width 271 height 28
type input "50"
type input "[PERSON_NAME]: Refuse 2 Die"
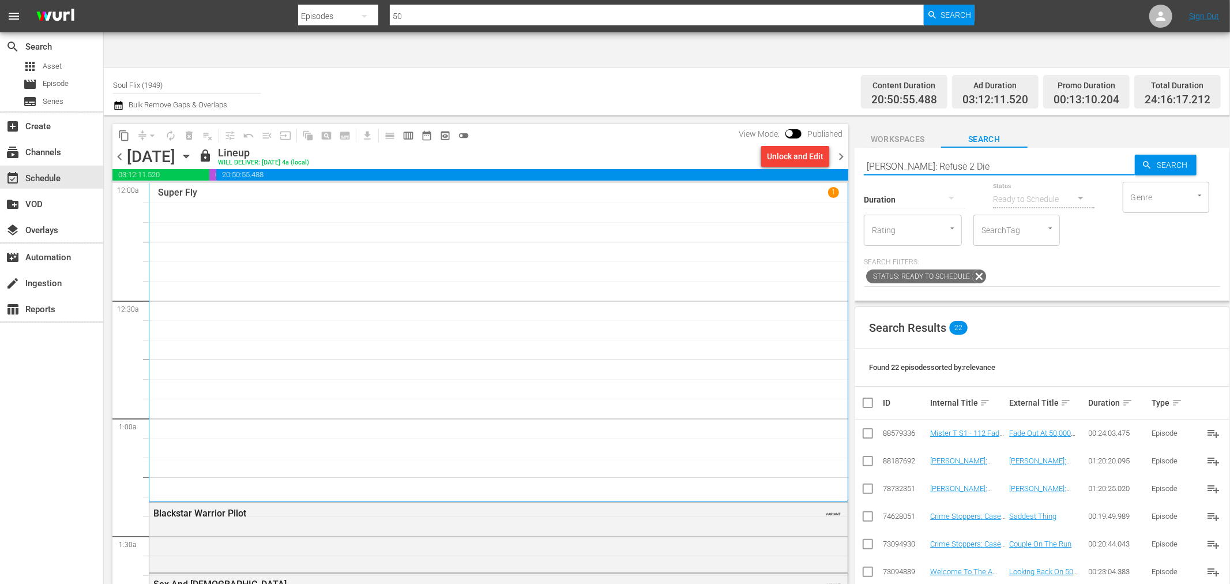
type input "[PERSON_NAME]: Refuse 2 Die"
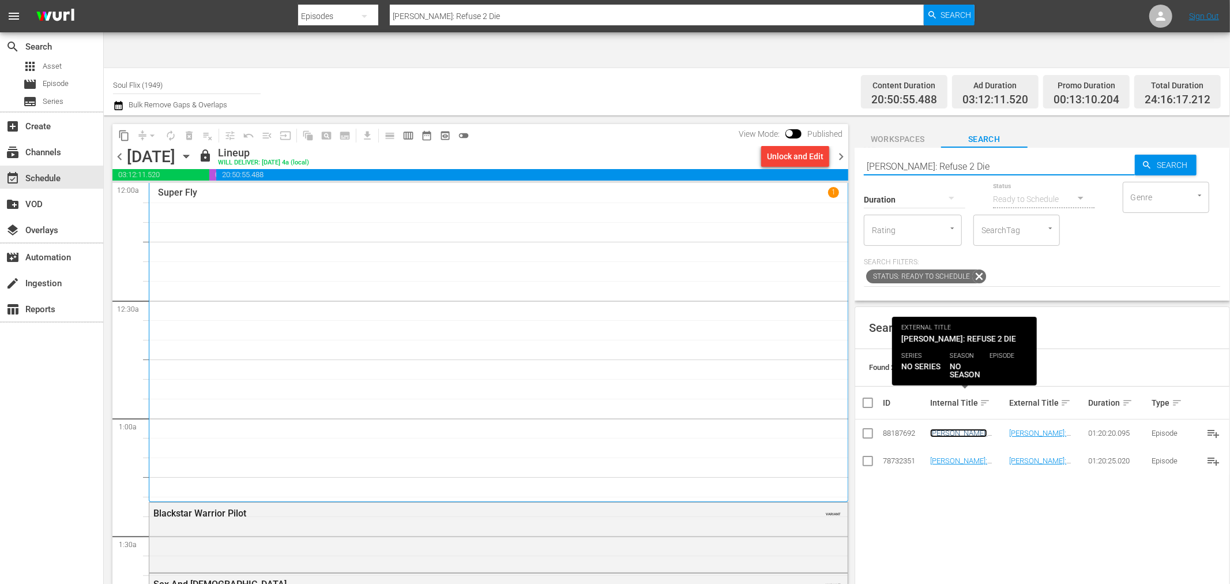
click at [973, 429] on link "[PERSON_NAME]: Refuse 2 Die (edited)" at bounding box center [964, 437] width 68 height 17
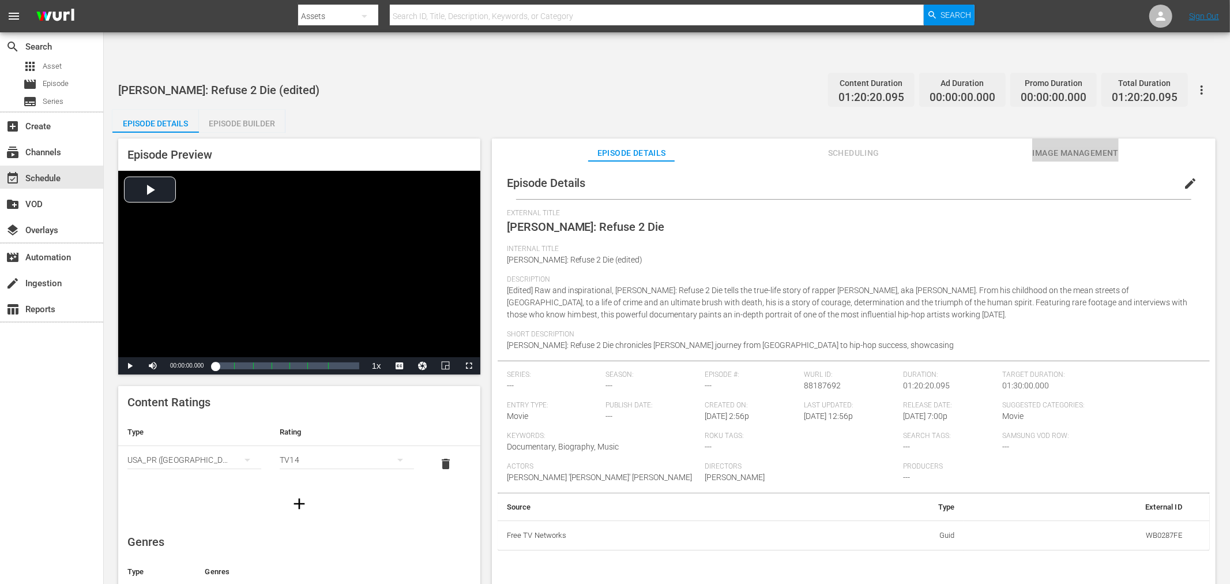
click at [1069, 146] on span "Image Management" at bounding box center [1075, 153] width 87 height 14
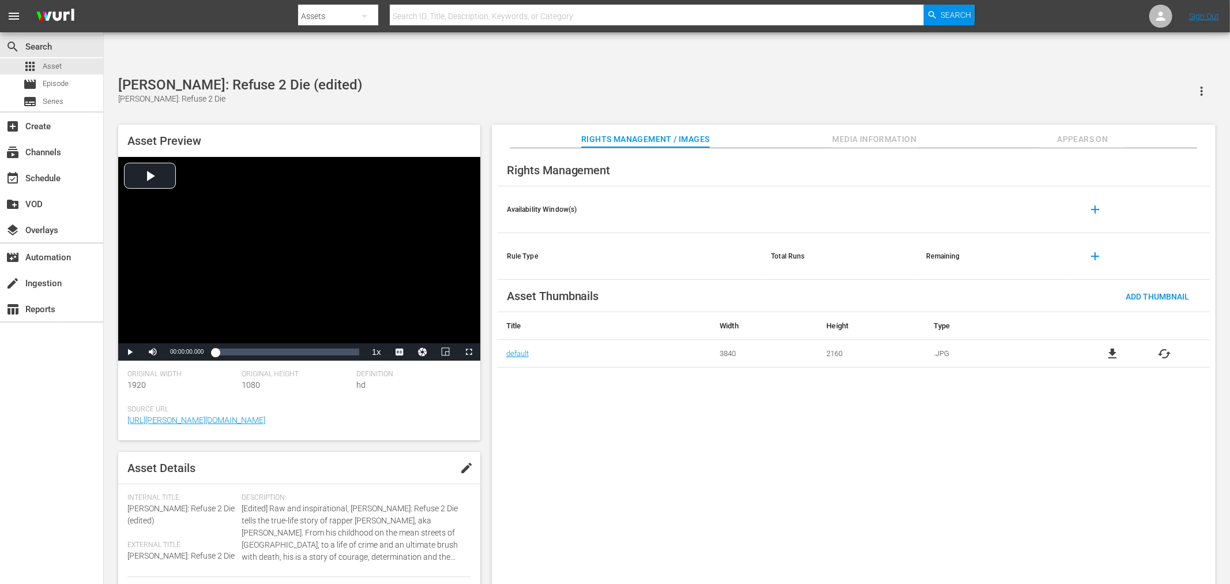
click at [1080, 132] on span "Appears On" at bounding box center [1082, 139] width 87 height 14
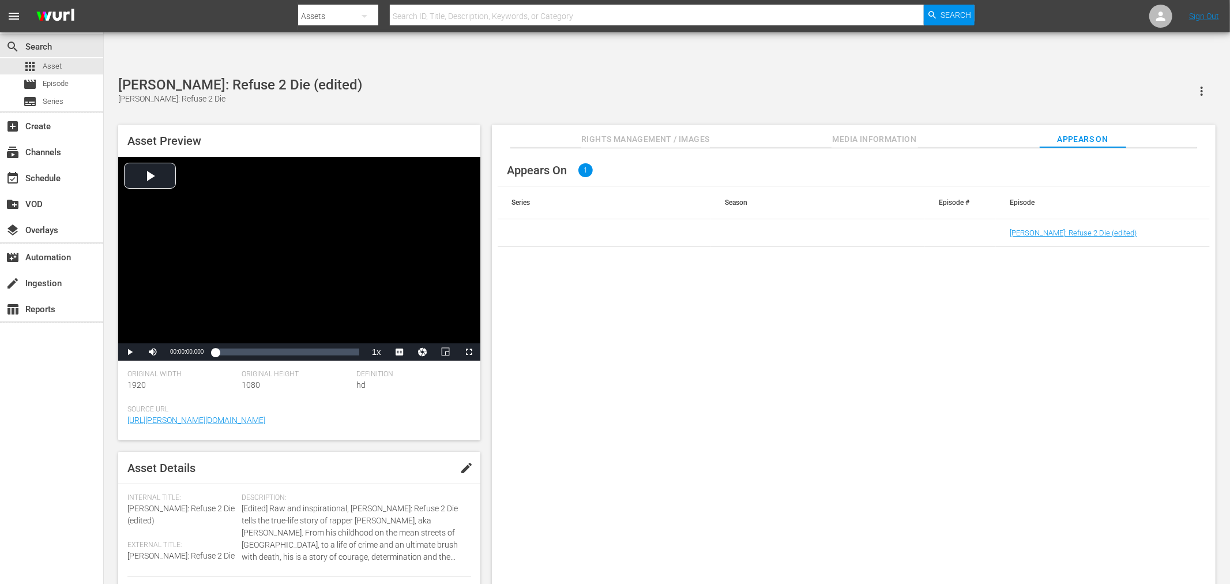
drag, startPoint x: 935, startPoint y: 393, endPoint x: 1053, endPoint y: 241, distance: 192.1
click at [941, 389] on div "Appears On 1 Series Season Episode # Episode 50 Cent: Refuse 2 Die (edited)" at bounding box center [854, 375] width 724 height 454
click at [1044, 228] on link "50 Cent: Refuse 2 Die (edited)" at bounding box center [1073, 232] width 127 height 9
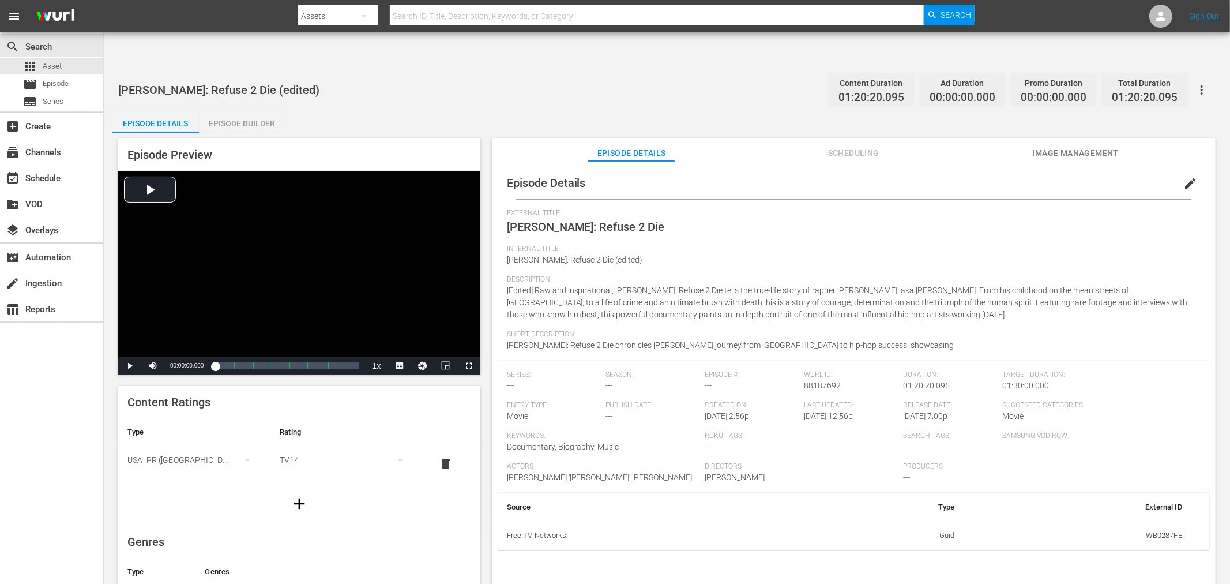
click at [845, 146] on span "Scheduling" at bounding box center [853, 153] width 87 height 14
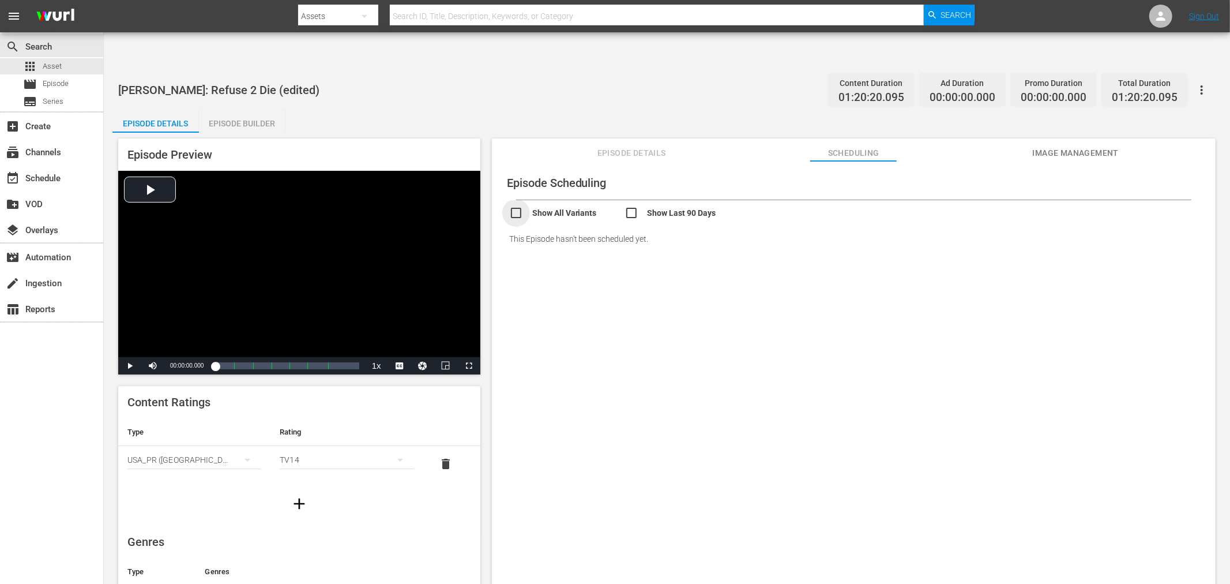
click at [520, 206] on input "checkbox" at bounding box center [566, 214] width 115 height 17
checkbox input "true"
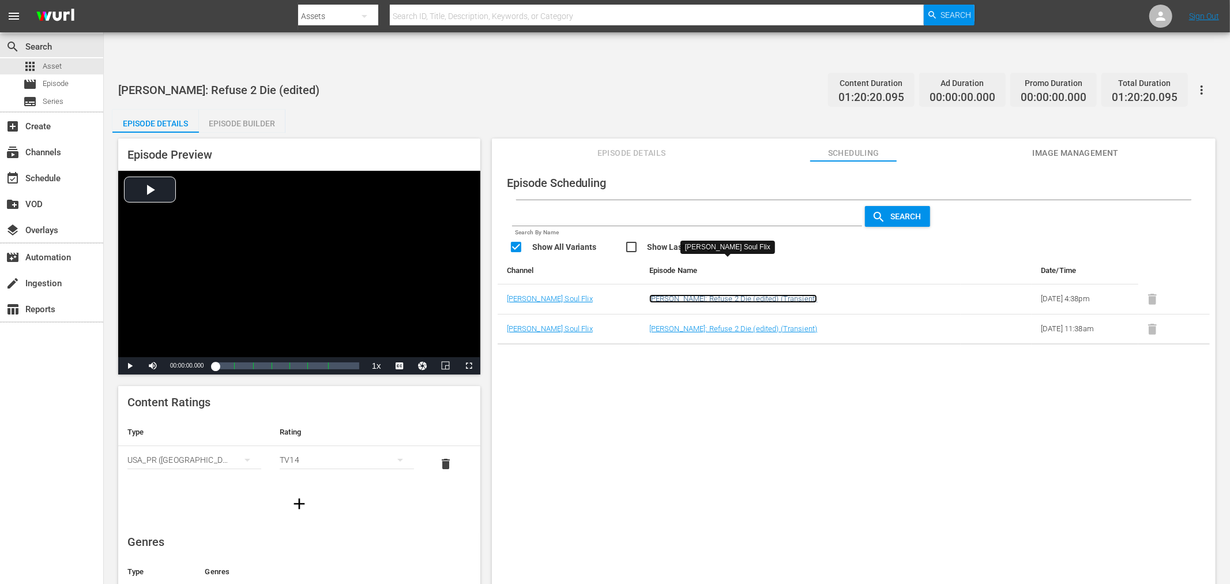
click at [723, 294] on link "50 Cent: Refuse 2 Die (edited) (Transient)" at bounding box center [733, 298] width 168 height 9
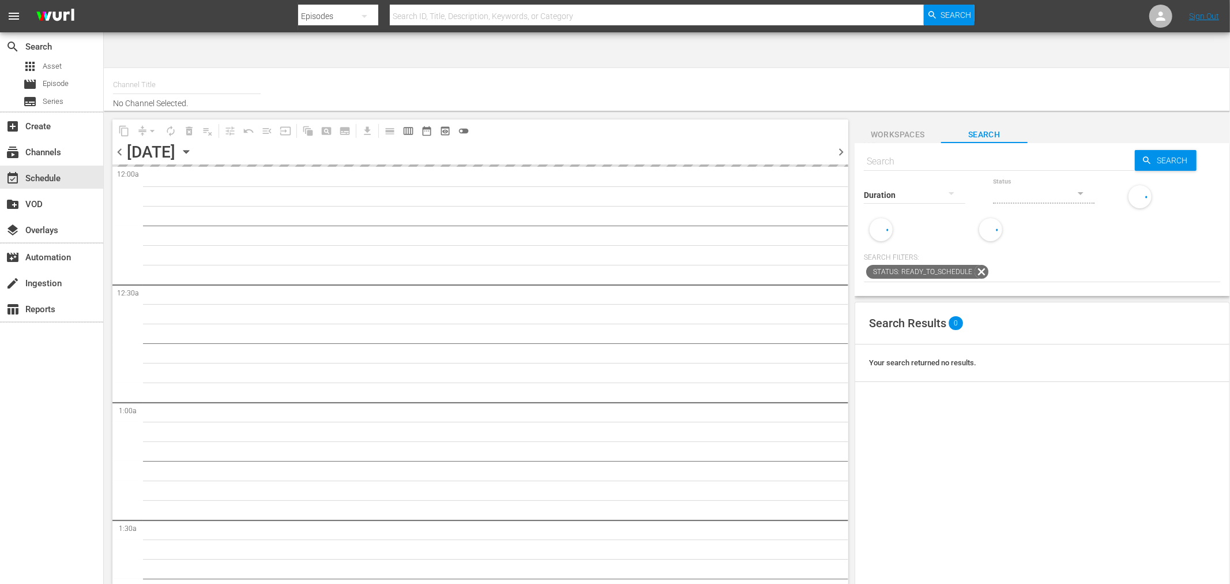
type input "Soul Flix (1949)"
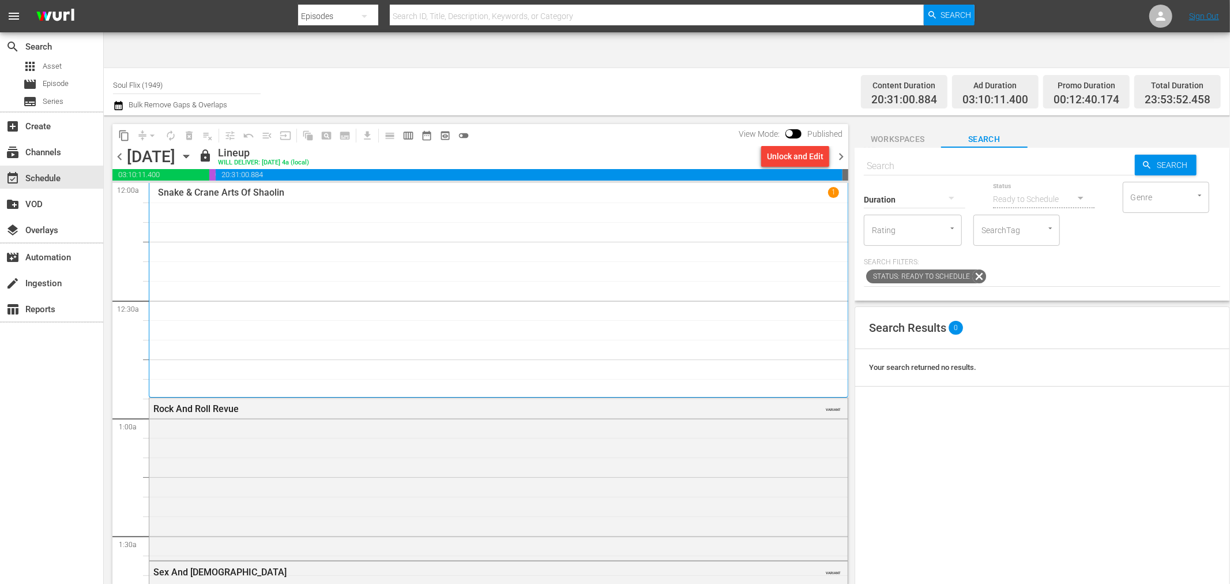
click at [971, 152] on input "text" at bounding box center [999, 166] width 271 height 28
paste input "50 Cent: Refuse 2 Die"
type input "50 Cent: Refuse 2 Die"
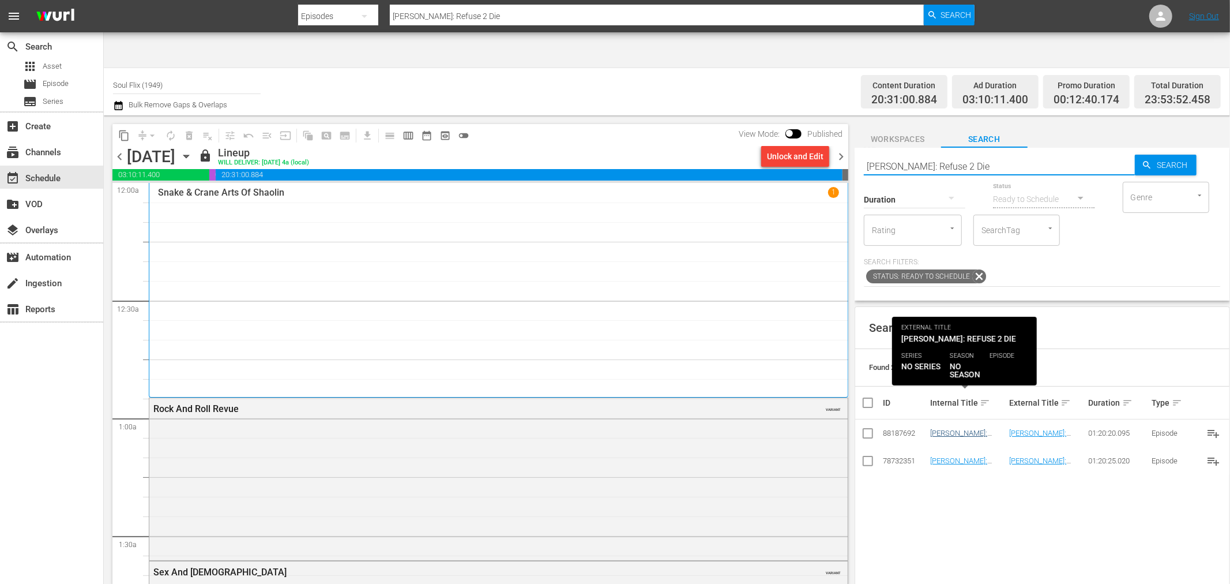
type input "50 Cent: Refuse 2 Die"
click at [977, 429] on link "50 Cent: Refuse 2 Die (edited)" at bounding box center [964, 437] width 68 height 17
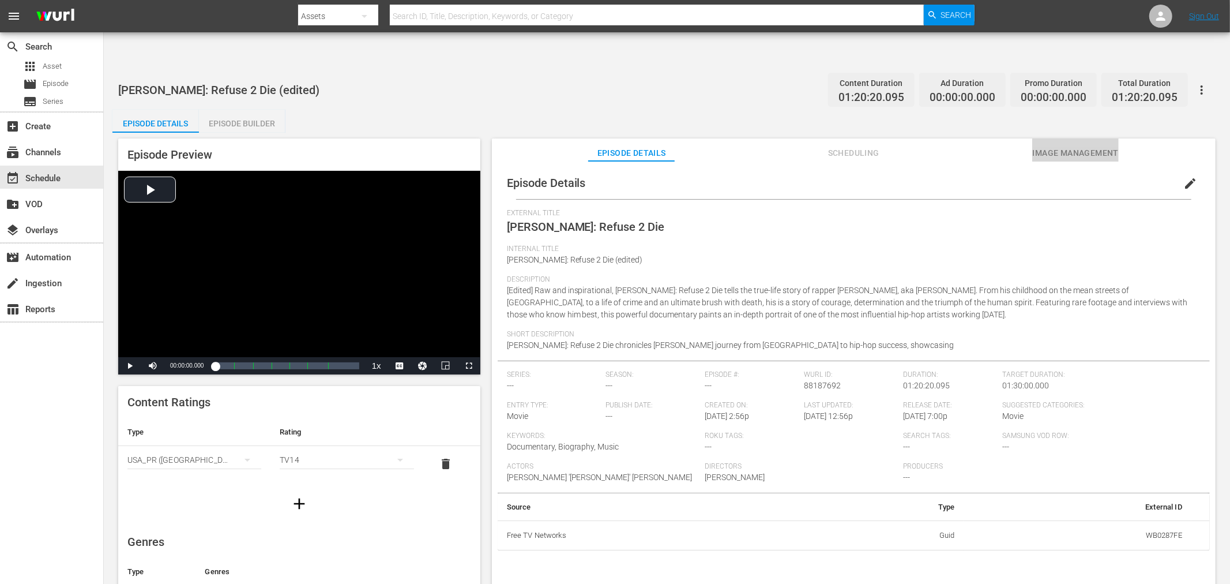
click at [1085, 146] on span "Image Management" at bounding box center [1075, 153] width 87 height 14
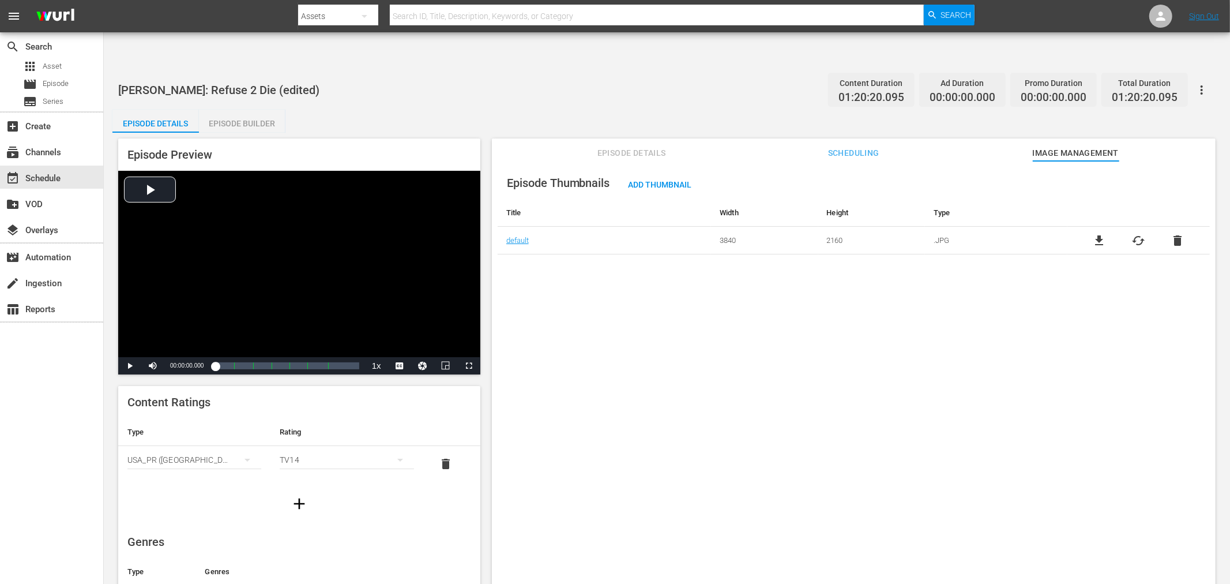
click at [659, 373] on div "Episode Thumbnails Add Thumbnail Title Width Height Type default 3840 2160 .JPG…" at bounding box center [854, 386] width 724 height 451
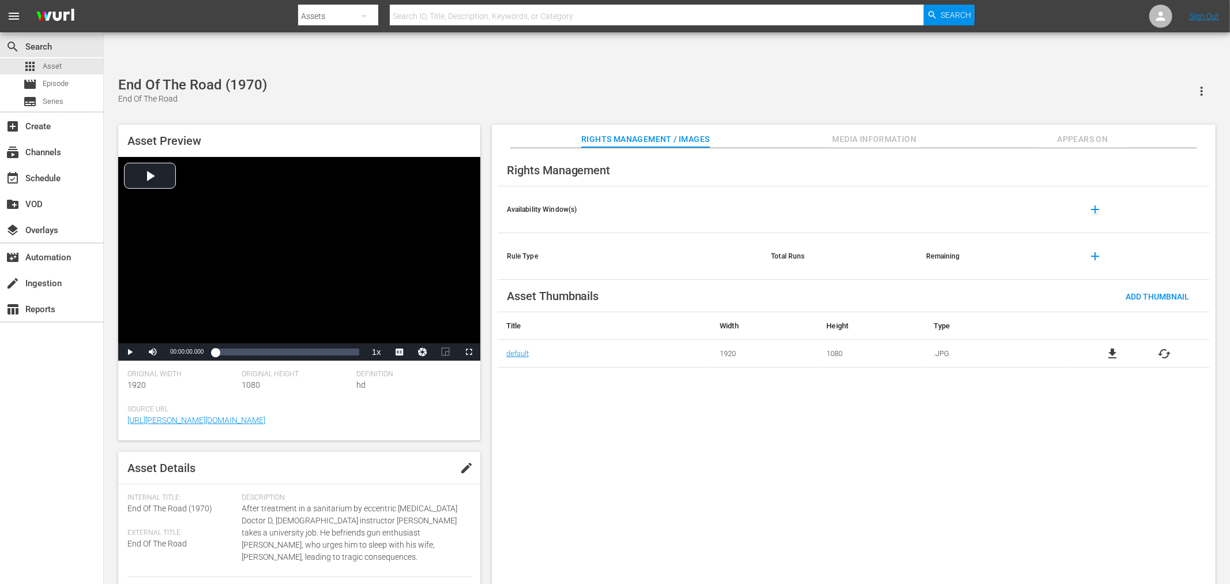
scroll to position [238, 0]
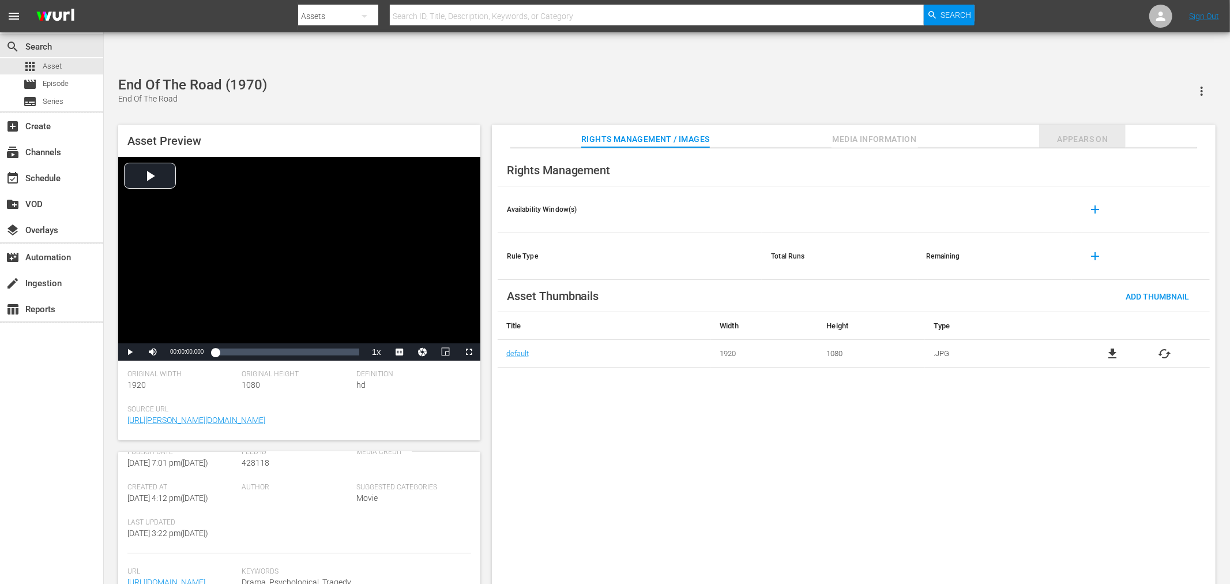
click at [1092, 132] on span "Appears On" at bounding box center [1082, 139] width 87 height 14
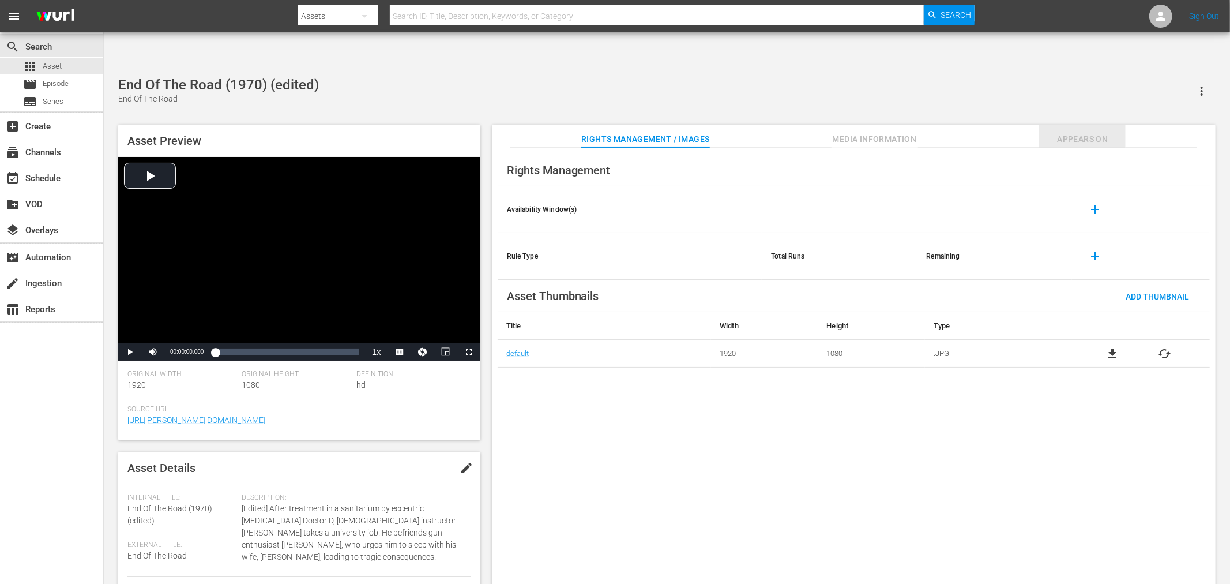
click at [1073, 132] on span "Appears On" at bounding box center [1082, 139] width 87 height 14
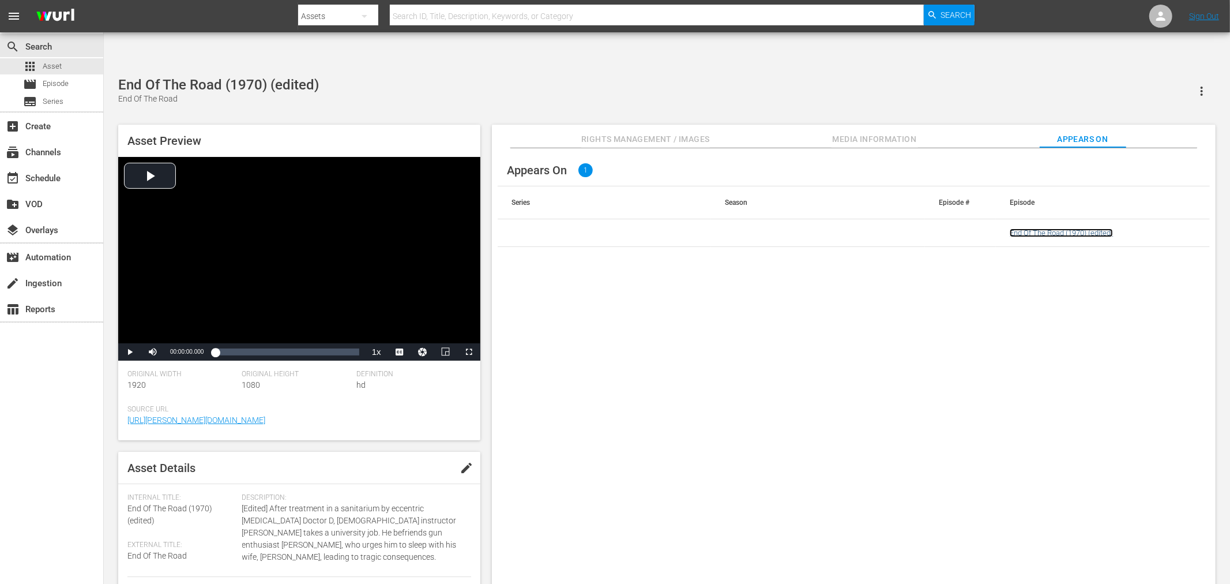
click at [1066, 228] on link "End Of The Road (1970) (edited)" at bounding box center [1061, 232] width 103 height 9
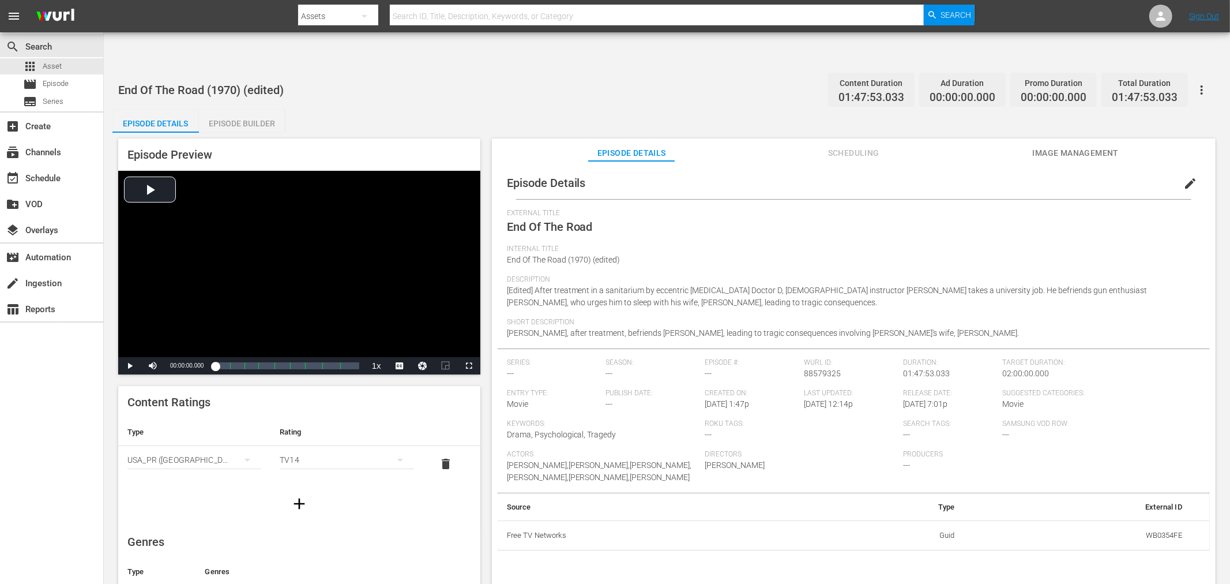
click at [1061, 146] on span "Image Management" at bounding box center [1075, 153] width 87 height 14
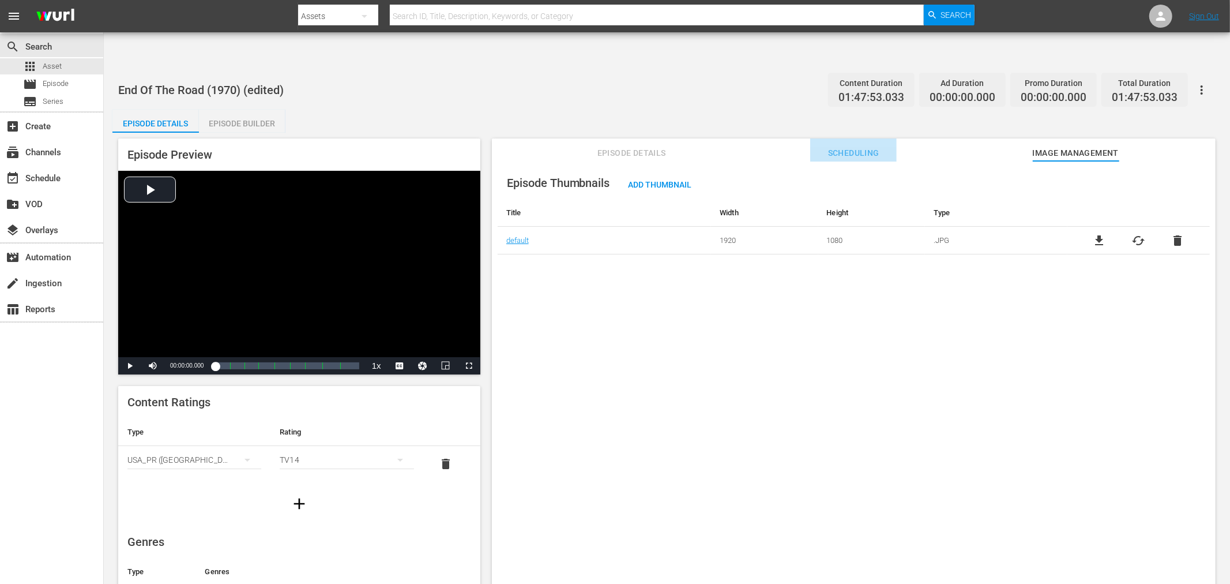
click at [880, 146] on span "Scheduling" at bounding box center [853, 153] width 87 height 14
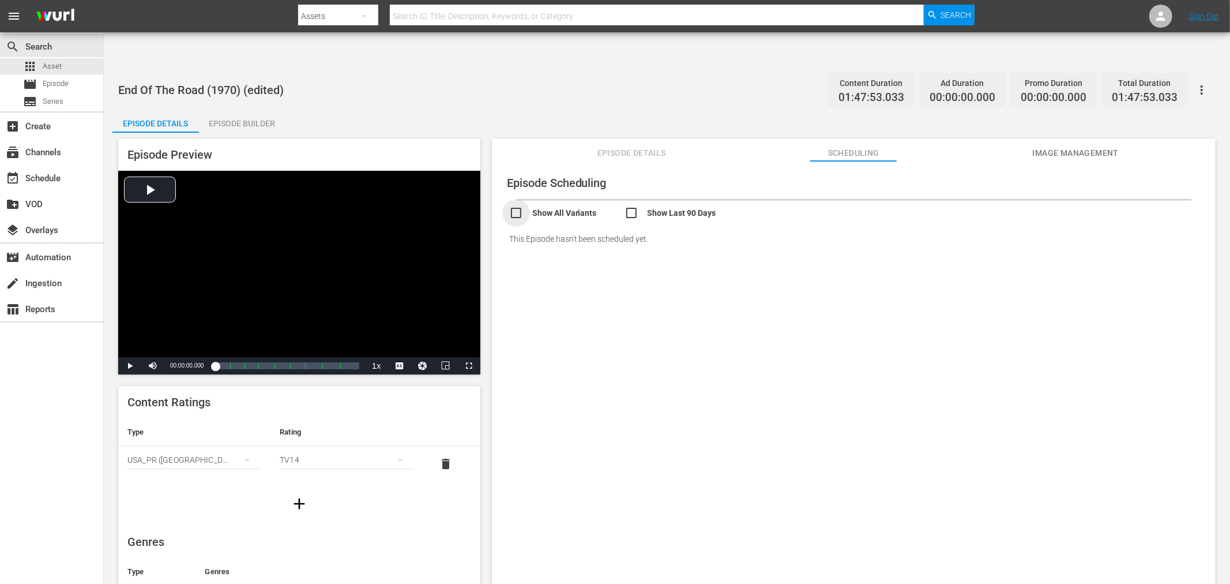
click at [522, 206] on input "checkbox" at bounding box center [566, 214] width 115 height 17
checkbox input "true"
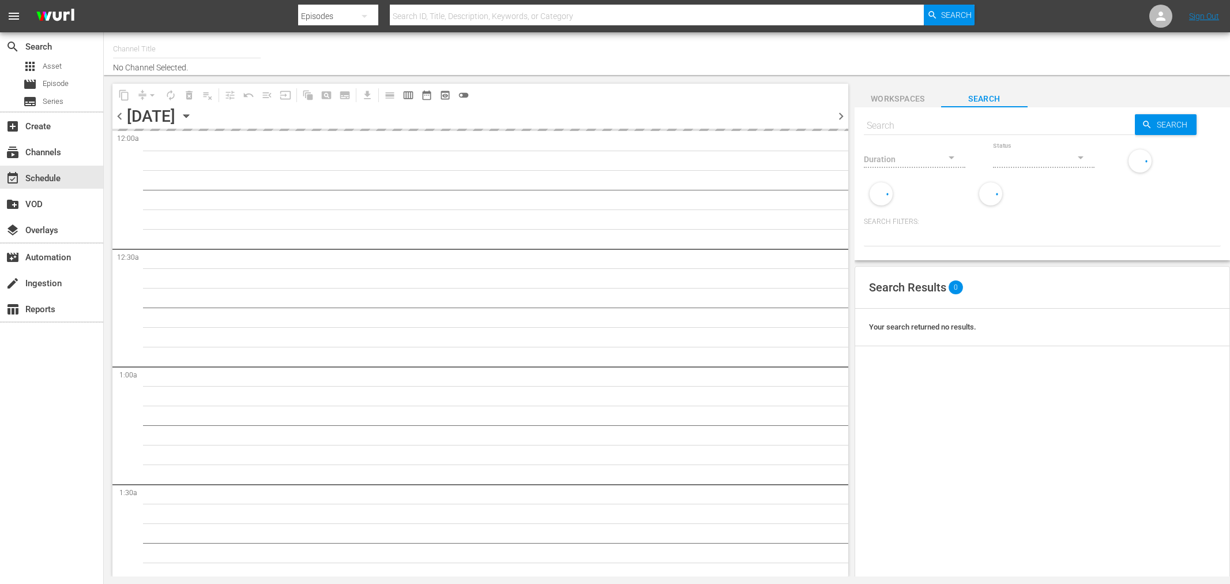
type input "Soul Flix (1949)"
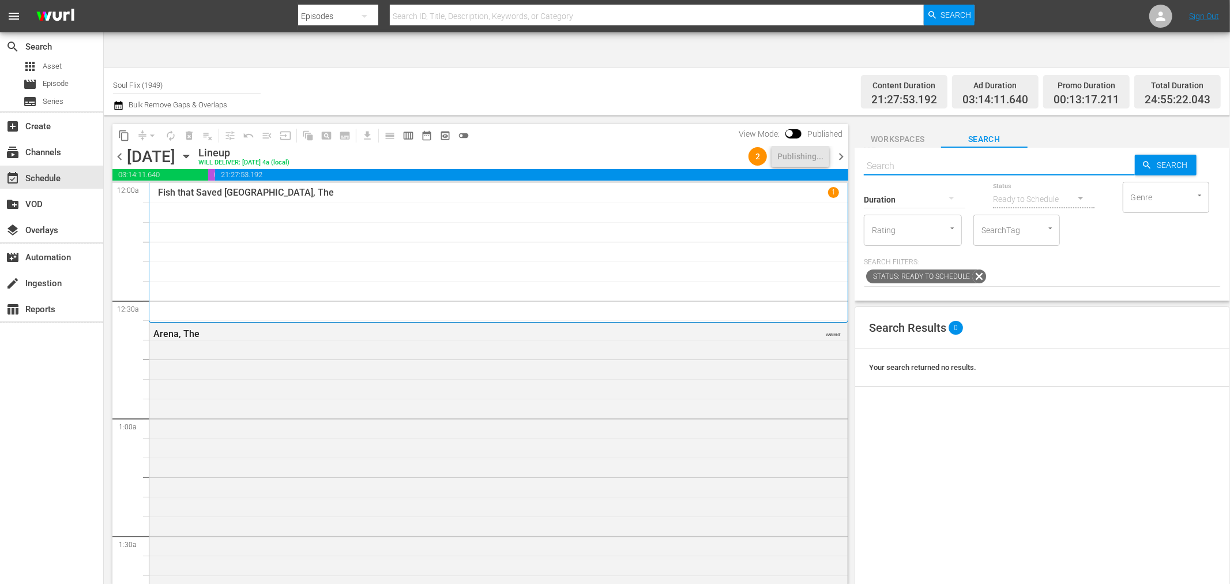
click at [918, 152] on input "text" at bounding box center [999, 166] width 271 height 28
type input "end of the road"
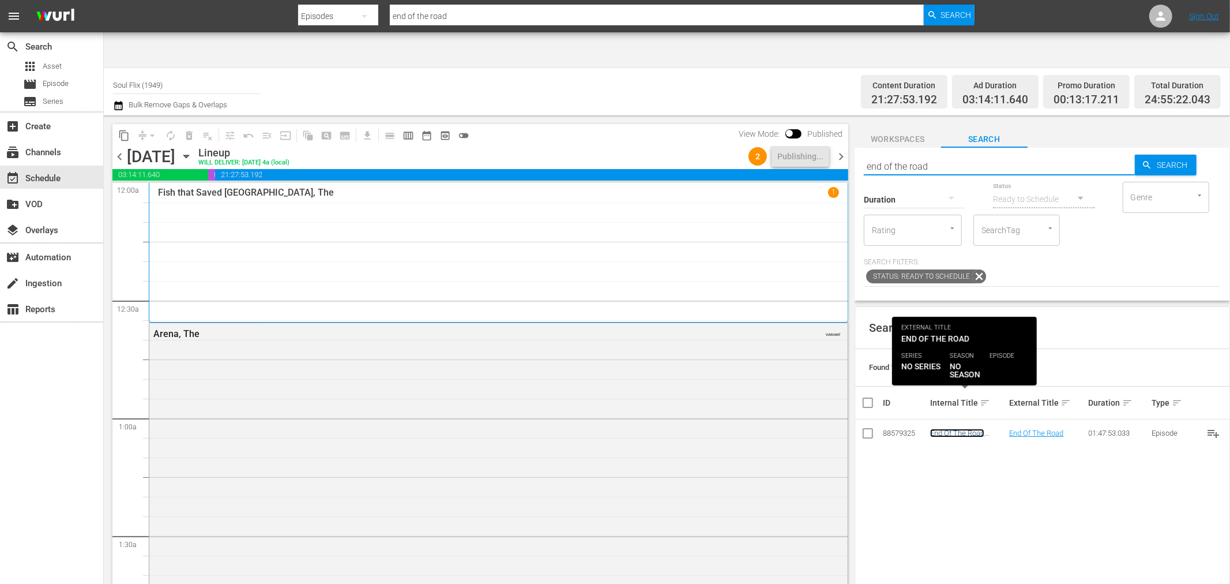
click at [965, 429] on link "End Of The Road (1970) (edited)" at bounding box center [957, 437] width 54 height 17
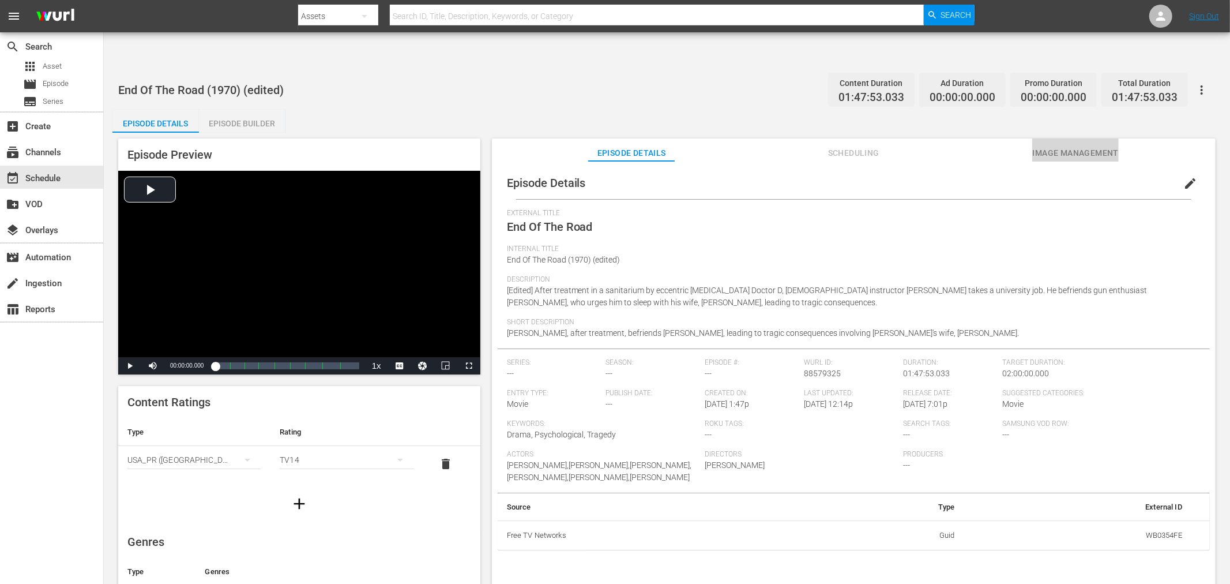
click at [1096, 146] on span "Image Management" at bounding box center [1075, 153] width 87 height 14
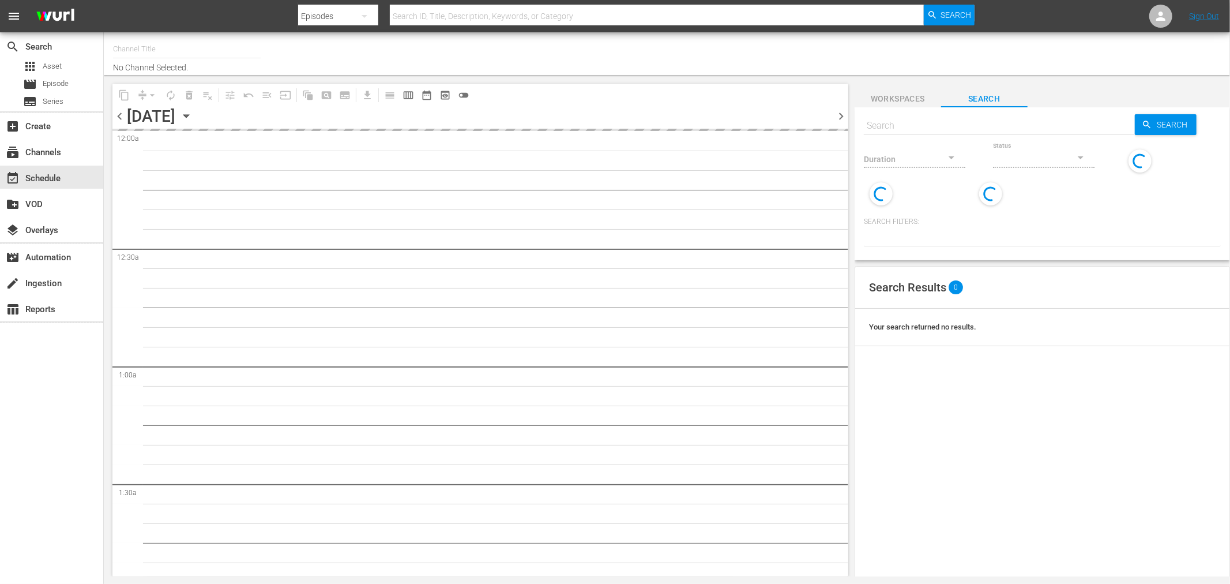
type input "Soul Flix (1949)"
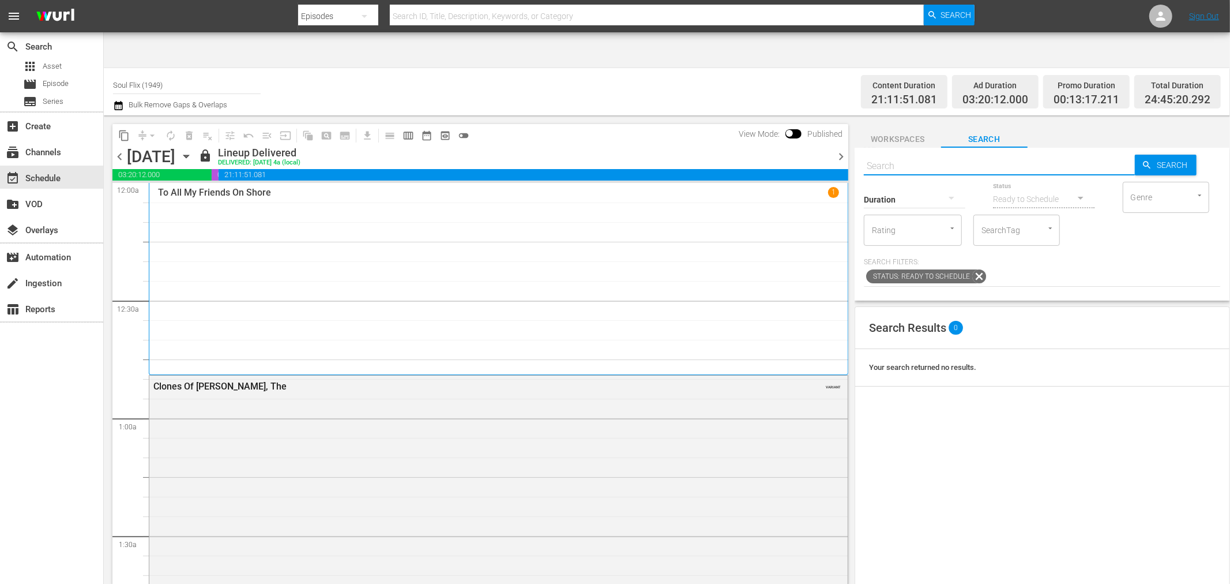
click at [923, 152] on input "text" at bounding box center [999, 166] width 271 height 28
paste input "End Of The Road"
type input "End Of The Road"
click at [1152, 155] on span "Search" at bounding box center [1174, 165] width 44 height 21
type input "End Of The Road"
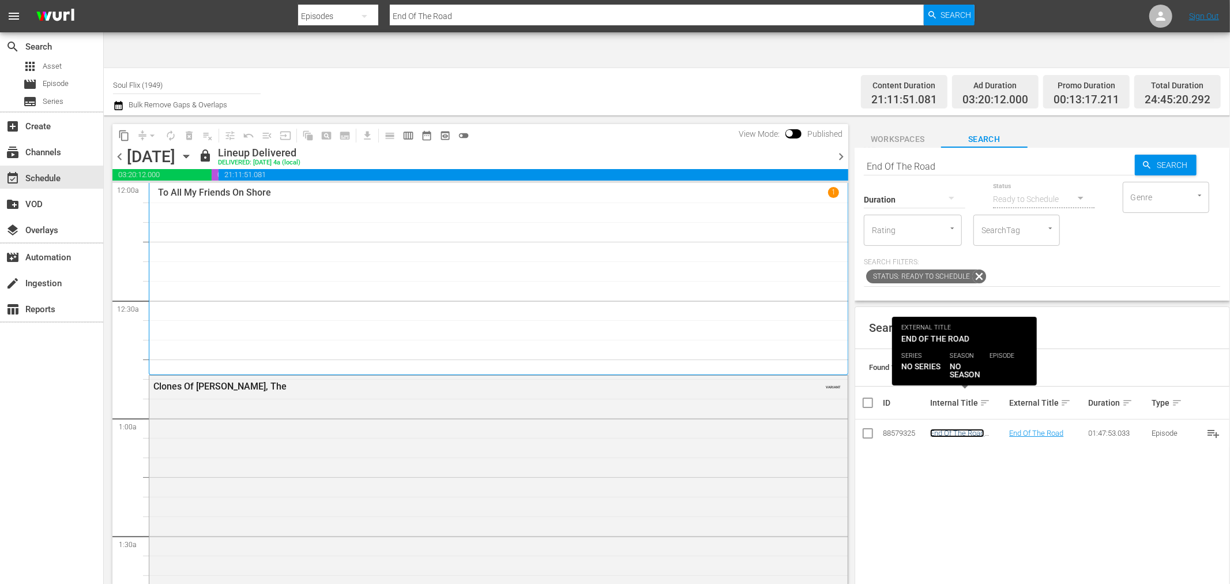
click at [968, 429] on link "End Of The Road (1970) (edited)" at bounding box center [957, 437] width 54 height 17
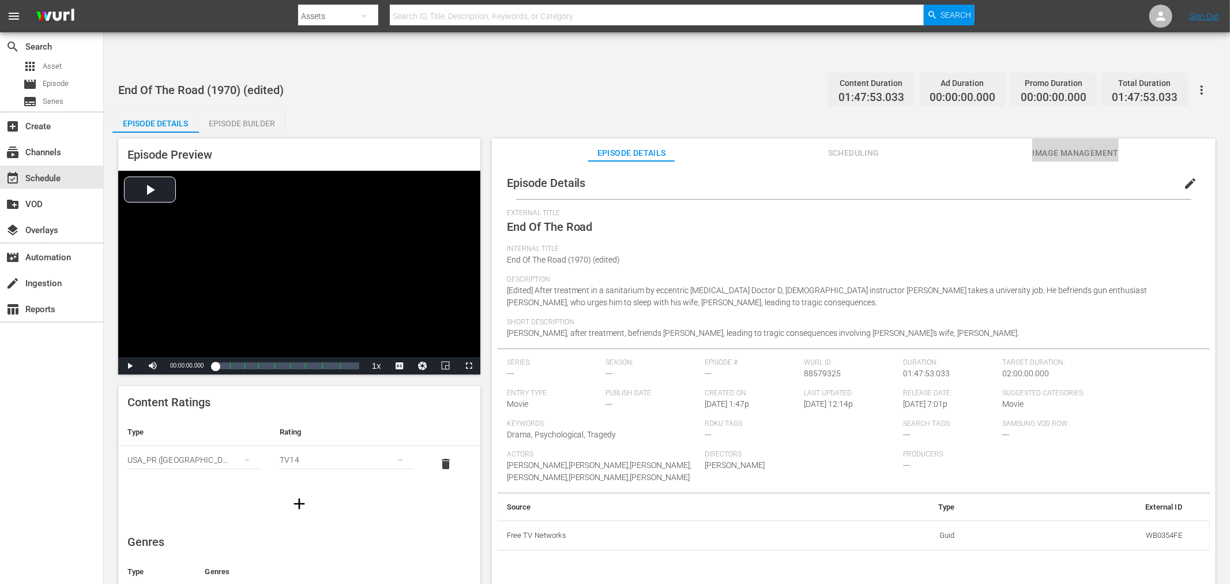
click at [1054, 146] on span "Image Management" at bounding box center [1075, 153] width 87 height 14
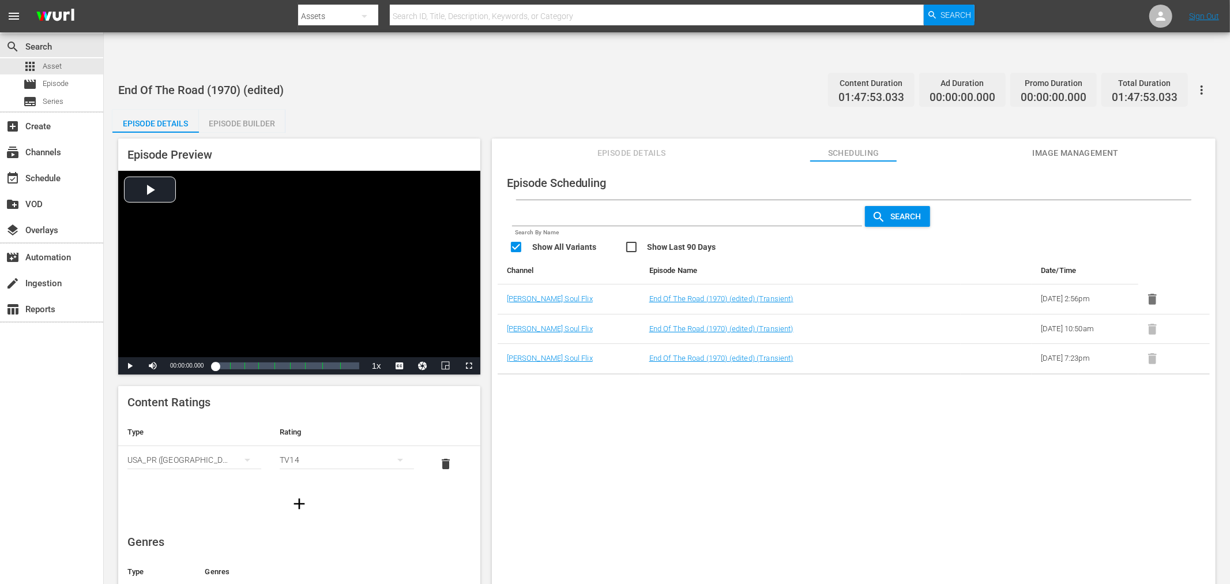
click at [776, 533] on div "Episode Scheduling Search By Name Search Show All Variants Show Last 90 Days Ch…" at bounding box center [854, 386] width 724 height 451
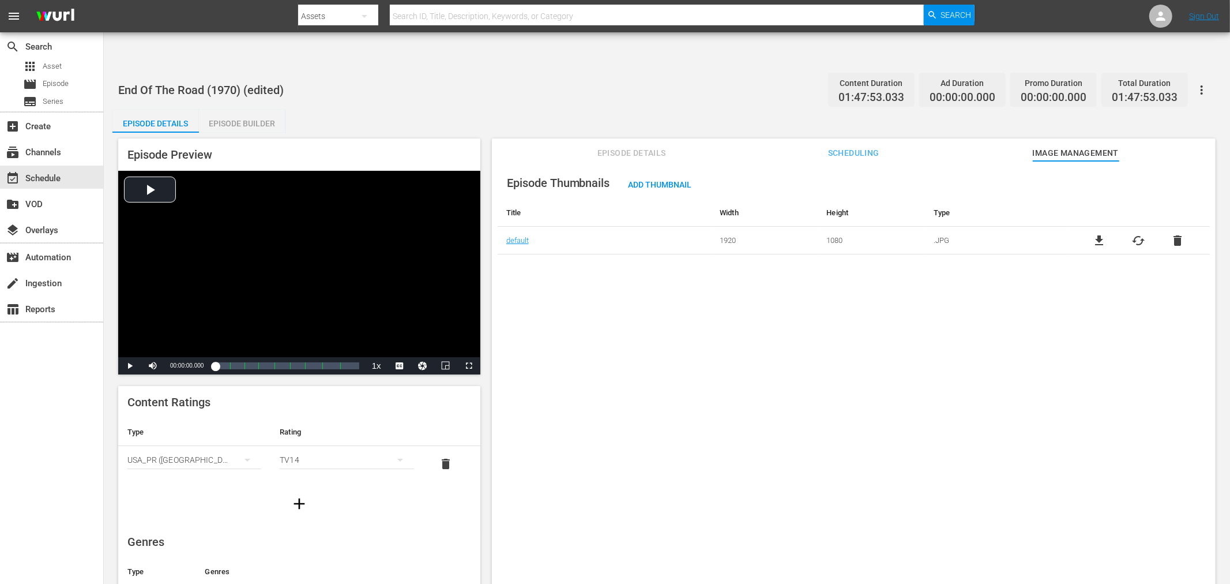
click at [324, 110] on div "Episode Details Episode Builder Episode Preview Video Player is loading. Play V…" at bounding box center [666, 360] width 1109 height 501
